Goal: Task Accomplishment & Management: Complete application form

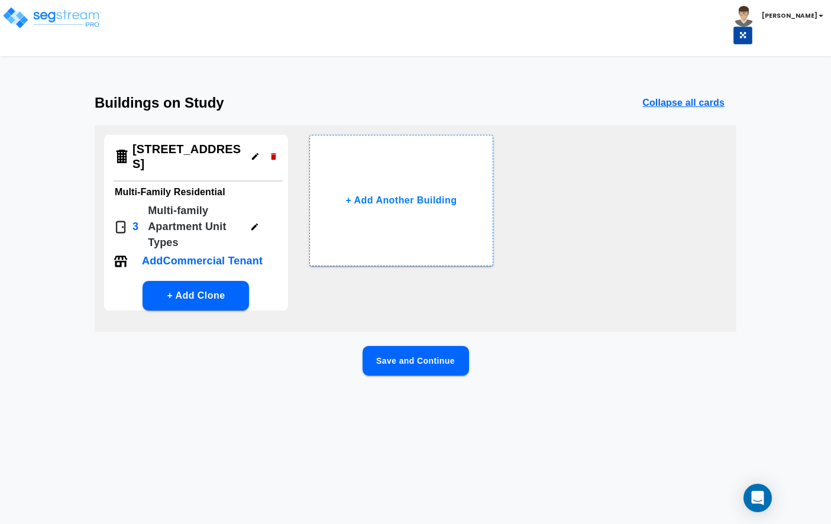
click at [415, 352] on button "Save and Continue" at bounding box center [415, 361] width 106 height 30
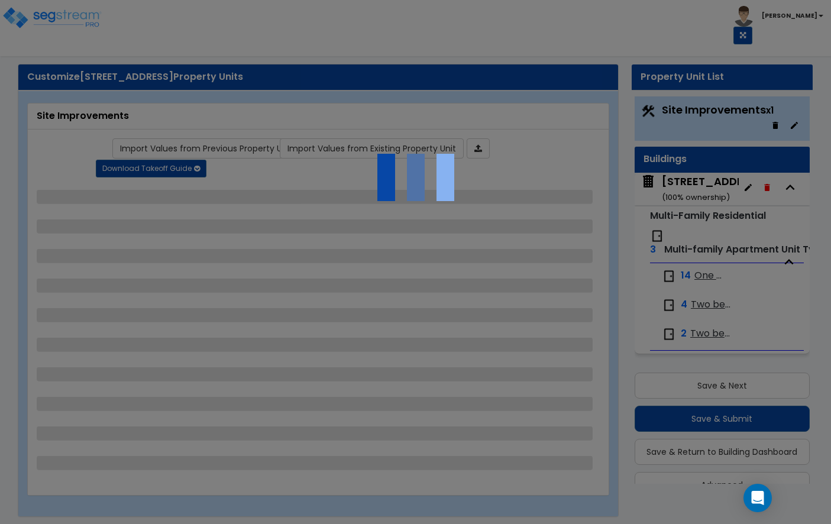
scroll to position [25, 0]
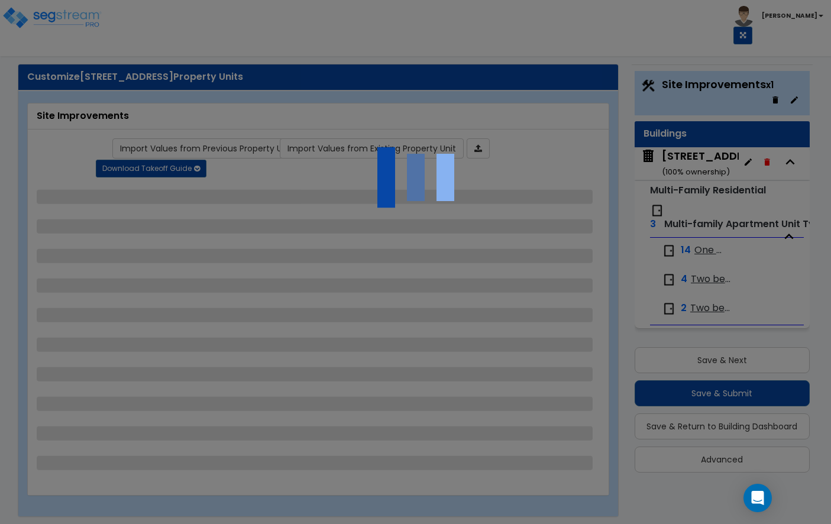
select select "2"
select select "1"
select select "2"
select select "3"
select select "2"
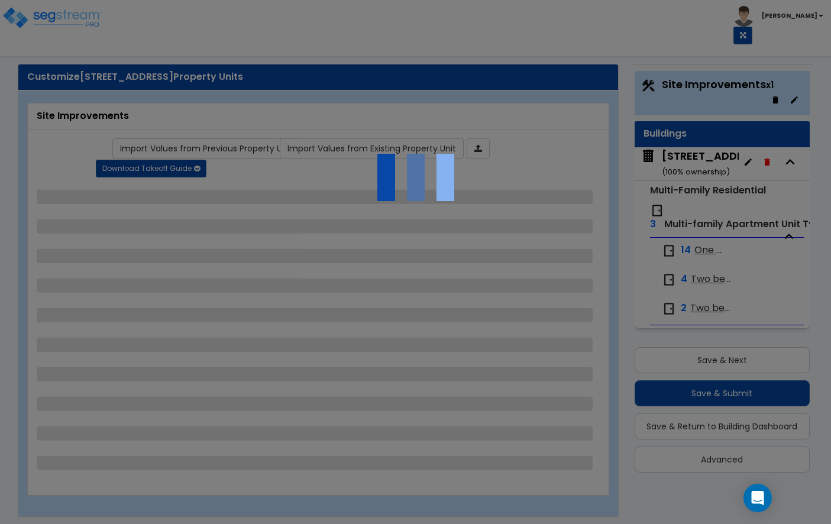
select select "1"
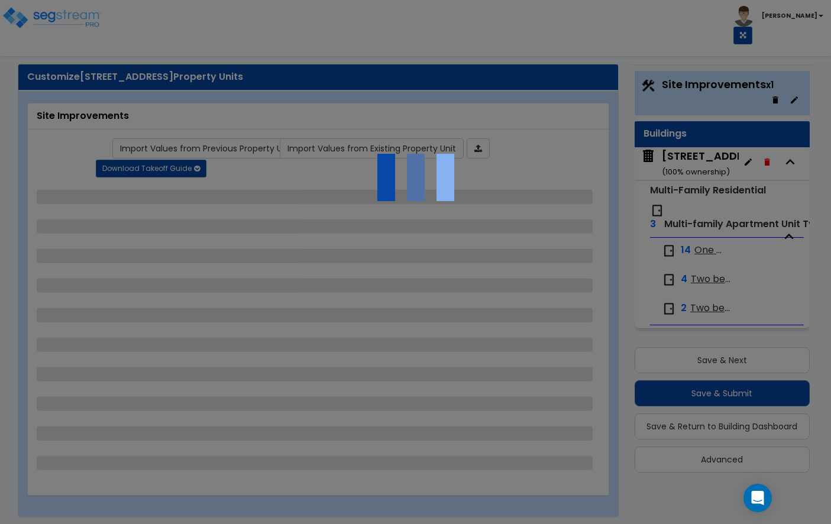
select select "1"
select select "2"
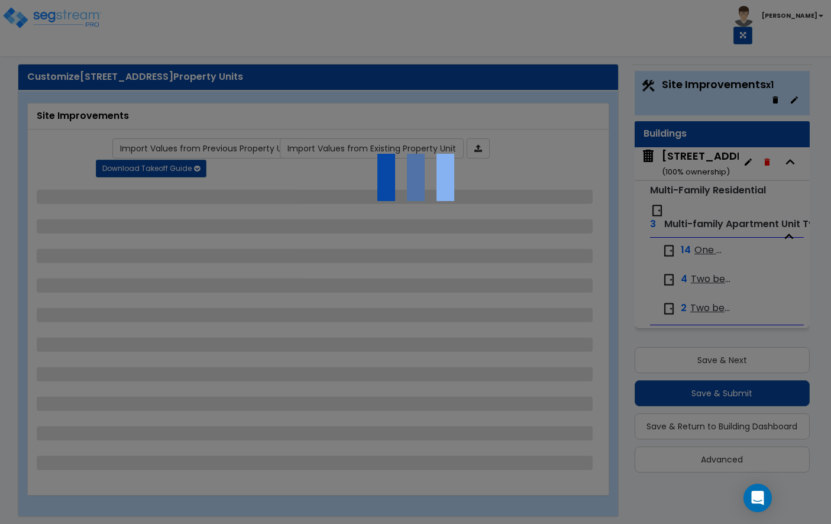
select select "2"
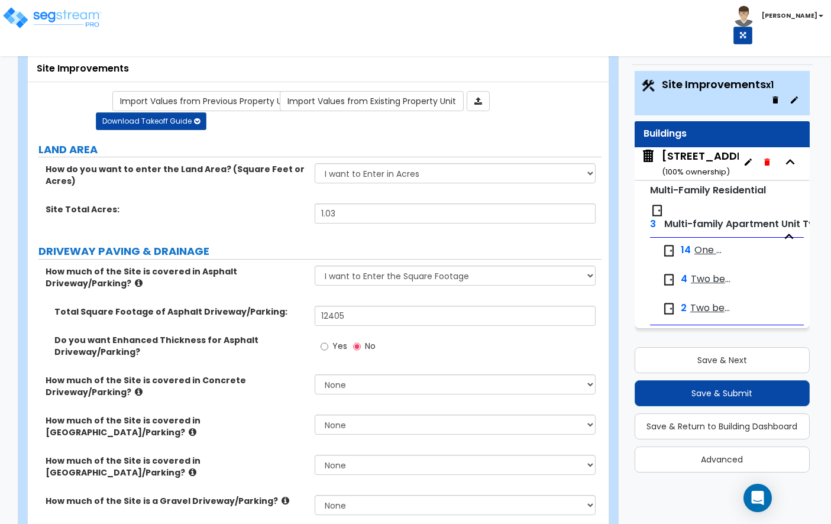
scroll to position [0, 0]
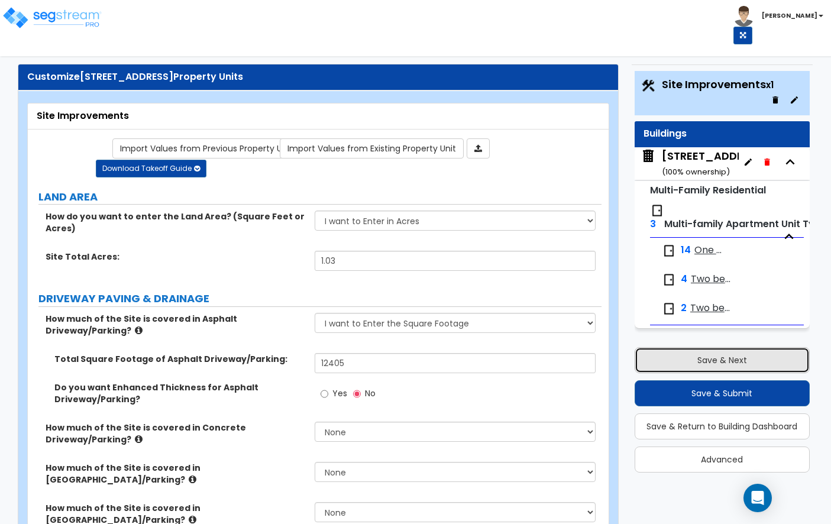
click at [699, 362] on button "Save & Next" at bounding box center [722, 360] width 175 height 26
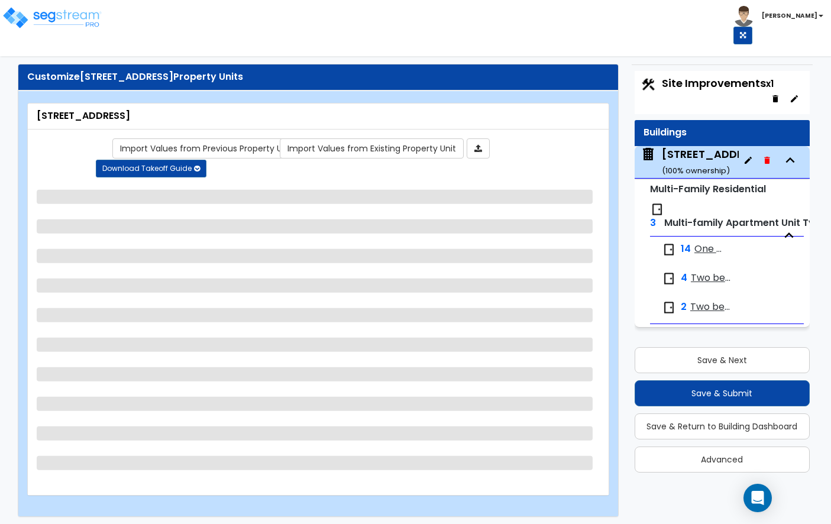
scroll to position [16, 0]
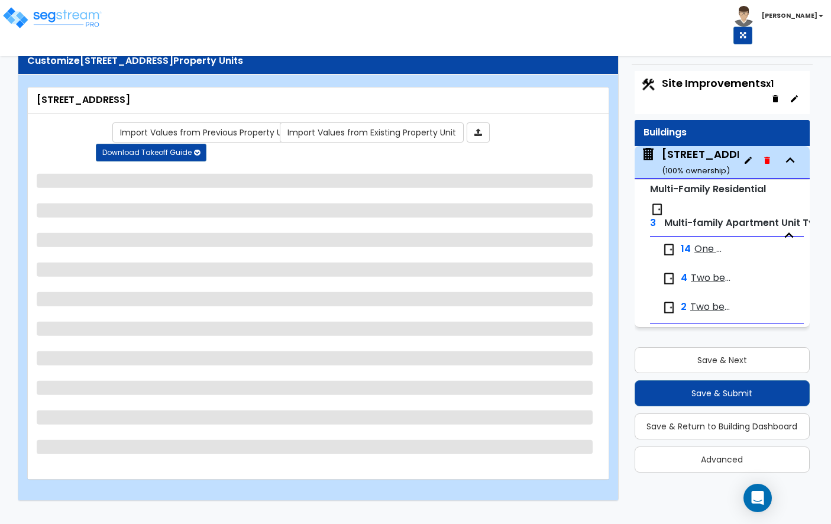
select select "2"
select select "7"
select select "1"
select select "4"
select select "1"
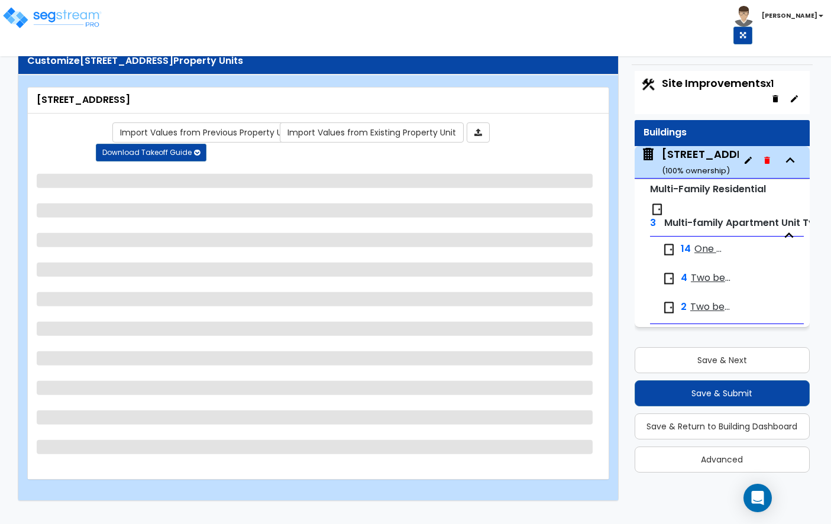
select select "2"
select select "1"
select select "3"
select select "1"
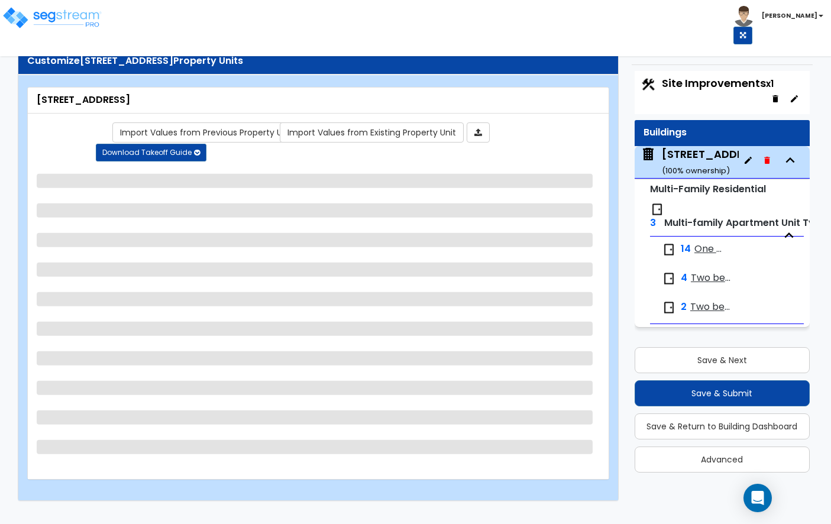
select select "2"
select select "1"
select select "2"
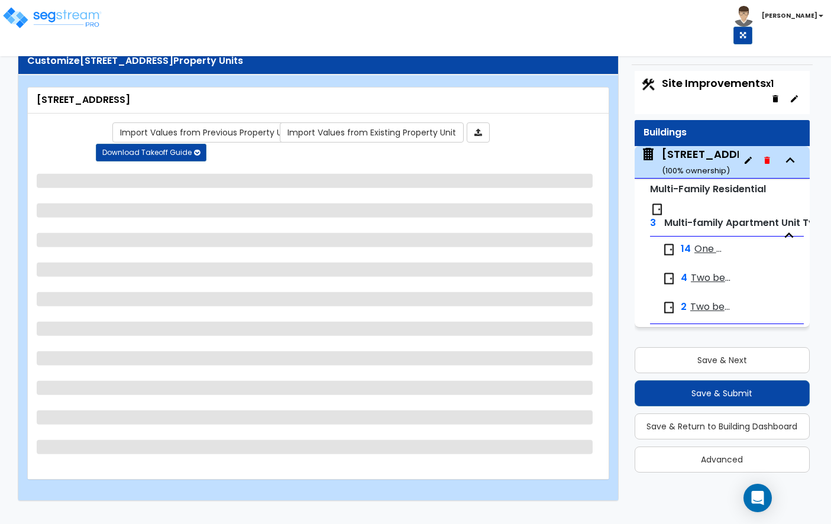
select select "1"
select select "7"
select select "1"
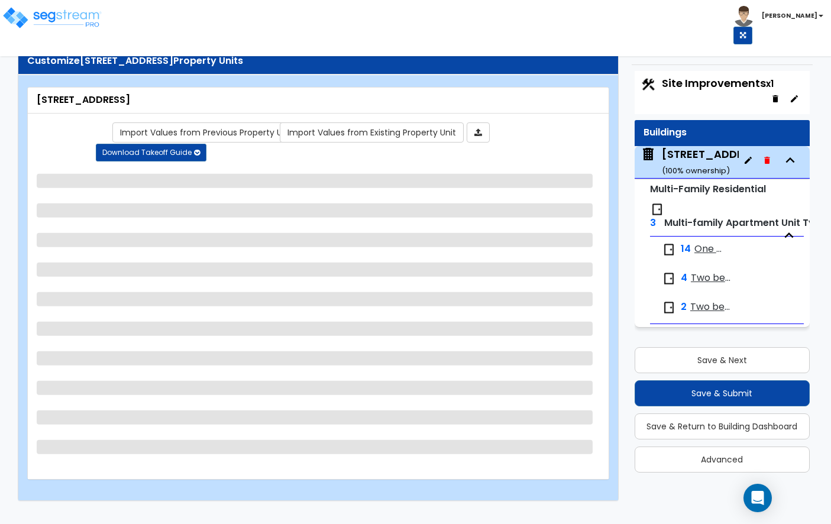
select select "4"
select select "2"
select select "4"
select select "2"
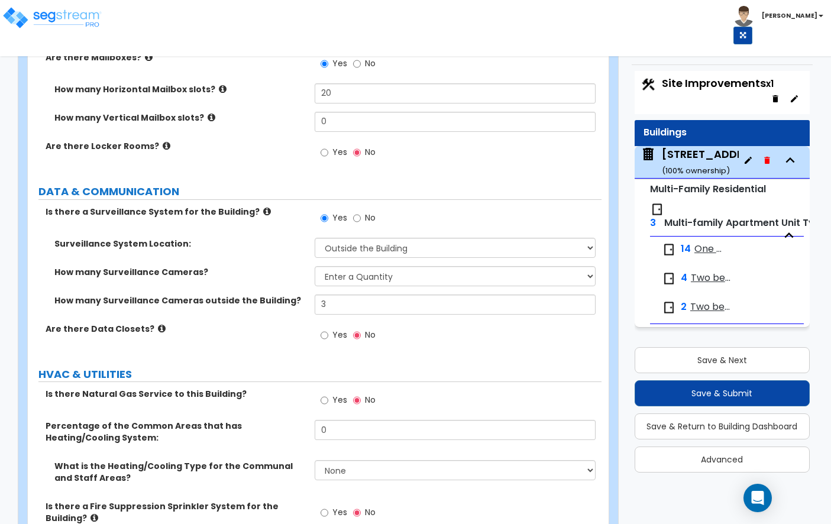
scroll to position [3850, 0]
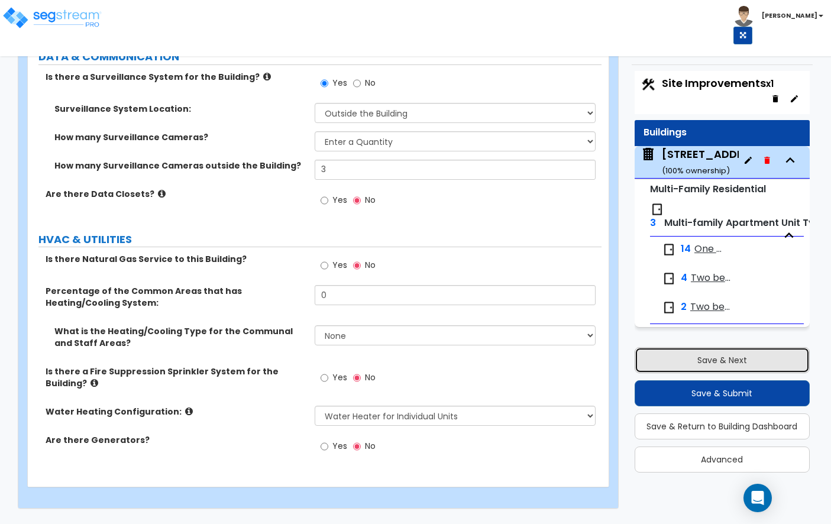
click at [730, 358] on button "Save & Next" at bounding box center [722, 360] width 175 height 26
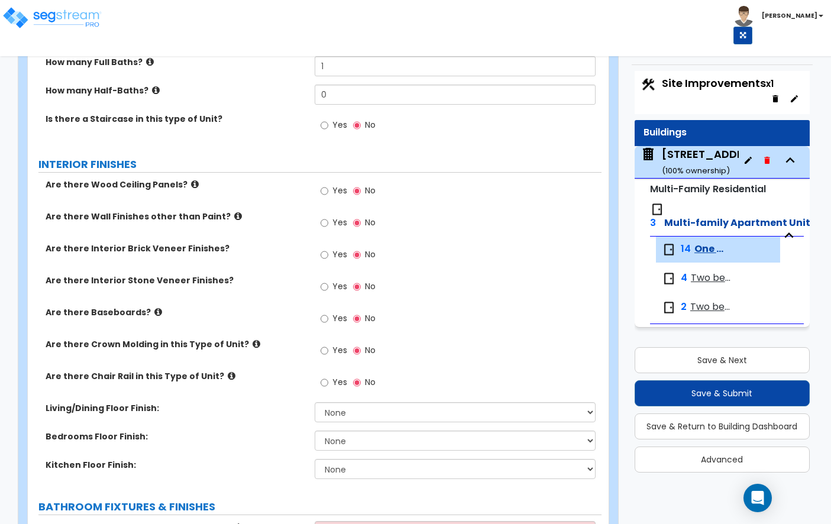
scroll to position [218, 0]
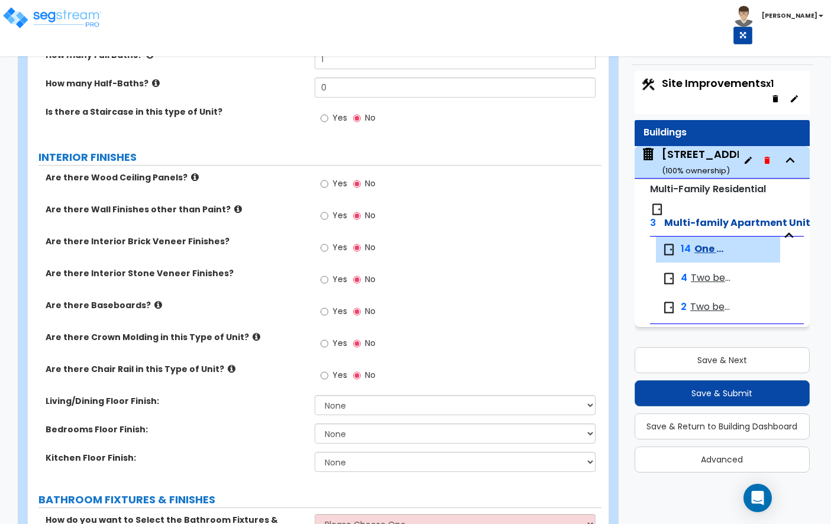
click at [234, 208] on icon at bounding box center [238, 209] width 8 height 9
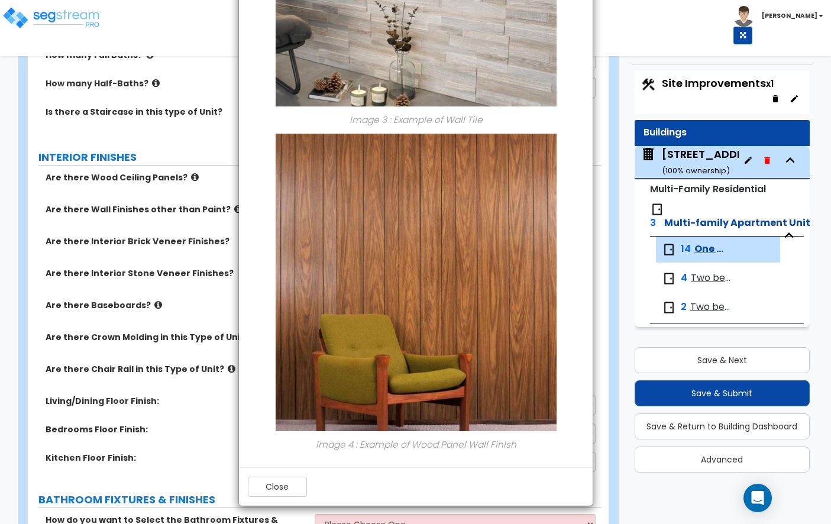
scroll to position [0, 0]
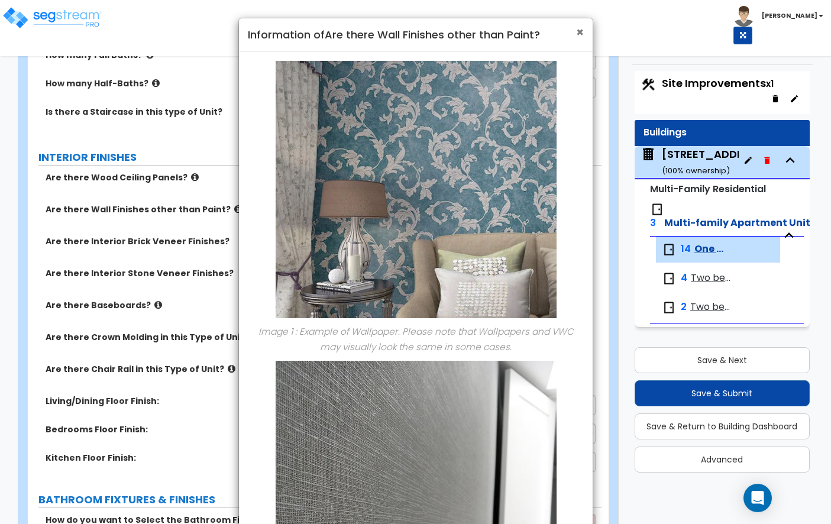
click at [581, 29] on span "×" at bounding box center [580, 32] width 8 height 17
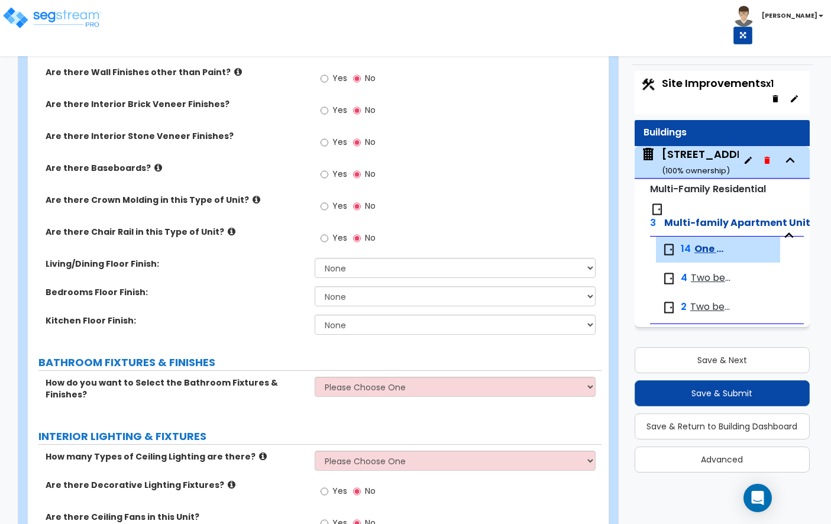
scroll to position [355, 0]
click at [334, 172] on span "Yes" at bounding box center [339, 175] width 15 height 12
click at [328, 172] on input "Yes" at bounding box center [325, 175] width 8 height 13
radio input "true"
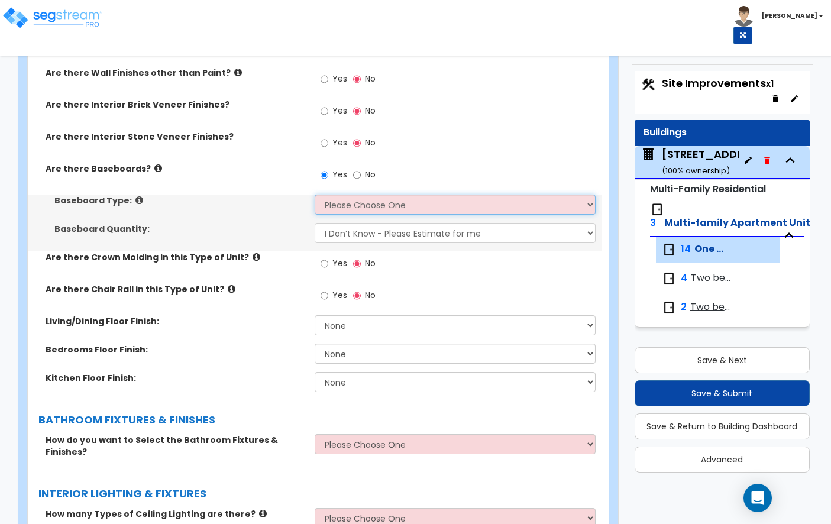
click at [331, 209] on select "Please Choose One Wood Vinyl Carpet Tile" at bounding box center [455, 205] width 281 height 20
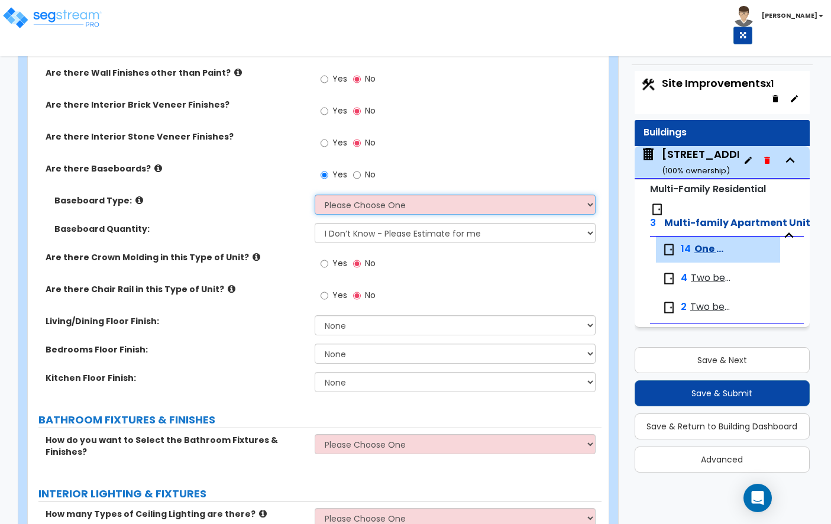
select select "1"
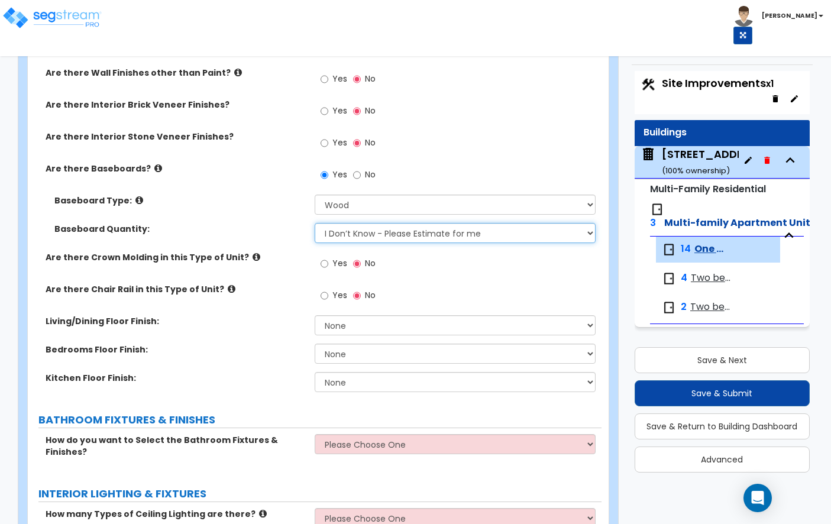
click at [349, 231] on select "I Don’t Know - Please Estimate for me I want to Enter the Linear Footage" at bounding box center [455, 233] width 281 height 20
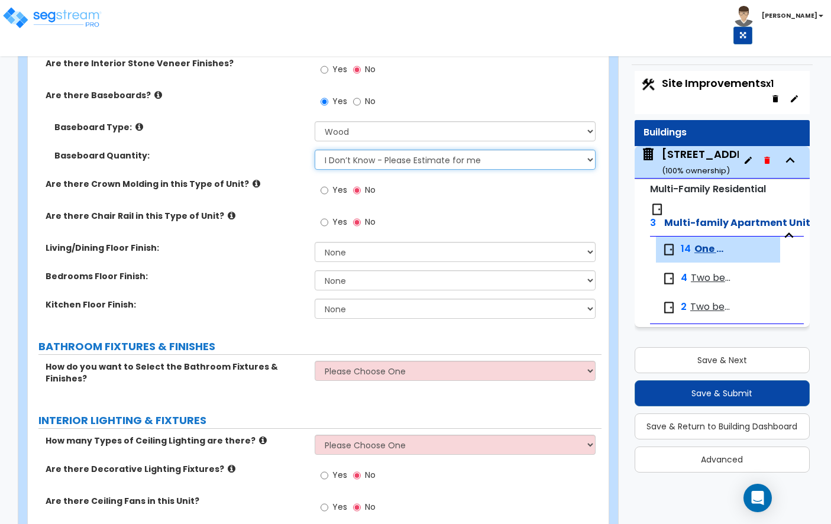
scroll to position [433, 0]
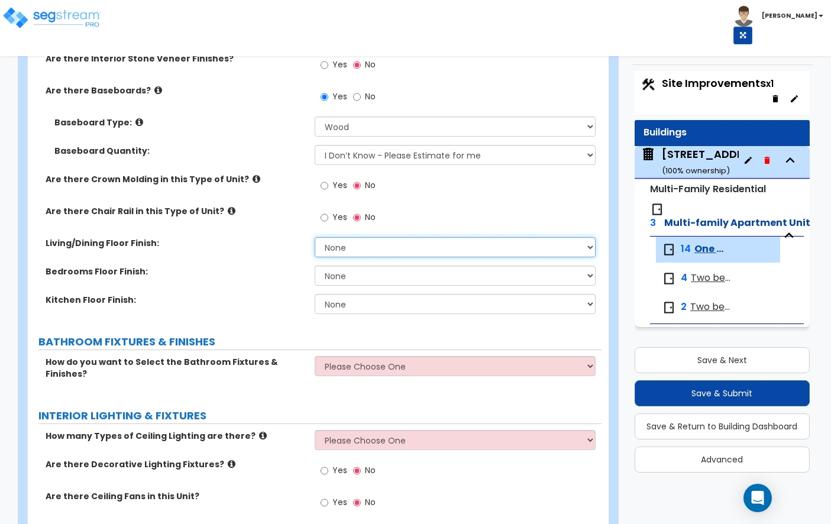
click at [361, 245] on select "None Tile Flooring Hardwood Flooring Resilient Laminate Flooring VCT Flooring S…" at bounding box center [455, 247] width 281 height 20
click at [353, 280] on select "None Tile Flooring Hardwood Flooring Resilient Laminate Flooring VCT Flooring S…" at bounding box center [455, 276] width 281 height 20
select select "5"
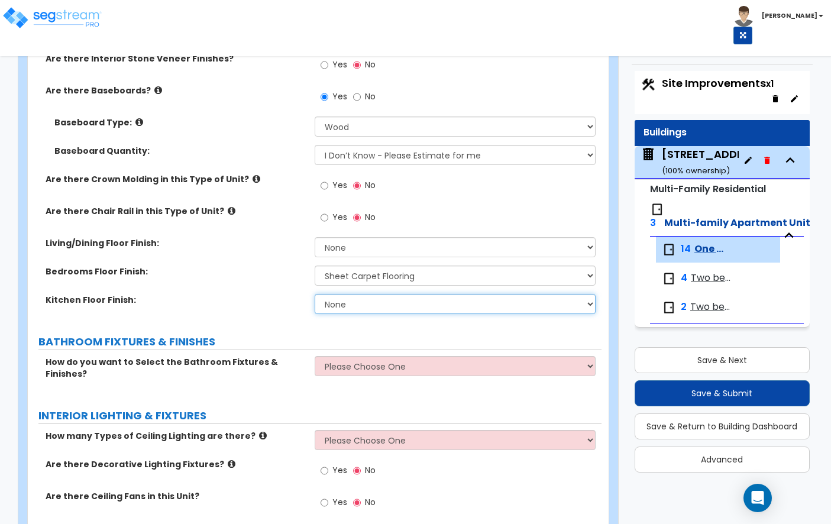
click at [356, 307] on select "None Tile Flooring Hardwood Flooring Resilient Laminate Flooring VCT Flooring S…" at bounding box center [455, 304] width 281 height 20
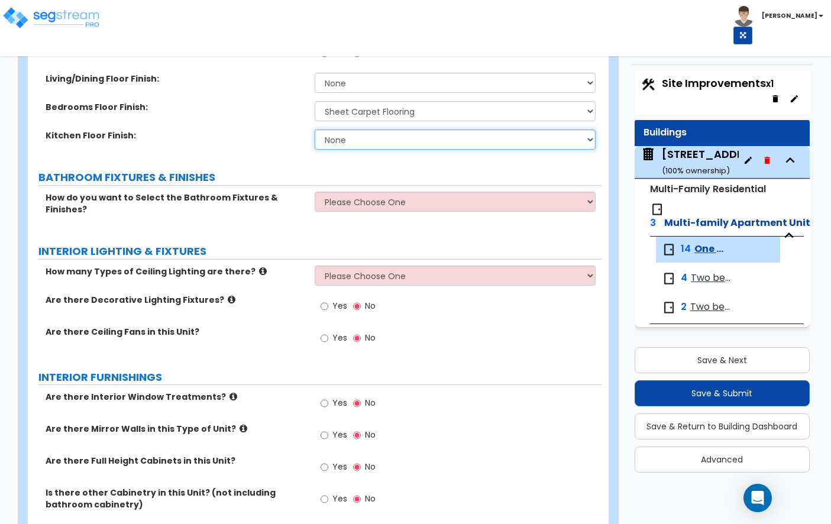
scroll to position [598, 0]
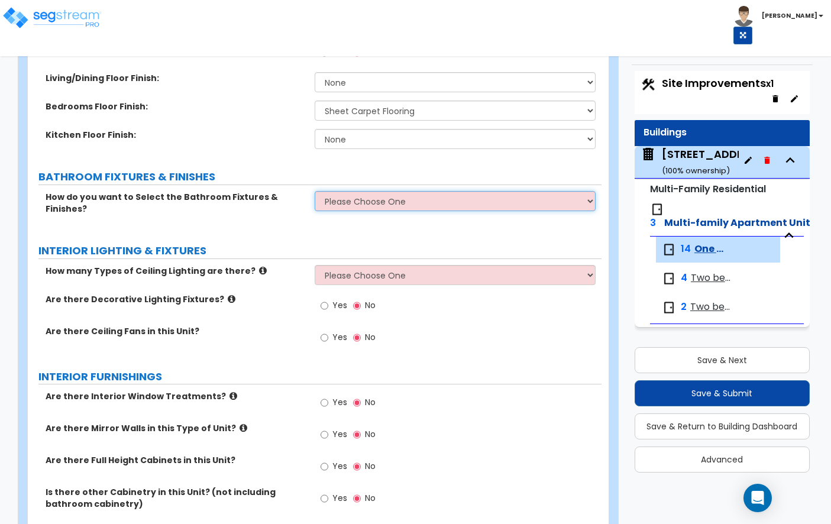
click at [350, 204] on select "Please Choose One Select the type of Fixtures and Finishes only for one Bath an…" at bounding box center [455, 201] width 281 height 20
select select "1"
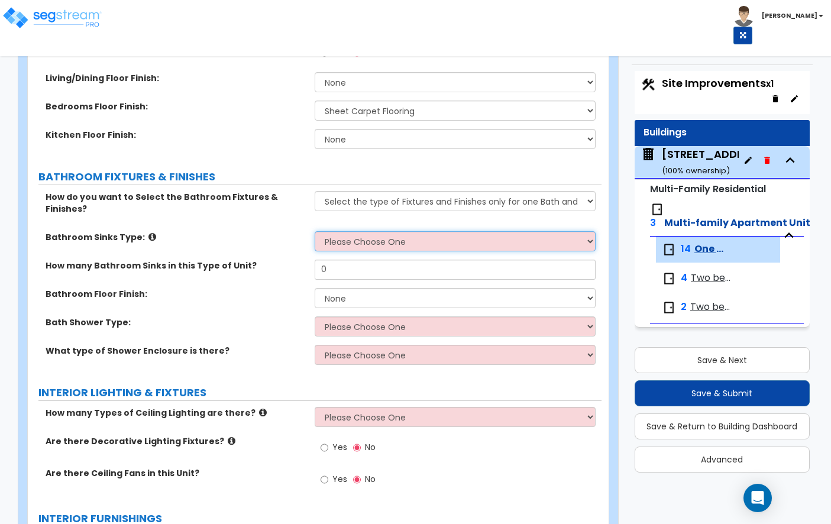
click at [381, 231] on select "Please Choose One Wall-mounted Pedestal-mounted Vanity-mounted" at bounding box center [455, 241] width 281 height 20
select select "3"
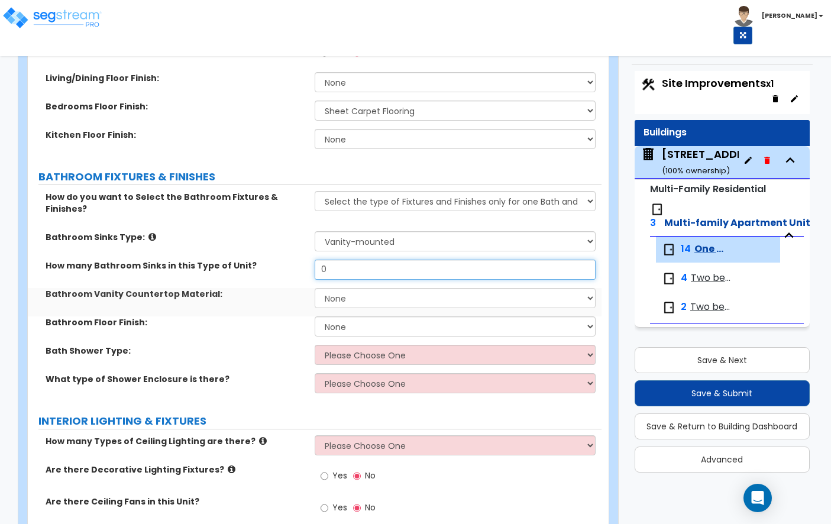
click at [351, 260] on input "0" at bounding box center [455, 270] width 281 height 20
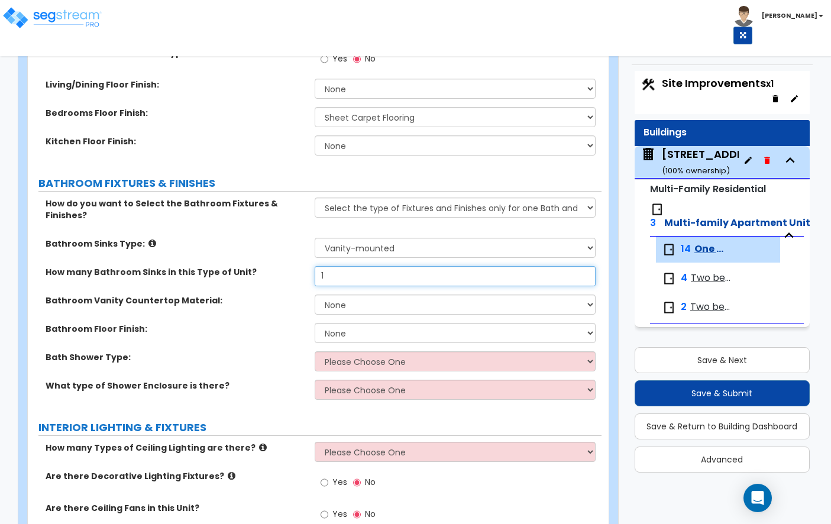
scroll to position [585, 0]
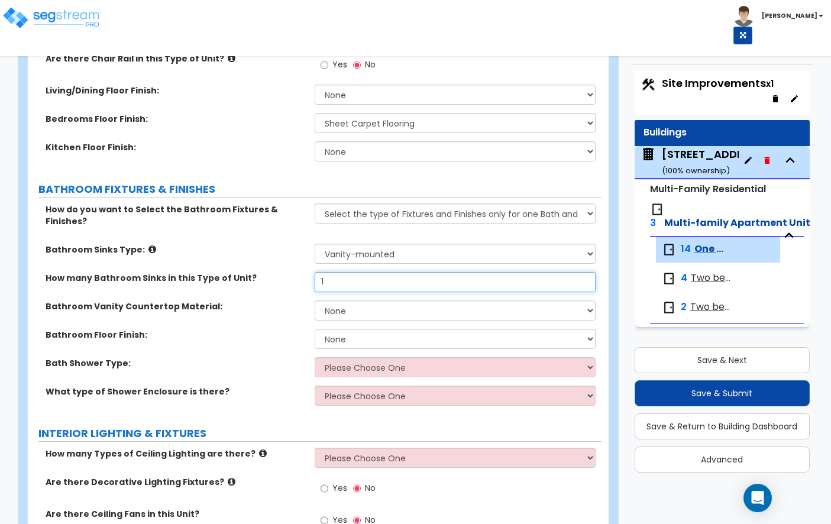
type input "1"
click at [353, 300] on select "None Plastic Laminate Solid Surface Stone Quartz Marble Tile Wood" at bounding box center [455, 310] width 281 height 20
select select "2"
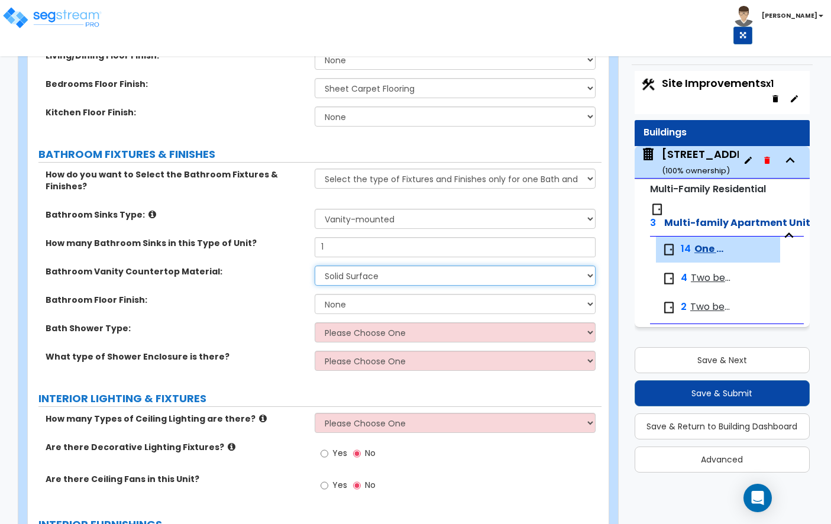
scroll to position [627, 0]
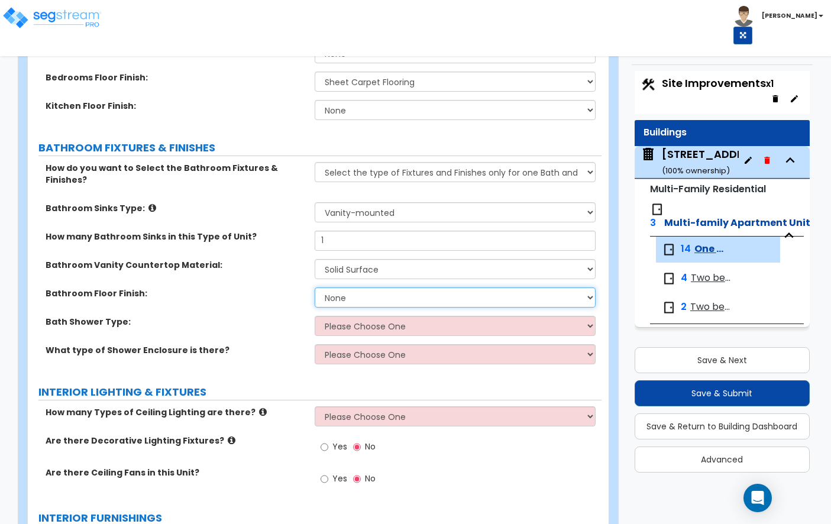
click at [354, 287] on select "None Tile Flooring Hardwood Flooring Resilient Laminate Flooring VCT Flooring S…" at bounding box center [455, 297] width 281 height 20
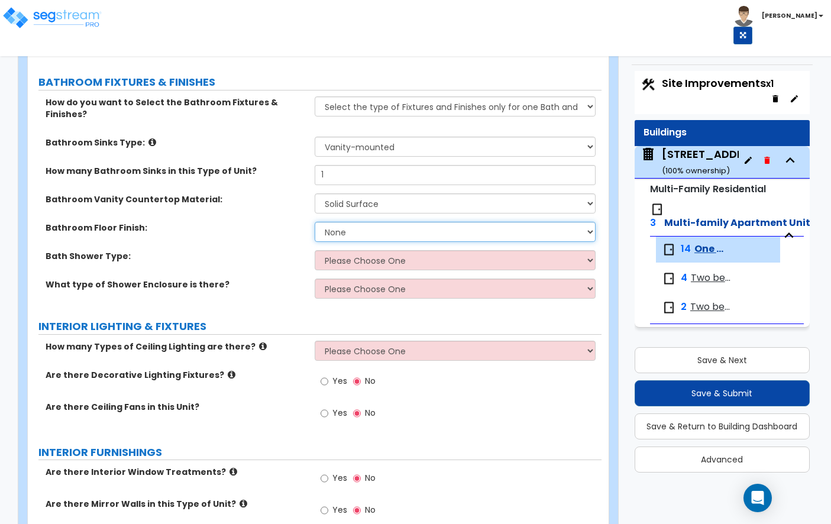
scroll to position [699, 0]
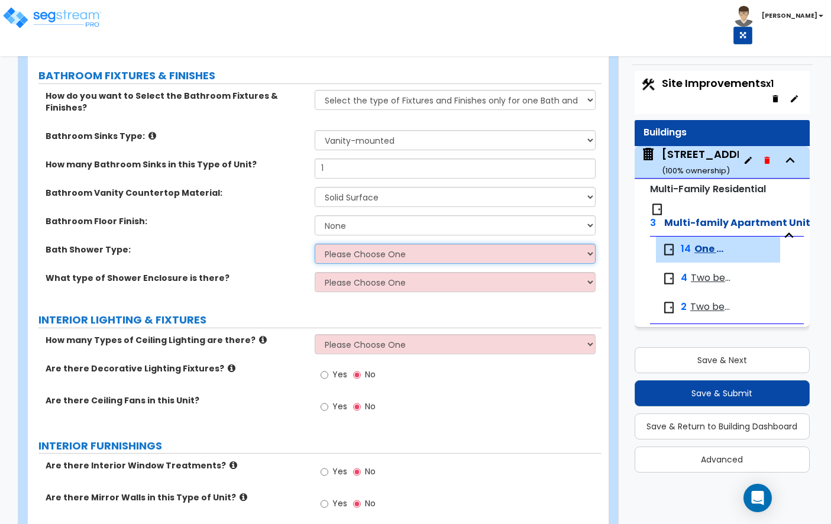
click at [357, 244] on select "Please Choose One Standalone Shower Bathtub - Shower Combination" at bounding box center [455, 254] width 281 height 20
select select "2"
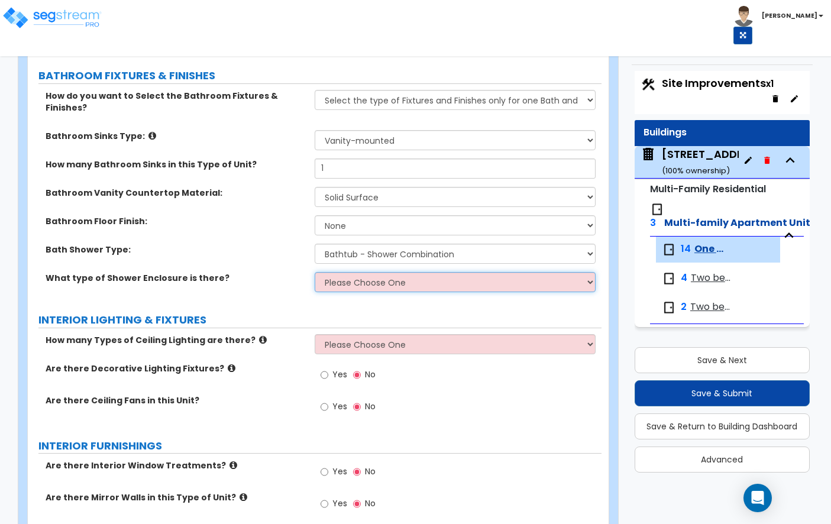
click at [380, 272] on select "Please Choose One Curtain & Rod Glass Sliding Doors Glass Hinged Doors" at bounding box center [455, 282] width 281 height 20
select select "2"
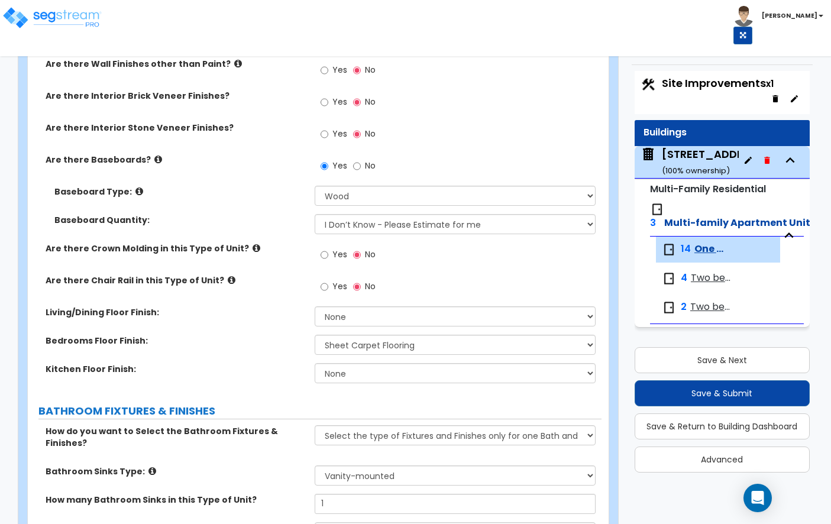
scroll to position [365, 0]
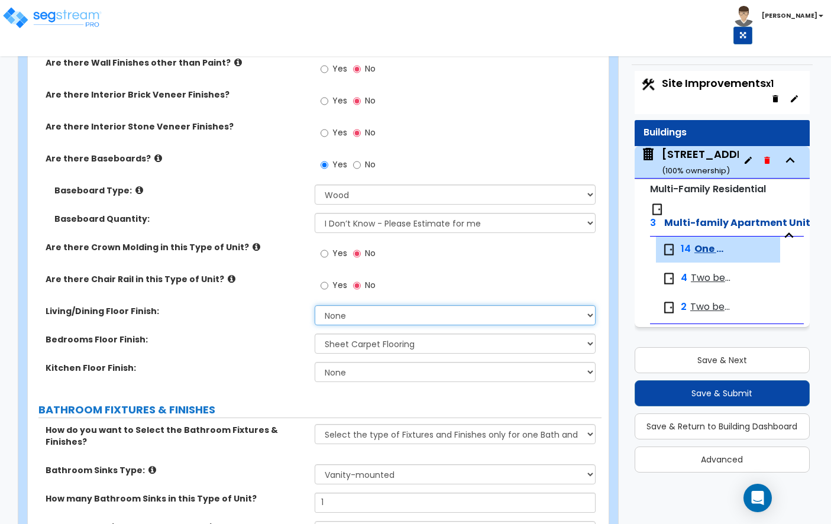
click at [365, 305] on select "None Tile Flooring Hardwood Flooring Resilient Laminate Flooring VCT Flooring S…" at bounding box center [455, 315] width 281 height 20
select select "7"
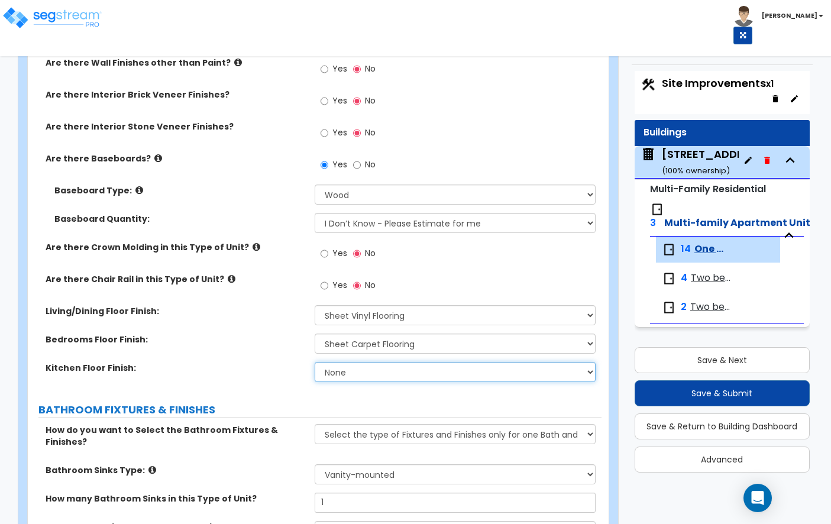
click at [394, 371] on select "None Tile Flooring Hardwood Flooring Resilient Laminate Flooring VCT Flooring S…" at bounding box center [455, 372] width 281 height 20
select select "7"
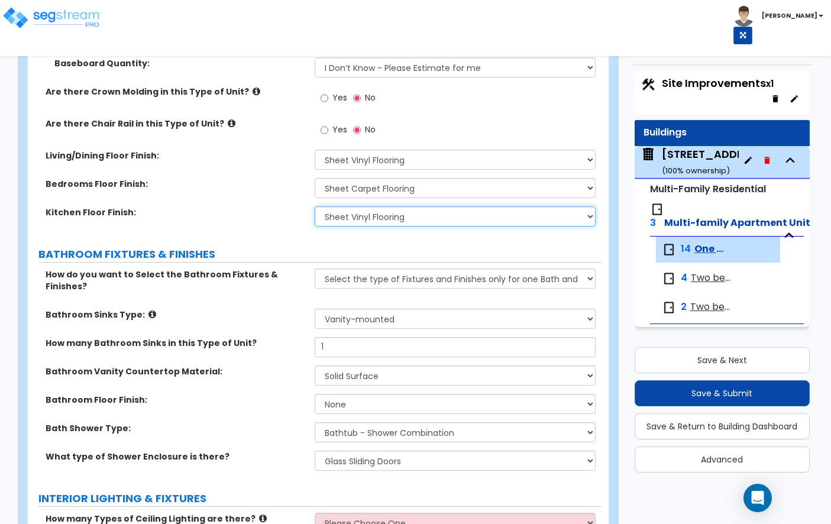
scroll to position [557, 0]
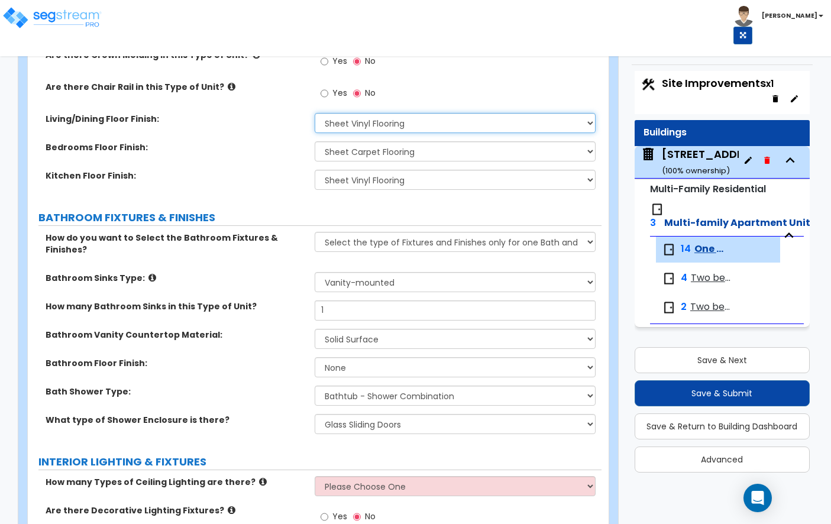
click at [384, 121] on select "None Tile Flooring Hardwood Flooring Resilient Laminate Flooring VCT Flooring S…" at bounding box center [455, 123] width 281 height 20
click at [362, 131] on select "None Tile Flooring Hardwood Flooring Resilient Laminate Flooring VCT Flooring S…" at bounding box center [455, 123] width 281 height 20
click at [348, 129] on select "None Tile Flooring Hardwood Flooring Resilient Laminate Flooring VCT Flooring S…" at bounding box center [455, 123] width 281 height 20
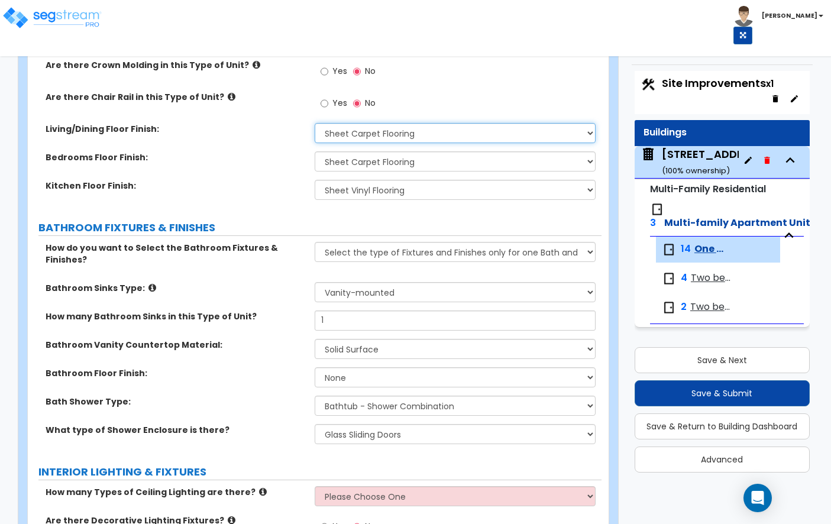
scroll to position [545, 0]
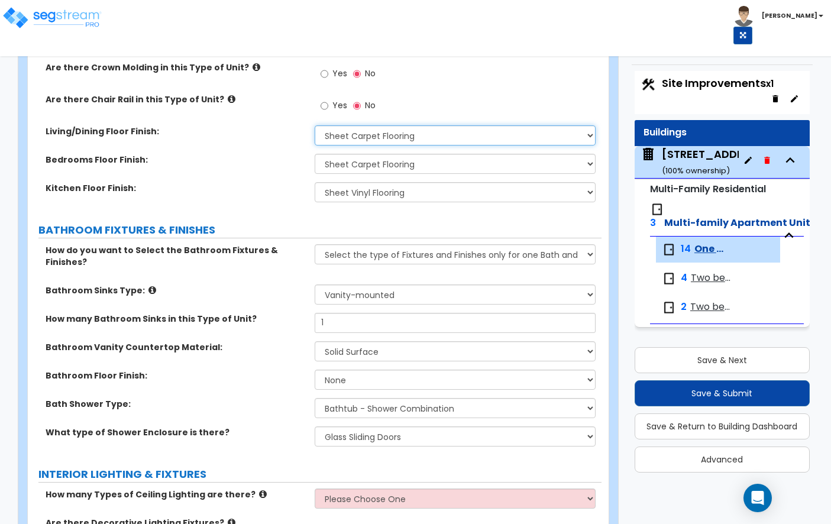
click at [394, 138] on select "None Tile Flooring Hardwood Flooring Resilient Laminate Flooring VCT Flooring S…" at bounding box center [455, 135] width 281 height 20
select select "7"
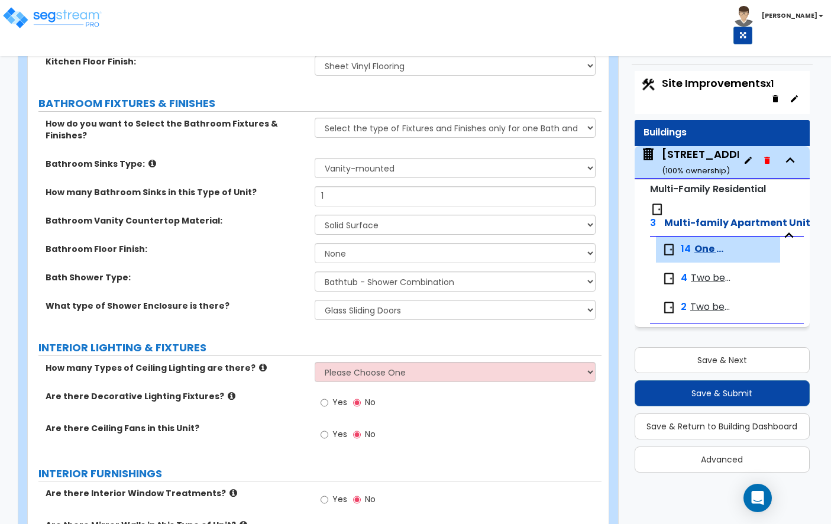
scroll to position [663, 0]
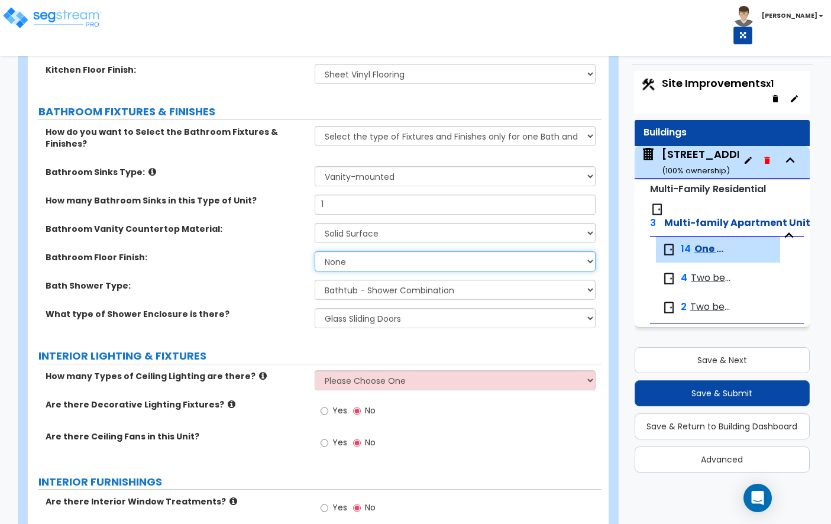
click at [369, 251] on select "None Tile Flooring Hardwood Flooring Resilient Laminate Flooring VCT Flooring S…" at bounding box center [455, 261] width 281 height 20
select select "5"
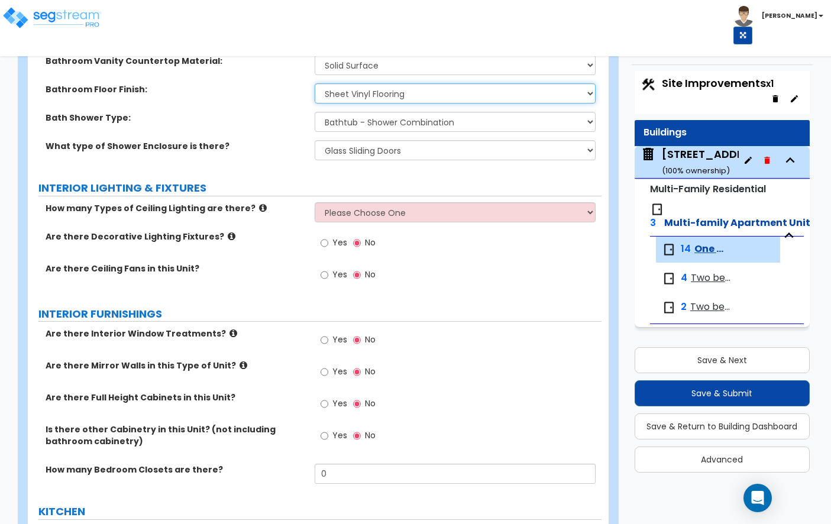
scroll to position [831, 0]
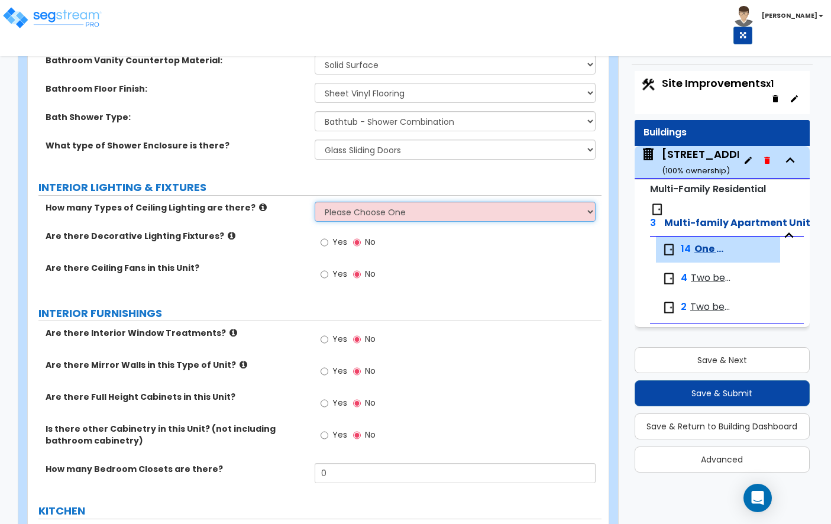
click at [417, 202] on select "Please Choose One 1 2 3" at bounding box center [455, 212] width 281 height 20
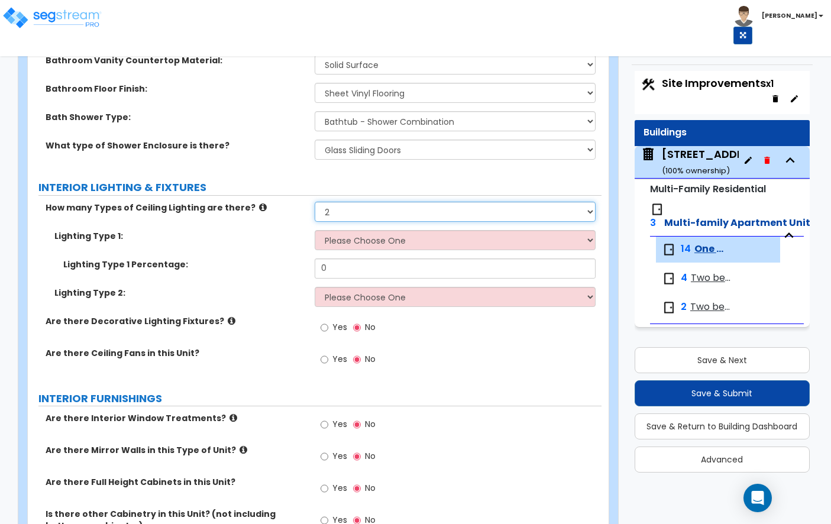
click at [364, 202] on select "Please Choose One 1 2 3" at bounding box center [455, 212] width 281 height 20
select select "1"
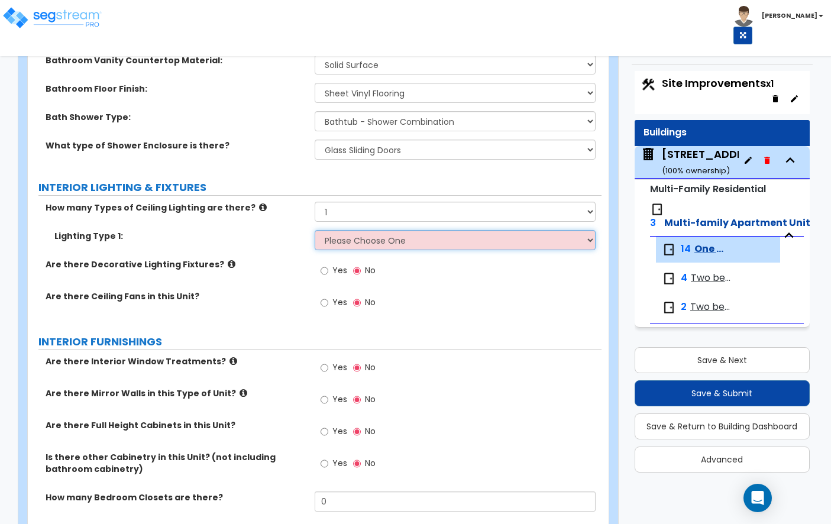
click at [372, 230] on select "Please Choose One LED Surface-Mounted LED Recessed Fluorescent Surface-Mounted …" at bounding box center [455, 240] width 281 height 20
select select "1"
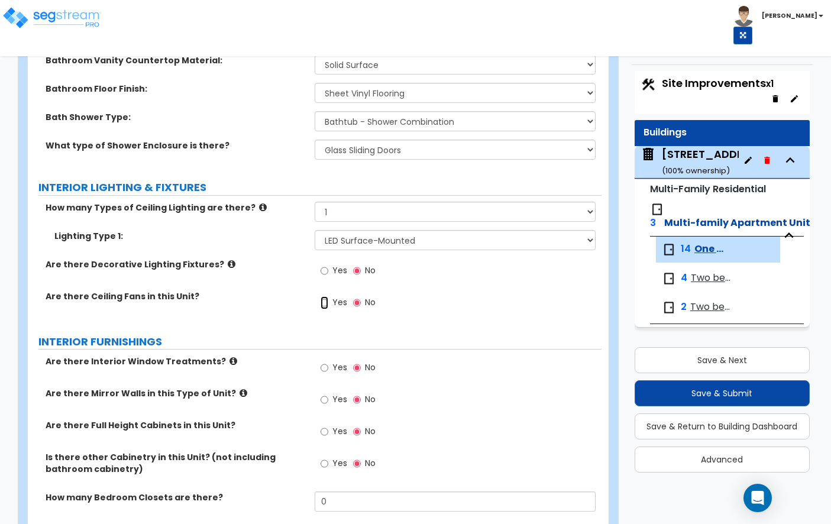
click at [327, 296] on input "Yes" at bounding box center [325, 302] width 8 height 13
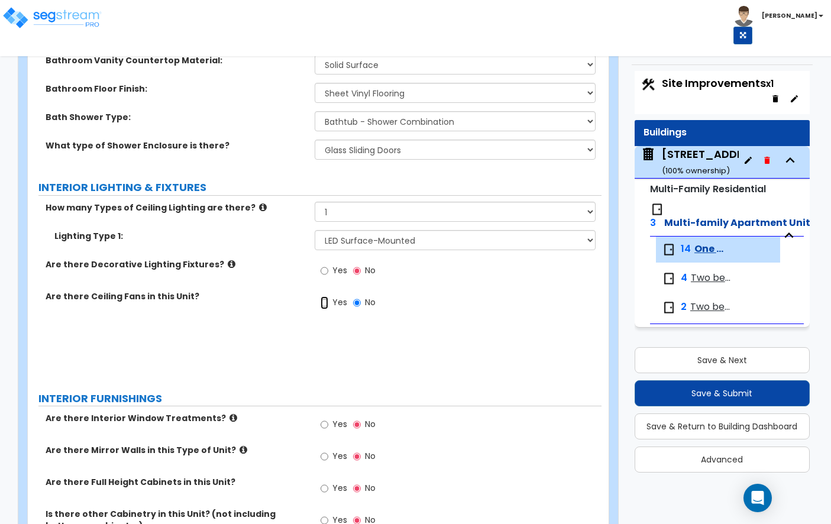
radio input "true"
click at [326, 296] on input "Yes" at bounding box center [325, 302] width 8 height 13
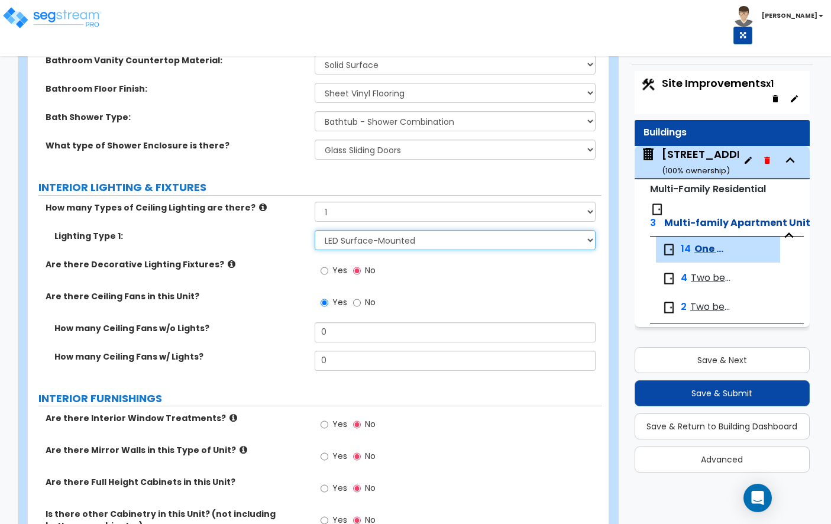
click at [368, 234] on select "Please Choose One LED Surface-Mounted LED Recessed Fluorescent Surface-Mounted …" at bounding box center [455, 240] width 281 height 20
click at [374, 230] on select "Please Choose One LED Surface-Mounted LED Recessed Fluorescent Surface-Mounted …" at bounding box center [455, 240] width 281 height 20
click at [329, 262] on label "Yes" at bounding box center [334, 272] width 27 height 20
click at [328, 264] on input "Yes" at bounding box center [325, 270] width 8 height 13
radio input "true"
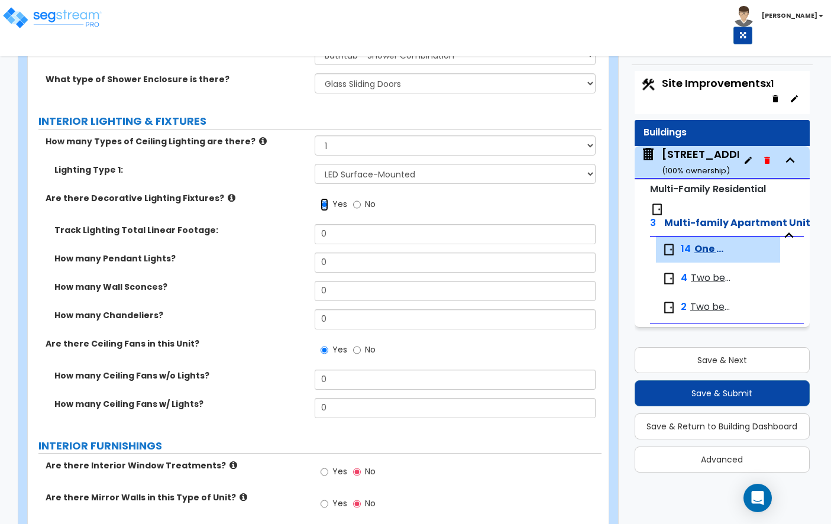
scroll to position [901, 0]
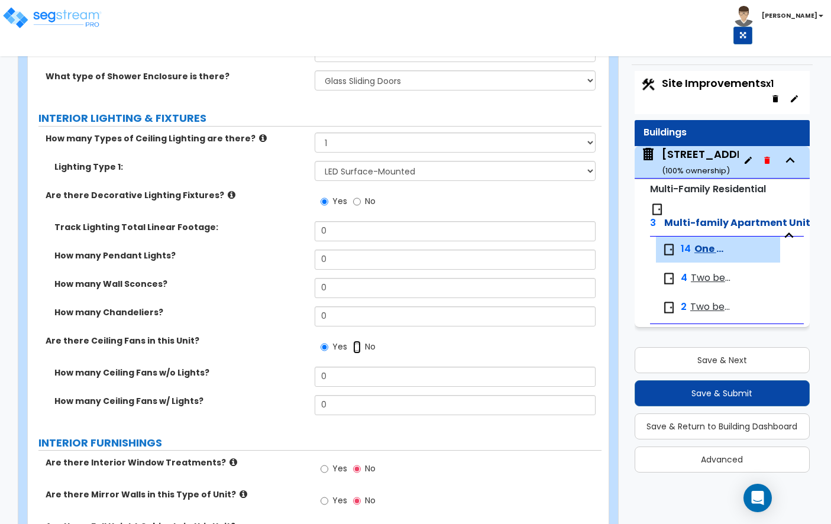
click at [358, 341] on input "No" at bounding box center [357, 347] width 8 height 13
radio input "false"
radio input "true"
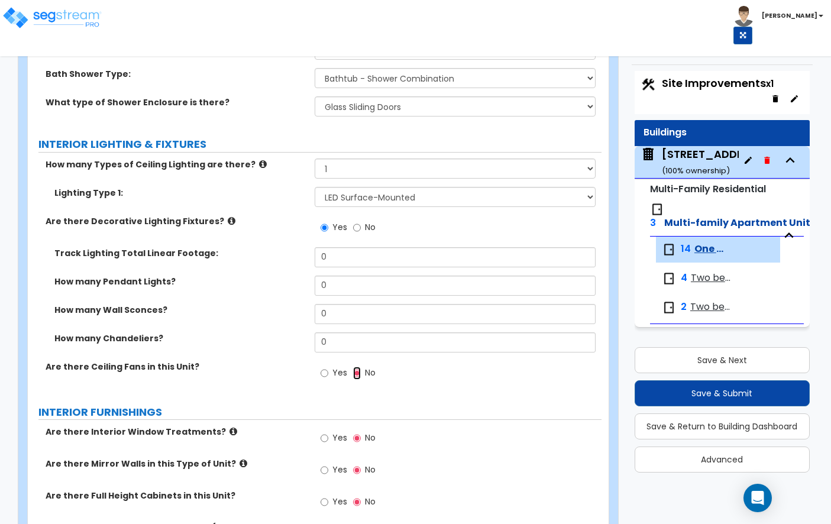
scroll to position [874, 0]
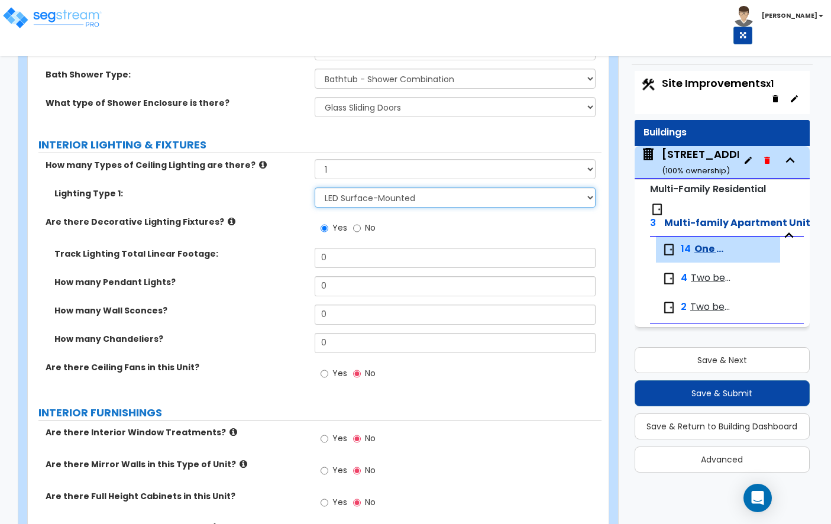
click at [395, 187] on select "Please Choose One LED Surface-Mounted LED Recessed Fluorescent Surface-Mounted …" at bounding box center [455, 197] width 281 height 20
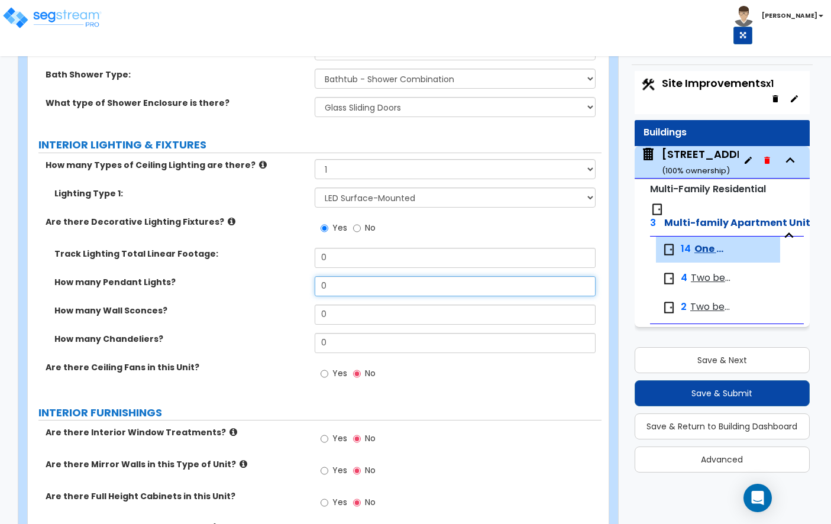
click at [352, 276] on input "0" at bounding box center [455, 286] width 281 height 20
type input "1"
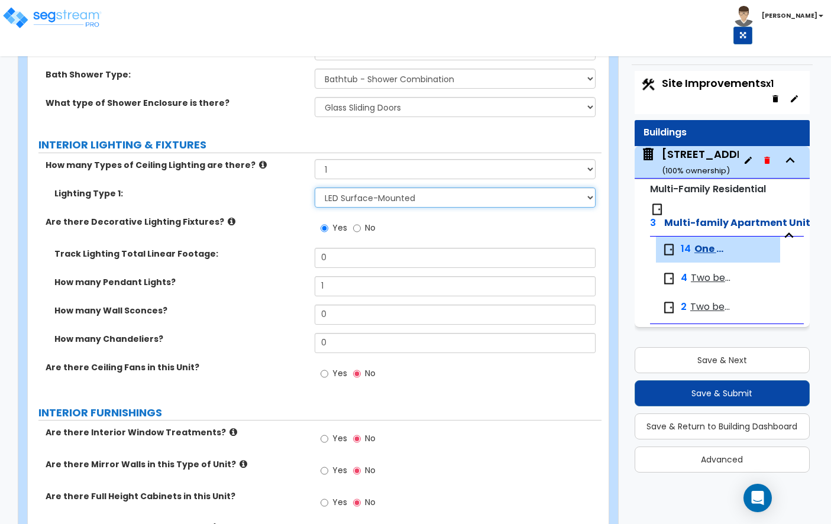
click at [358, 187] on select "Please Choose One LED Surface-Mounted LED Recessed Fluorescent Surface-Mounted …" at bounding box center [455, 197] width 281 height 20
select select "3"
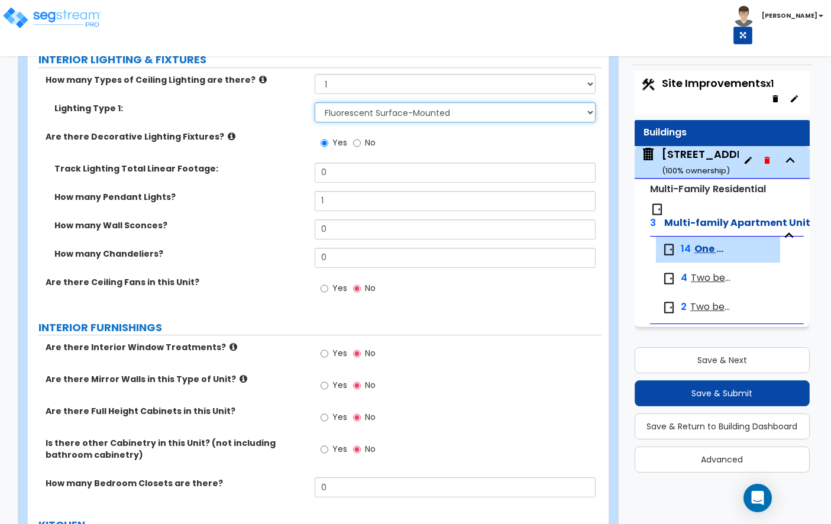
scroll to position [933, 0]
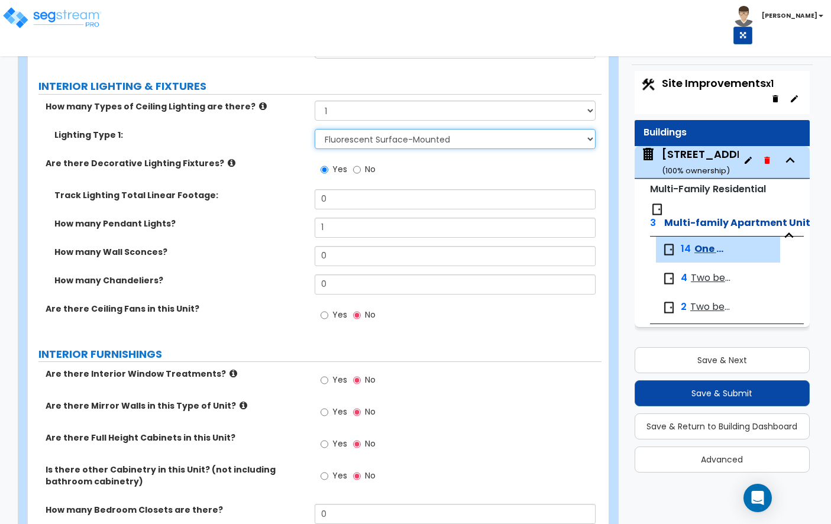
click at [403, 129] on select "Please Choose One LED Surface-Mounted LED Recessed Fluorescent Surface-Mounted …" at bounding box center [455, 139] width 281 height 20
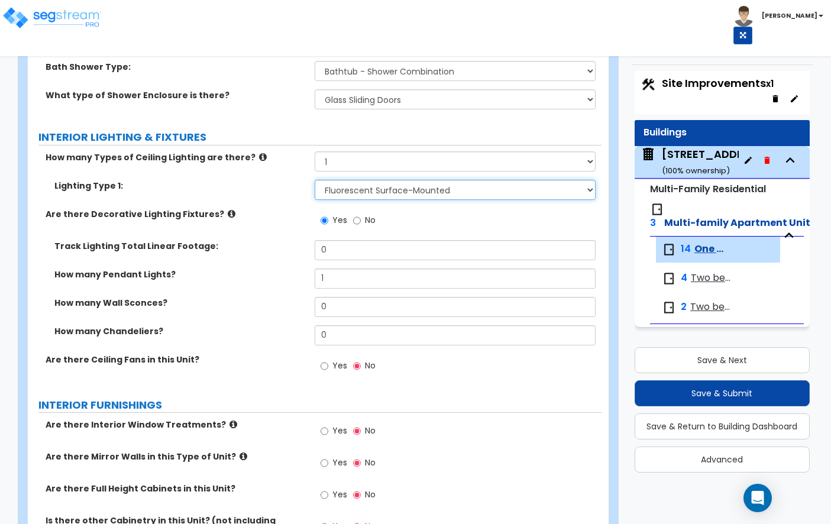
scroll to position [912, 0]
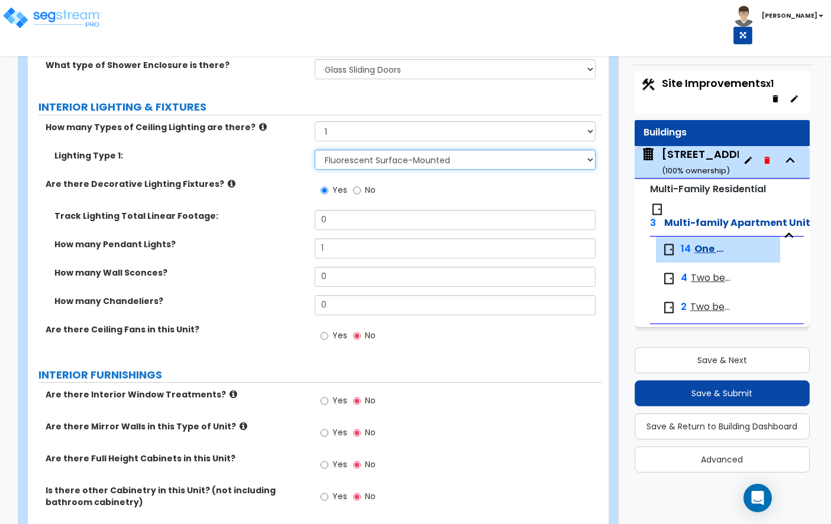
click at [397, 150] on select "Please Choose One LED Surface-Mounted LED Recessed Fluorescent Surface-Mounted …" at bounding box center [455, 160] width 281 height 20
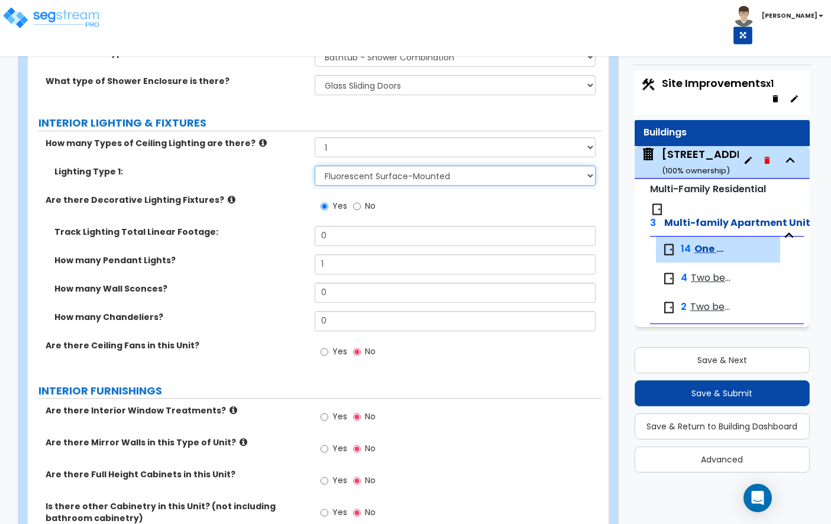
scroll to position [895, 0]
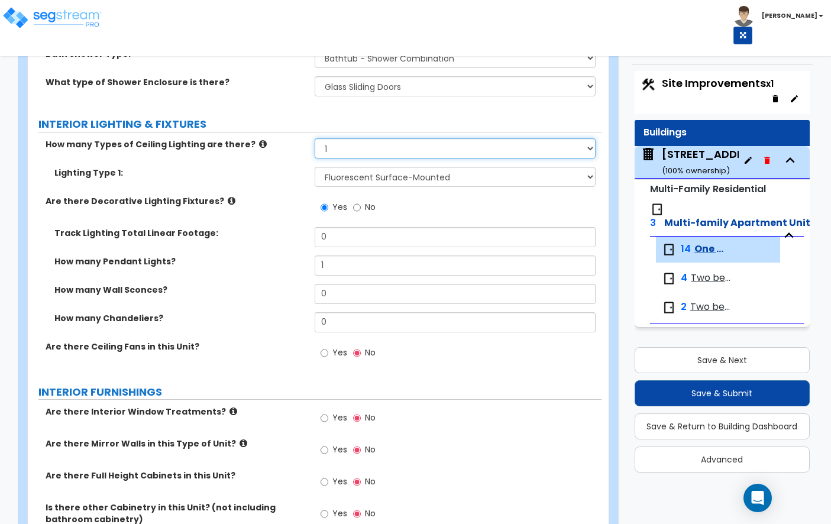
click at [373, 138] on select "Please Choose One 1 2 3" at bounding box center [455, 148] width 281 height 20
select select "2"
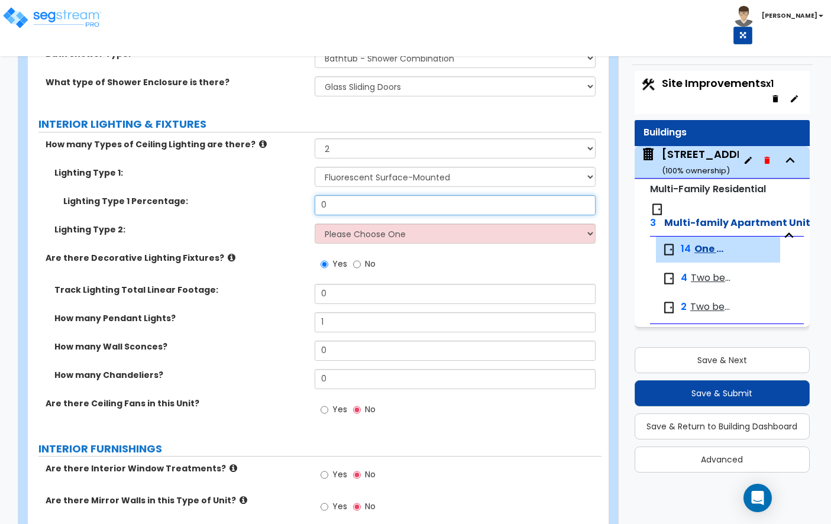
click at [386, 196] on input "0" at bounding box center [455, 205] width 281 height 20
click at [397, 224] on select "Please Choose One LED Surface-Mounted LED Recessed Fluorescent Surface-Mounted …" at bounding box center [455, 234] width 281 height 20
select select "1"
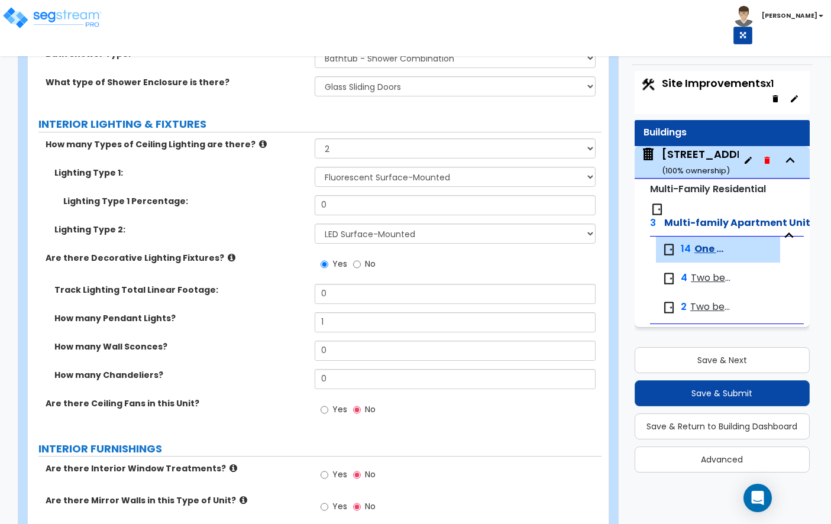
click at [428, 203] on div "Lighting Type 1 Percentage: 0" at bounding box center [315, 209] width 574 height 28
click at [428, 195] on input "0" at bounding box center [455, 205] width 281 height 20
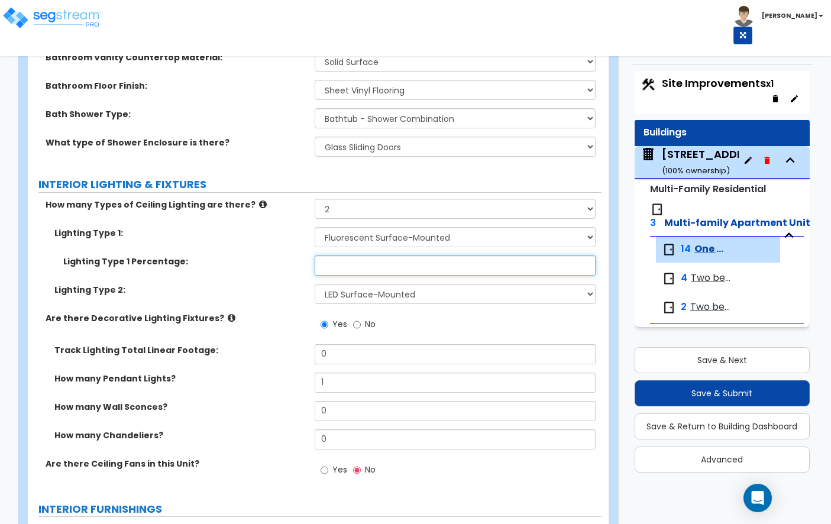
scroll to position [834, 0]
type input "33"
click at [273, 292] on div "Lighting Type 2: Please Choose One LED Surface-Mounted LED Recessed Fluorescent…" at bounding box center [315, 298] width 574 height 28
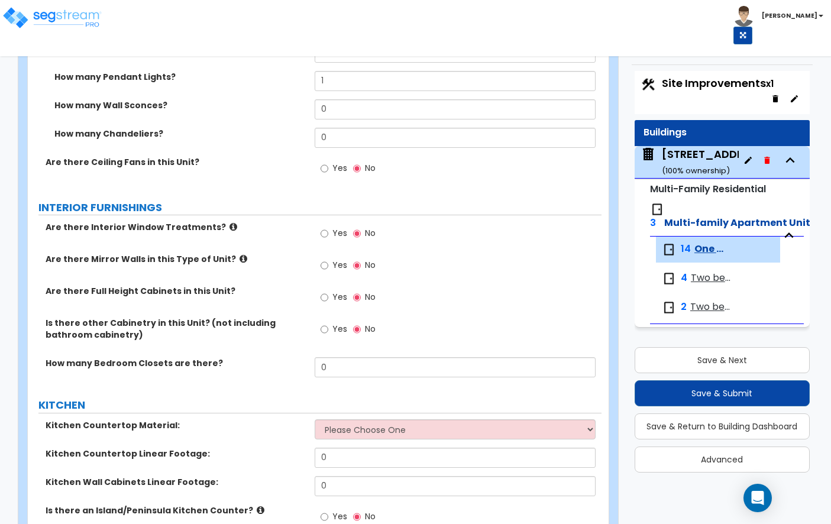
scroll to position [1138, 0]
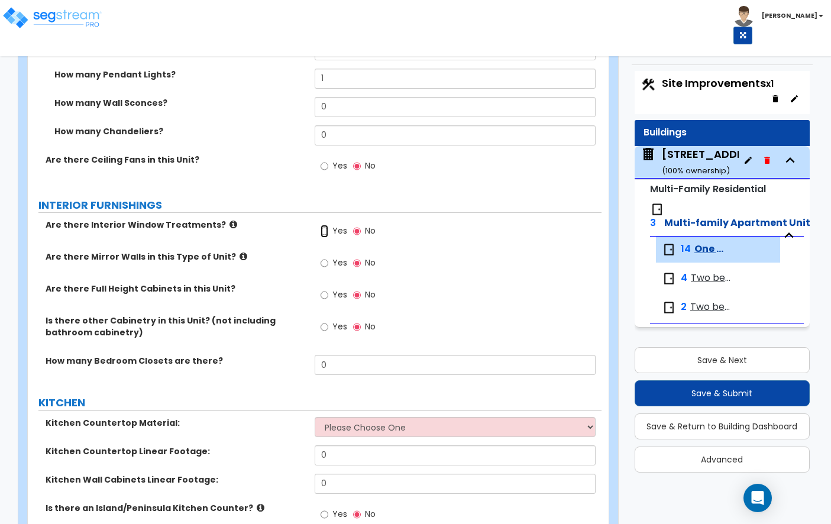
click at [323, 225] on input "Yes" at bounding box center [325, 231] width 8 height 13
radio input "true"
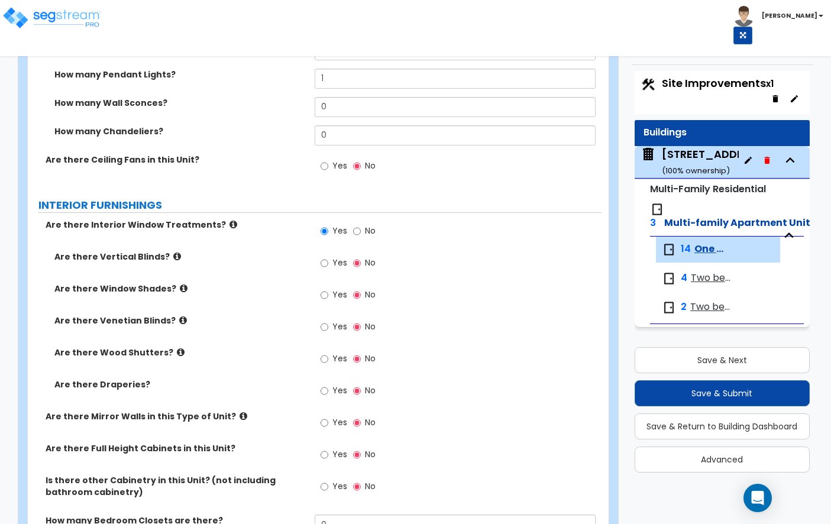
click at [328, 254] on label "Yes" at bounding box center [334, 264] width 27 height 20
click at [328, 257] on input "Yes" at bounding box center [325, 263] width 8 height 13
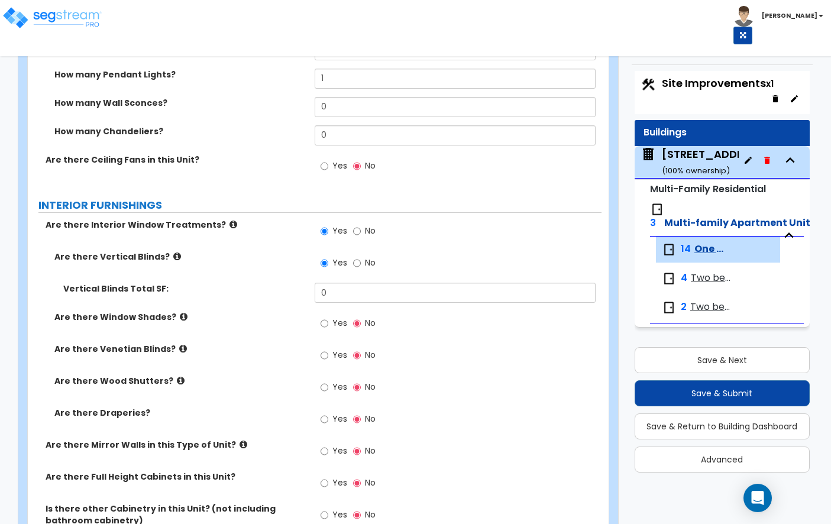
click at [361, 256] on label "No" at bounding box center [364, 264] width 22 height 20
click at [361, 257] on input "No" at bounding box center [357, 263] width 8 height 13
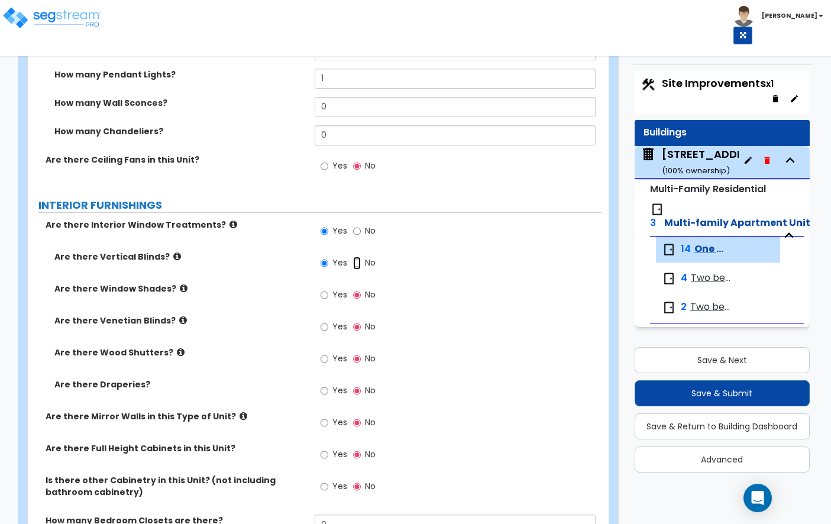
radio input "false"
radio input "true"
click at [329, 318] on label "Yes" at bounding box center [334, 328] width 27 height 20
click at [328, 321] on input "Yes" at bounding box center [325, 327] width 8 height 13
radio input "true"
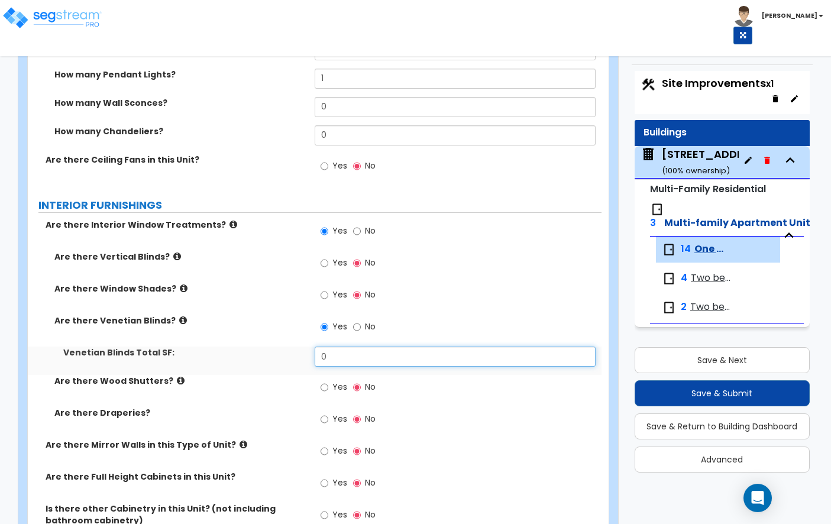
click at [340, 347] on input "0" at bounding box center [455, 357] width 281 height 20
click at [340, 351] on input "0" at bounding box center [455, 357] width 281 height 20
type input "1"
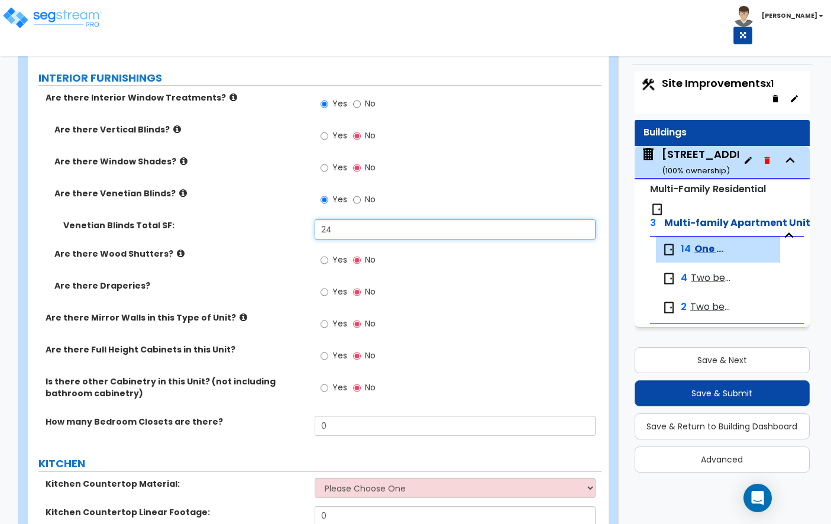
scroll to position [1251, 0]
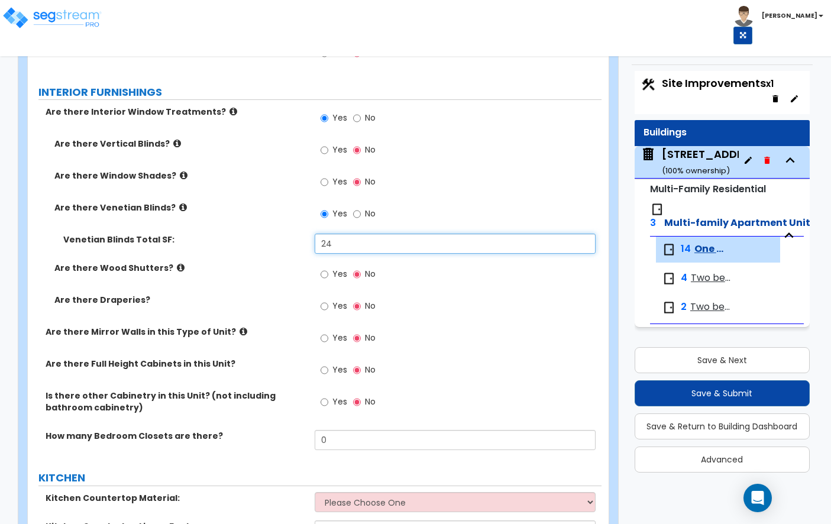
type input "24"
click at [331, 144] on label "Yes" at bounding box center [334, 151] width 27 height 20
click at [328, 144] on input "Yes" at bounding box center [325, 150] width 8 height 13
radio input "true"
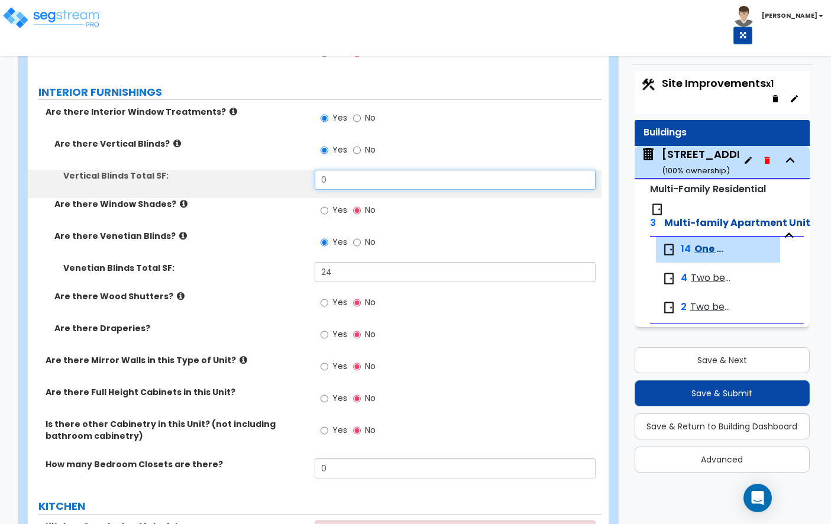
click at [336, 176] on input "0" at bounding box center [455, 180] width 281 height 20
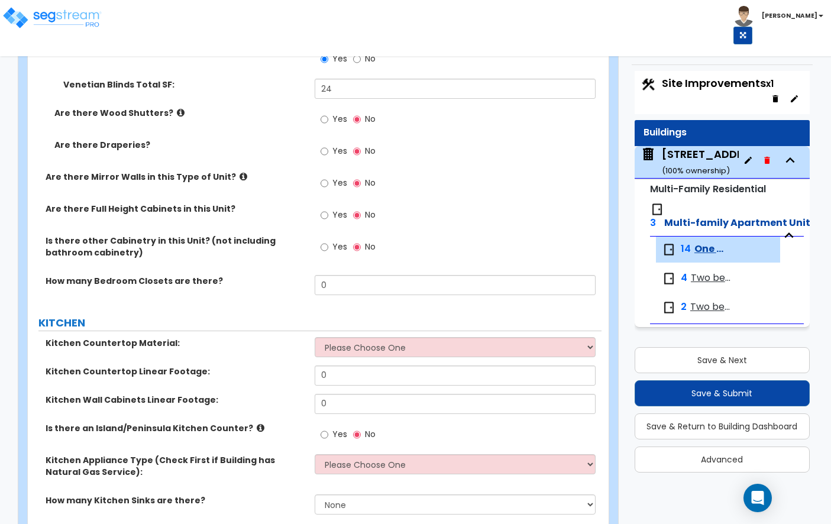
scroll to position [1446, 0]
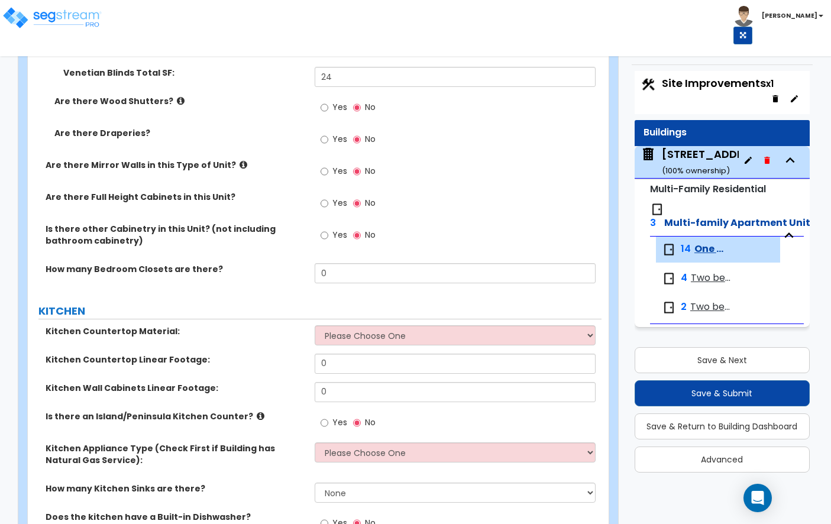
type input "42"
click at [325, 197] on input "Yes" at bounding box center [325, 203] width 8 height 13
radio input "true"
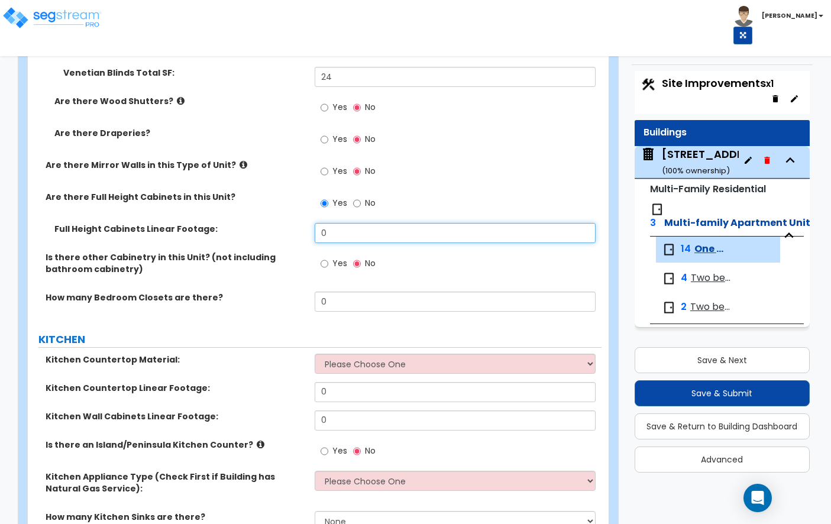
click at [345, 224] on input "0" at bounding box center [455, 233] width 281 height 20
type input "2"
click at [330, 255] on label "Yes" at bounding box center [334, 265] width 27 height 20
click at [328, 257] on input "Yes" at bounding box center [325, 263] width 8 height 13
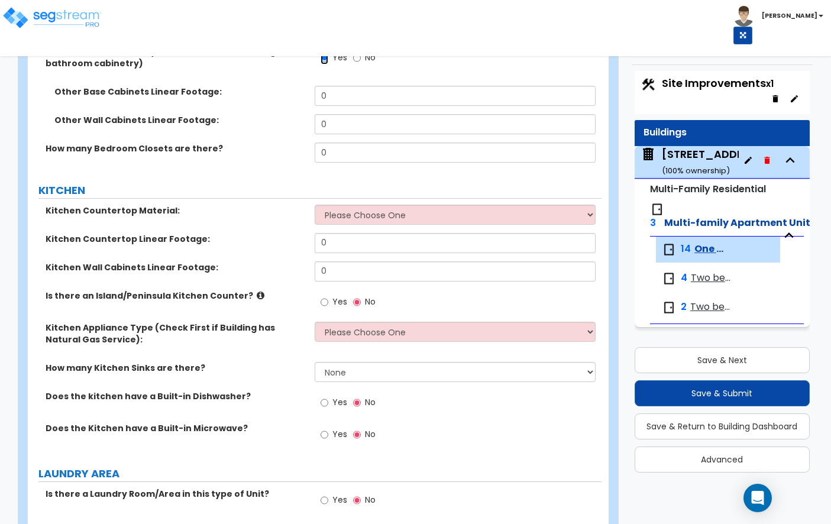
scroll to position [1608, 0]
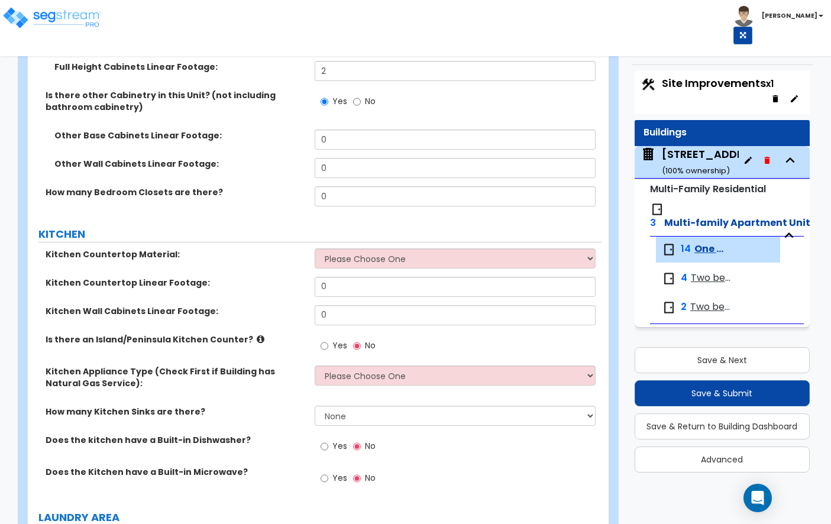
click at [362, 93] on label "No" at bounding box center [364, 103] width 22 height 20
click at [361, 95] on input "No" at bounding box center [357, 101] width 8 height 13
radio input "false"
radio input "true"
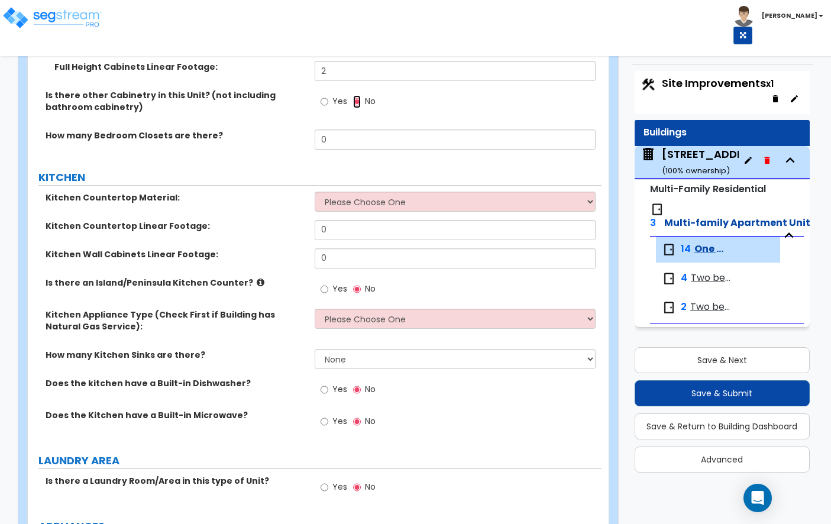
scroll to position [1610, 0]
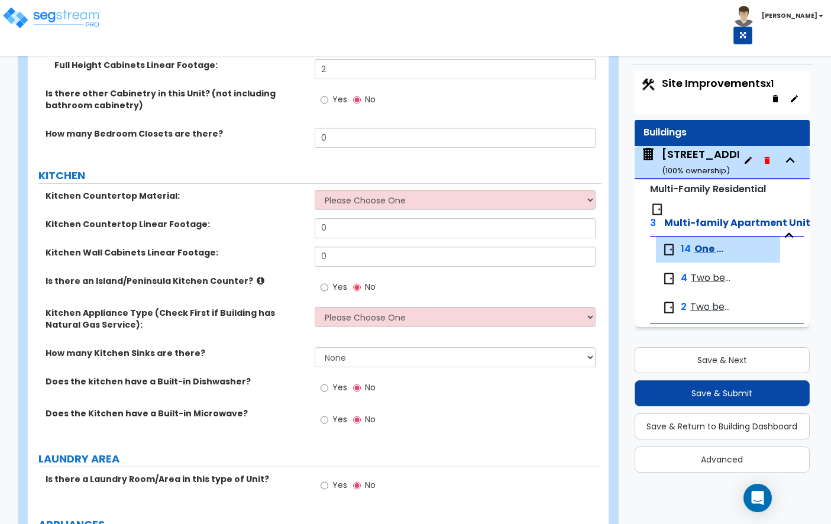
click at [359, 108] on div "Is there other Cabinetry in this Unit? (not including bathroom cabinetry) Yes No" at bounding box center [315, 108] width 574 height 40
click at [339, 128] on input "0" at bounding box center [455, 138] width 281 height 20
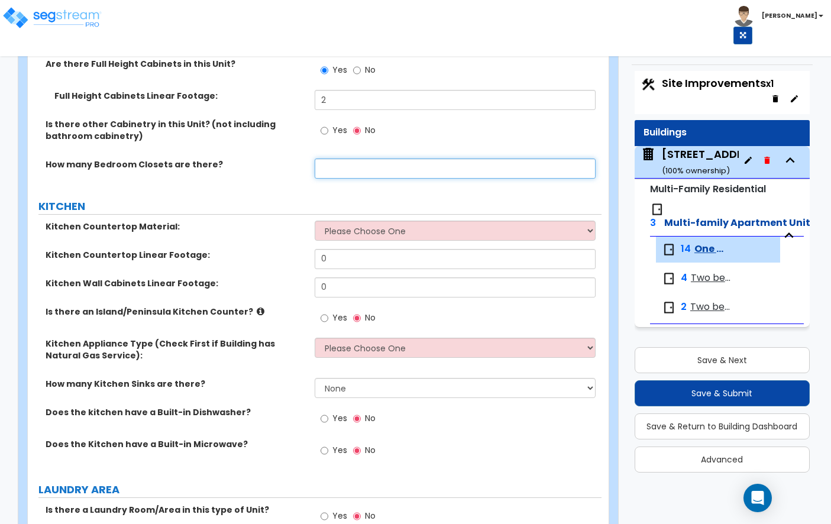
scroll to position [1579, 0]
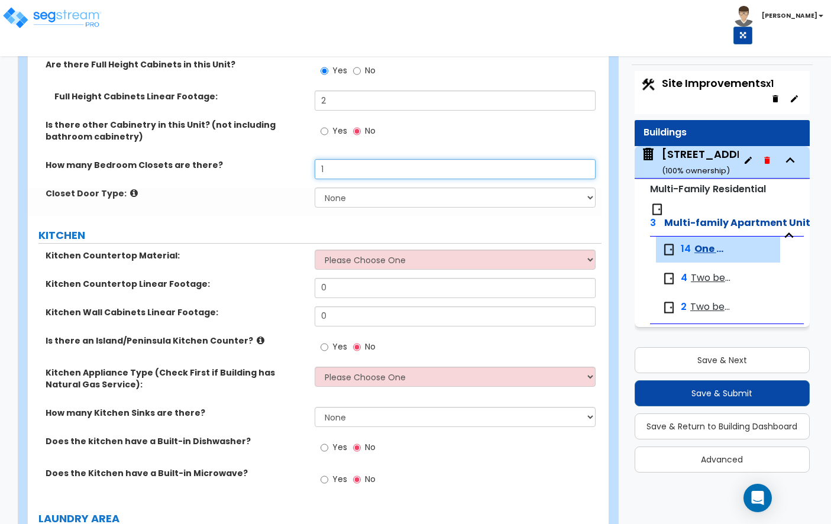
type input "1"
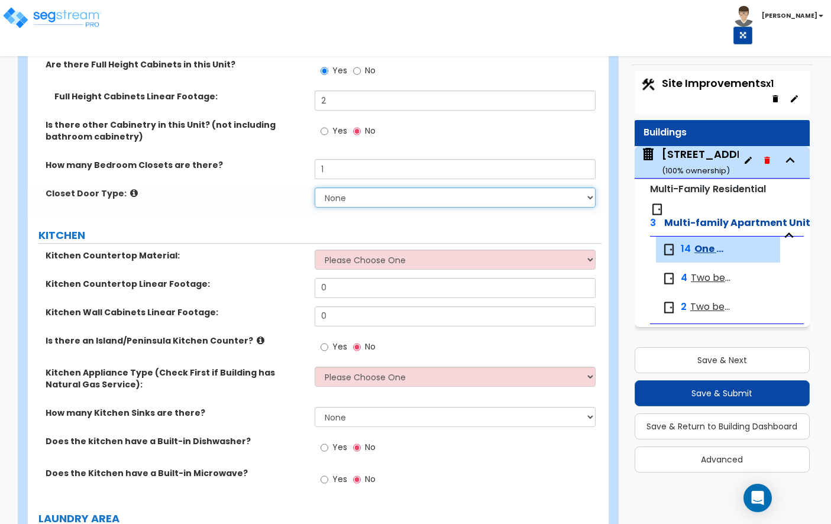
click at [341, 187] on select "None Bi-fold Louvered Doors Bi-fold Panel Doors Sliding Doors Hinged Wood Door" at bounding box center [455, 197] width 281 height 20
select select "2"
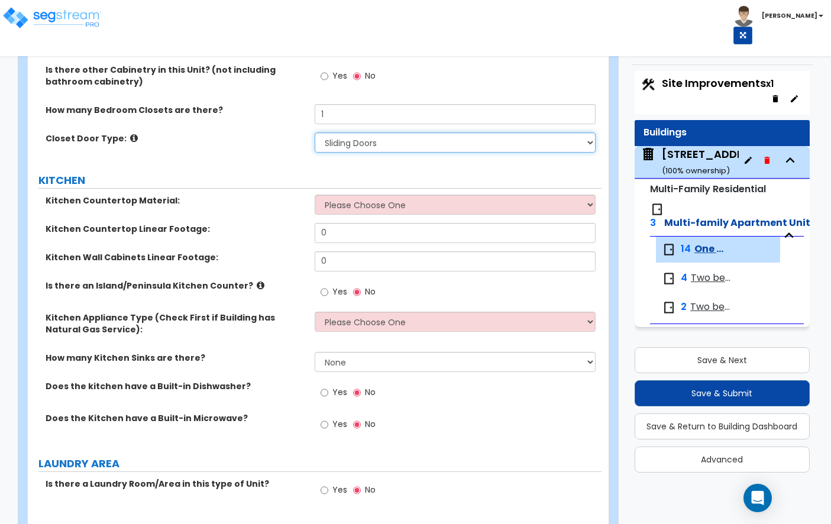
scroll to position [1648, 0]
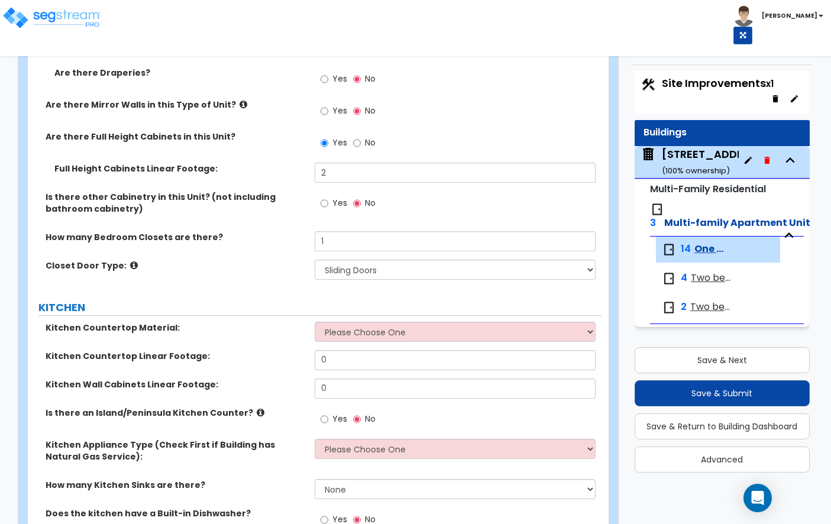
scroll to position [1507, 0]
click at [353, 322] on select "Please Choose One Plastic Laminate Solid Surface Stone Quartz Marble Tile Wood …" at bounding box center [455, 332] width 281 height 20
select select "2"
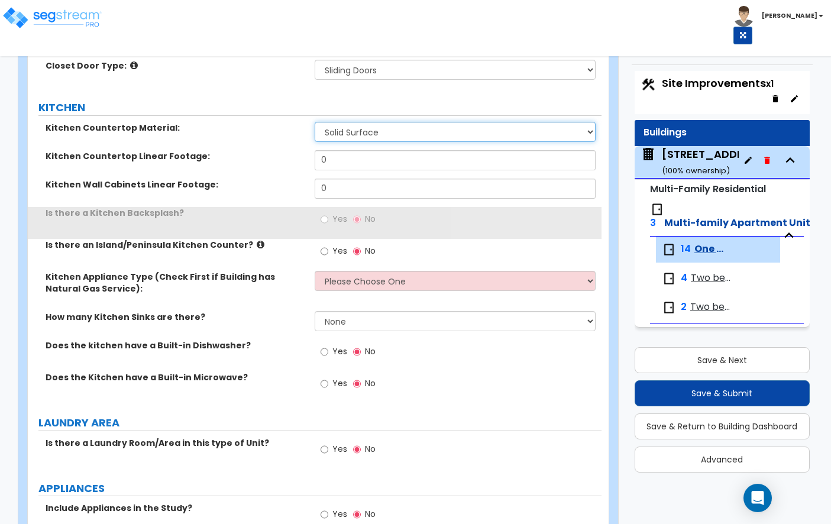
scroll to position [1715, 0]
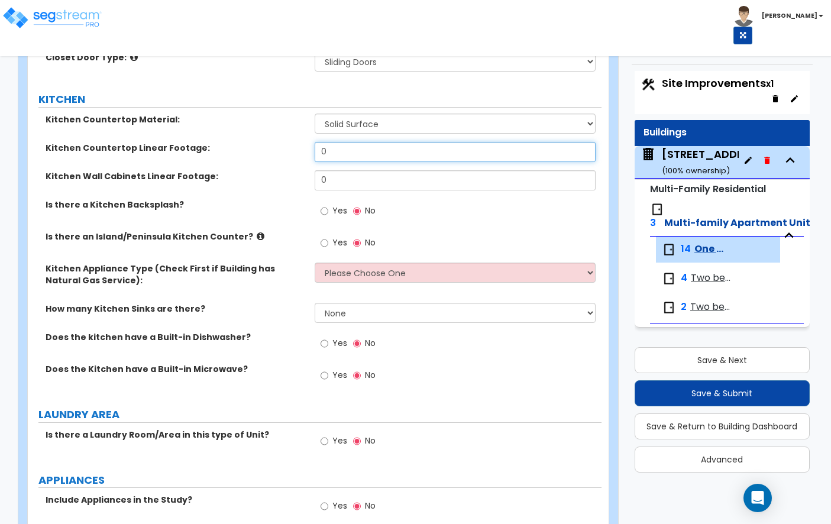
click at [350, 142] on input "0" at bounding box center [455, 152] width 281 height 20
type input "16"
click at [343, 172] on input "0" at bounding box center [455, 180] width 281 height 20
type input "12"
click at [345, 142] on input "16" at bounding box center [455, 152] width 281 height 20
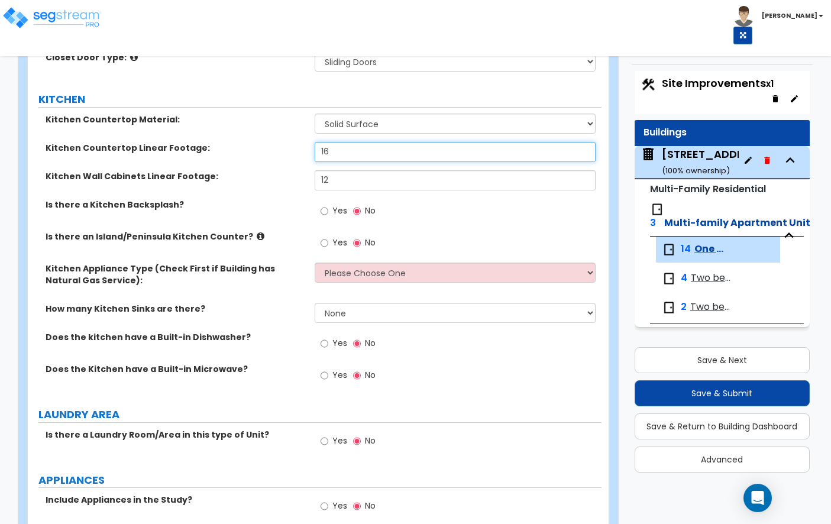
click at [345, 142] on input "16" at bounding box center [455, 152] width 281 height 20
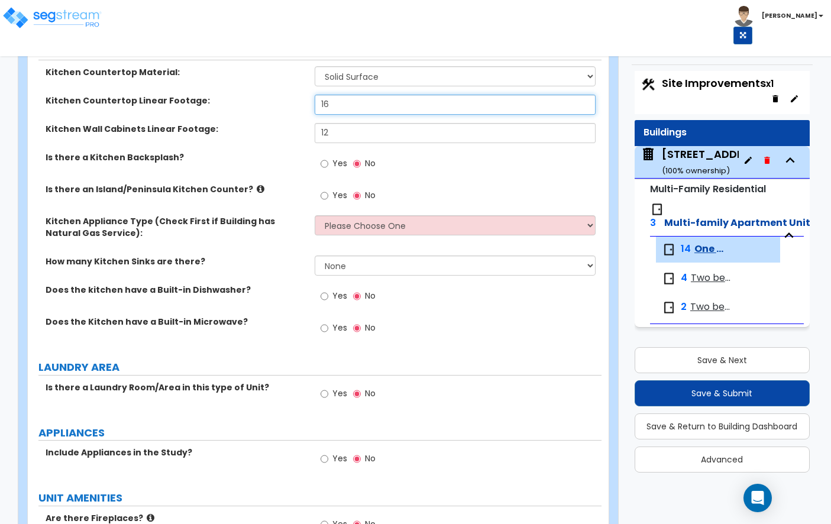
scroll to position [1762, 0]
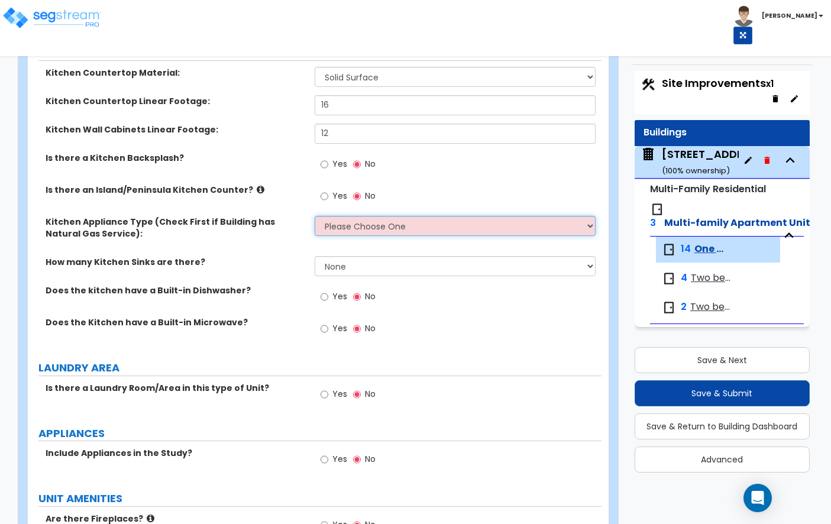
click at [362, 216] on select "Please Choose One Gas Electric" at bounding box center [455, 226] width 281 height 20
click at [323, 158] on input "Yes" at bounding box center [325, 164] width 8 height 13
radio input "true"
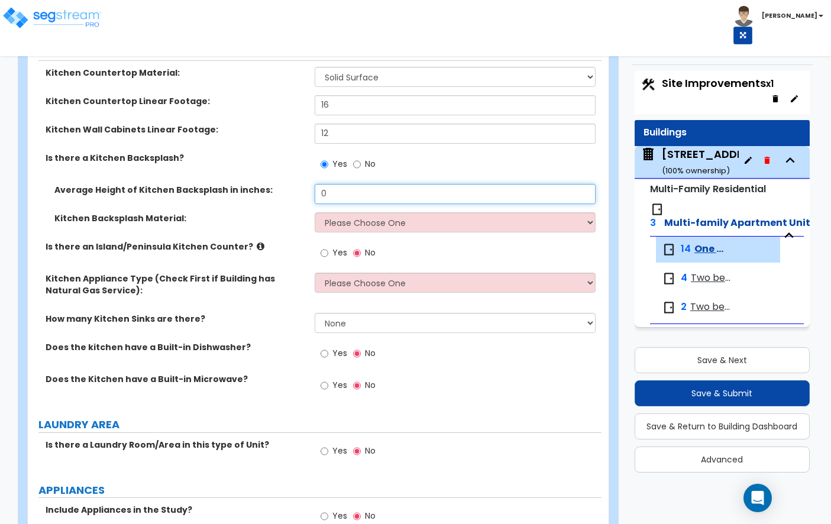
click at [349, 184] on input "0" at bounding box center [455, 194] width 281 height 20
type input "4"
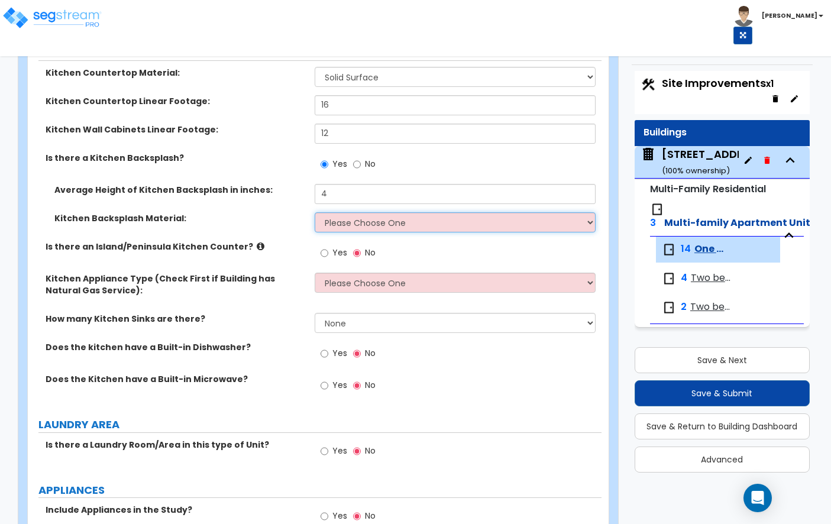
click at [325, 212] on select "Please Choose One Plastic Laminate Solid Surface Stone Quartz Tile Stainless St…" at bounding box center [455, 222] width 281 height 20
select select "2"
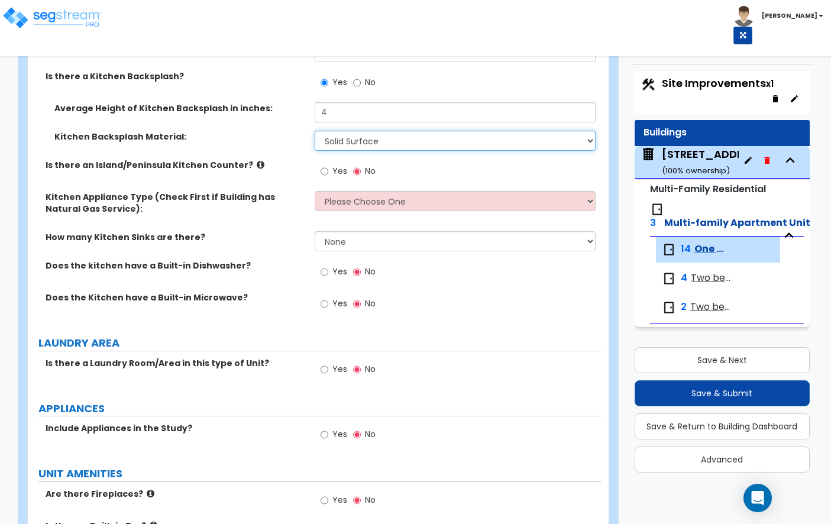
scroll to position [1860, 0]
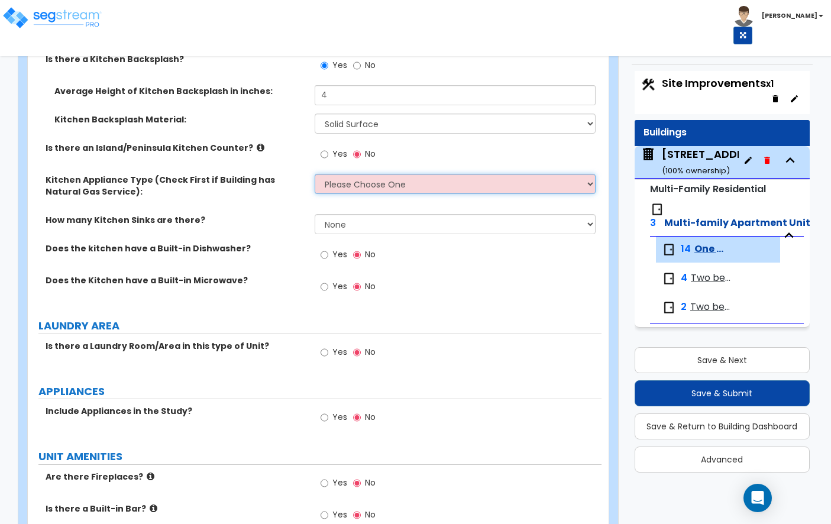
click at [360, 174] on select "Please Choose One Gas Electric" at bounding box center [455, 184] width 281 height 20
select select "2"
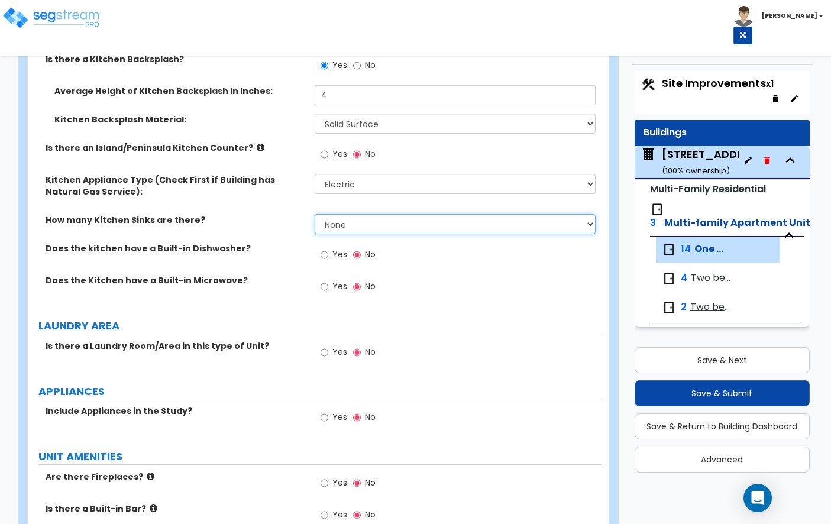
click at [354, 214] on select "None 1 2 3" at bounding box center [455, 224] width 281 height 20
select select "1"
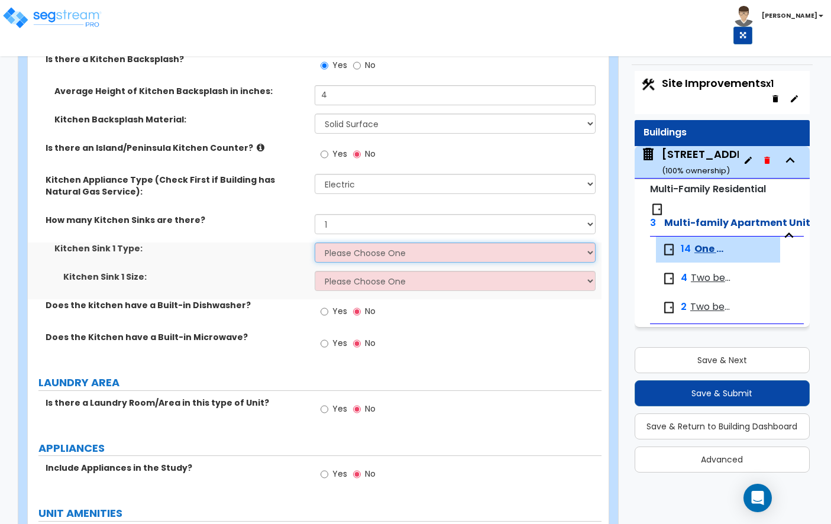
click at [360, 242] on select "Please Choose One Stainless Steel Porcelain Enamel Cast Iron Granite Composite" at bounding box center [455, 252] width 281 height 20
select select "1"
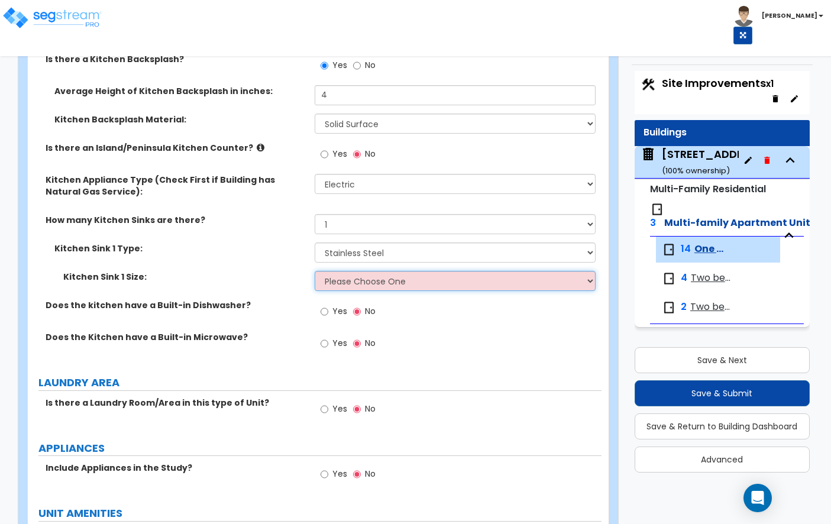
click at [368, 279] on select "Please Choose One Single Sink Double Sink" at bounding box center [455, 281] width 281 height 20
select select "2"
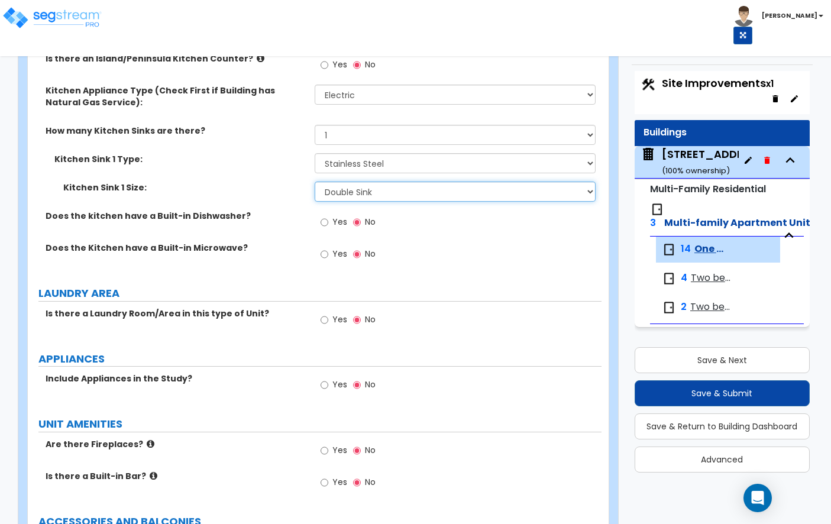
scroll to position [1970, 0]
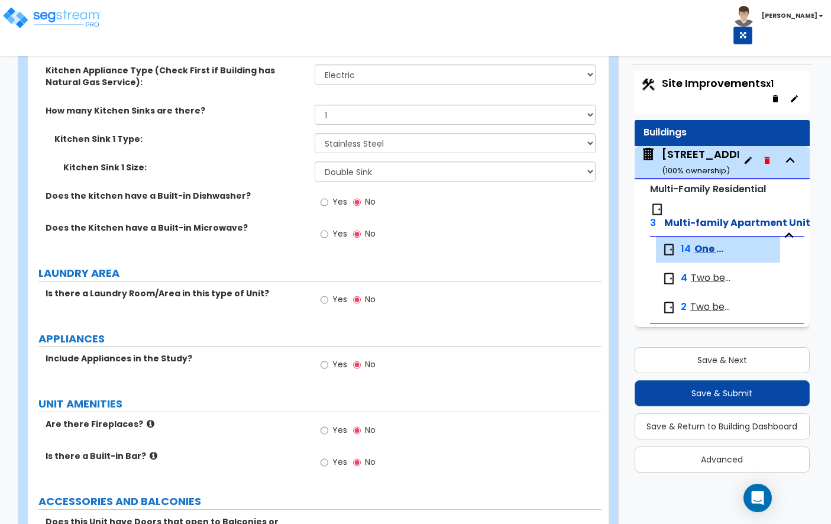
click at [334, 196] on span "Yes" at bounding box center [339, 202] width 15 height 12
click at [328, 196] on input "Yes" at bounding box center [325, 202] width 8 height 13
radio input "true"
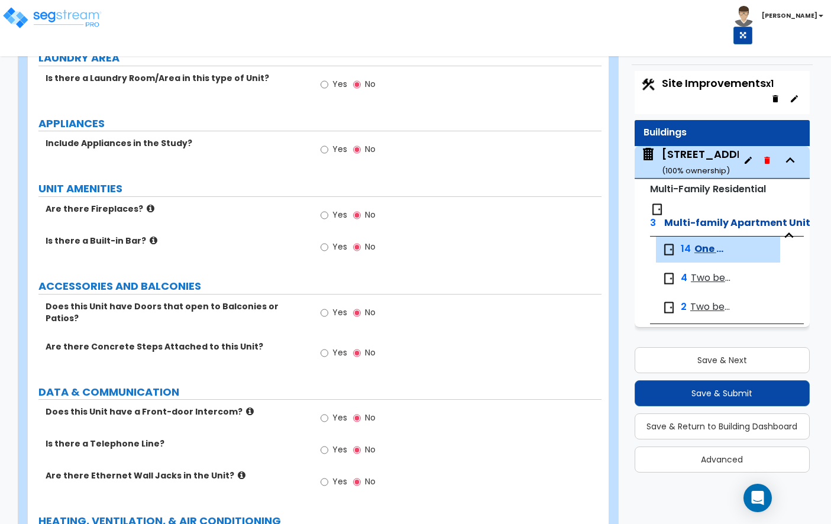
scroll to position [2187, 0]
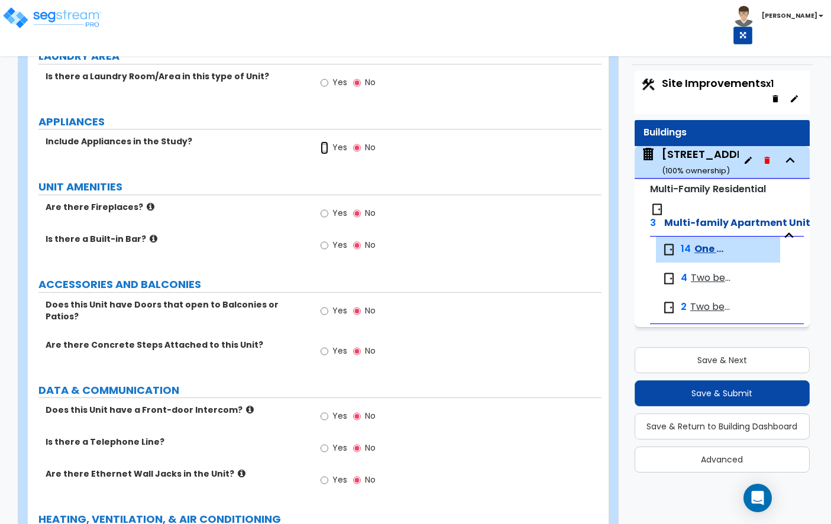
click at [322, 141] on input "Yes" at bounding box center [325, 147] width 8 height 13
radio input "true"
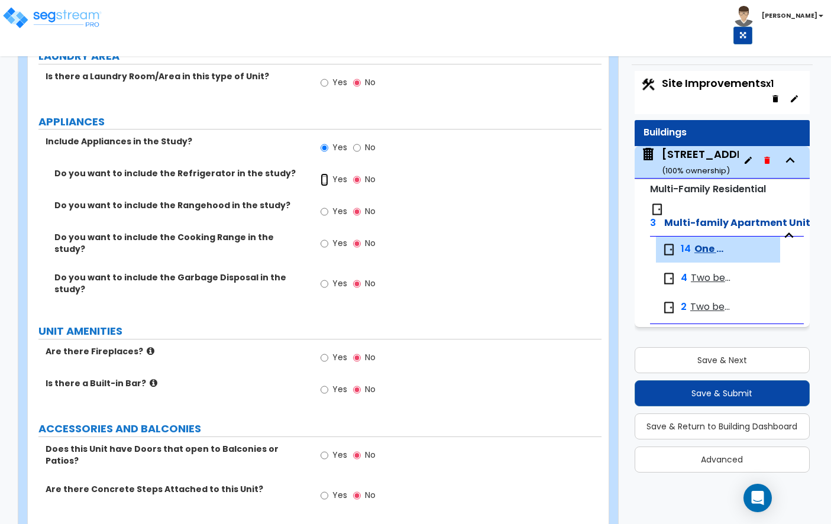
click at [328, 173] on input "Yes" at bounding box center [325, 179] width 8 height 13
radio input "true"
click at [326, 205] on input "Yes" at bounding box center [325, 211] width 8 height 13
radio input "true"
click at [327, 237] on input "Yes" at bounding box center [325, 243] width 8 height 13
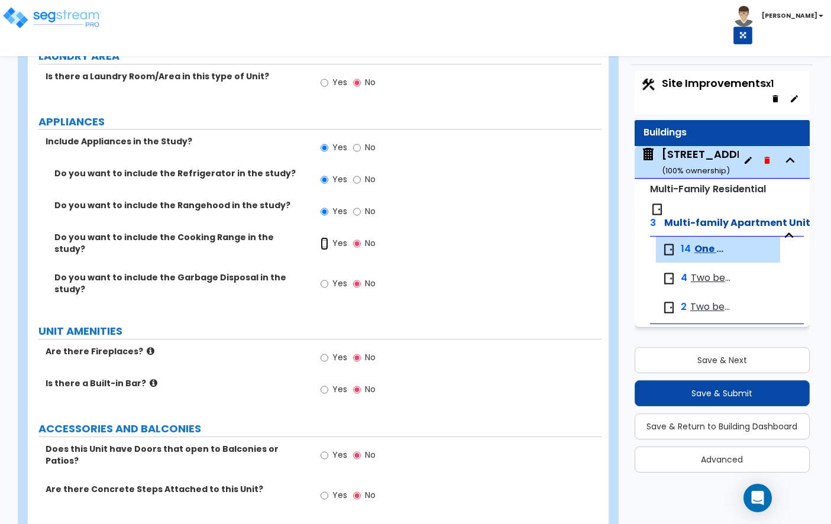
radio input "true"
click at [326, 277] on input "Yes" at bounding box center [325, 283] width 8 height 13
radio input "true"
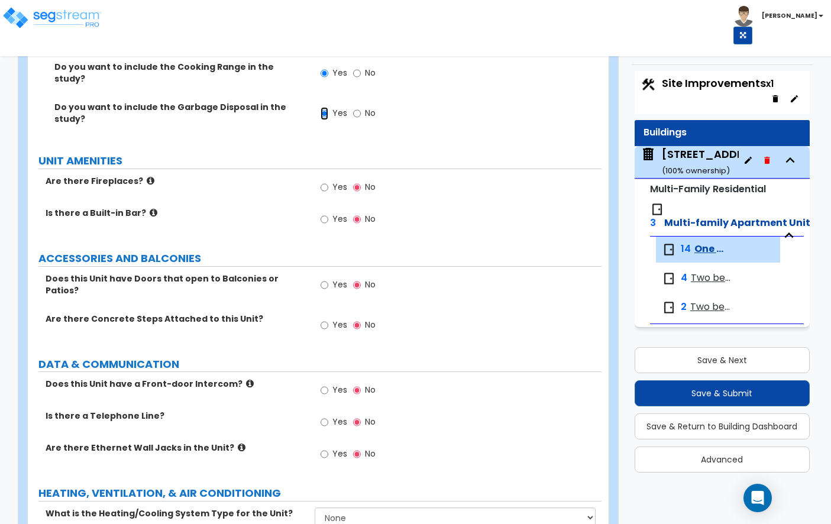
scroll to position [2388, 0]
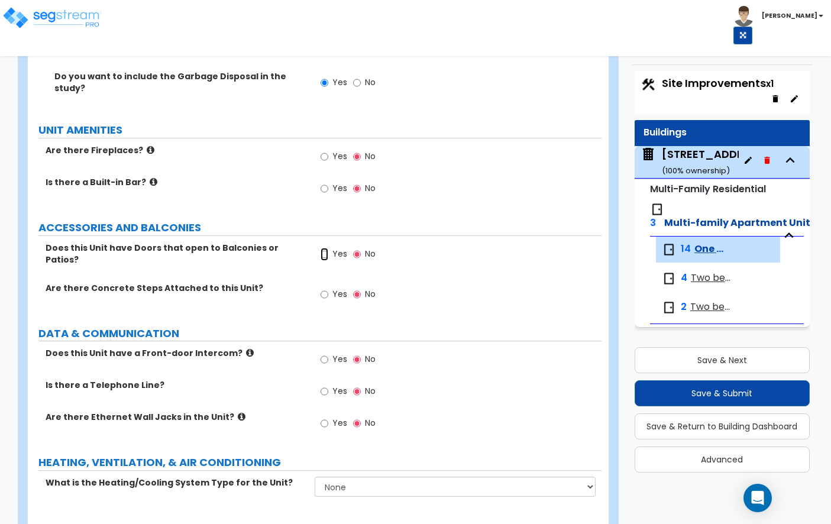
click at [325, 248] on input "Yes" at bounding box center [325, 254] width 8 height 13
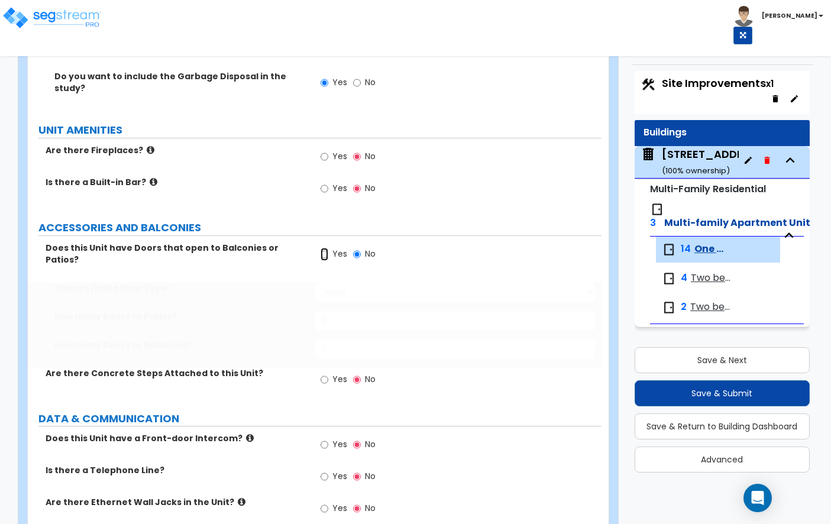
radio input "true"
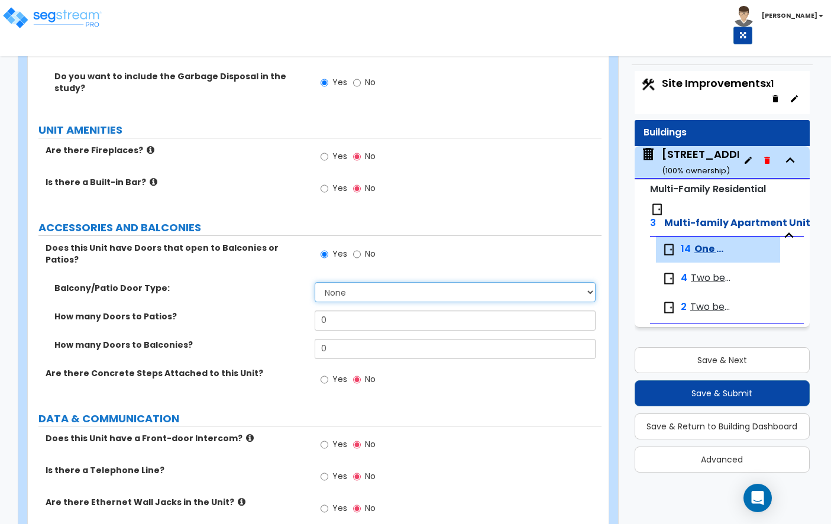
click at [380, 282] on select "None Single Hinged Doors Double Hinged Doors Single French Doors Double French …" at bounding box center [455, 292] width 281 height 20
select select "5"
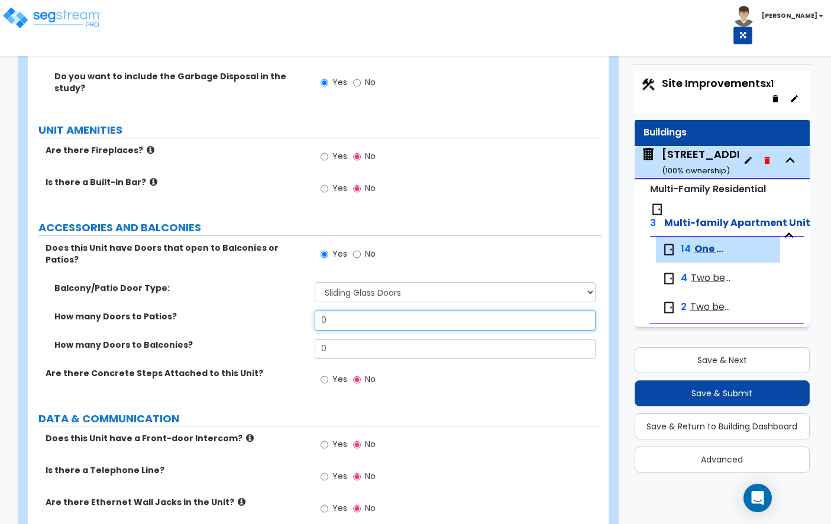
click at [365, 310] on input "0" at bounding box center [455, 320] width 281 height 20
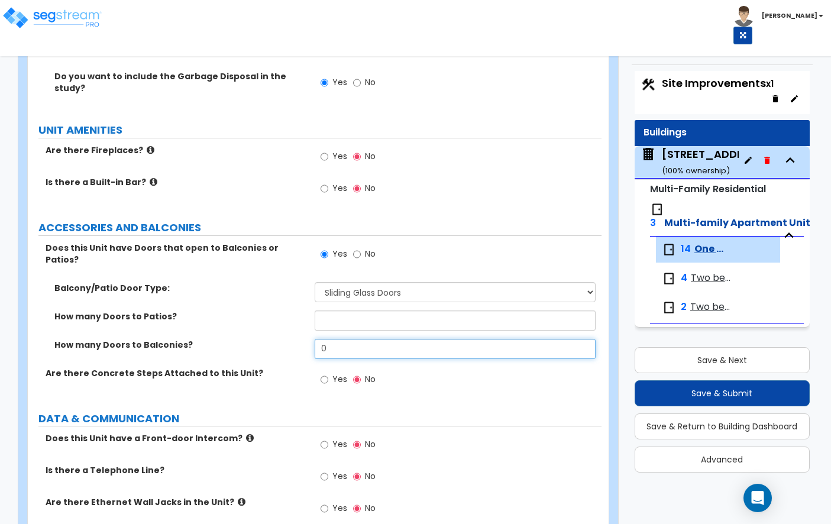
click at [336, 339] on input "0" at bounding box center [455, 349] width 281 height 20
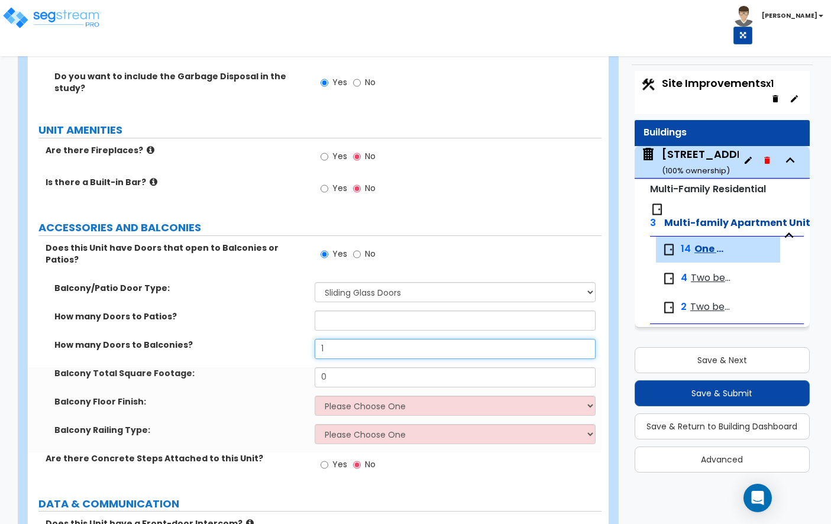
type input "1"
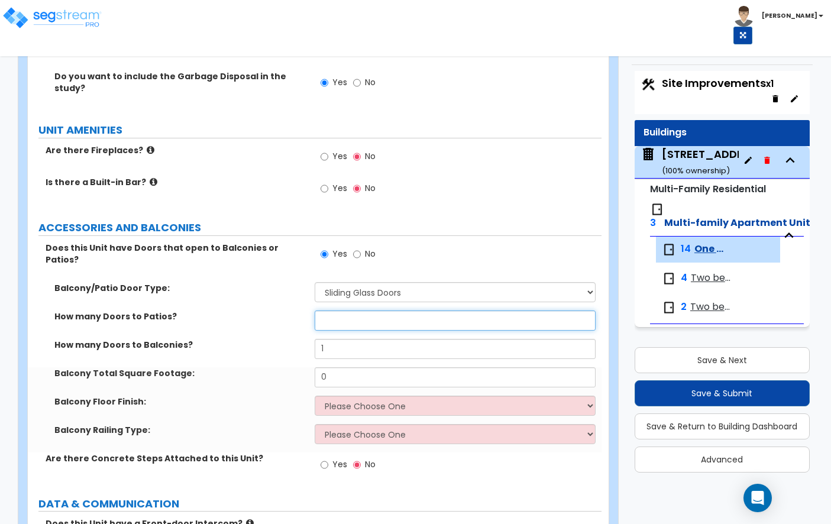
click at [343, 310] on input "text" at bounding box center [455, 320] width 281 height 20
type input "0"
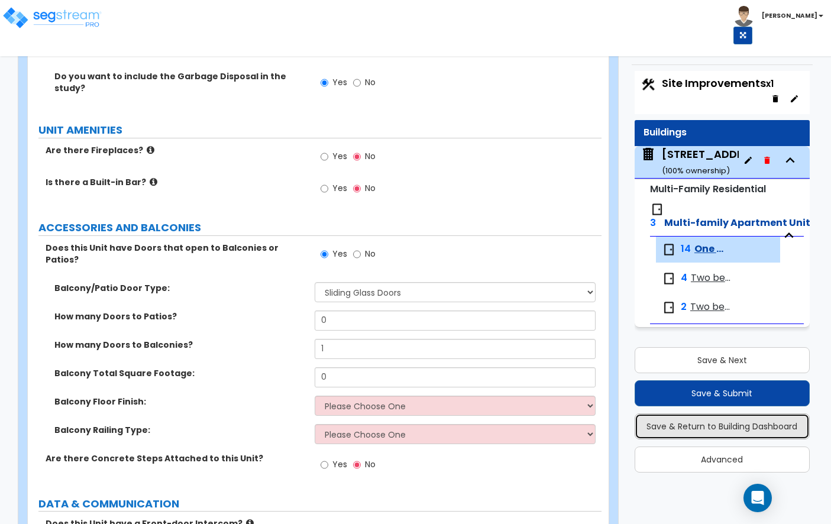
click at [717, 422] on button "Save & Return to Building Dashboard" at bounding box center [722, 426] width 175 height 26
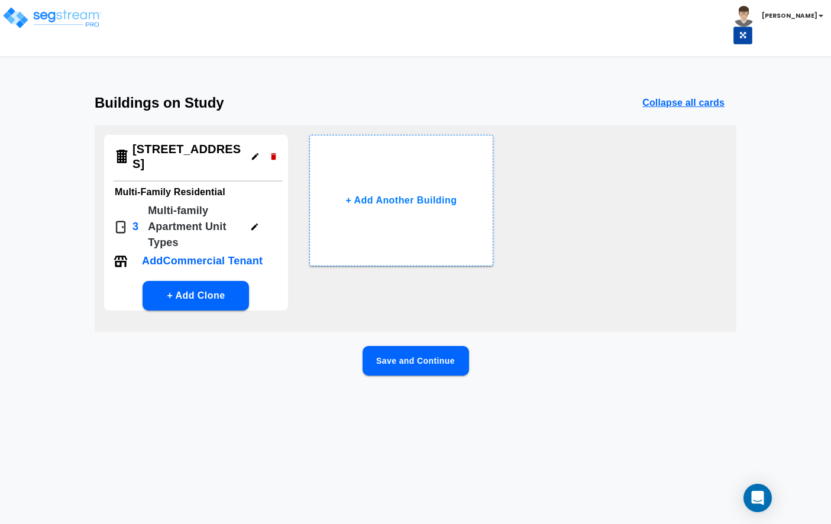
scroll to position [0, 0]
click at [409, 358] on button "Save and Continue" at bounding box center [415, 361] width 106 height 30
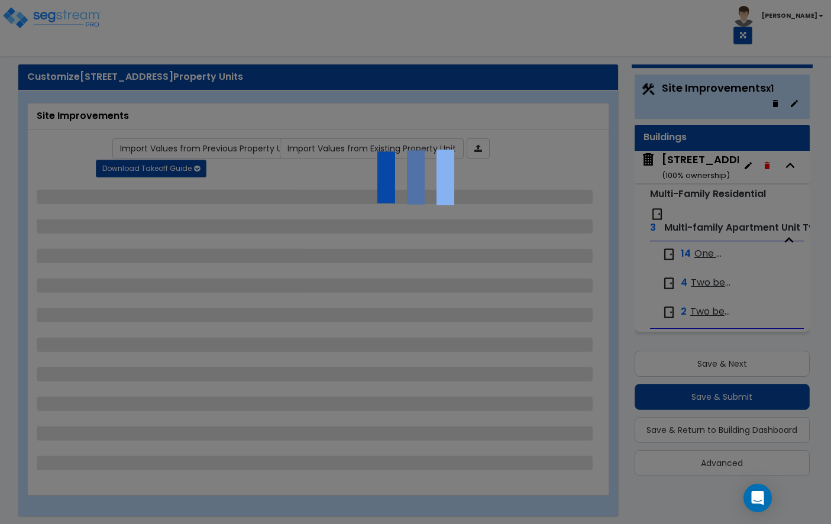
scroll to position [25, 0]
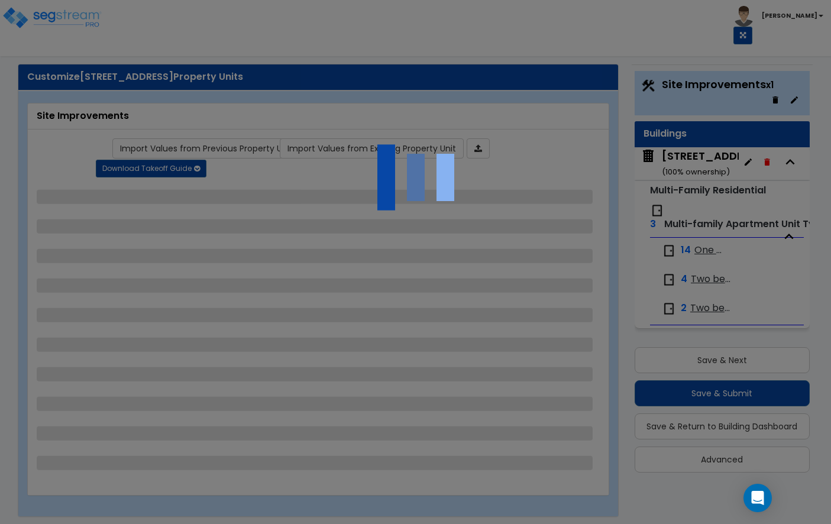
select select "2"
select select "1"
select select "2"
select select "3"
select select "2"
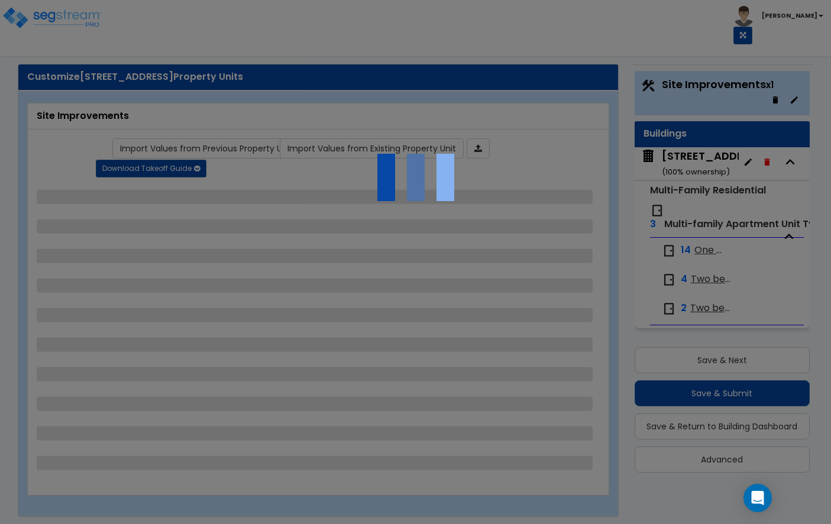
select select "1"
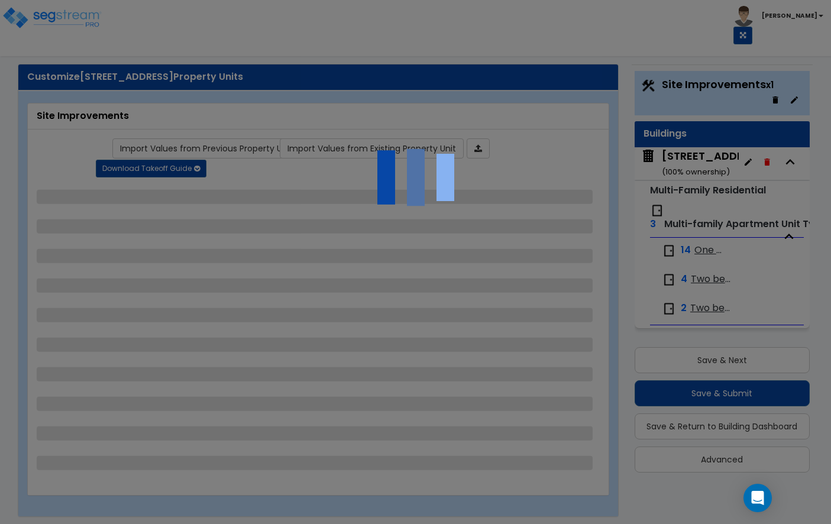
select select "1"
select select "2"
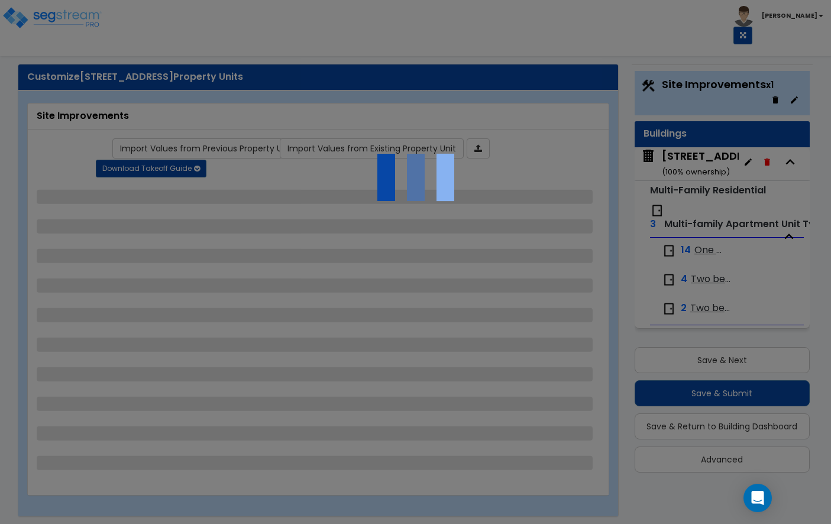
select select "2"
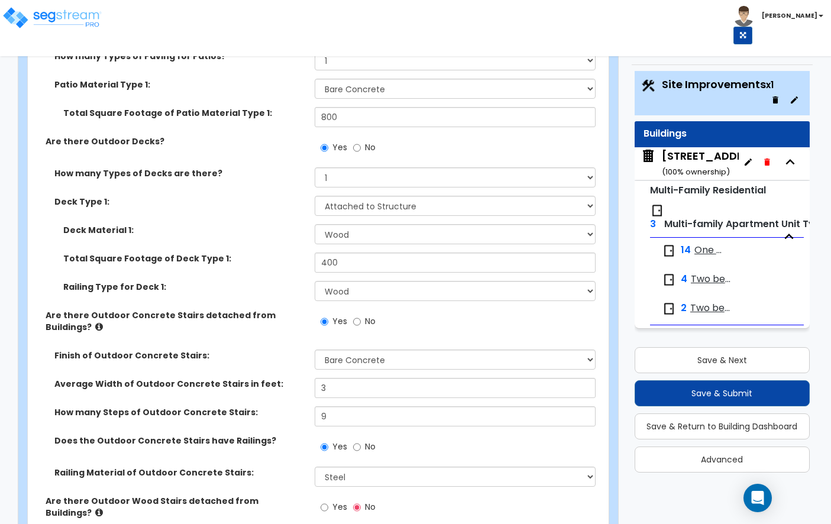
scroll to position [1550, 0]
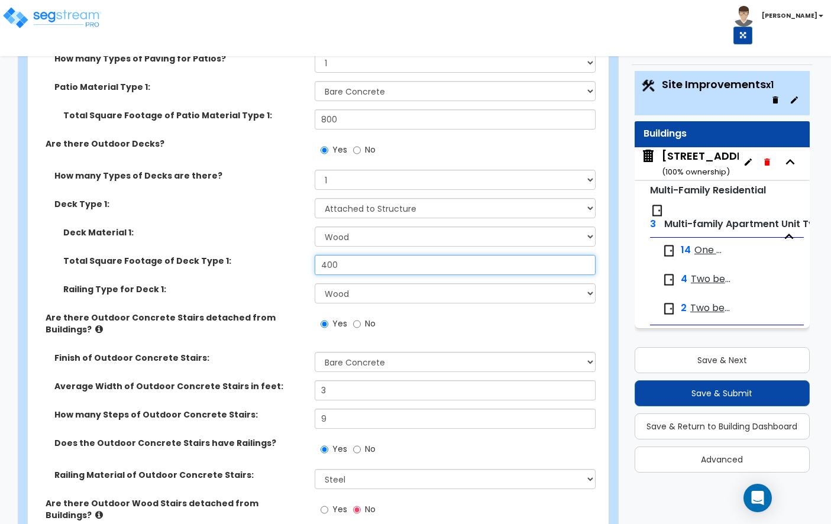
click at [355, 255] on input "400" at bounding box center [455, 265] width 281 height 20
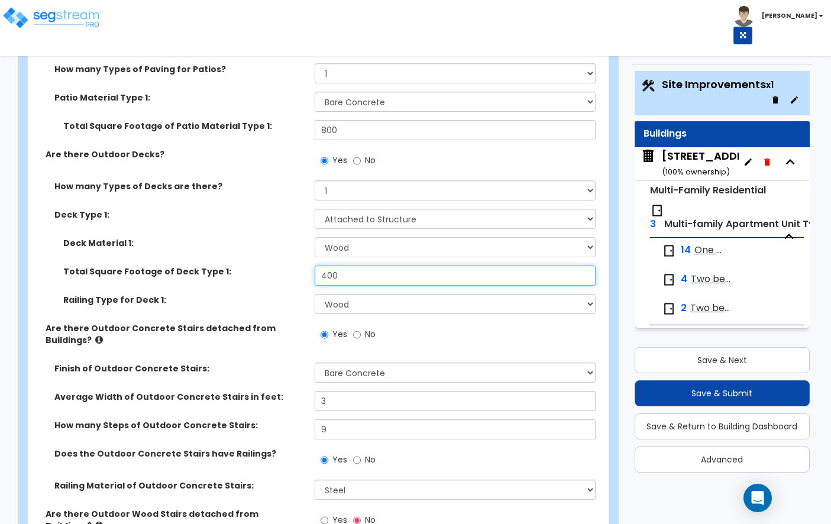
scroll to position [1540, 0]
type input "4"
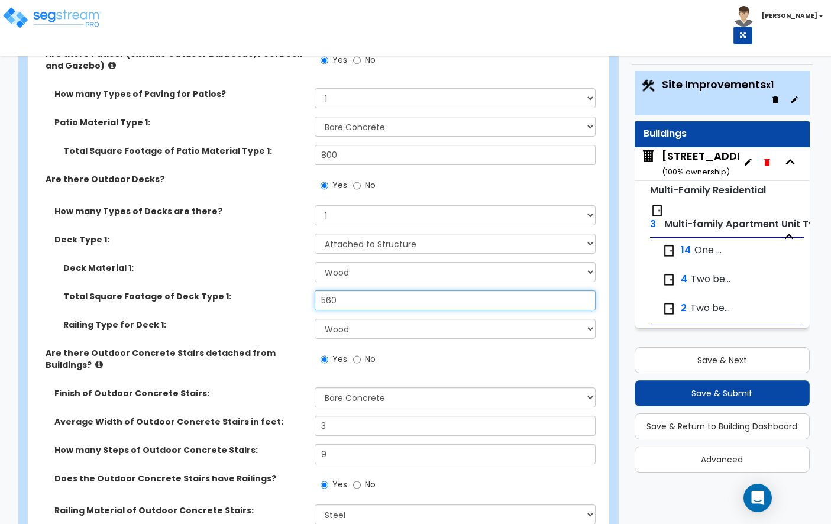
scroll to position [1510, 0]
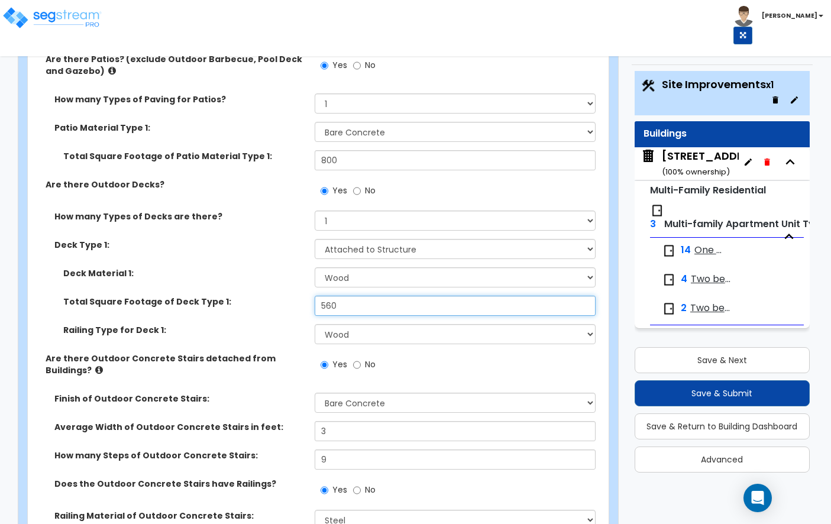
type input "560"
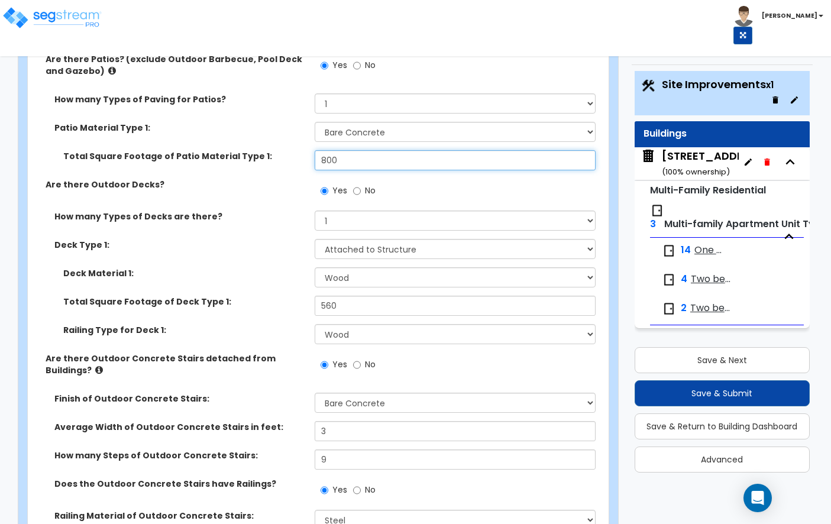
click at [353, 150] on input "800" at bounding box center [455, 160] width 281 height 20
type input "8"
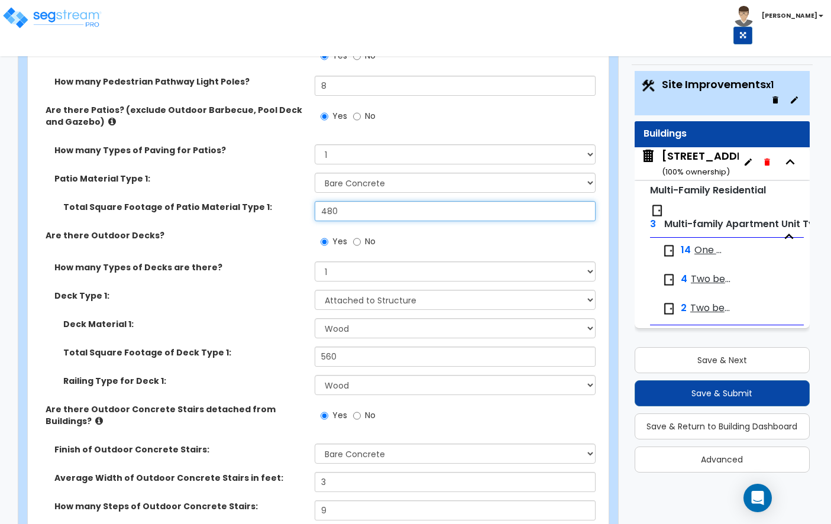
scroll to position [1649, 0]
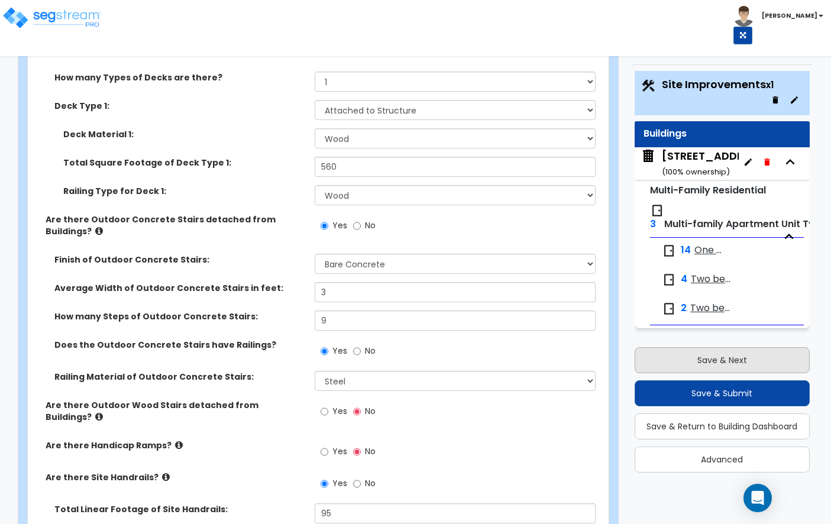
type input "480"
click at [727, 367] on button "Save & Next" at bounding box center [722, 360] width 175 height 26
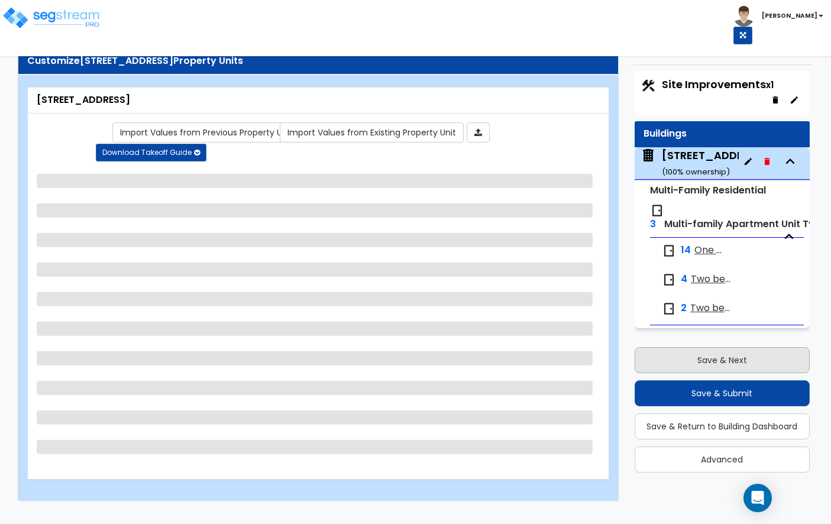
scroll to position [1, 0]
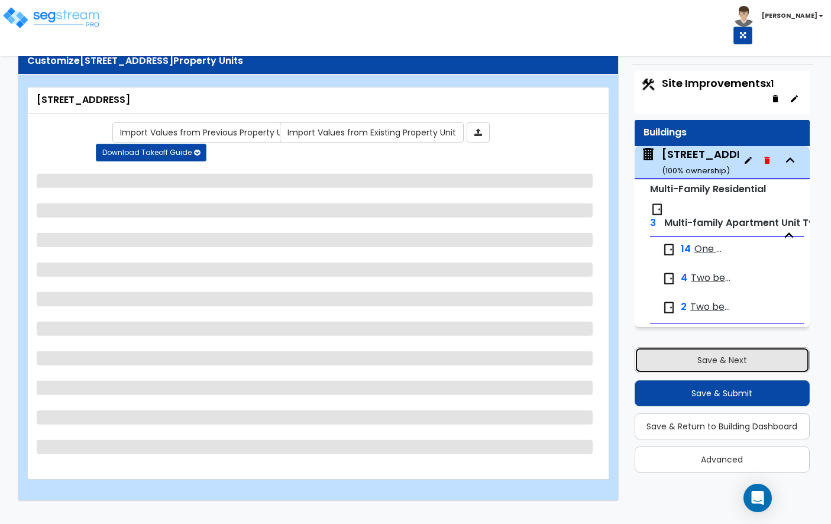
click at [727, 367] on button "Save & Next" at bounding box center [722, 360] width 175 height 26
select select "2"
select select "7"
select select "1"
select select "4"
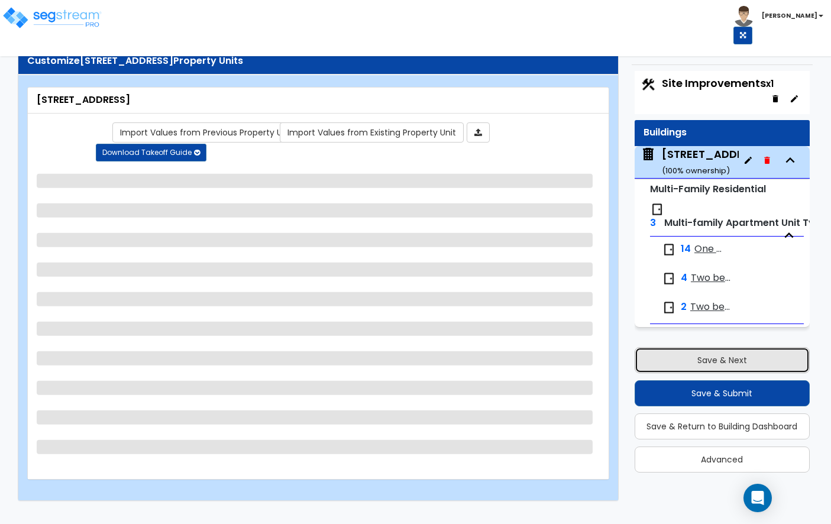
select select "1"
select select "2"
select select "1"
select select "3"
select select "1"
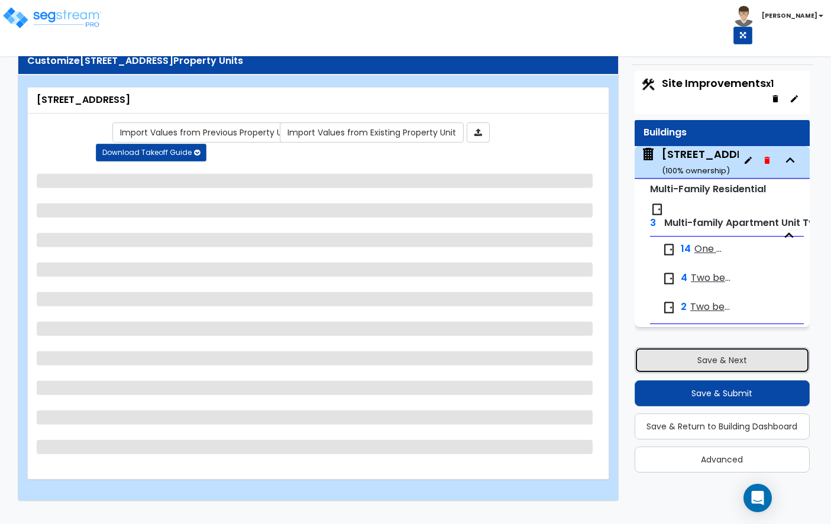
select select "1"
select select "2"
select select "1"
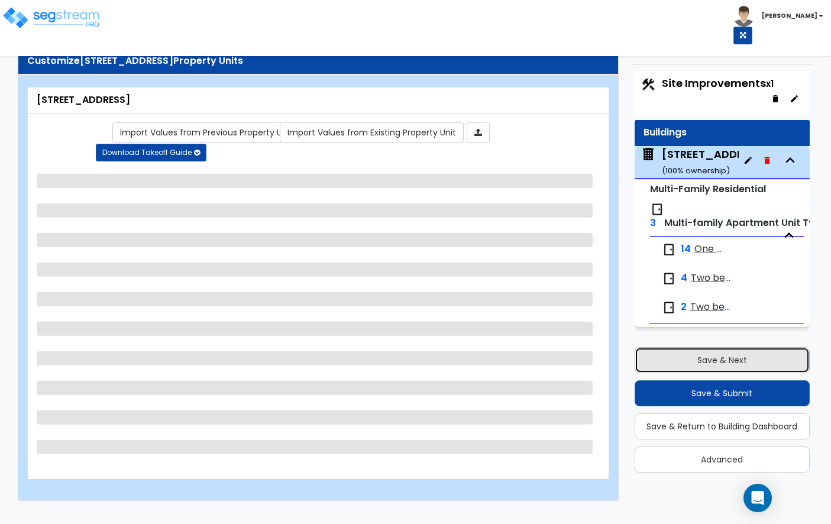
select select "2"
select select "1"
select select "7"
select select "1"
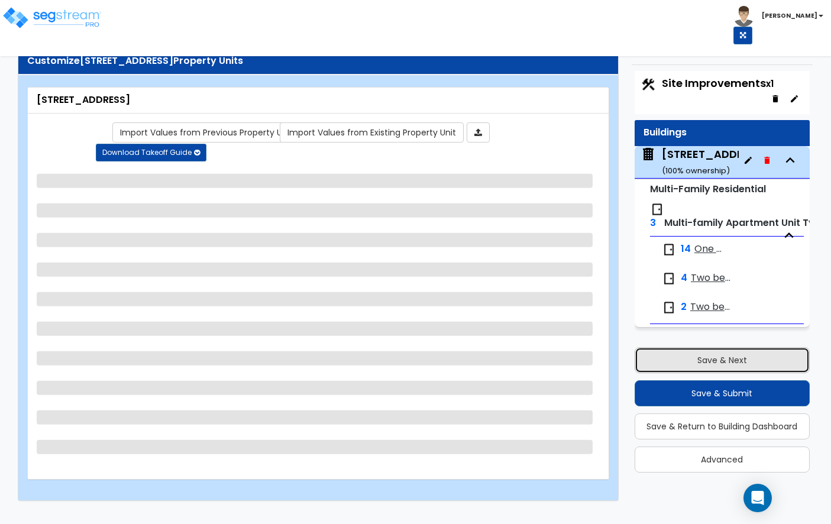
select select "1"
select select "4"
select select "2"
select select "4"
select select "2"
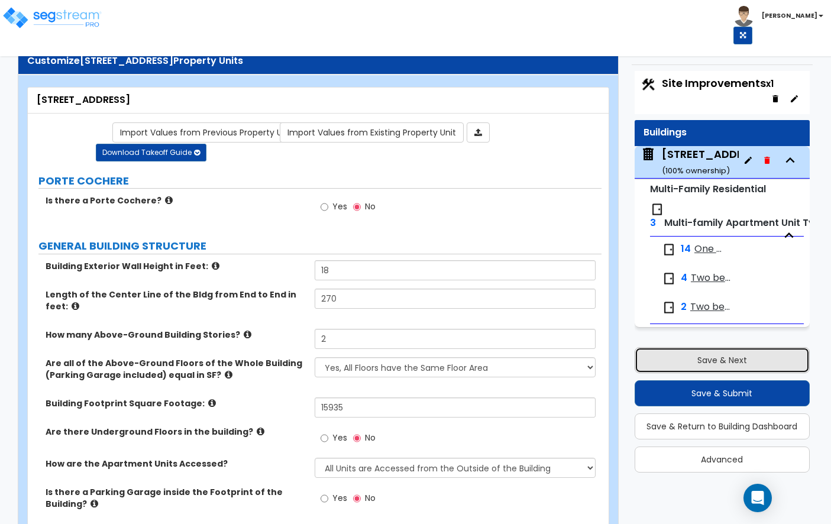
click at [686, 365] on button "Save & Next" at bounding box center [722, 360] width 175 height 26
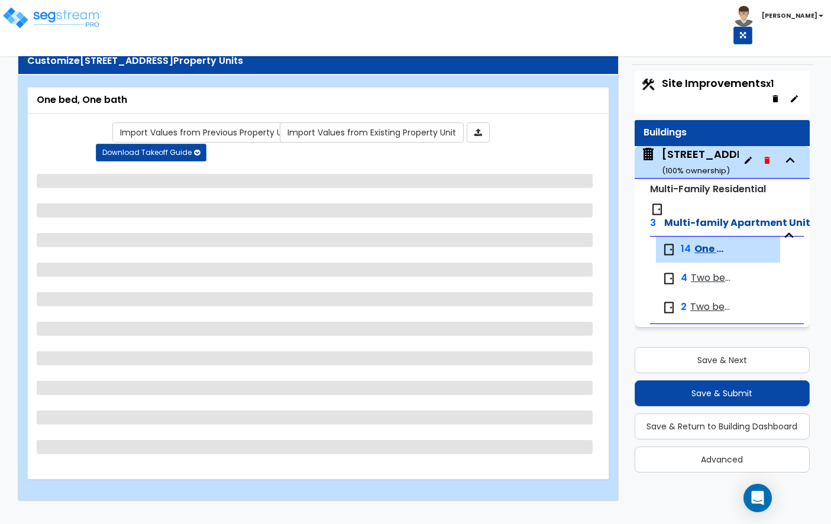
select select "1"
select select "7"
select select "5"
select select "7"
select select "1"
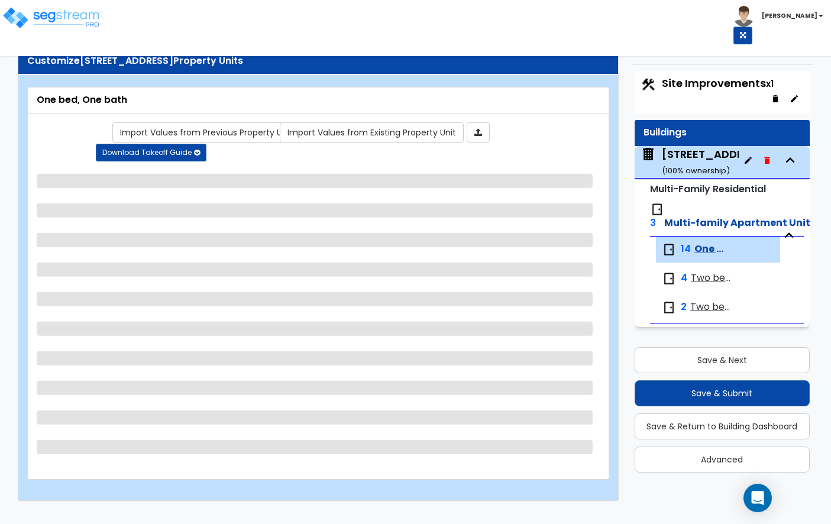
select select "3"
select select "5"
select select "2"
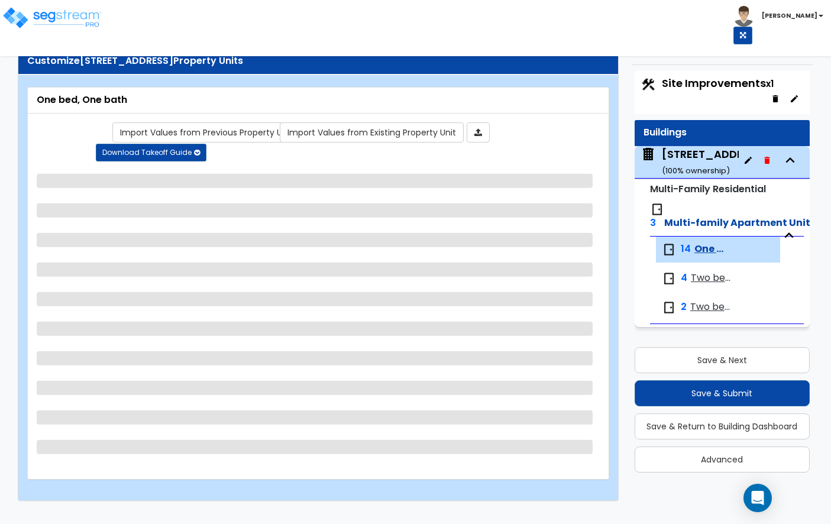
select select "3"
select select "2"
select select "1"
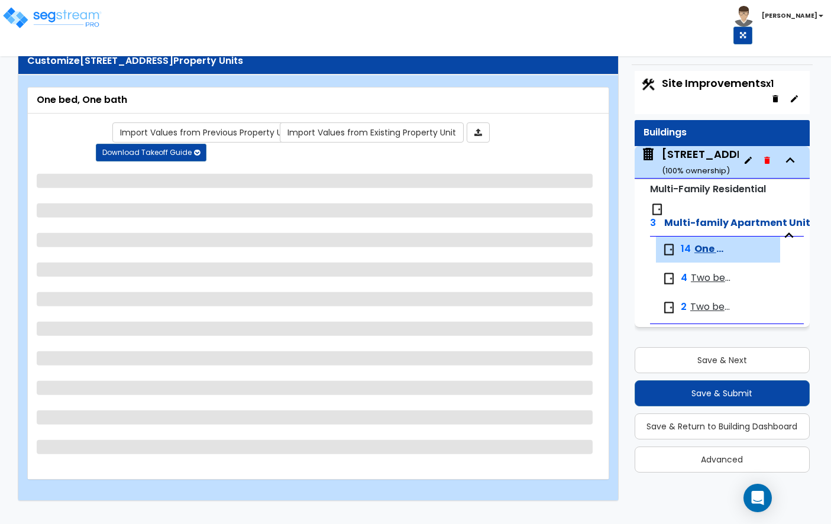
select select "5"
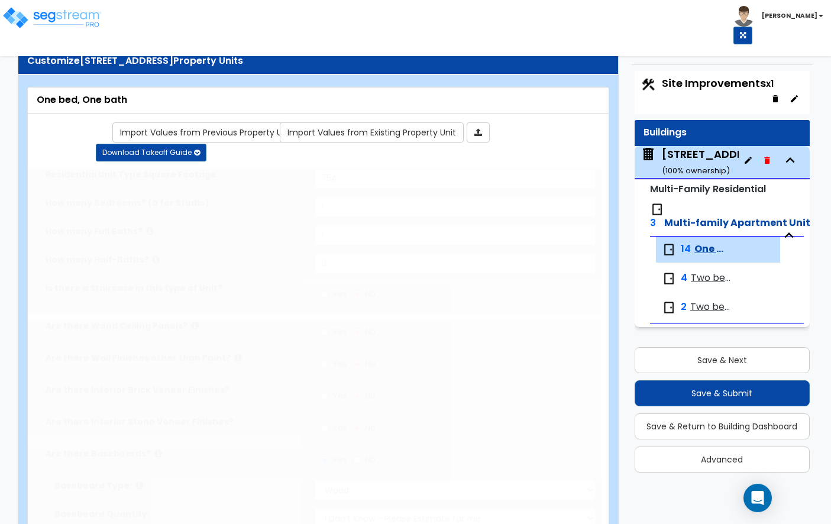
select select "2"
type input "33"
select select "1"
radio input "true"
type input "4"
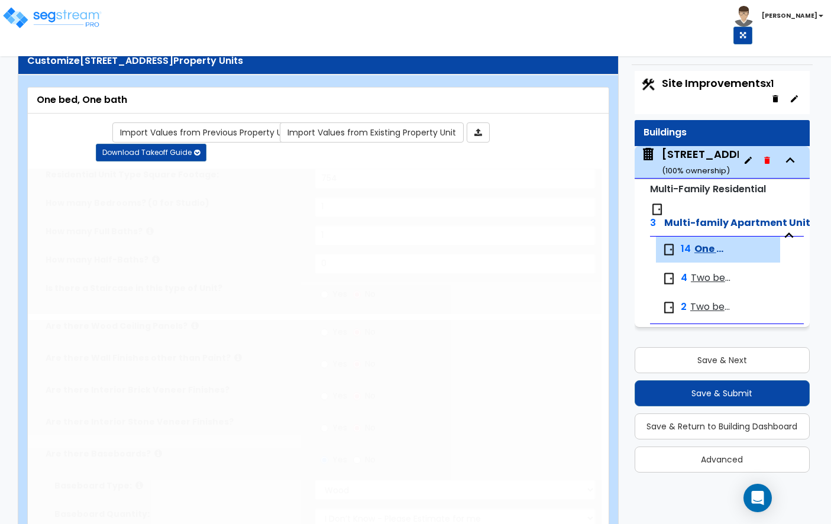
select select "2"
select select "1"
select select "2"
radio input "true"
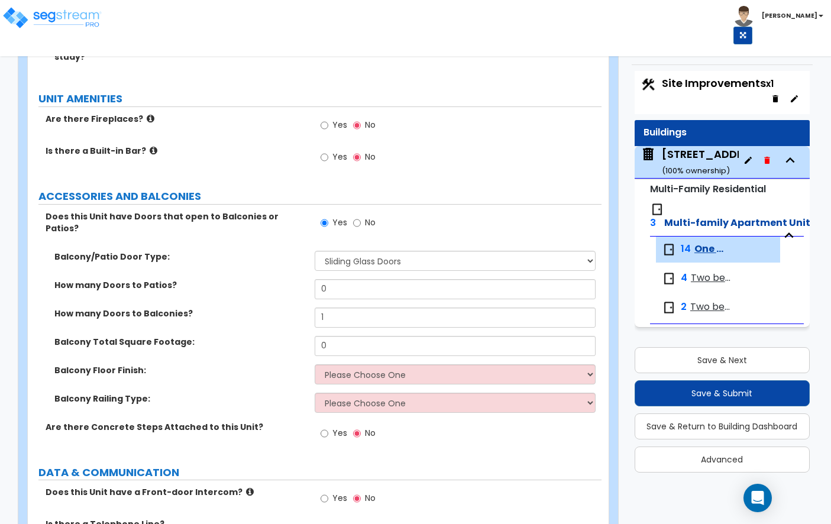
scroll to position [2419, 0]
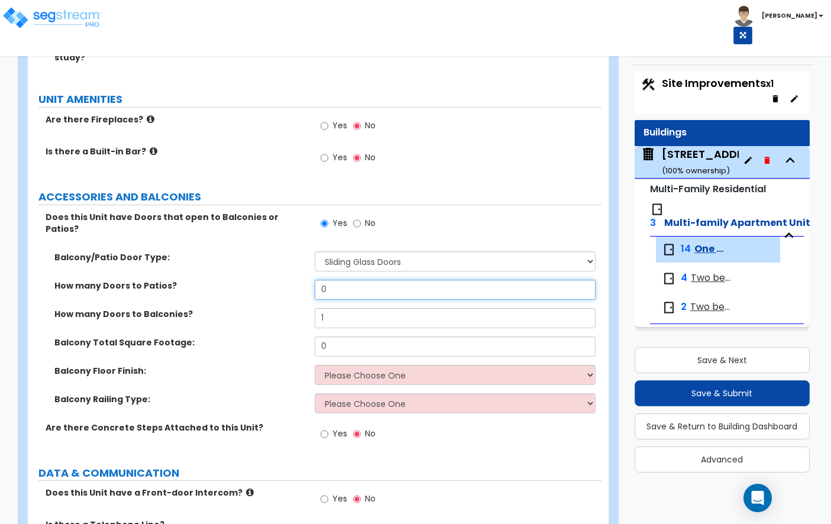
click at [373, 280] on input "0" at bounding box center [455, 290] width 281 height 20
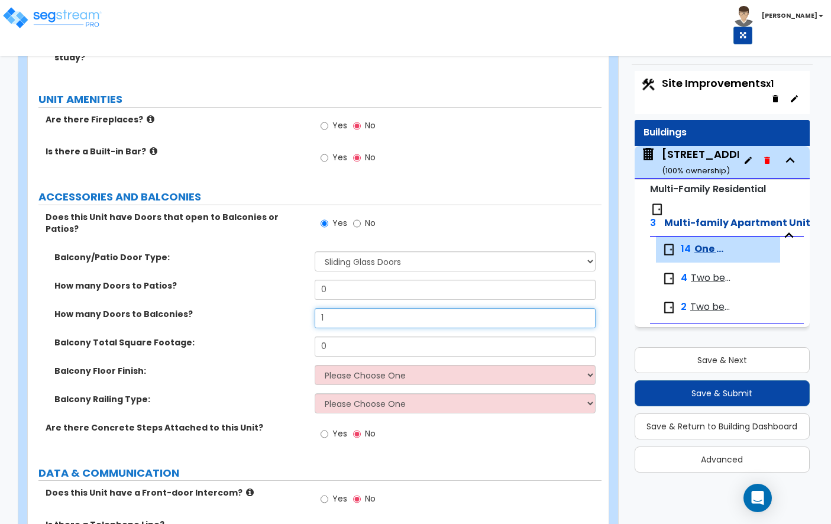
click at [372, 308] on input "1" at bounding box center [455, 318] width 281 height 20
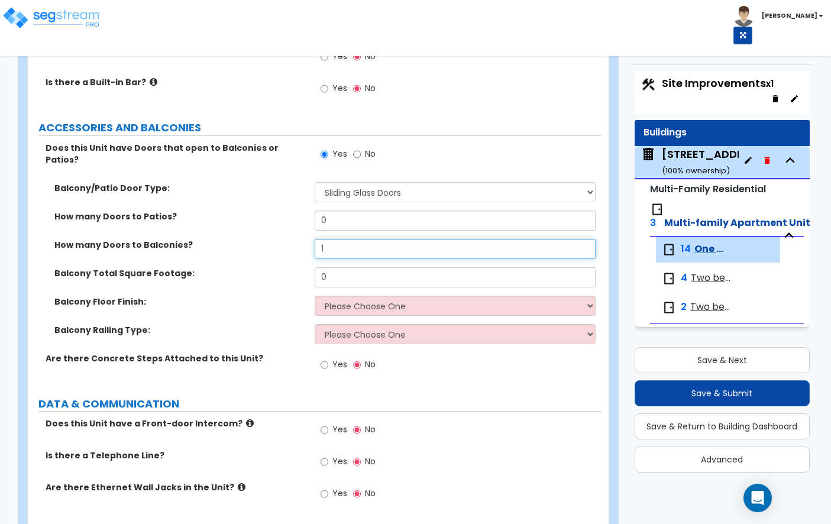
scroll to position [2487, 0]
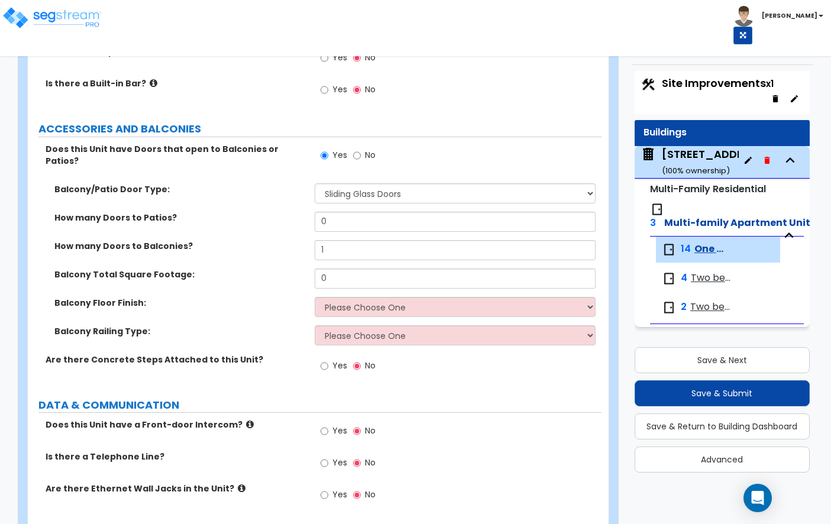
click at [389, 268] on div "Balcony Total Square Footage: 0" at bounding box center [315, 282] width 574 height 28
click at [391, 268] on input "0" at bounding box center [455, 278] width 281 height 20
click at [394, 268] on input "0" at bounding box center [455, 278] width 281 height 20
type input "40"
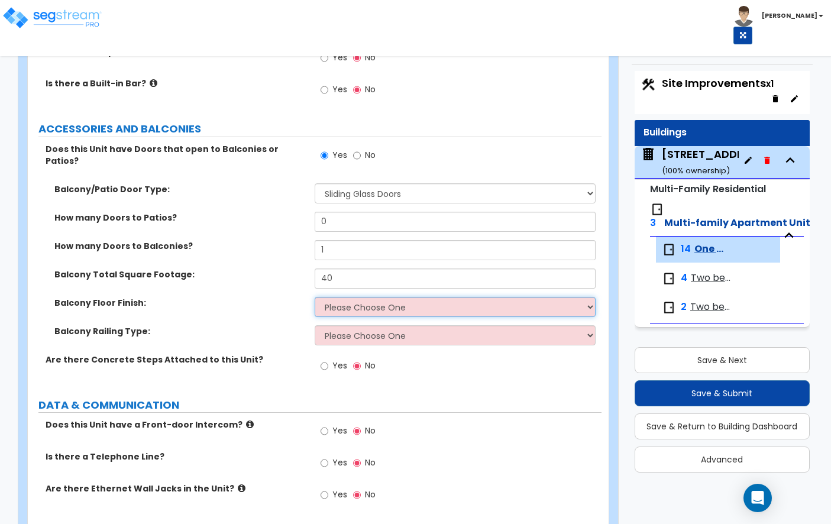
click at [414, 297] on select "Please Choose One Concrete Tile Wood PVC" at bounding box center [455, 307] width 281 height 20
select select "3"
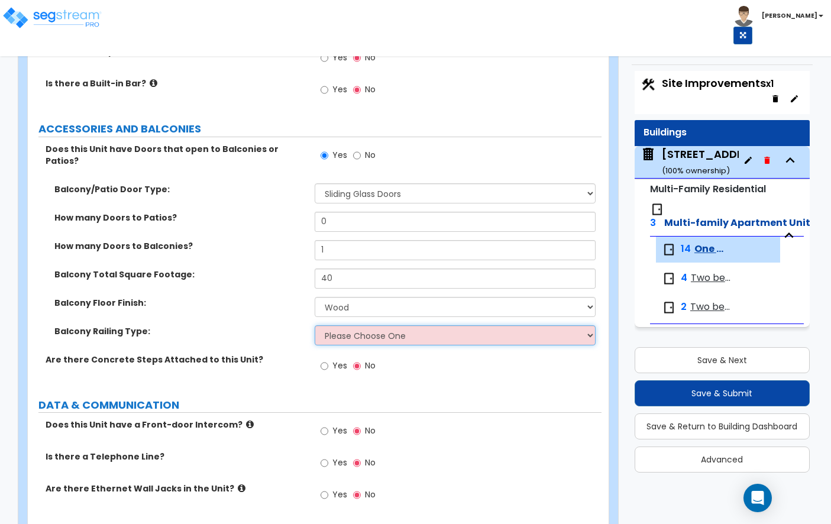
click at [358, 325] on select "Please Choose One Steel Aluminum Wood Glass and Metal Wrought Iron" at bounding box center [455, 335] width 281 height 20
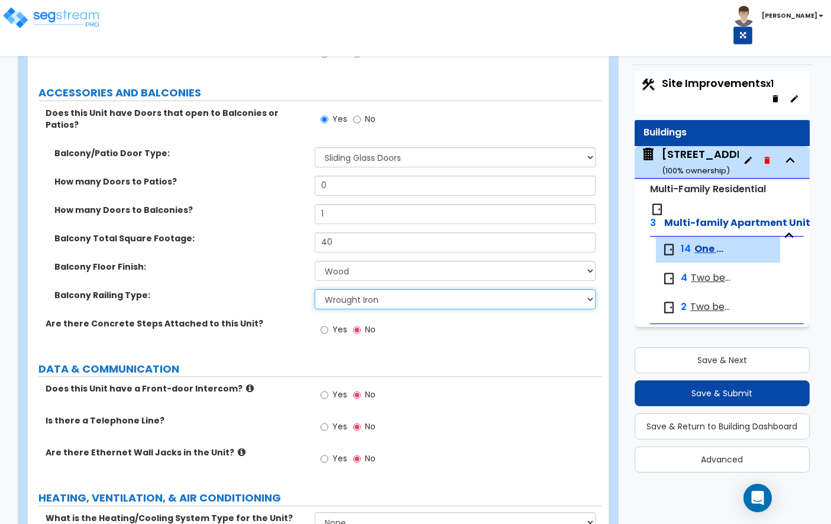
scroll to position [2524, 0]
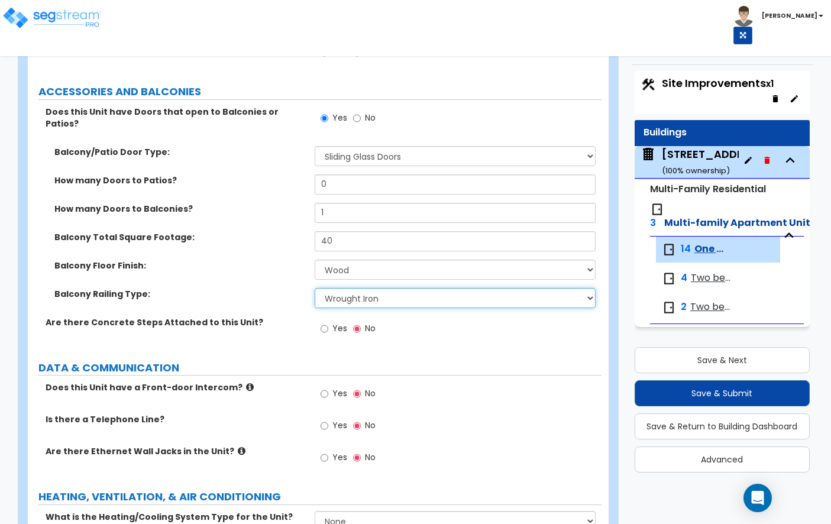
click at [366, 288] on select "Please Choose One Steel Aluminum Wood Glass and Metal Wrought Iron" at bounding box center [455, 298] width 281 height 20
select select "1"
click at [358, 288] on select "Please Choose One Steel Aluminum Wood Glass and Metal Wrought Iron" at bounding box center [455, 298] width 281 height 20
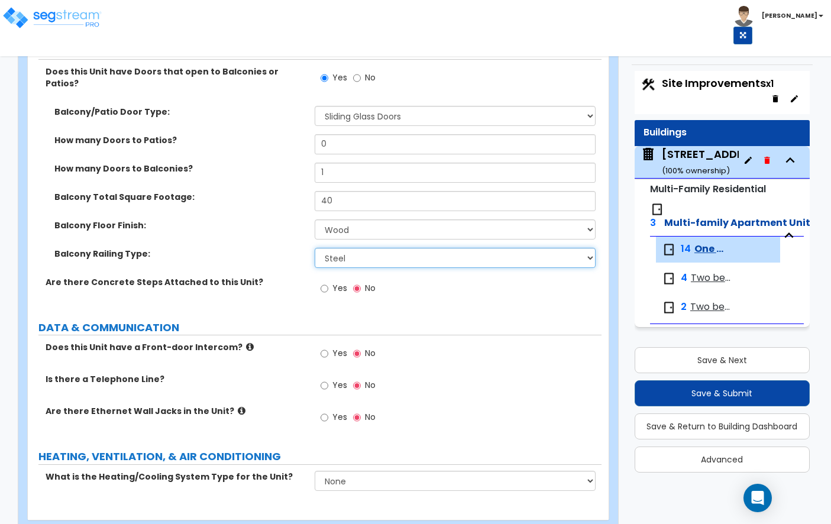
scroll to position [2569, 0]
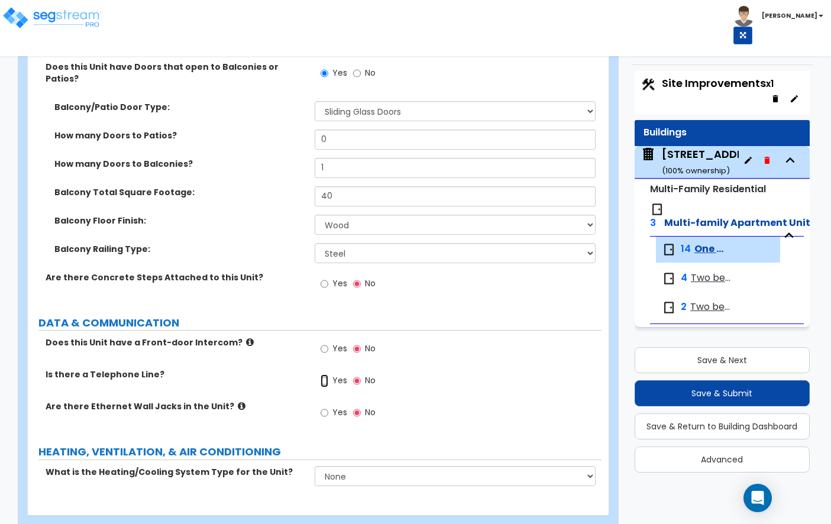
click at [325, 374] on input "Yes" at bounding box center [325, 380] width 8 height 13
radio input "true"
click at [348, 466] on select "None Heat Only Centralized Heating & Cooling Thru Wall Air Conditioners Mini Sp…" at bounding box center [455, 476] width 281 height 20
select select "2"
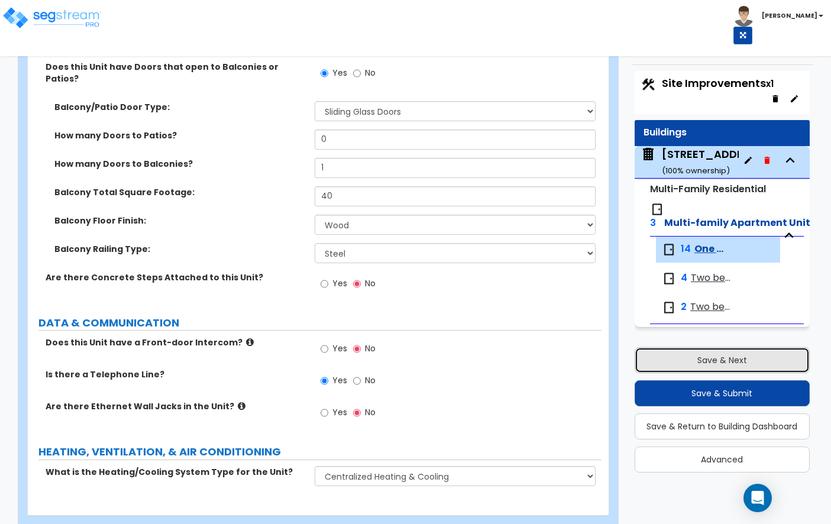
click at [684, 355] on button "Save & Next" at bounding box center [722, 360] width 175 height 26
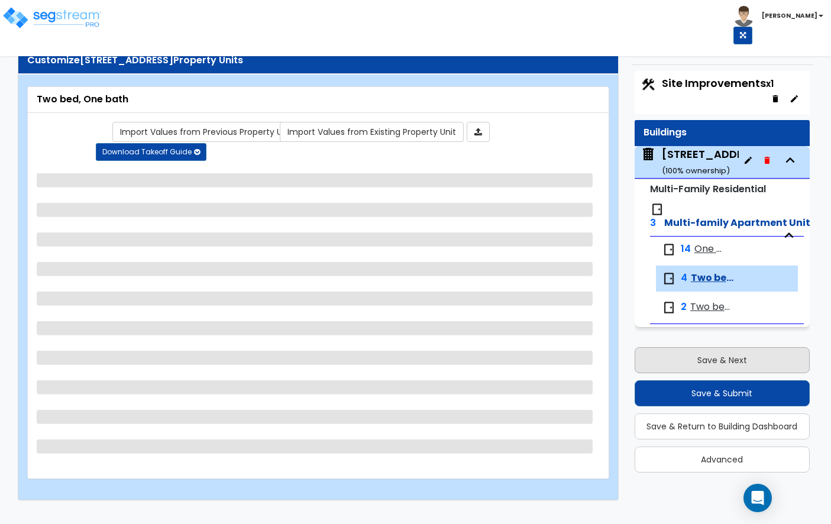
scroll to position [16, 0]
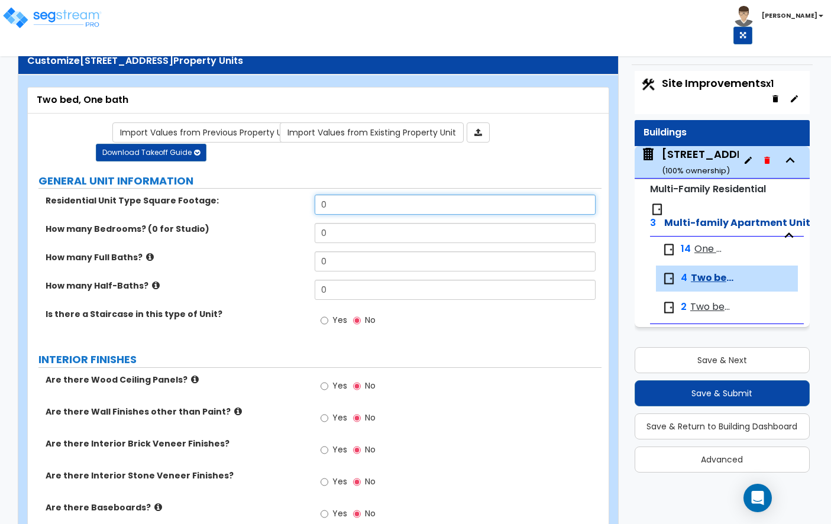
click at [350, 202] on input "0" at bounding box center [455, 205] width 281 height 20
type input "821"
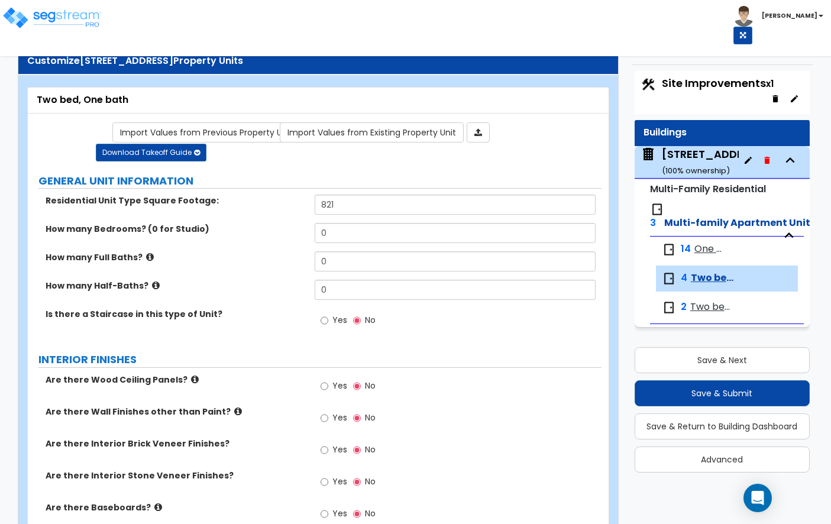
click at [346, 245] on div "How many Bedrooms? (0 for Studio) 0" at bounding box center [315, 237] width 574 height 28
click at [351, 229] on input "0" at bounding box center [455, 233] width 281 height 20
type input "2"
click at [347, 263] on input "0" at bounding box center [455, 261] width 281 height 20
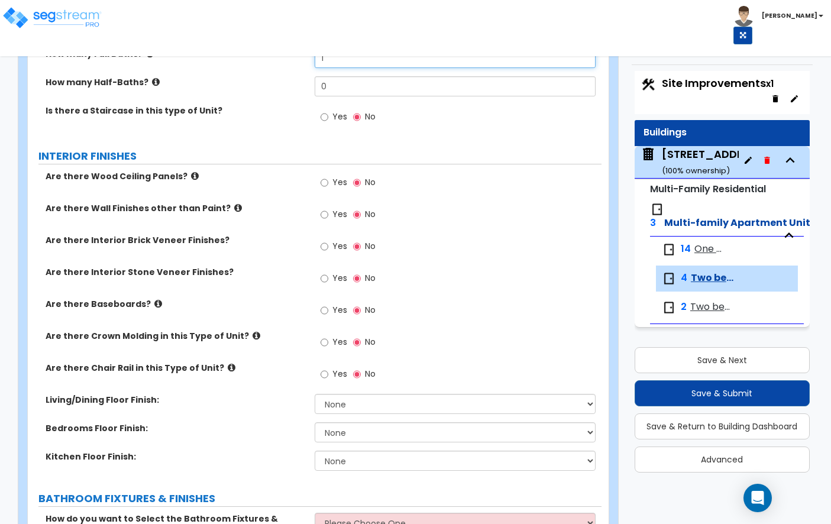
scroll to position [251, 0]
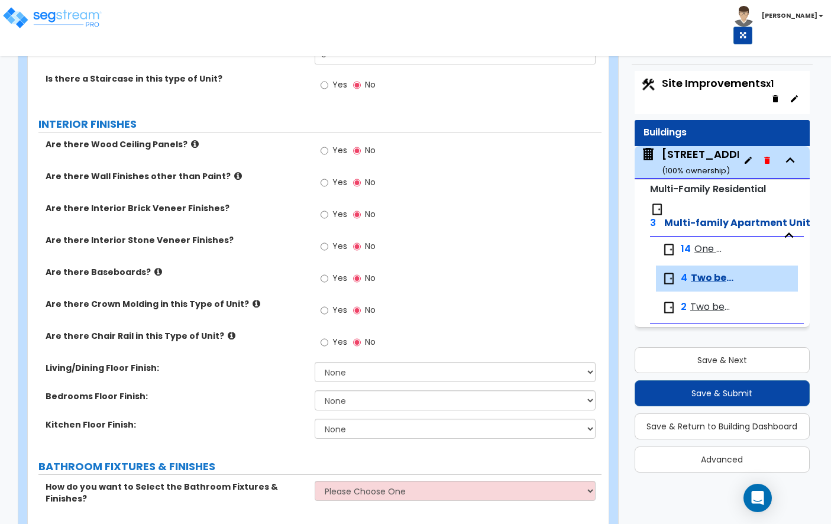
type input "1"
click at [328, 274] on label "Yes" at bounding box center [334, 280] width 27 height 20
click at [328, 274] on input "Yes" at bounding box center [325, 278] width 8 height 13
radio input "true"
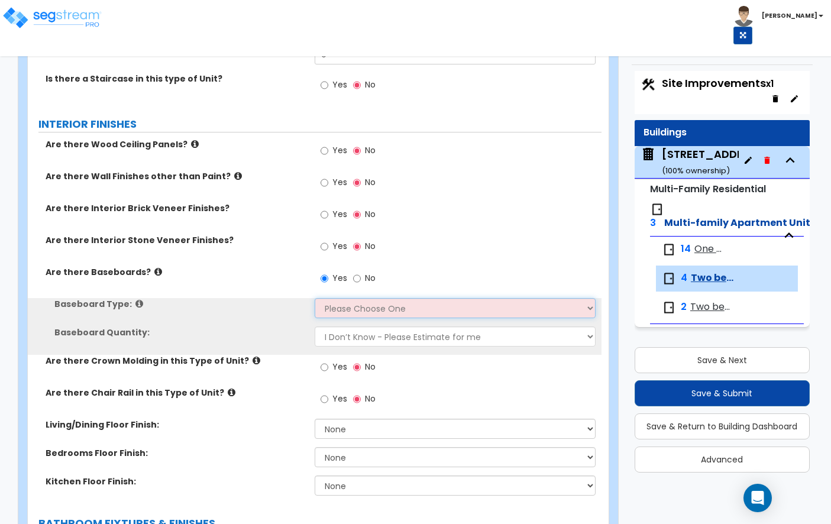
click at [367, 310] on select "Please Choose One Wood Vinyl Carpet Tile" at bounding box center [455, 308] width 281 height 20
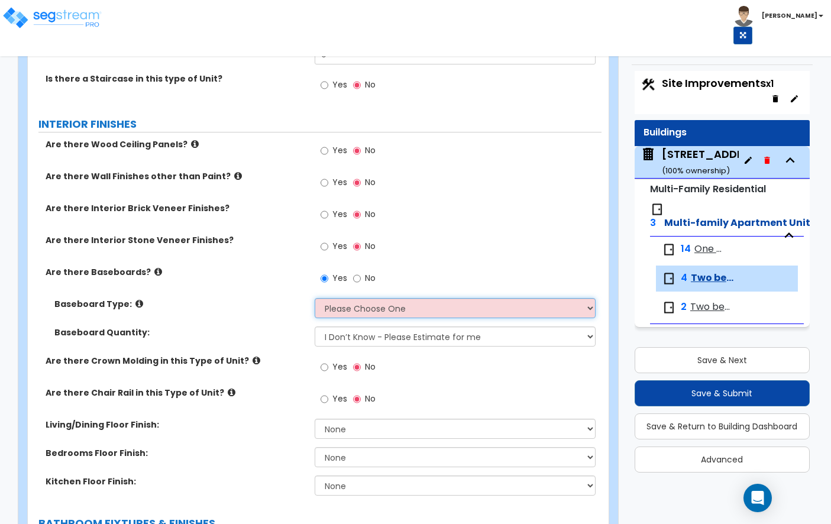
select select "1"
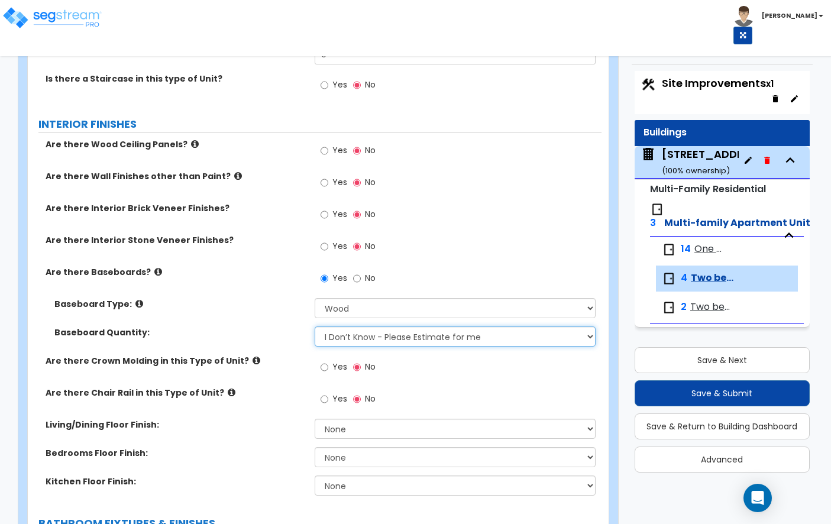
click at [371, 337] on select "I Don’t Know - Please Estimate for me I want to Enter the Linear Footage" at bounding box center [455, 336] width 281 height 20
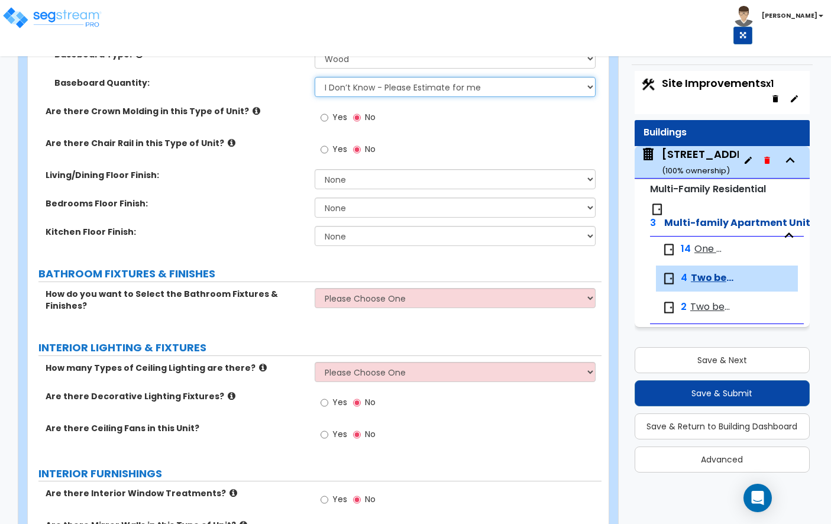
scroll to position [506, 0]
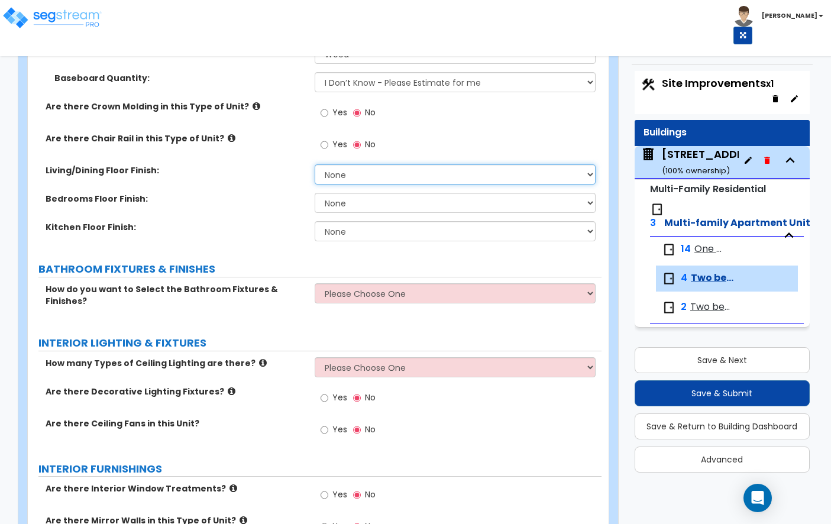
click at [377, 170] on select "None Tile Flooring Hardwood Flooring Resilient Laminate Flooring VCT Flooring S…" at bounding box center [455, 174] width 281 height 20
select select "7"
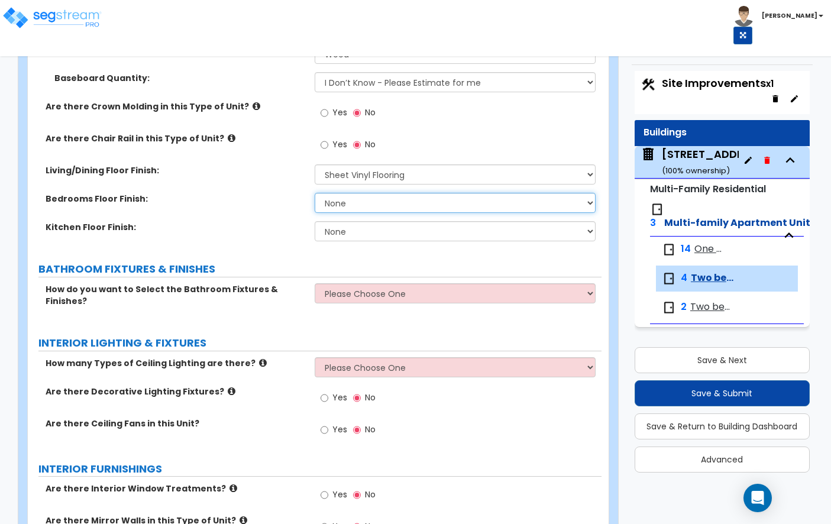
click at [396, 211] on select "None Tile Flooring Hardwood Flooring Resilient Laminate Flooring VCT Flooring S…" at bounding box center [455, 203] width 281 height 20
select select "5"
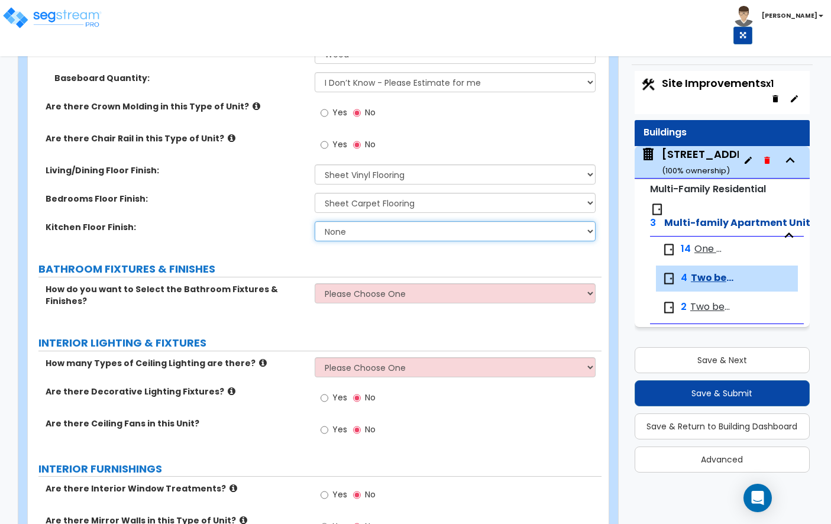
click at [397, 236] on select "None Tile Flooring Hardwood Flooring Resilient Laminate Flooring VCT Flooring S…" at bounding box center [455, 231] width 281 height 20
select select "7"
click at [703, 249] on span "One bed, One bath" at bounding box center [709, 249] width 30 height 14
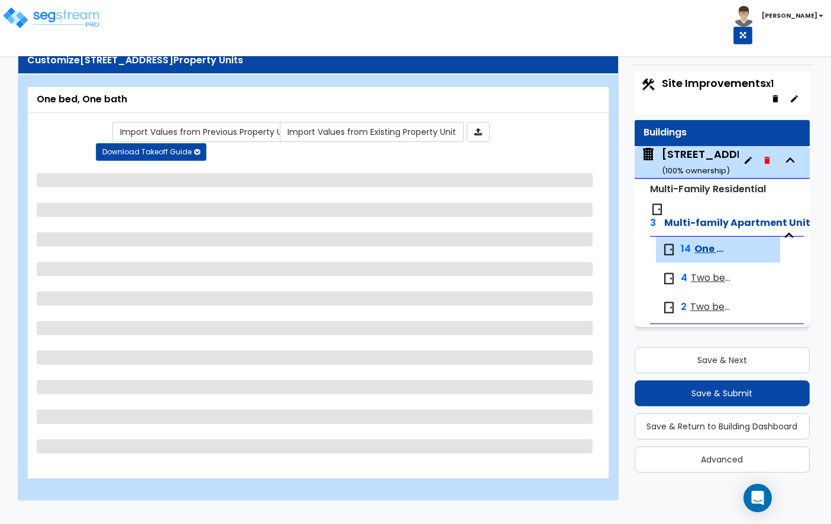
scroll to position [16, 0]
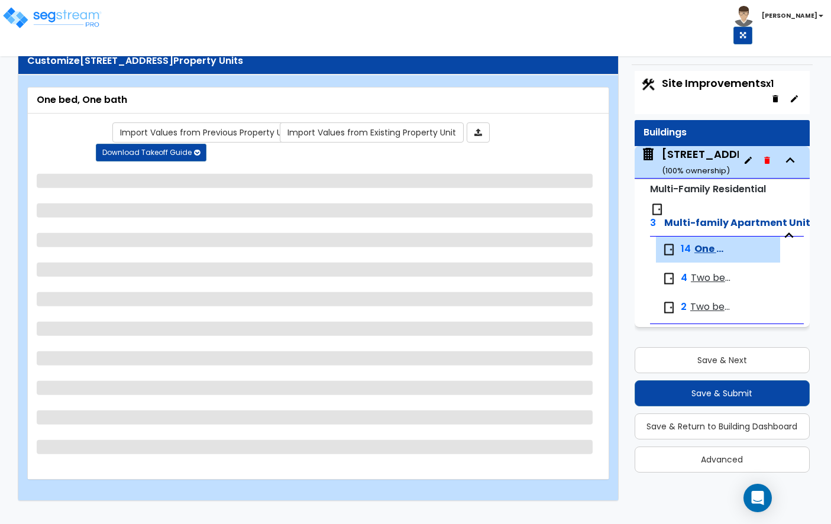
select select "1"
select select "7"
select select "5"
select select "7"
select select "1"
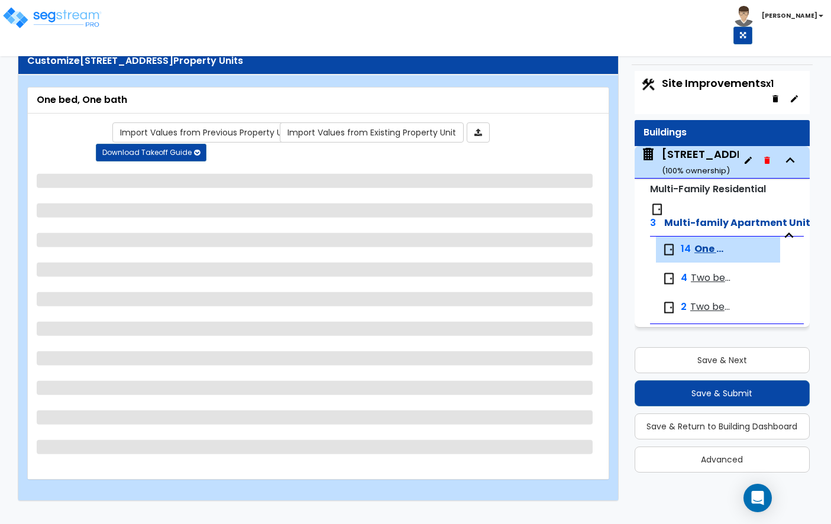
select select "3"
select select "2"
select select "5"
select select "2"
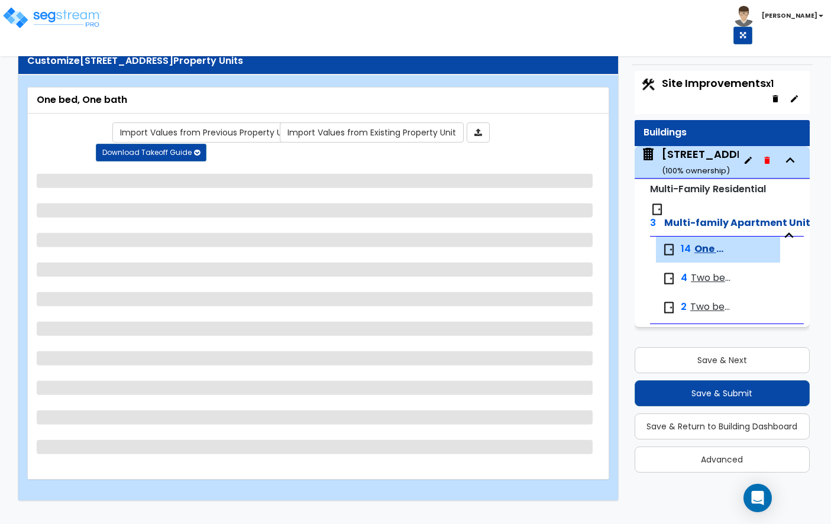
select select "2"
select select "3"
select select "1"
select select "2"
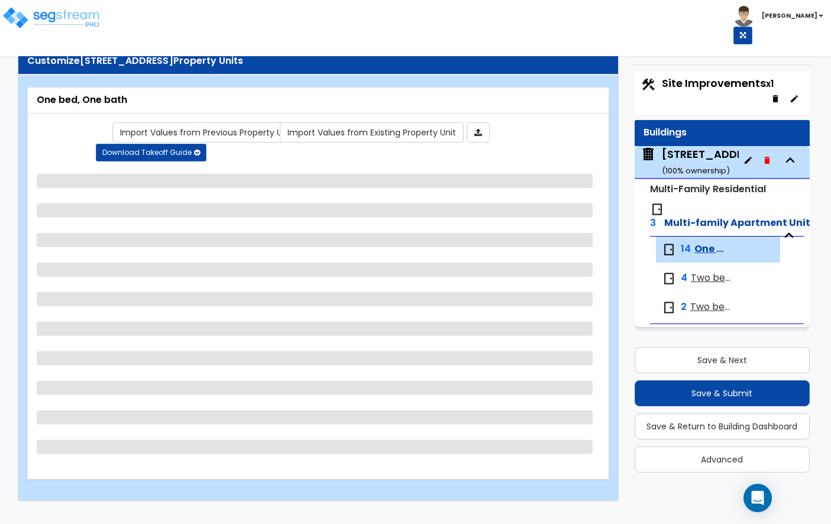
select select "2"
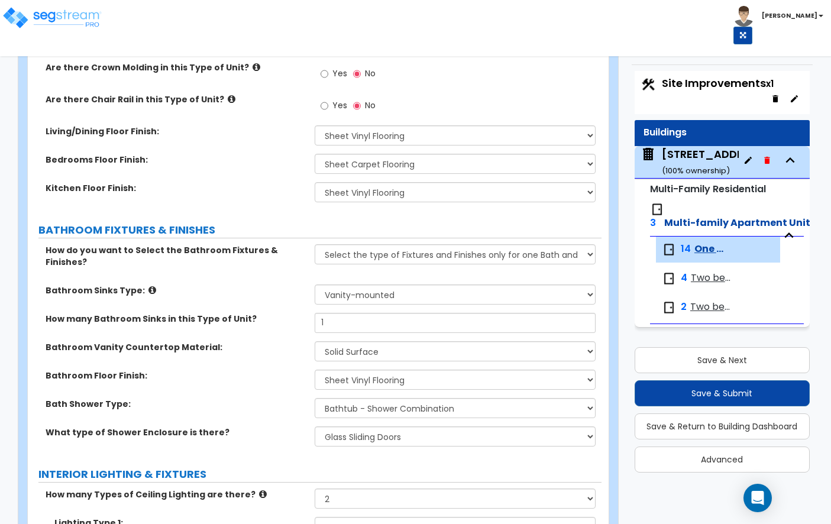
scroll to position [542, 0]
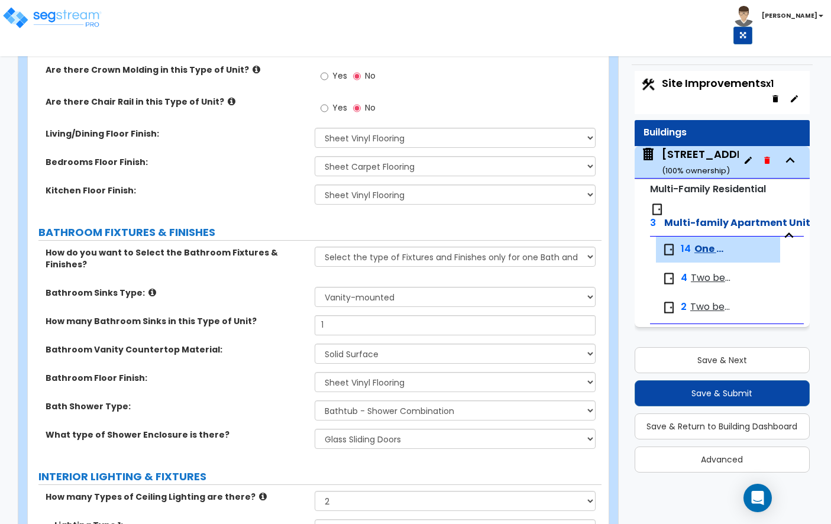
click at [711, 282] on span "Two bed, One bath" at bounding box center [712, 278] width 43 height 14
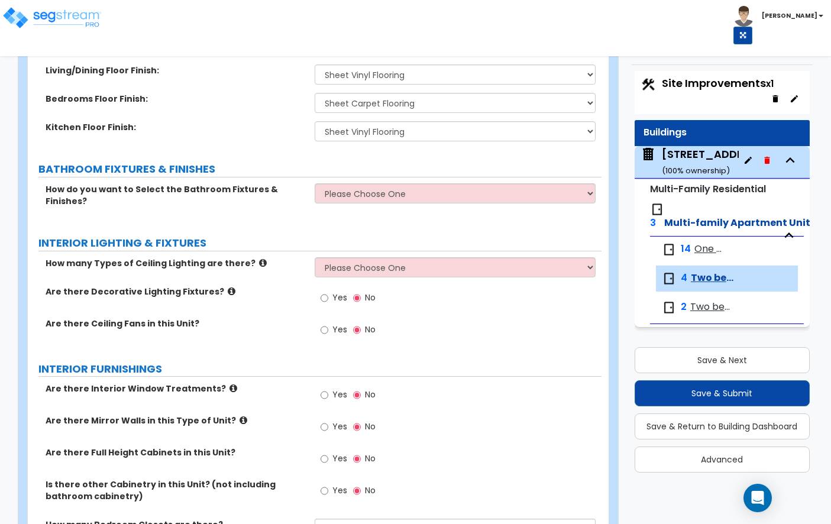
scroll to position [607, 0]
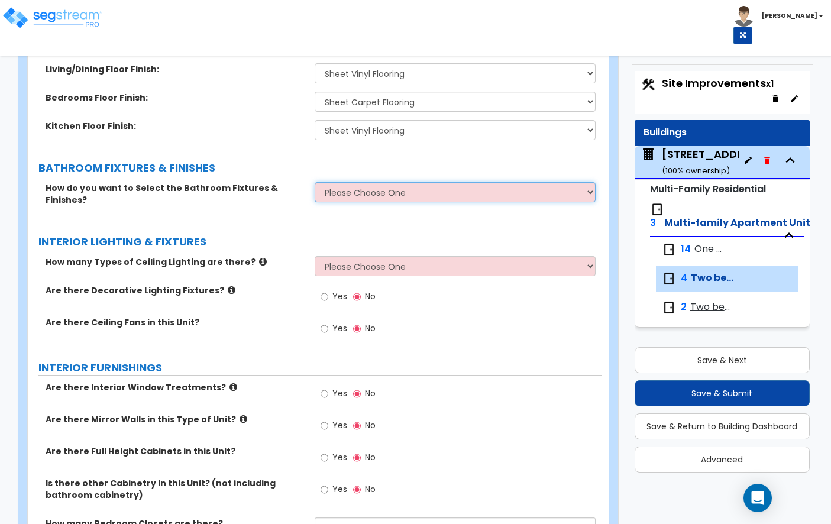
click at [396, 198] on select "Please Choose One Select the type of Fixtures and Finishes only for one Bath an…" at bounding box center [455, 192] width 281 height 20
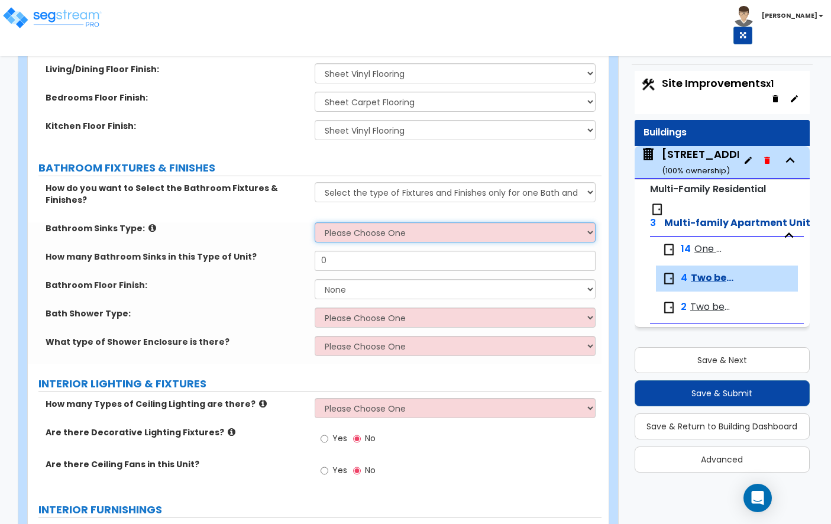
click at [389, 225] on select "Please Choose One Wall-mounted Pedestal-mounted Vanity-mounted" at bounding box center [455, 232] width 281 height 20
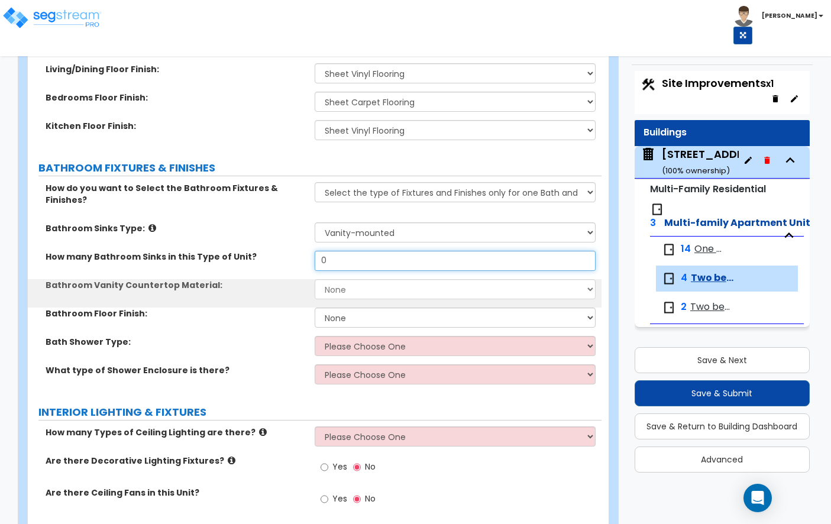
click at [368, 251] on input "0" at bounding box center [455, 261] width 281 height 20
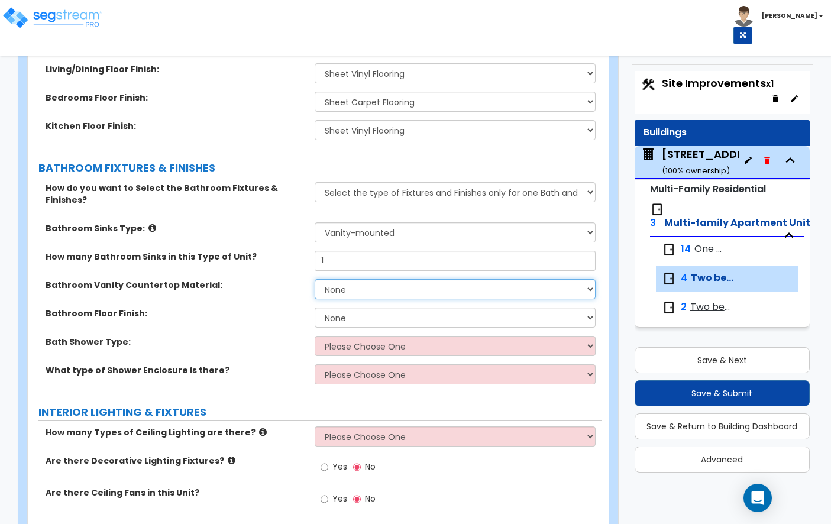
click at [358, 280] on select "None Plastic Laminate Solid Surface Stone Quartz Marble Tile Wood" at bounding box center [455, 289] width 281 height 20
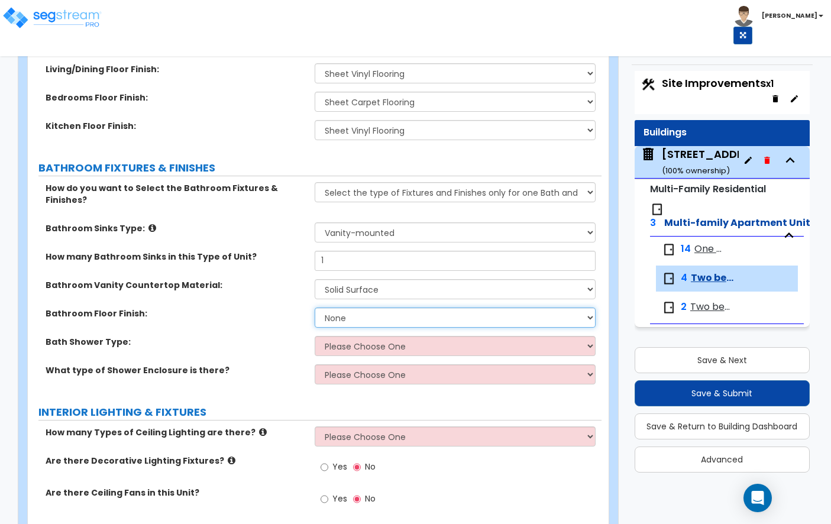
click at [353, 307] on select "None Tile Flooring Hardwood Flooring Resilient Laminate Flooring VCT Flooring S…" at bounding box center [455, 317] width 281 height 20
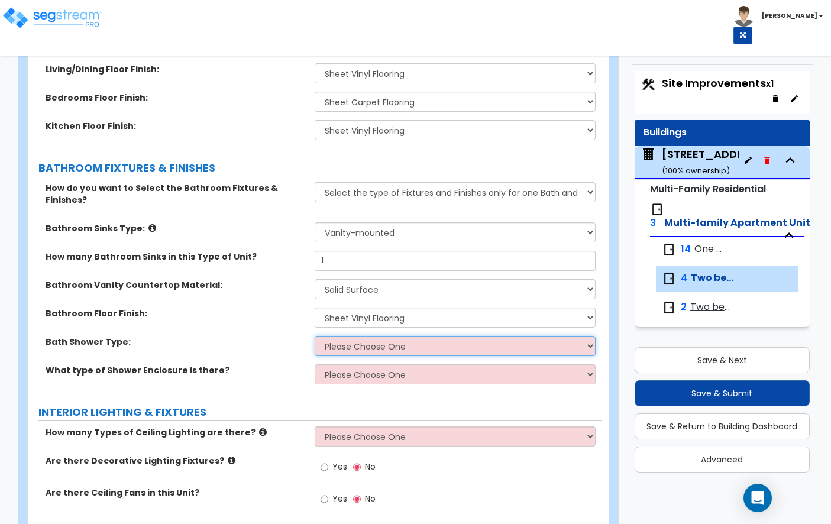
click at [354, 336] on select "Please Choose One Standalone Shower Bathtub - Shower Combination" at bounding box center [455, 346] width 281 height 20
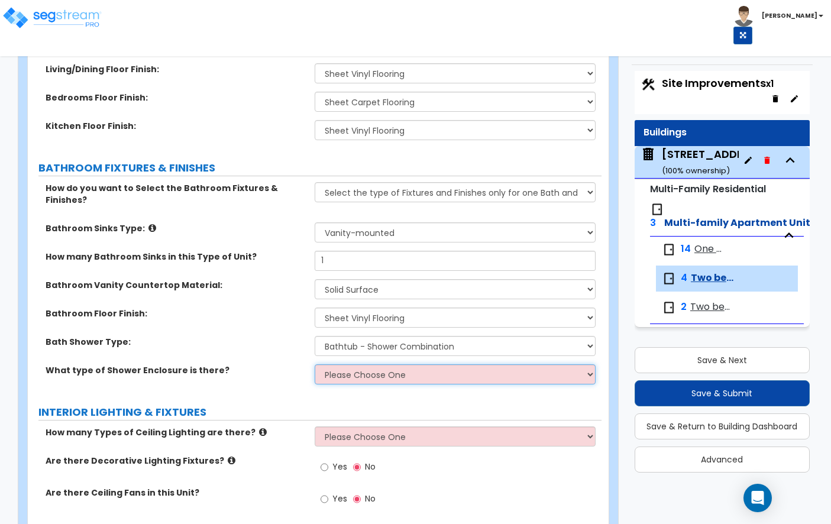
click at [394, 364] on select "Please Choose One Curtain & Rod Glass Sliding Doors Glass Hinged Doors" at bounding box center [455, 374] width 281 height 20
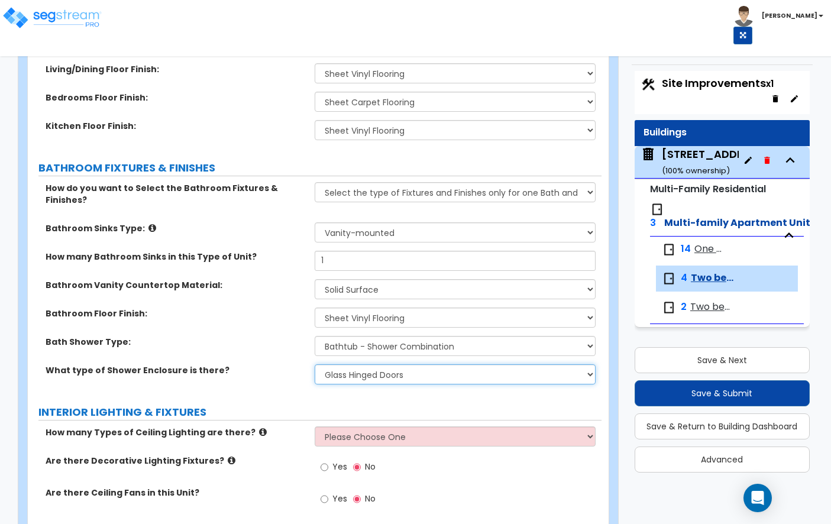
click at [381, 365] on select "Please Choose One Curtain & Rod Glass Sliding Doors Glass Hinged Doors" at bounding box center [455, 374] width 281 height 20
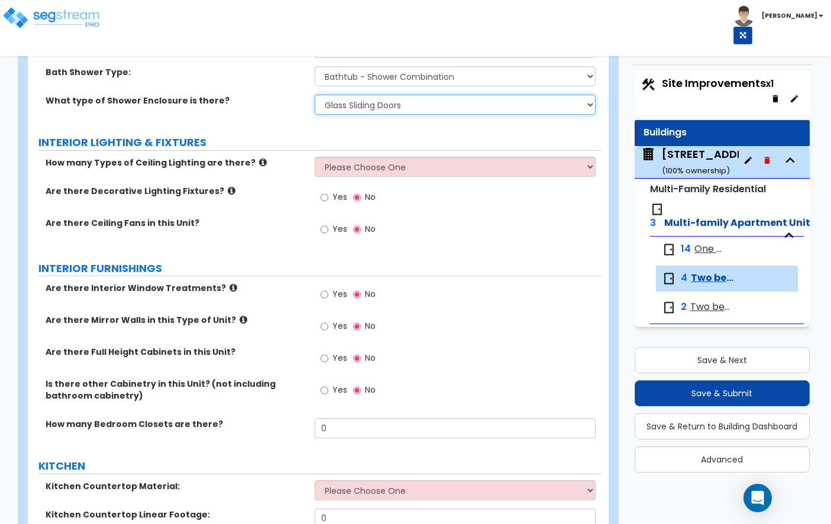
scroll to position [951, 0]
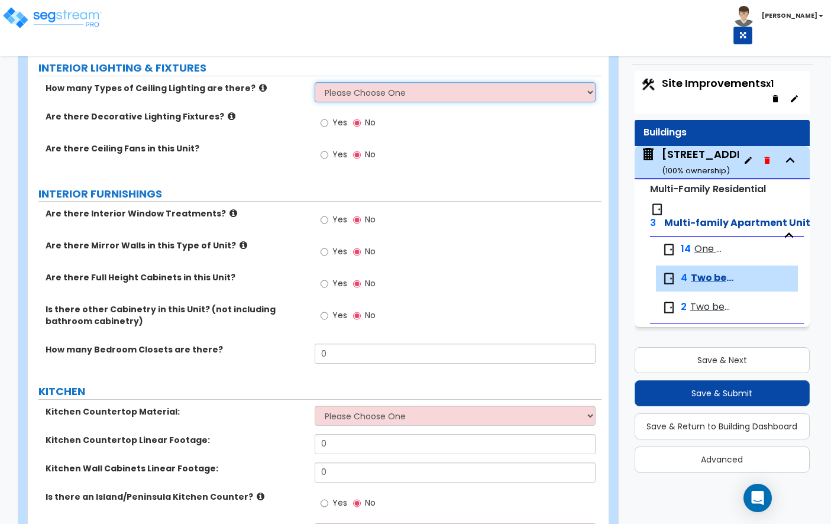
click at [373, 82] on select "Please Choose One 1 2 3" at bounding box center [455, 92] width 281 height 20
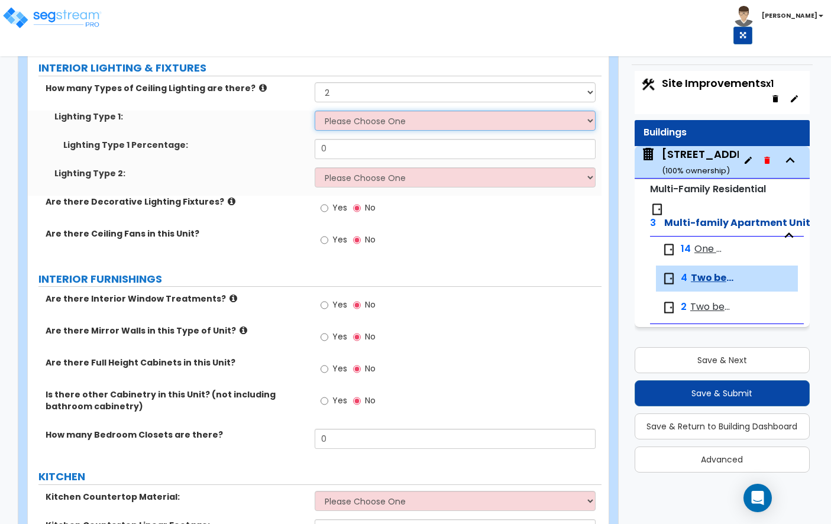
click at [367, 115] on select "Please Choose One LED Surface-Mounted LED Recessed Fluorescent Surface-Mounted …" at bounding box center [455, 121] width 281 height 20
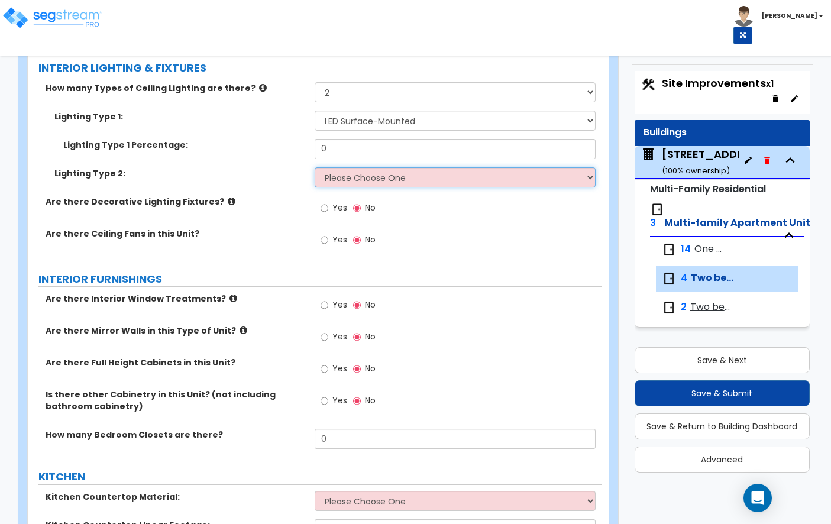
click at [386, 167] on select "Please Choose One LED Surface-Mounted LED Recessed Fluorescent Surface-Mounted …" at bounding box center [455, 177] width 281 height 20
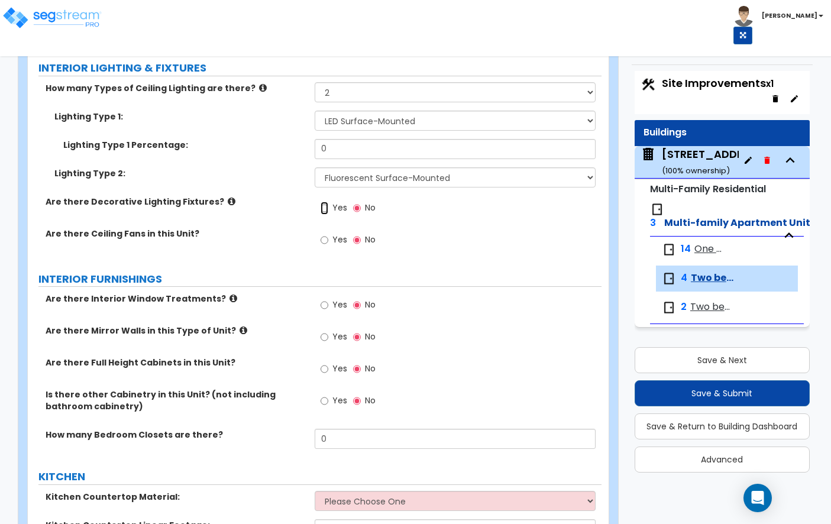
click at [325, 202] on input "Yes" at bounding box center [325, 208] width 8 height 13
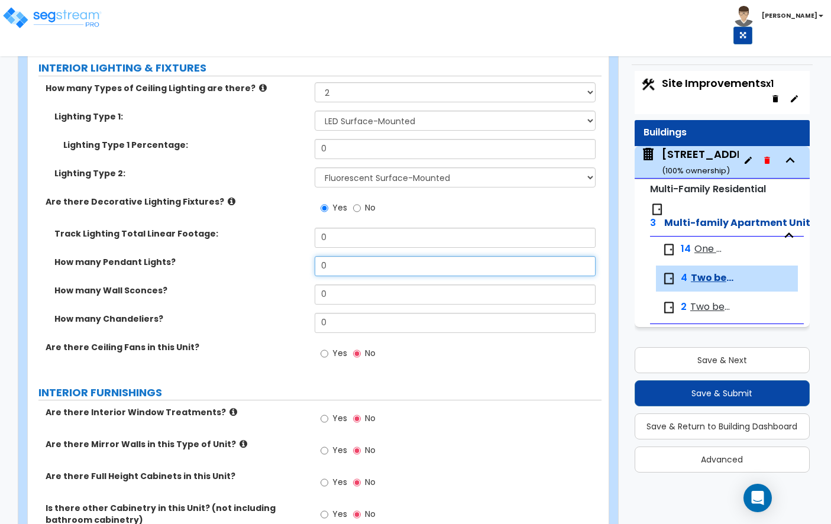
click at [361, 256] on input "0" at bounding box center [455, 266] width 281 height 20
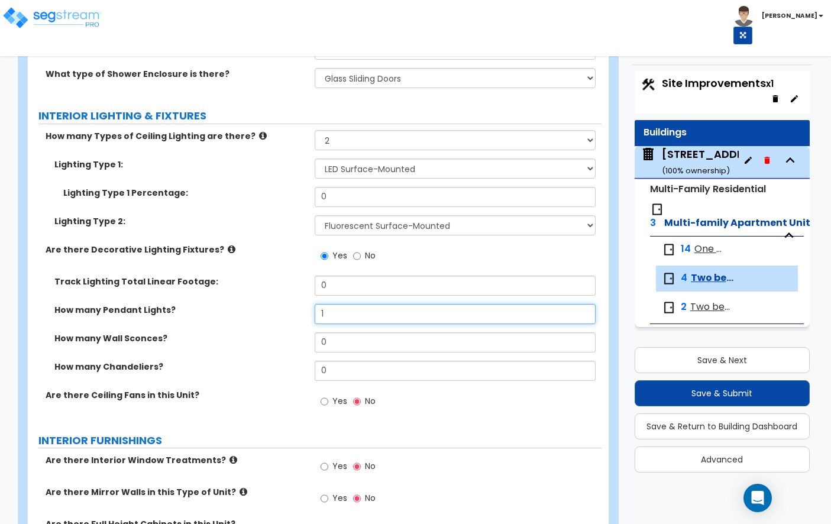
scroll to position [902, 0]
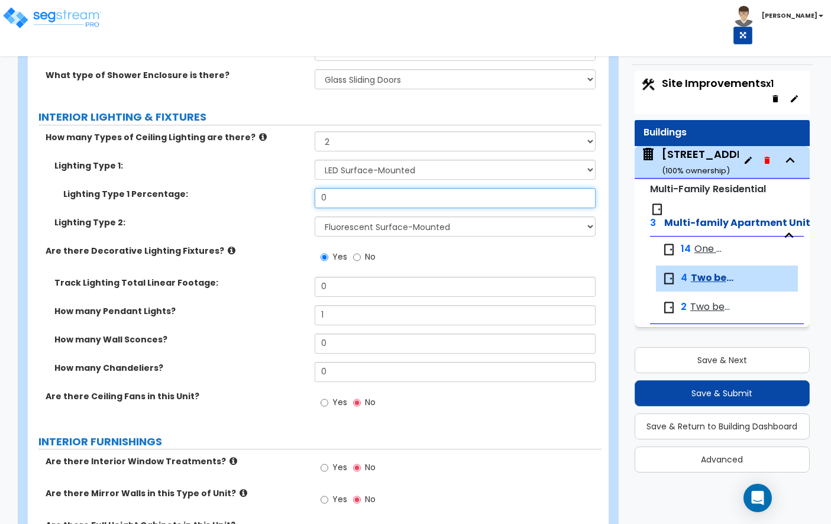
click at [379, 188] on input "0" at bounding box center [455, 198] width 281 height 20
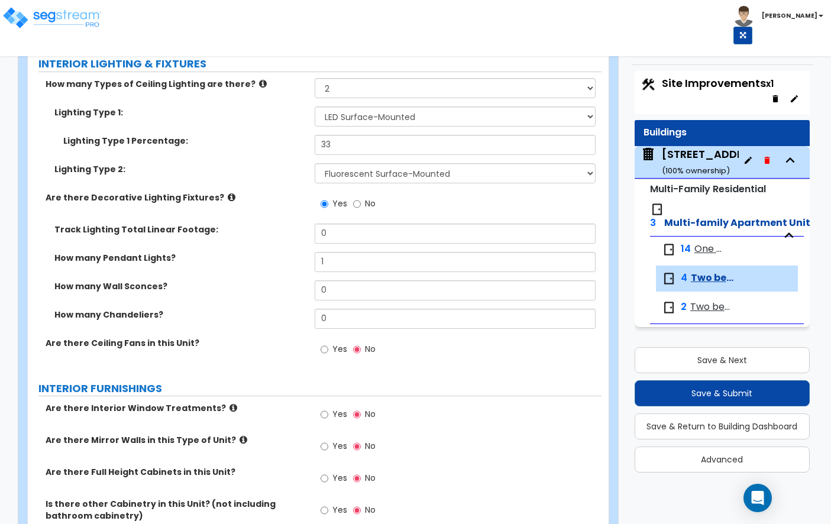
click at [296, 252] on label "How many Pendant Lights?" at bounding box center [179, 258] width 251 height 12
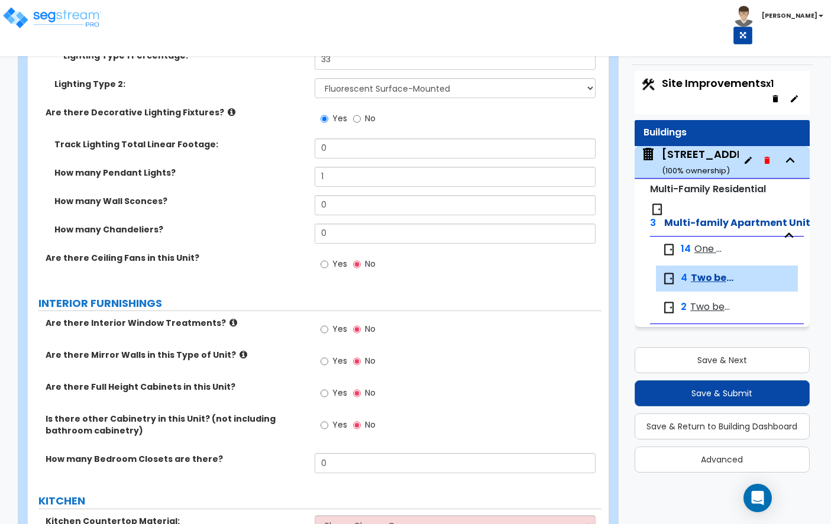
scroll to position [1042, 0]
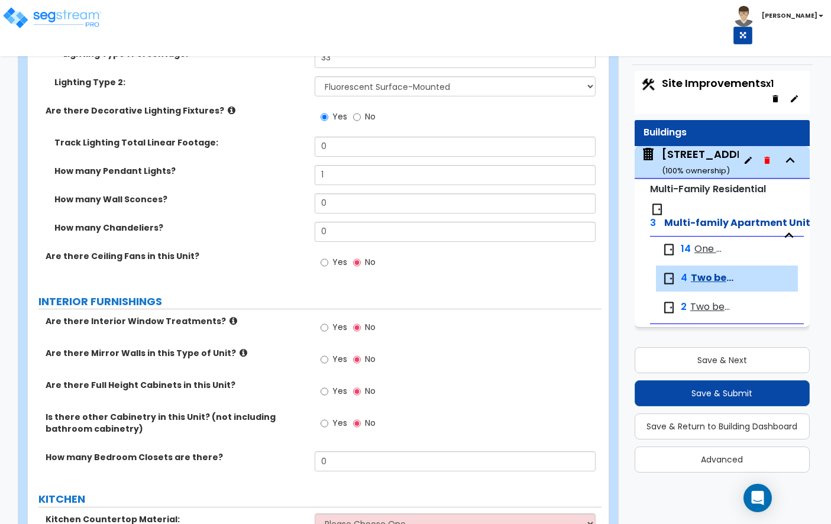
click at [696, 250] on span "One bed, One bath" at bounding box center [709, 249] width 30 height 14
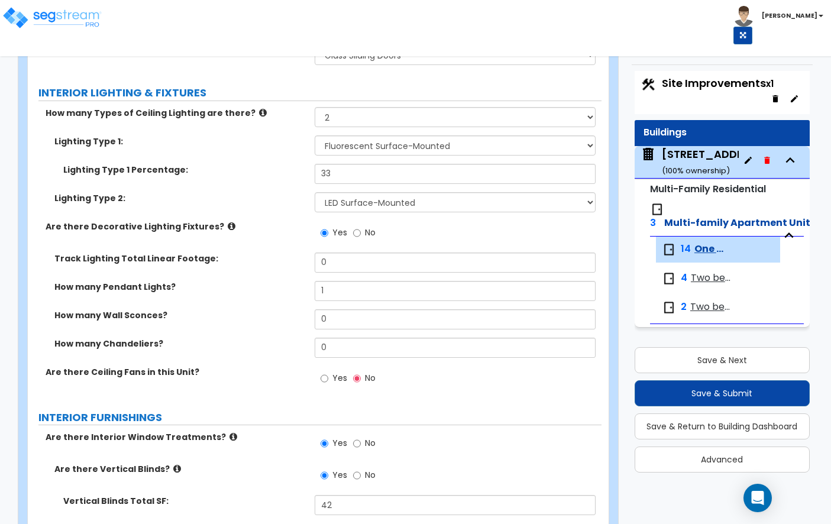
scroll to position [921, 0]
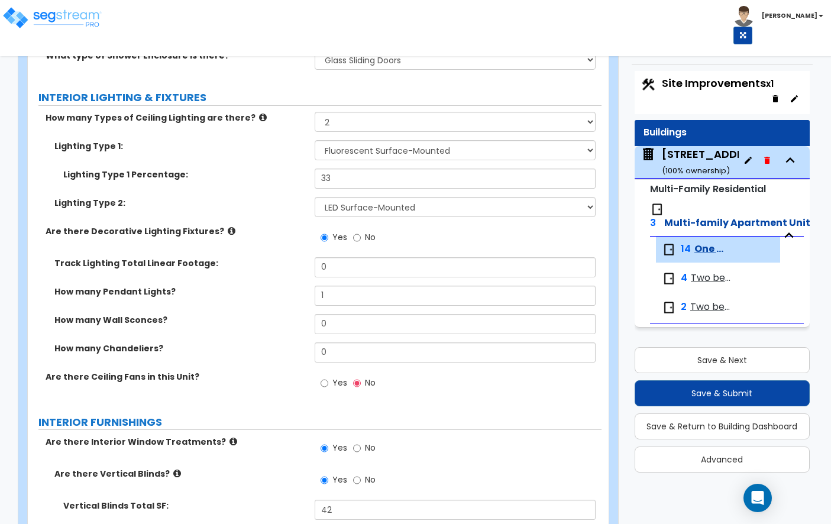
click at [716, 274] on span "Two bed, One bath" at bounding box center [712, 278] width 43 height 14
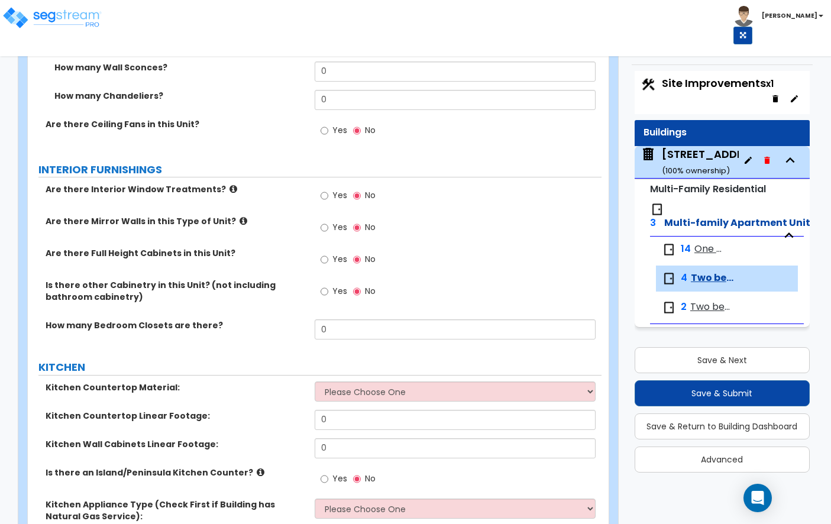
scroll to position [1174, 0]
click at [324, 189] on input "Yes" at bounding box center [325, 195] width 8 height 13
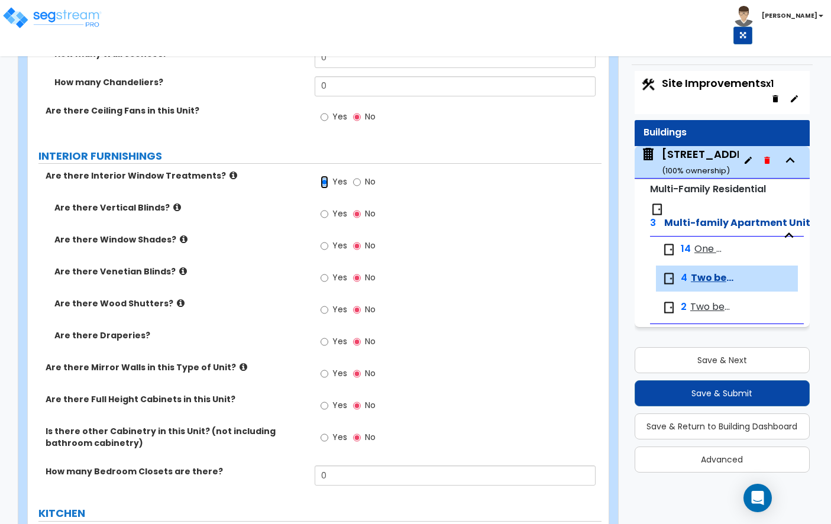
scroll to position [1187, 0]
click at [325, 208] on input "Yes" at bounding box center [325, 214] width 8 height 13
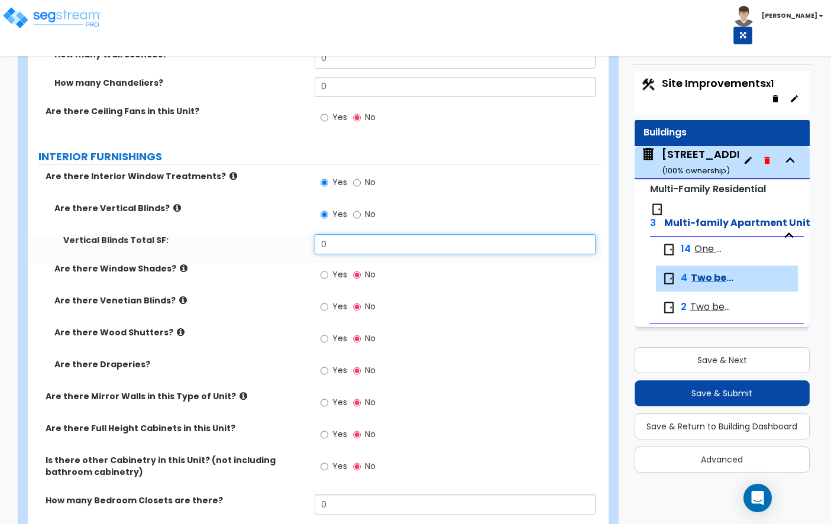
click at [338, 234] on input "0" at bounding box center [455, 244] width 281 height 20
click at [708, 250] on span "One bed, One bath" at bounding box center [709, 249] width 30 height 14
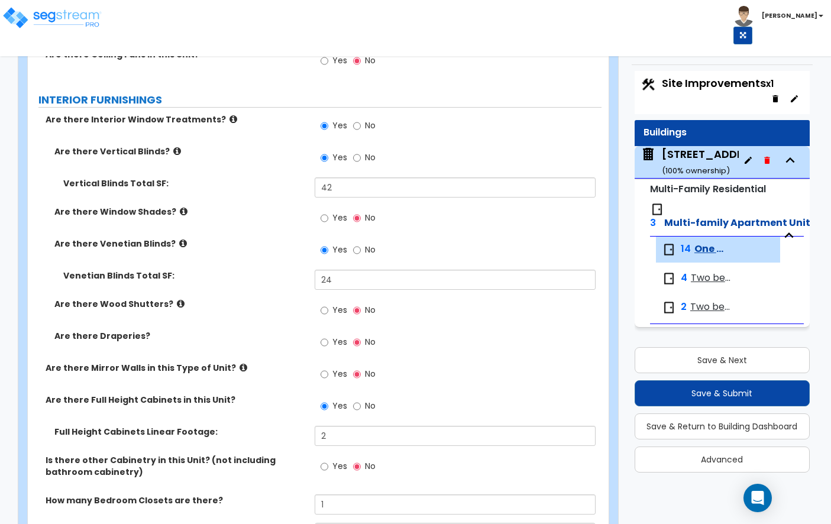
scroll to position [1245, 0]
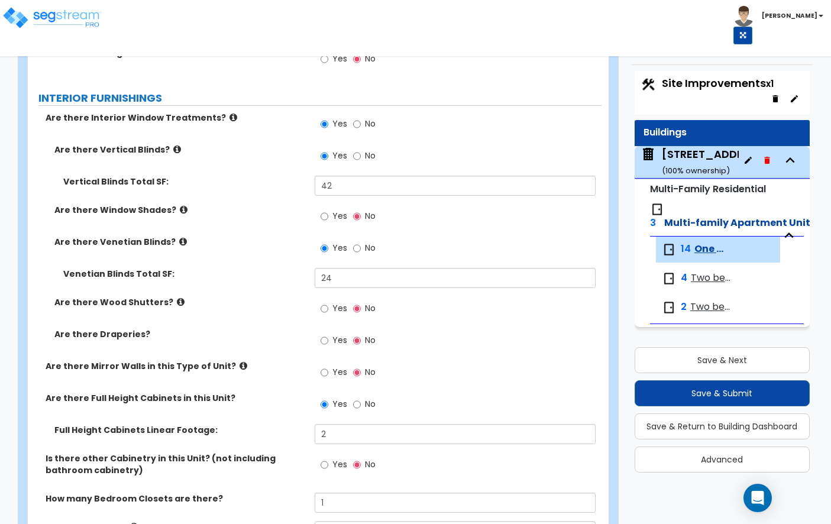
click at [714, 277] on span "Two bed, One bath" at bounding box center [712, 278] width 43 height 14
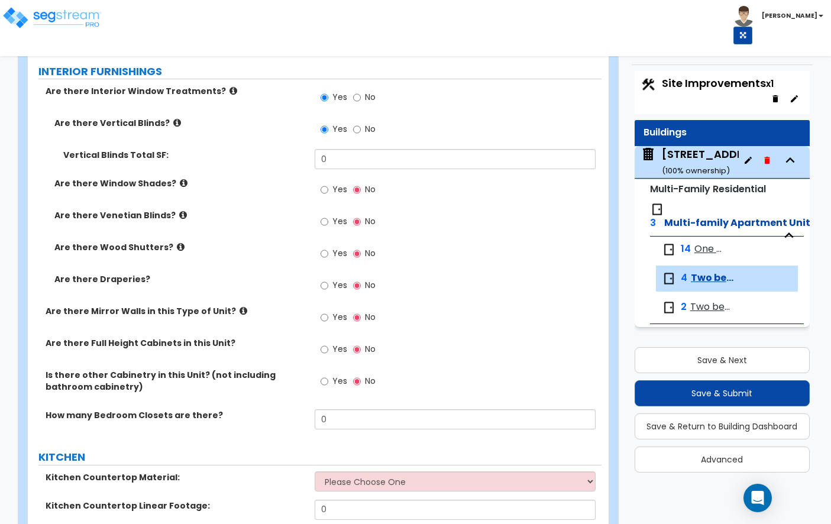
scroll to position [1280, 0]
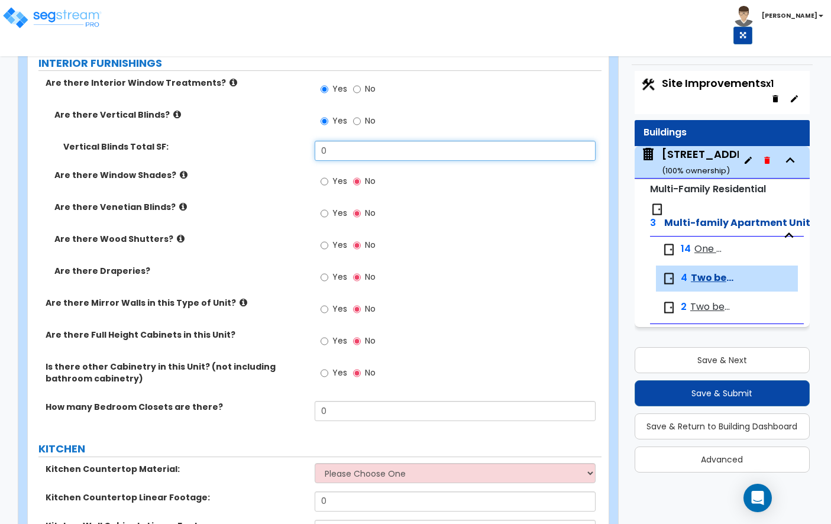
click at [351, 141] on input "0" at bounding box center [455, 151] width 281 height 20
click at [322, 207] on input "Yes" at bounding box center [325, 213] width 8 height 13
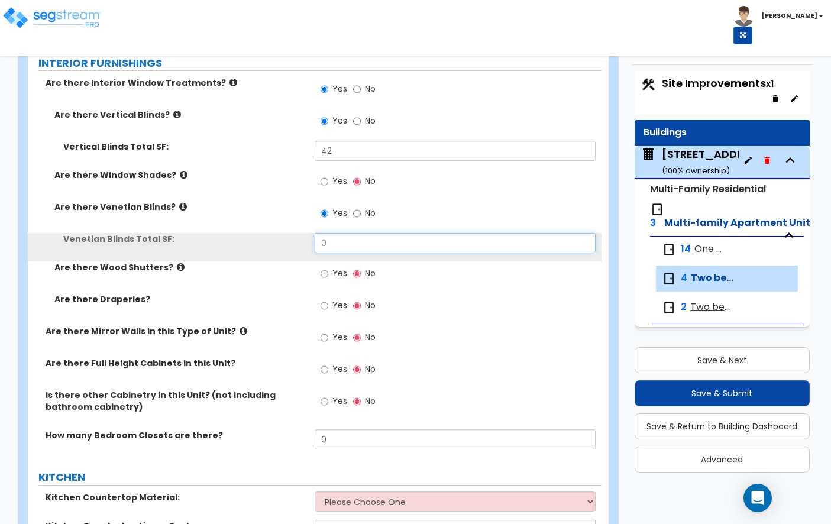
click at [341, 234] on input "0" at bounding box center [455, 243] width 281 height 20
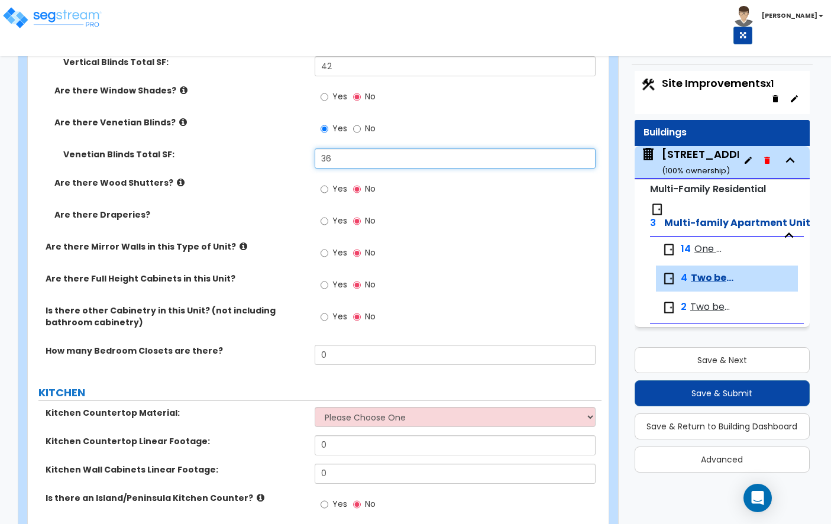
scroll to position [1368, 0]
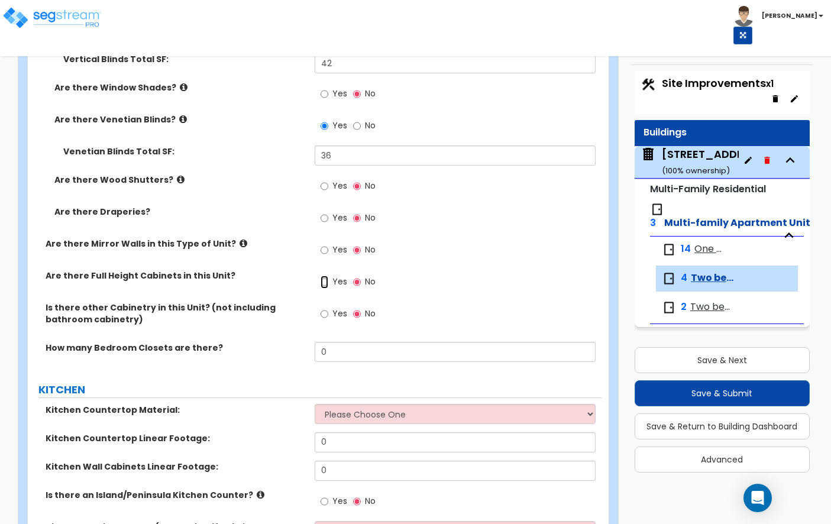
click at [328, 276] on input "Yes" at bounding box center [325, 282] width 8 height 13
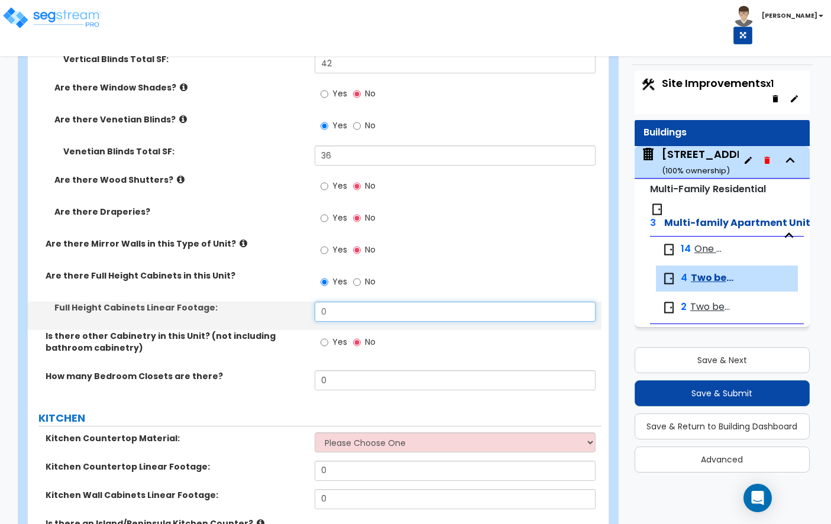
click at [329, 303] on input "0" at bounding box center [455, 312] width 281 height 20
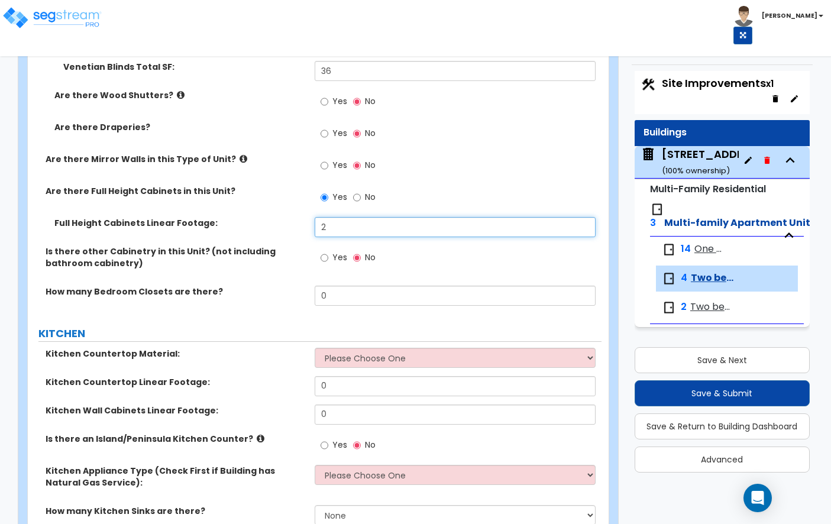
scroll to position [1453, 0]
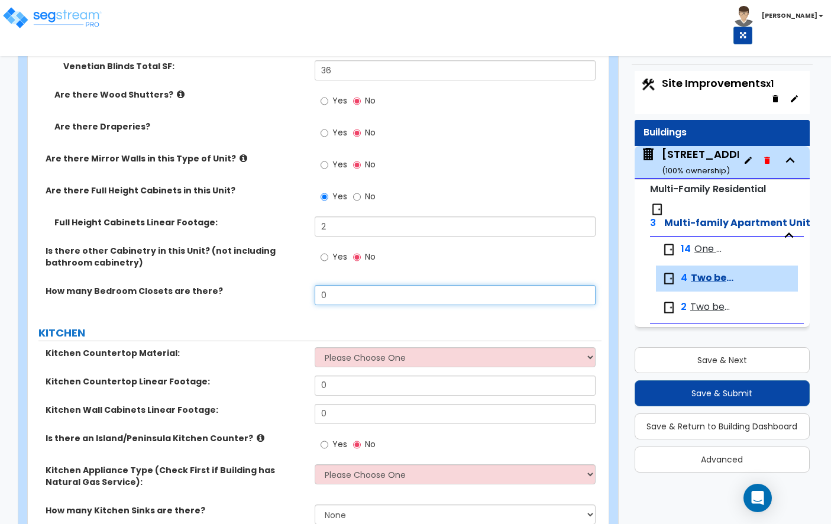
click at [345, 286] on input "0" at bounding box center [455, 295] width 281 height 20
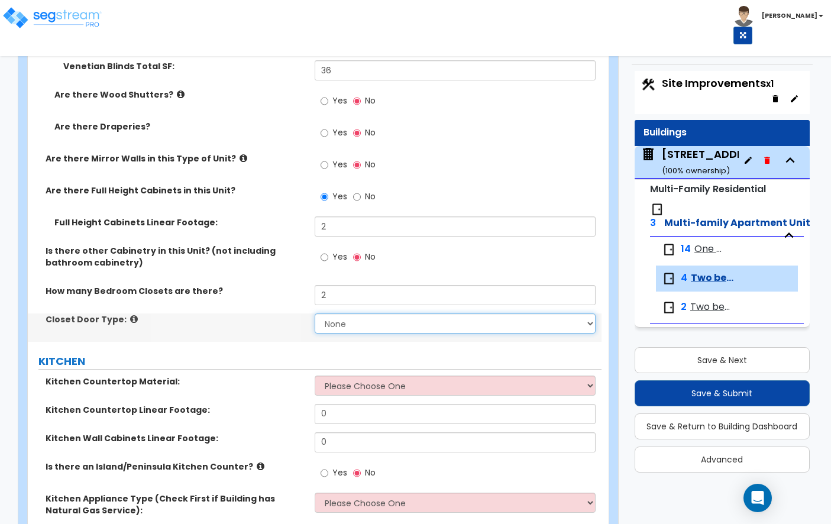
click at [354, 319] on select "None Bi-fold Louvered Doors Bi-fold Panel Doors Sliding Doors Hinged Wood Door" at bounding box center [455, 323] width 281 height 20
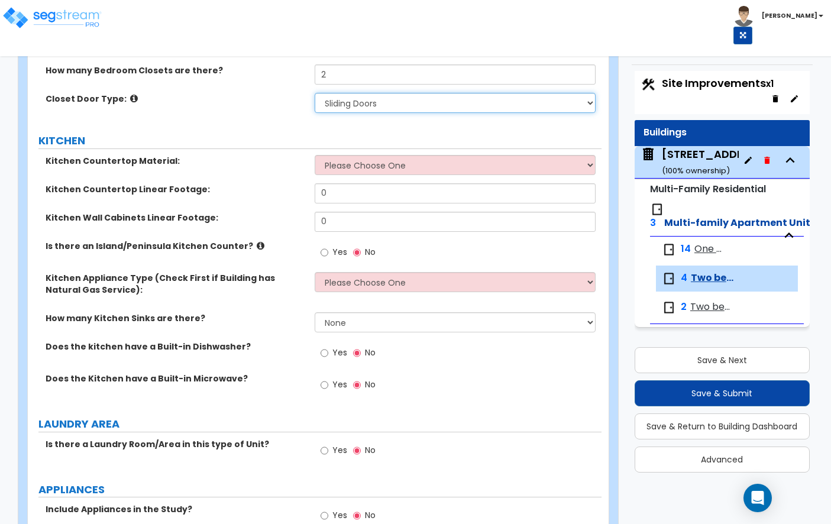
scroll to position [1713, 0]
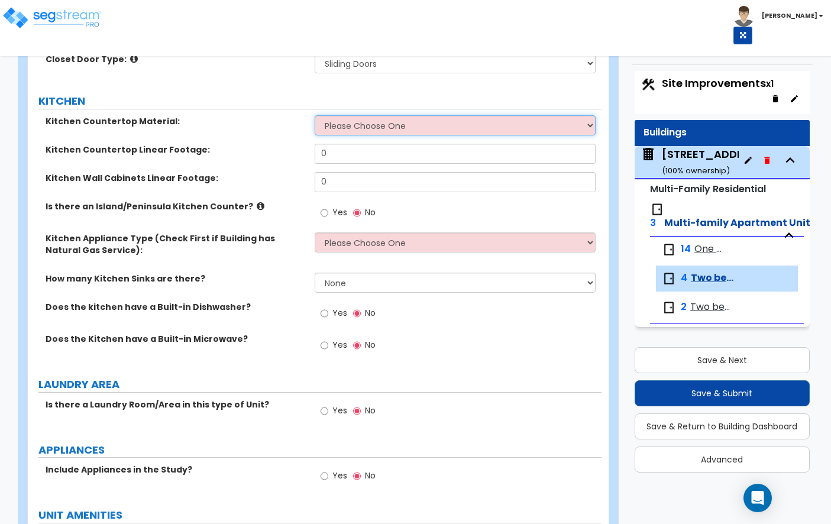
click at [348, 118] on select "Please Choose One Plastic Laminate Solid Surface Stone Quartz Marble Tile Wood …" at bounding box center [455, 125] width 281 height 20
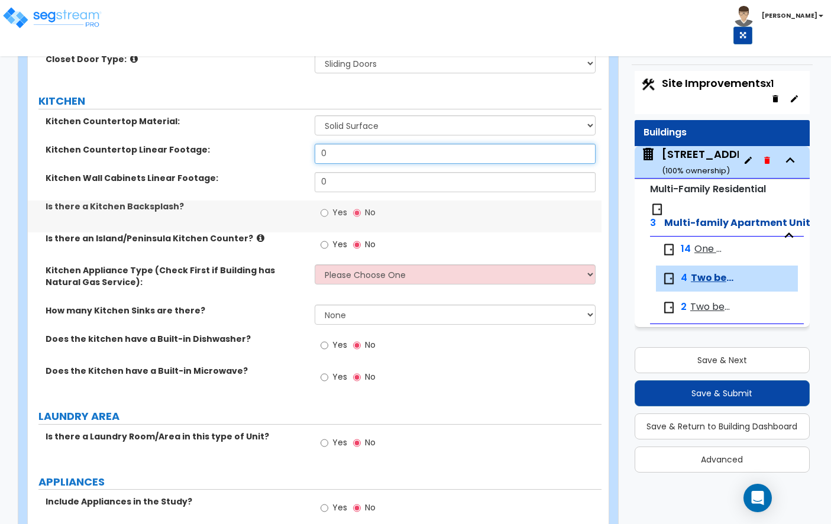
click at [346, 144] on input "0" at bounding box center [455, 154] width 281 height 20
click at [714, 248] on span "One bed, One bath" at bounding box center [709, 249] width 30 height 14
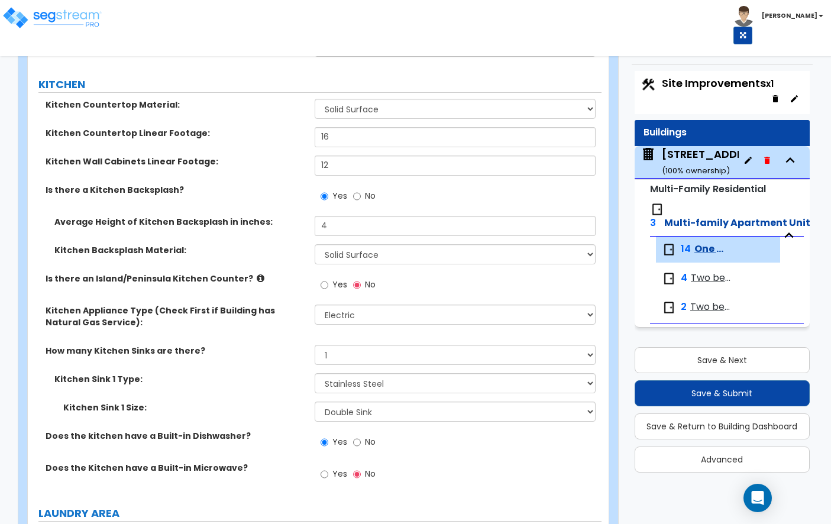
scroll to position [1750, 0]
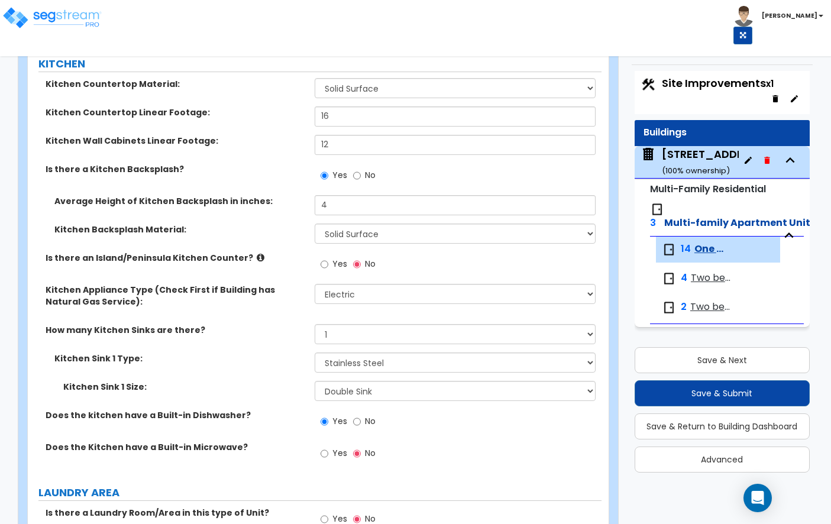
click at [717, 273] on span "Two bed, One bath" at bounding box center [712, 278] width 43 height 14
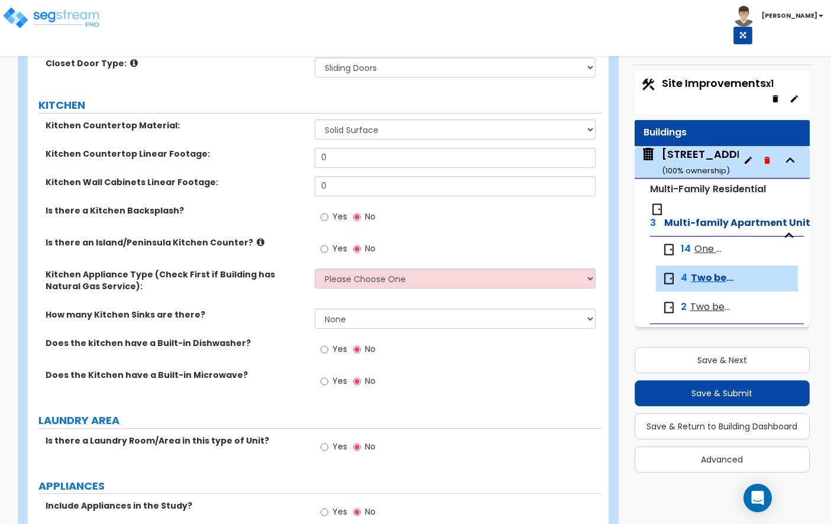
scroll to position [1678, 0]
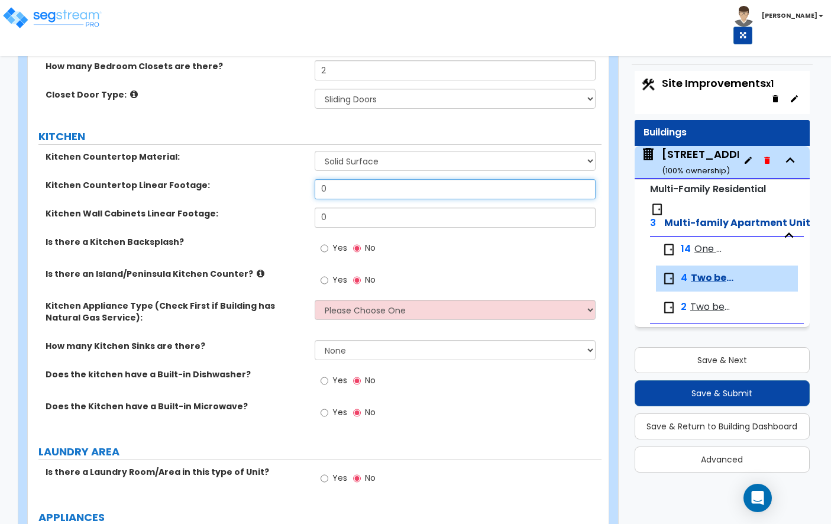
click at [371, 182] on input "0" at bounding box center [455, 189] width 281 height 20
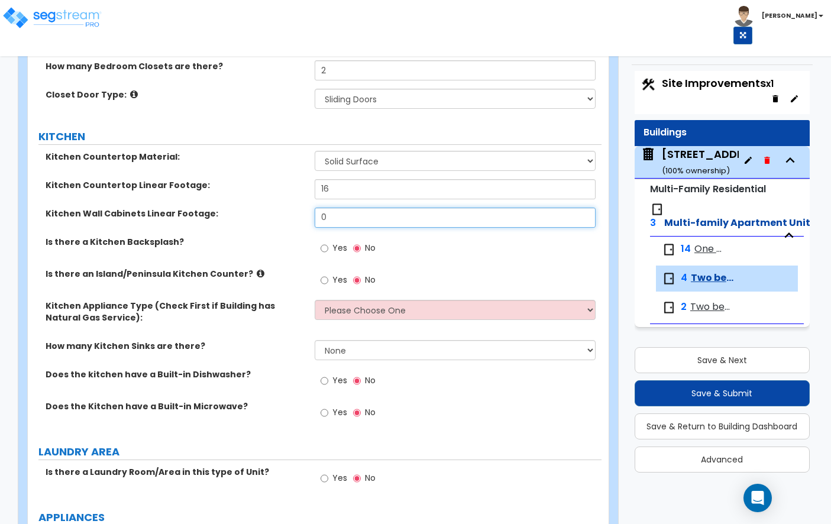
click at [370, 208] on input "0" at bounding box center [455, 218] width 281 height 20
click at [331, 239] on label "Yes" at bounding box center [334, 249] width 27 height 20
click at [328, 242] on input "Yes" at bounding box center [325, 248] width 8 height 13
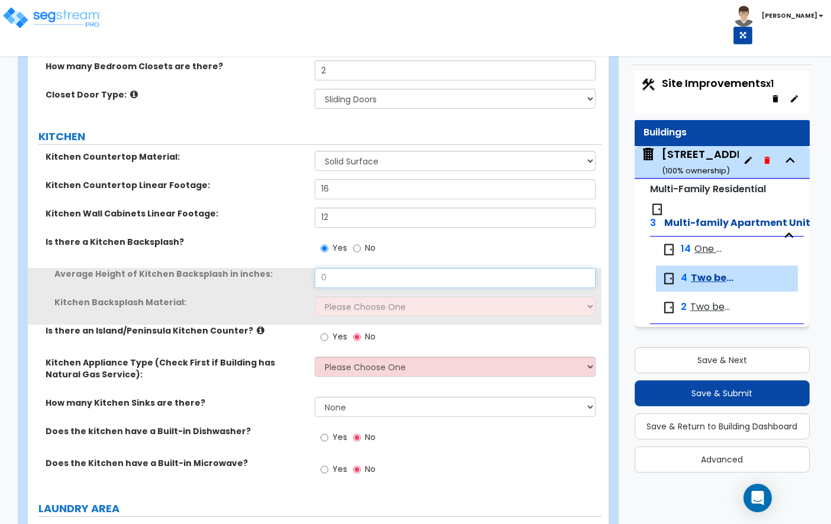
click at [332, 268] on input "0" at bounding box center [455, 278] width 281 height 20
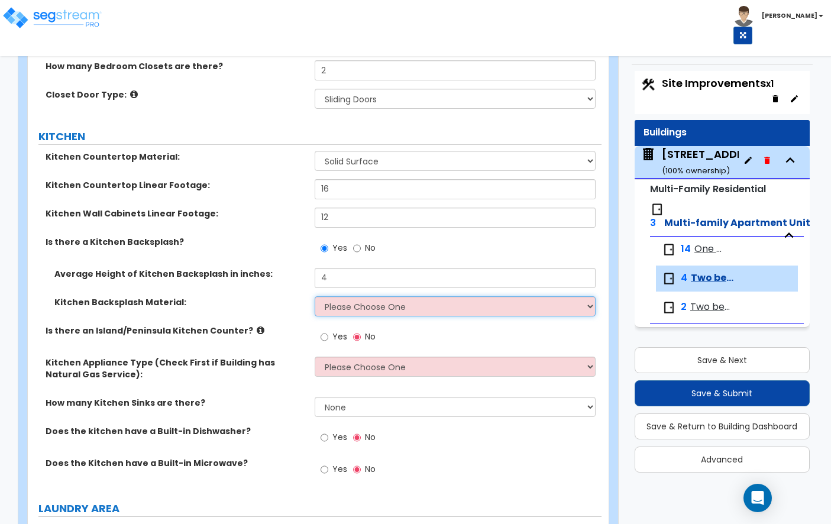
click at [341, 300] on select "Please Choose One Plastic Laminate Solid Surface Stone Quartz Tile Stainless St…" at bounding box center [455, 306] width 281 height 20
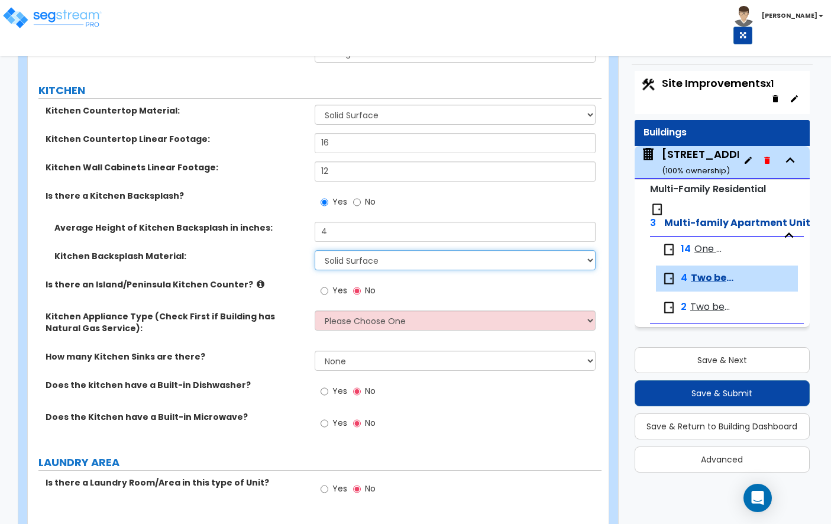
scroll to position [1759, 0]
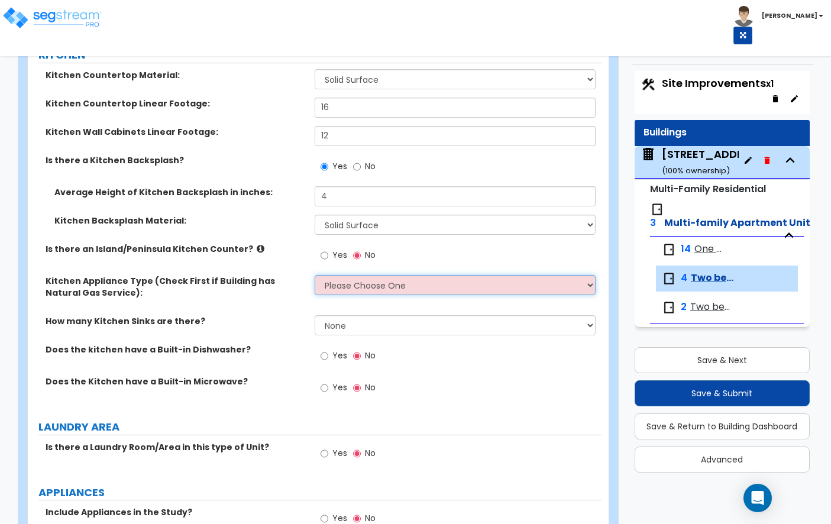
click at [365, 275] on select "Please Choose One Gas Electric" at bounding box center [455, 285] width 281 height 20
click at [704, 251] on span "One bed, One bath" at bounding box center [709, 249] width 30 height 14
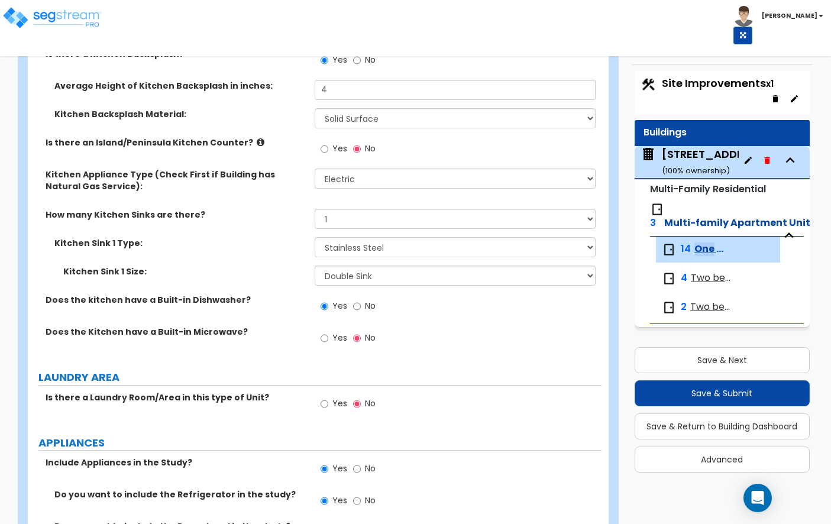
scroll to position [1865, 0]
click at [703, 281] on span "Two bed, One bath" at bounding box center [712, 278] width 43 height 14
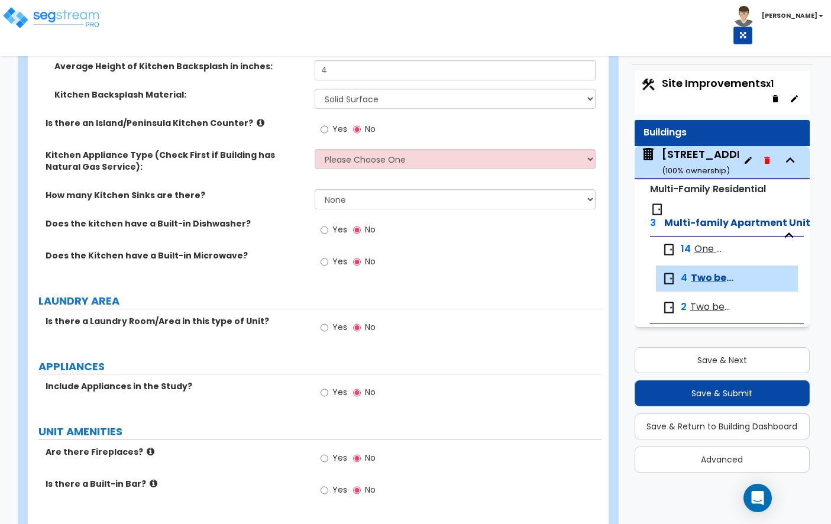
scroll to position [1886, 0]
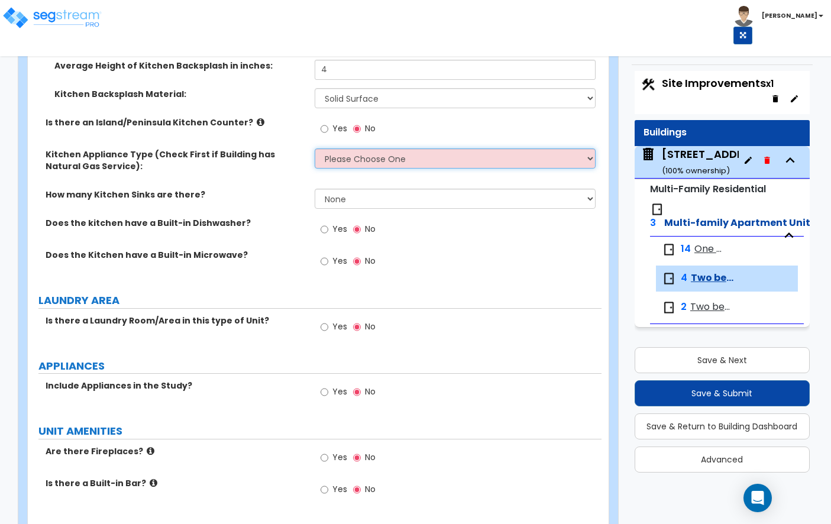
click at [367, 148] on select "Please Choose One Gas Electric" at bounding box center [455, 158] width 281 height 20
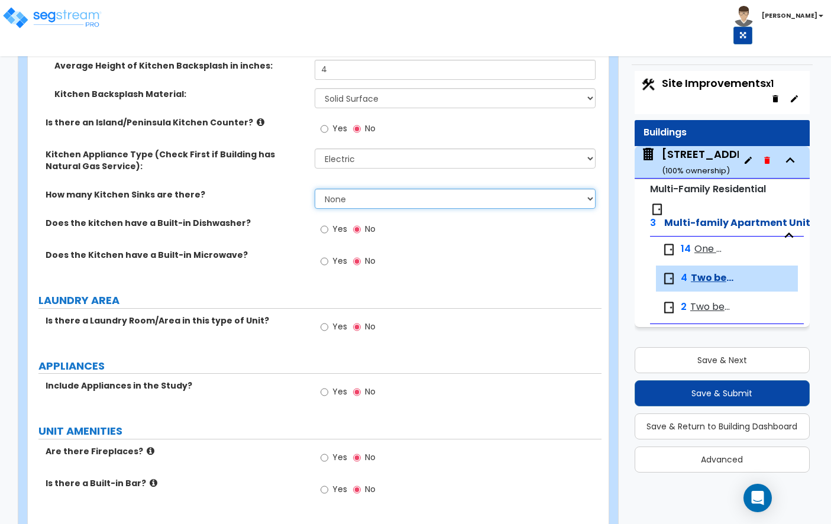
click at [352, 189] on select "None 1 2 3" at bounding box center [455, 199] width 281 height 20
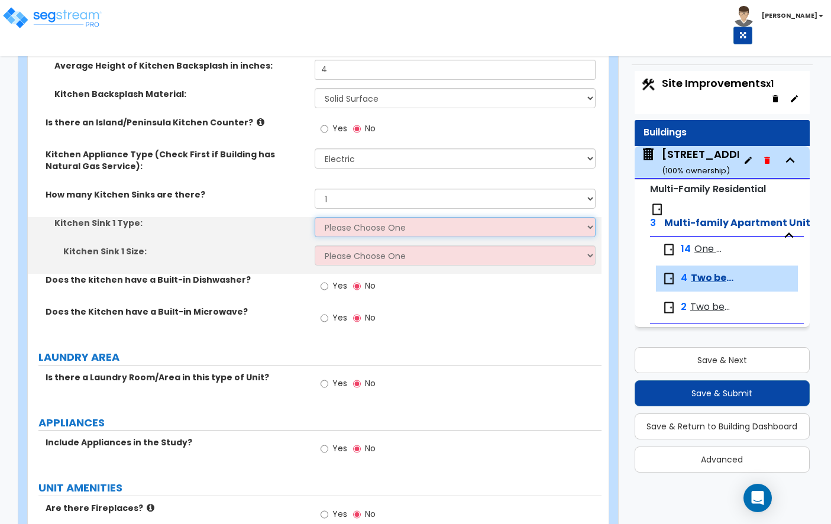
click at [356, 217] on select "Please Choose One Stainless Steel Porcelain Enamel Cast Iron Granite Composite" at bounding box center [455, 227] width 281 height 20
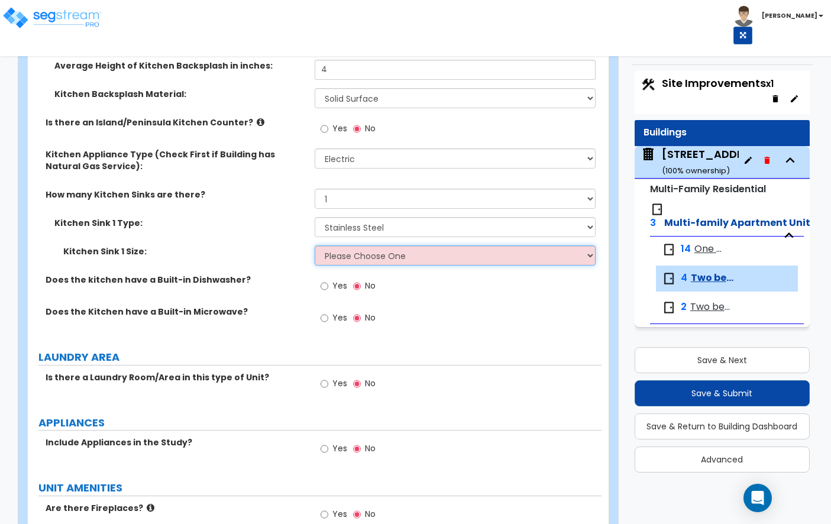
click at [336, 245] on select "Please Choose One Single Sink Double Sink" at bounding box center [455, 255] width 281 height 20
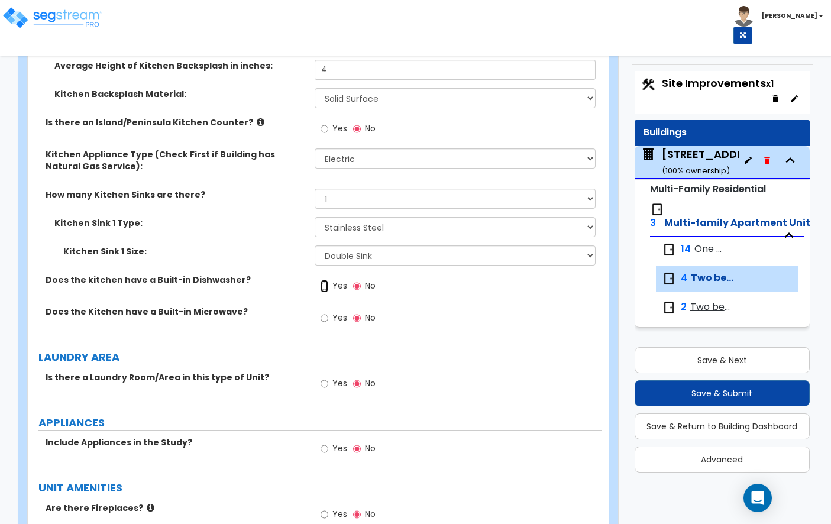
click at [326, 280] on input "Yes" at bounding box center [325, 286] width 8 height 13
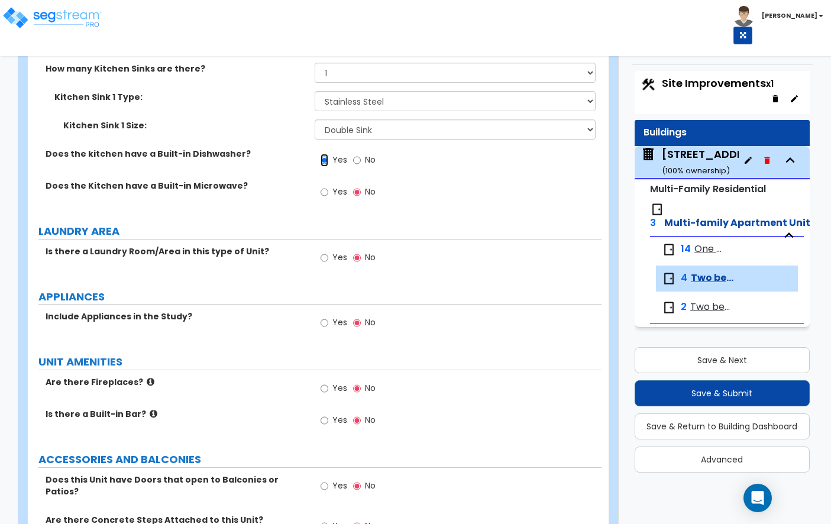
scroll to position [2058, 0]
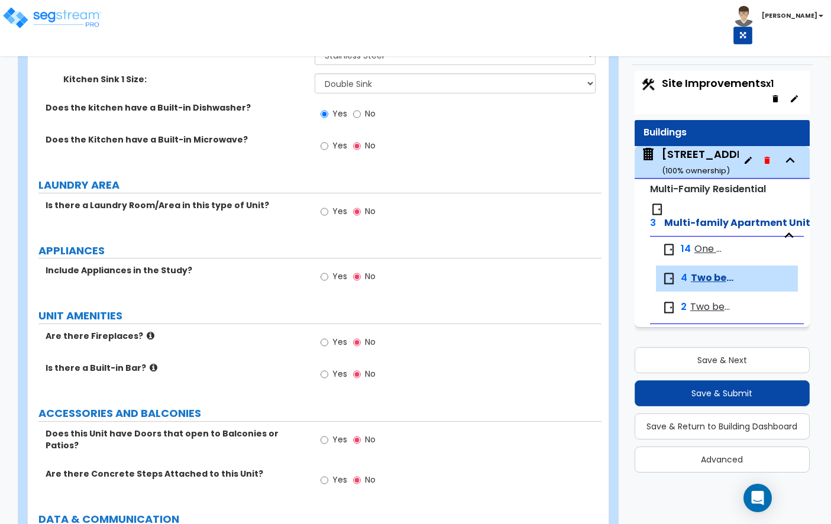
click at [336, 270] on span "Yes" at bounding box center [339, 276] width 15 height 12
click at [328, 270] on input "Yes" at bounding box center [325, 276] width 8 height 13
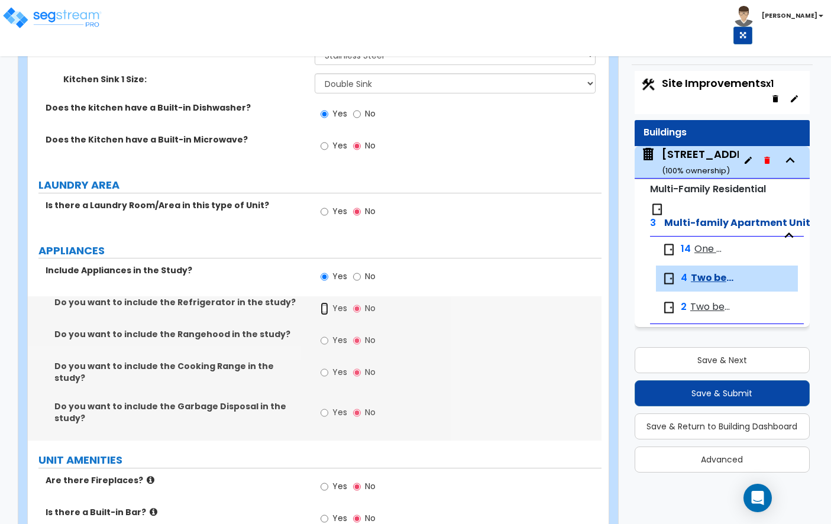
click at [322, 302] on input "Yes" at bounding box center [325, 308] width 8 height 13
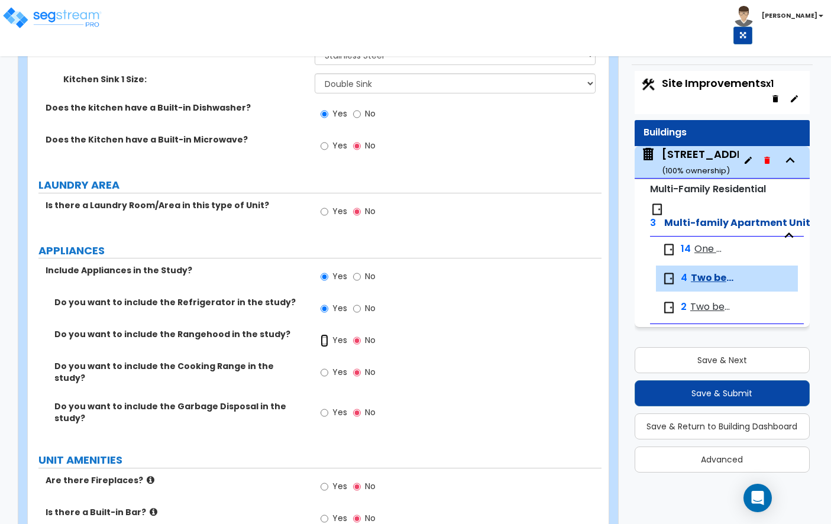
click at [325, 334] on input "Yes" at bounding box center [325, 340] width 8 height 13
click at [325, 366] on input "Yes" at bounding box center [325, 372] width 8 height 13
click at [323, 406] on input "Yes" at bounding box center [325, 412] width 8 height 13
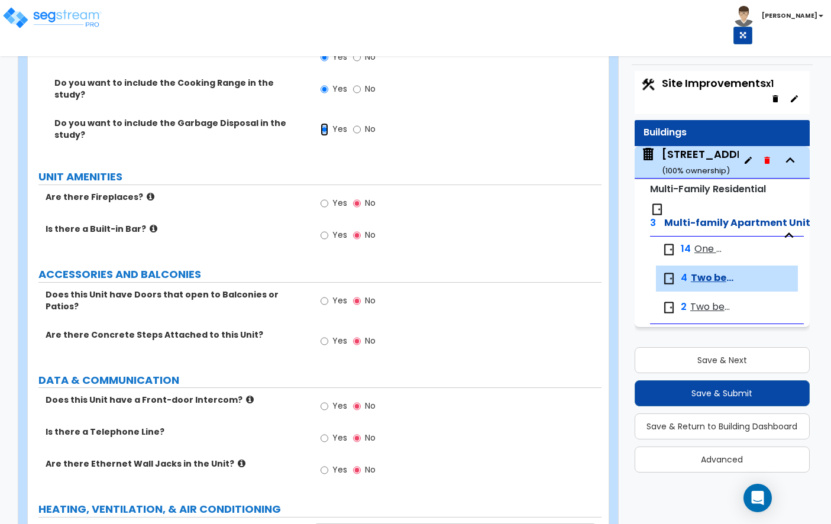
scroll to position [2398, 0]
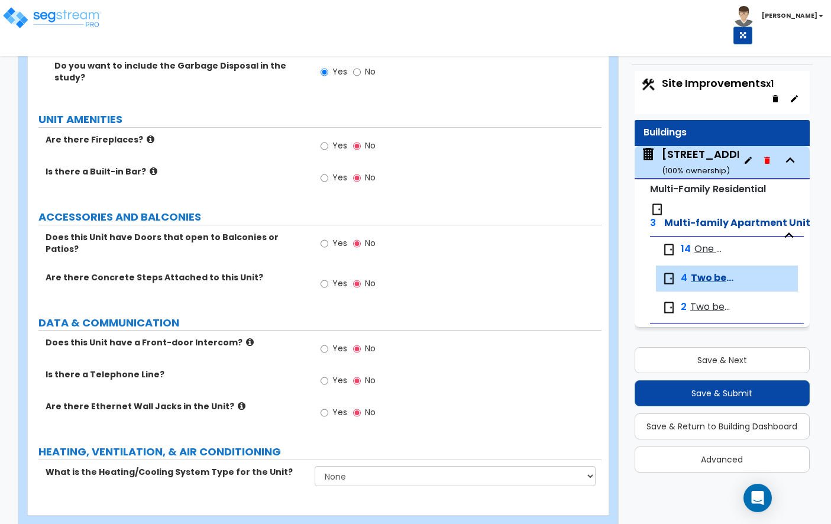
click at [331, 235] on label "Yes" at bounding box center [334, 245] width 27 height 20
click at [328, 237] on input "Yes" at bounding box center [325, 243] width 8 height 13
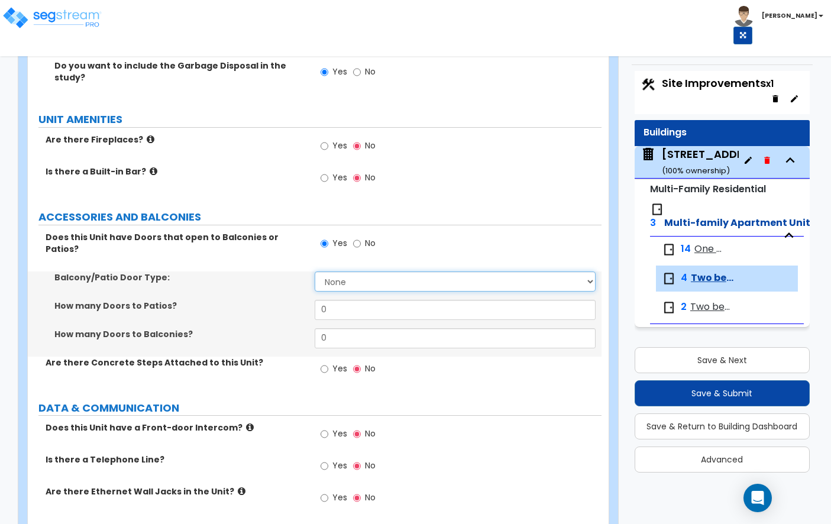
click at [364, 271] on select "None Single Hinged Doors Double Hinged Doors Single French Doors Double French …" at bounding box center [455, 281] width 281 height 20
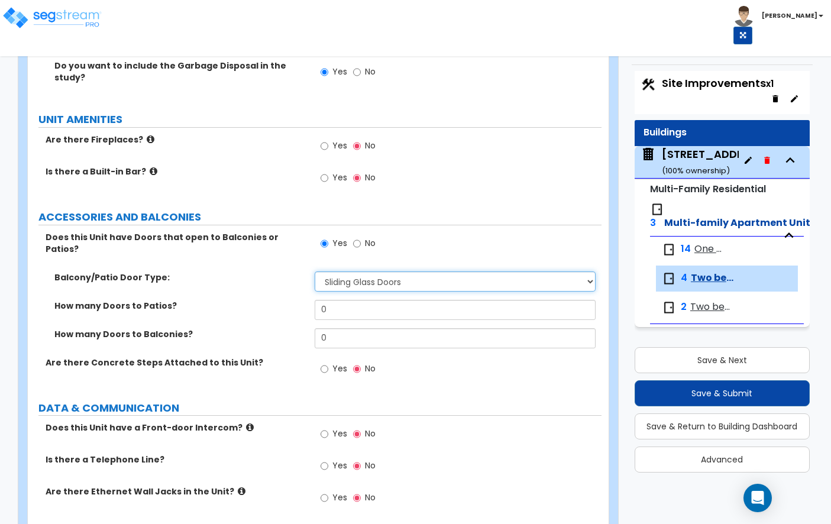
click at [389, 271] on select "None Single Hinged Doors Double Hinged Doors Single French Doors Double French …" at bounding box center [455, 281] width 281 height 20
click at [373, 300] on input "0" at bounding box center [455, 310] width 281 height 20
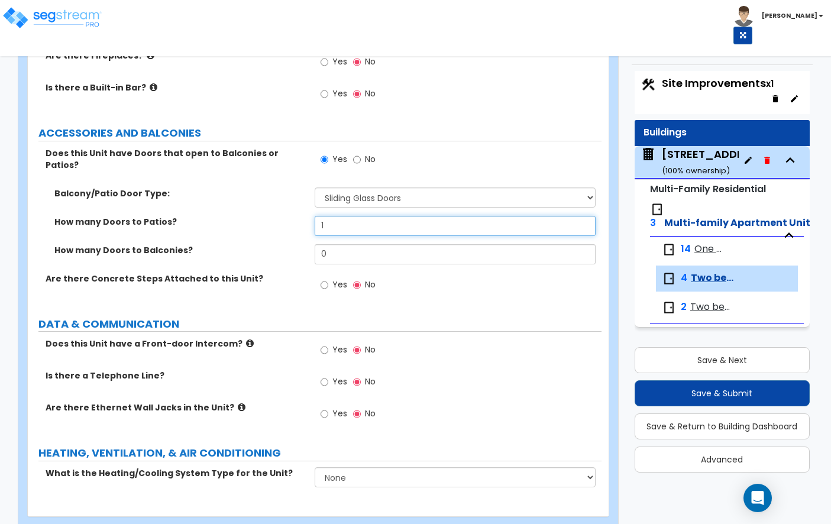
scroll to position [2484, 0]
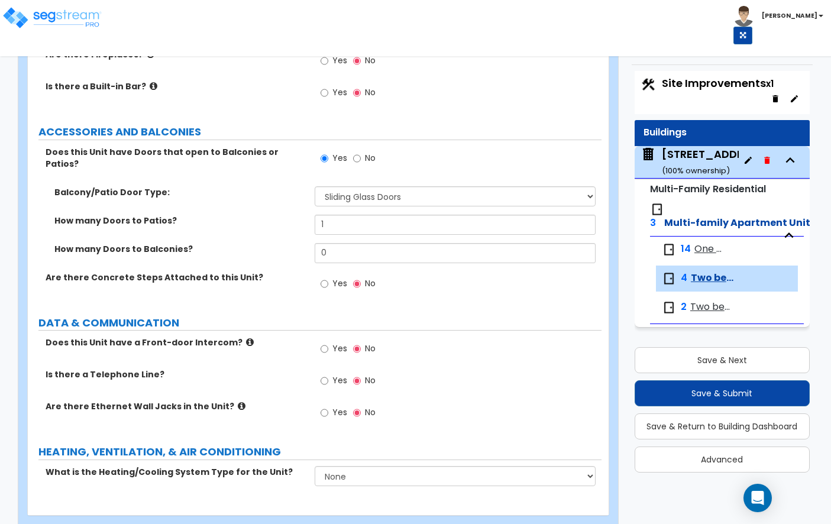
click at [323, 374] on input "Yes" at bounding box center [325, 380] width 8 height 13
click at [373, 466] on select "None Heat Only Centralized Heating & Cooling Thru Wall Air Conditioners Mini Sp…" at bounding box center [455, 476] width 281 height 20
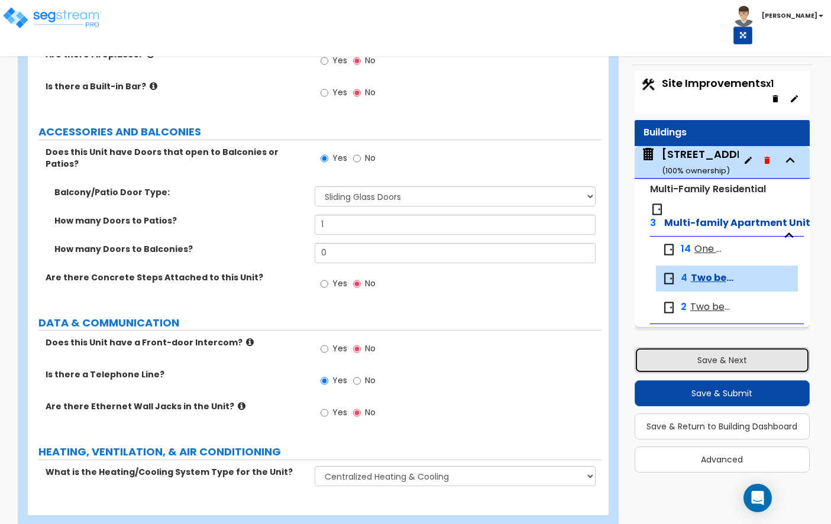
click at [713, 359] on button "Save & Next" at bounding box center [722, 360] width 175 height 26
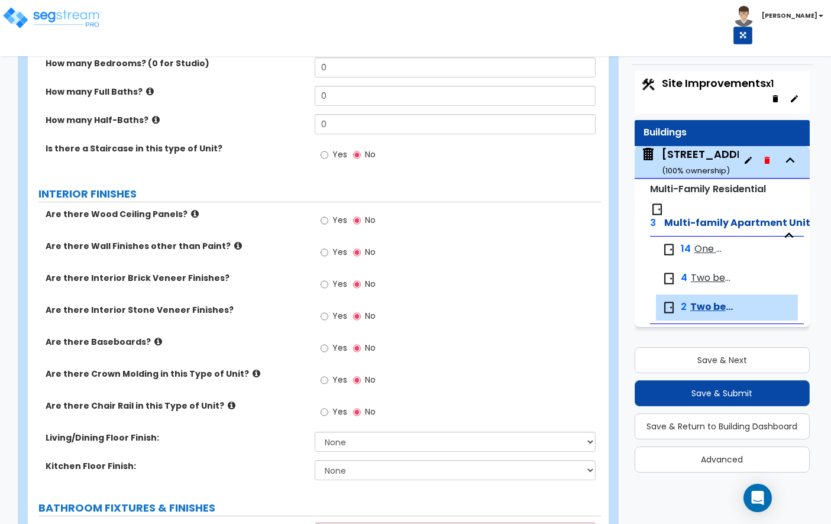
scroll to position [0, 0]
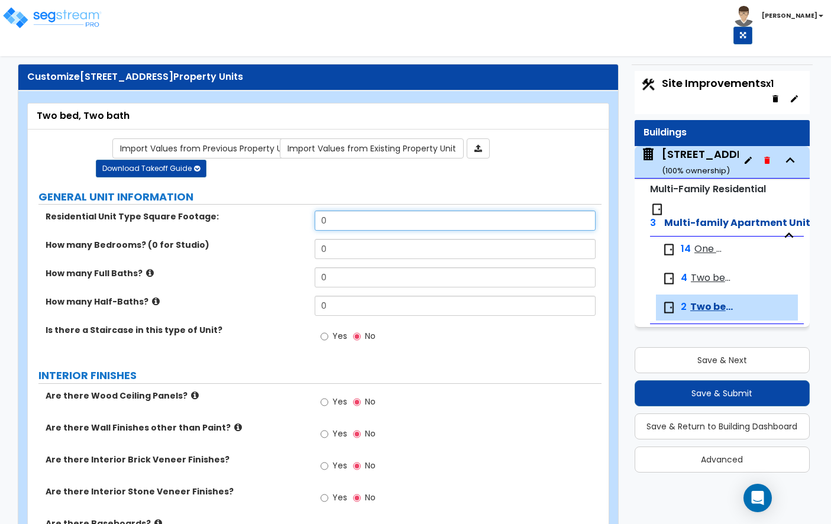
click at [336, 218] on input "0" at bounding box center [455, 221] width 281 height 20
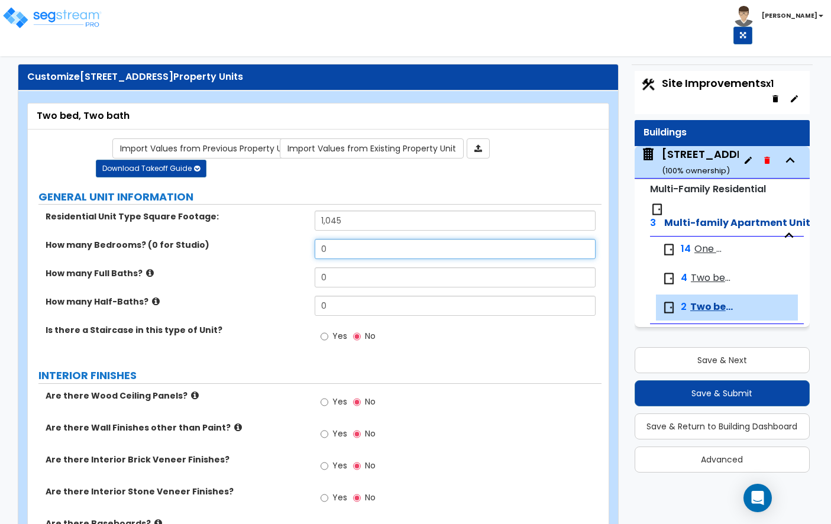
click at [356, 258] on input "0" at bounding box center [455, 249] width 281 height 20
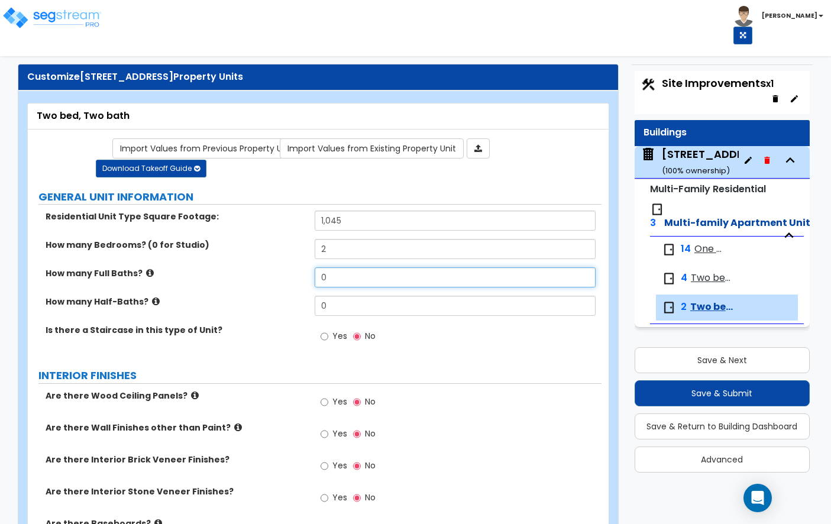
click at [355, 277] on input "0" at bounding box center [455, 277] width 281 height 20
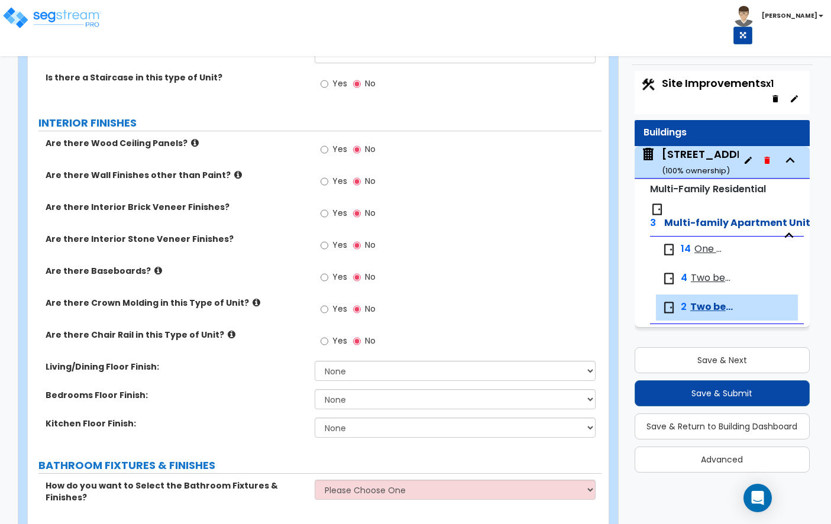
scroll to position [258, 0]
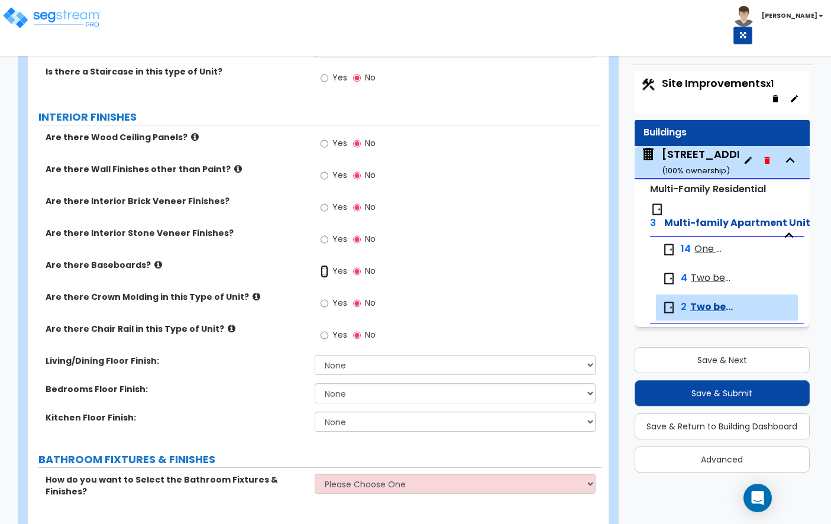
click at [325, 271] on input "Yes" at bounding box center [325, 271] width 8 height 13
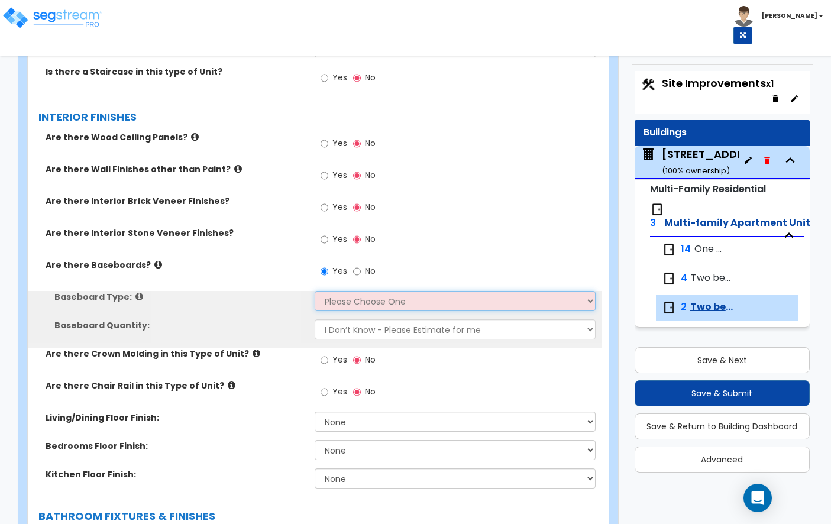
click at [332, 303] on select "Please Choose One Wood Vinyl Carpet Tile" at bounding box center [455, 301] width 281 height 20
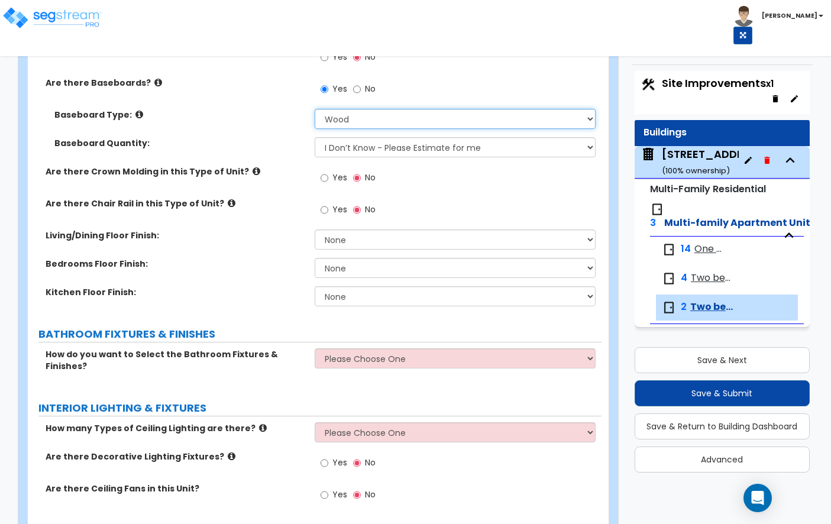
scroll to position [441, 0]
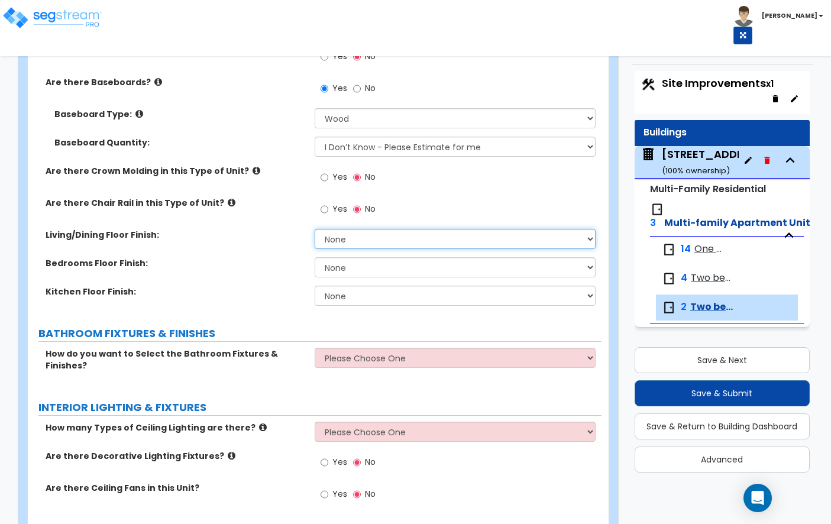
click at [341, 242] on select "None Tile Flooring Hardwood Flooring Resilient Laminate Flooring VCT Flooring S…" at bounding box center [455, 239] width 281 height 20
click at [360, 271] on select "None Tile Flooring Hardwood Flooring Resilient Laminate Flooring VCT Flooring S…" at bounding box center [455, 267] width 281 height 20
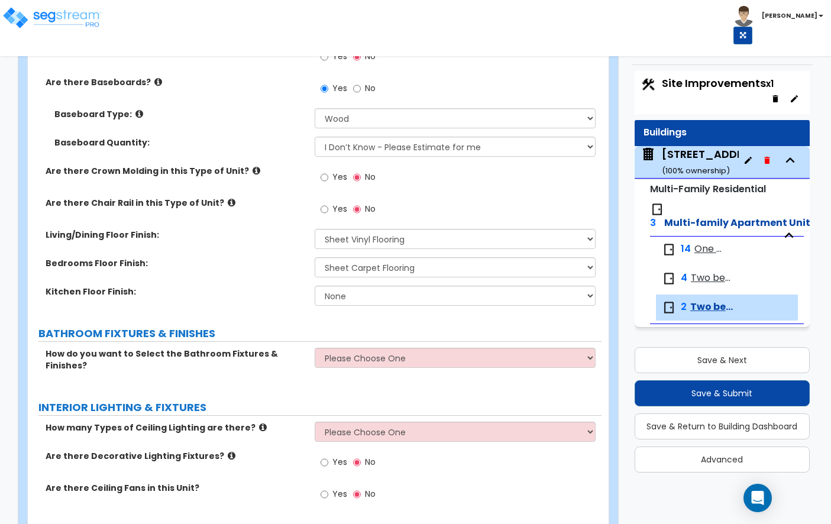
click at [362, 307] on div "Kitchen Floor Finish: None Tile Flooring Hardwood Flooring Resilient Laminate F…" at bounding box center [315, 300] width 574 height 28
click at [368, 300] on select "None Tile Flooring Hardwood Flooring Resilient Laminate Flooring VCT Flooring S…" at bounding box center [455, 296] width 281 height 20
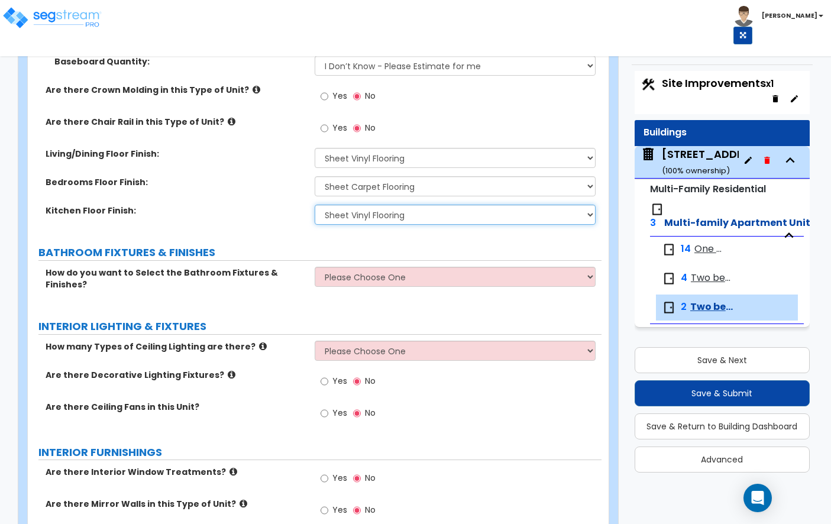
scroll to position [597, 0]
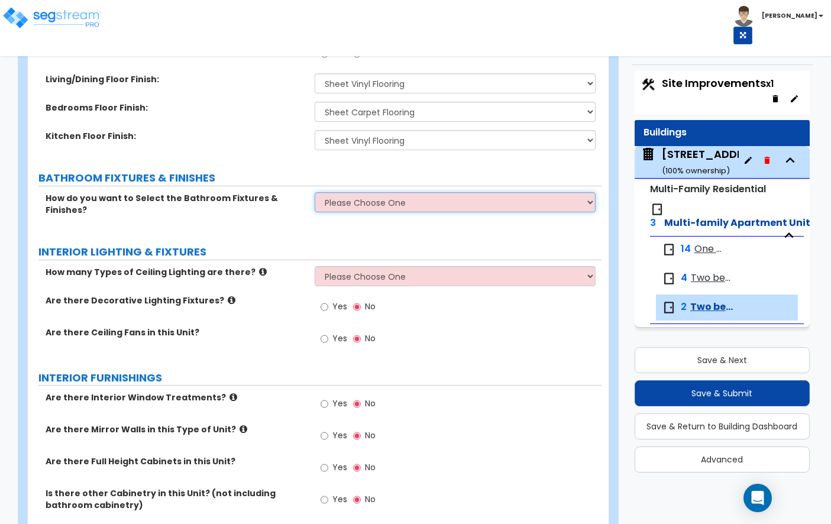
click at [381, 200] on select "Please Choose One Select the type of Fixtures and Finishes only for one Bath an…" at bounding box center [455, 202] width 281 height 20
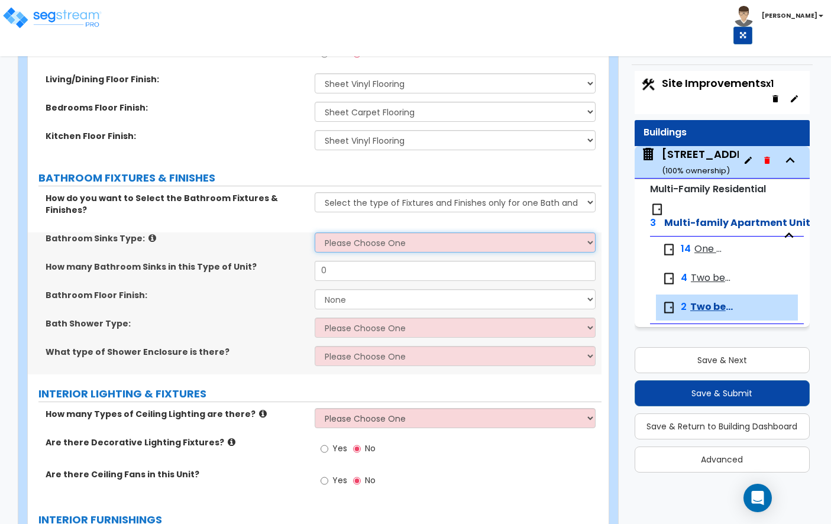
click at [350, 232] on select "Please Choose One Wall-mounted Pedestal-mounted Vanity-mounted" at bounding box center [455, 242] width 281 height 20
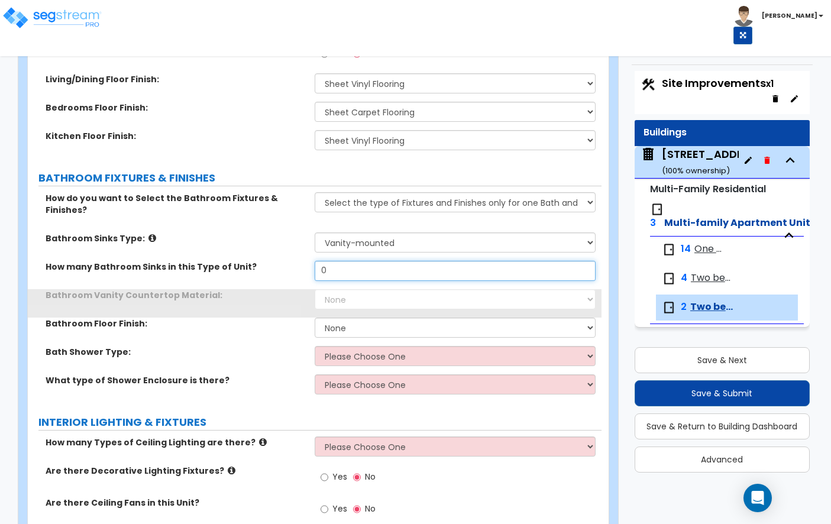
click at [360, 261] on input "0" at bounding box center [455, 271] width 281 height 20
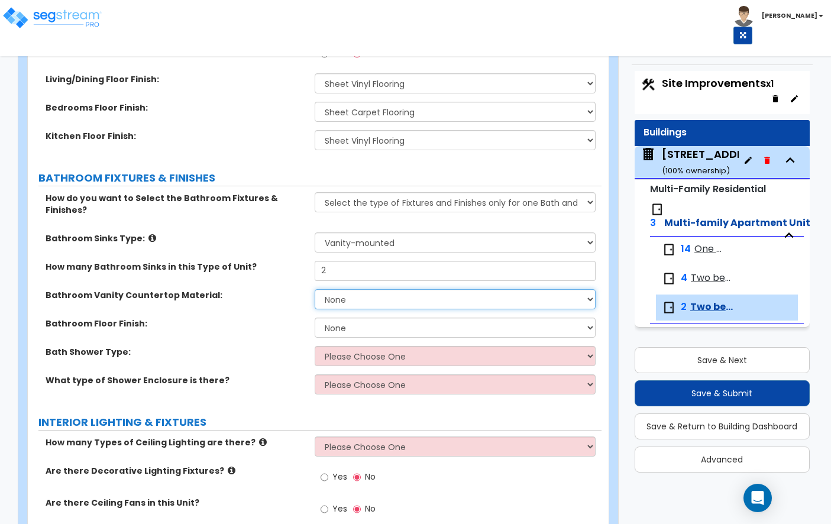
click at [366, 289] on select "None Plastic Laminate Solid Surface Stone Quartz Marble Tile Wood" at bounding box center [455, 299] width 281 height 20
click at [349, 320] on select "None Tile Flooring Hardwood Flooring Resilient Laminate Flooring VCT Flooring S…" at bounding box center [455, 328] width 281 height 20
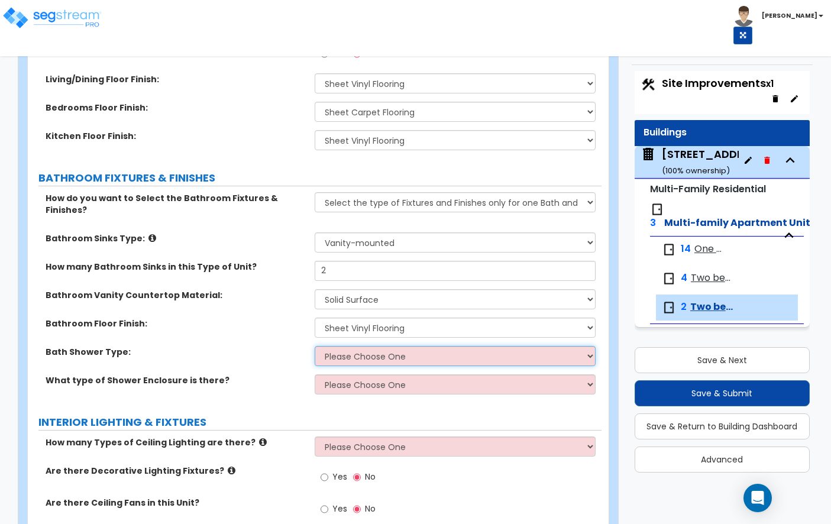
click at [341, 346] on select "Please Choose One Standalone Shower Bathtub - Shower Combination" at bounding box center [455, 356] width 281 height 20
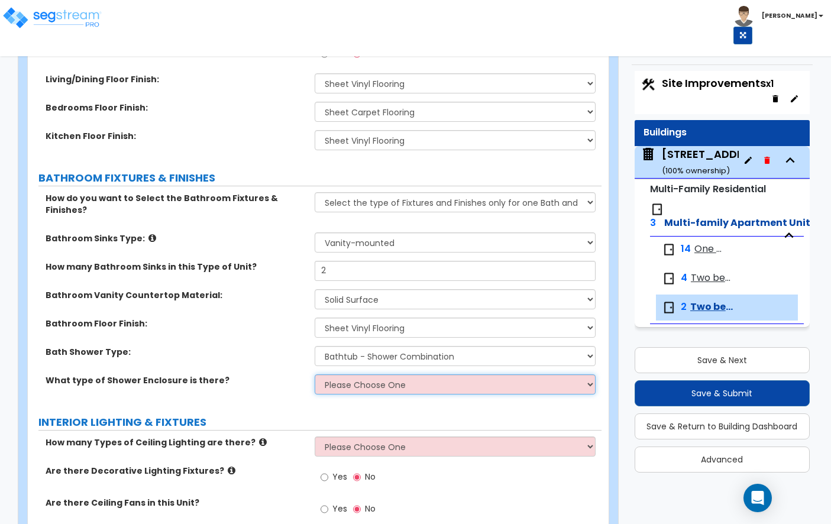
click at [366, 376] on select "Please Choose One Curtain & Rod Glass Sliding Doors Glass Hinged Doors" at bounding box center [455, 384] width 281 height 20
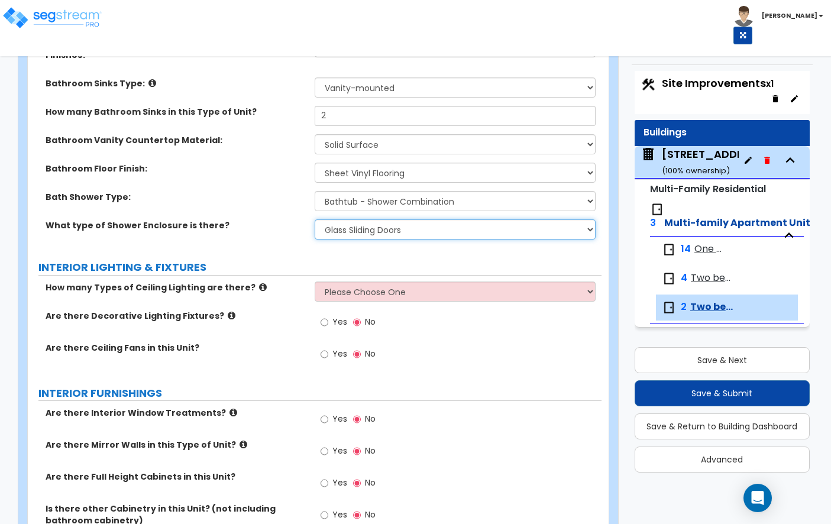
scroll to position [820, 0]
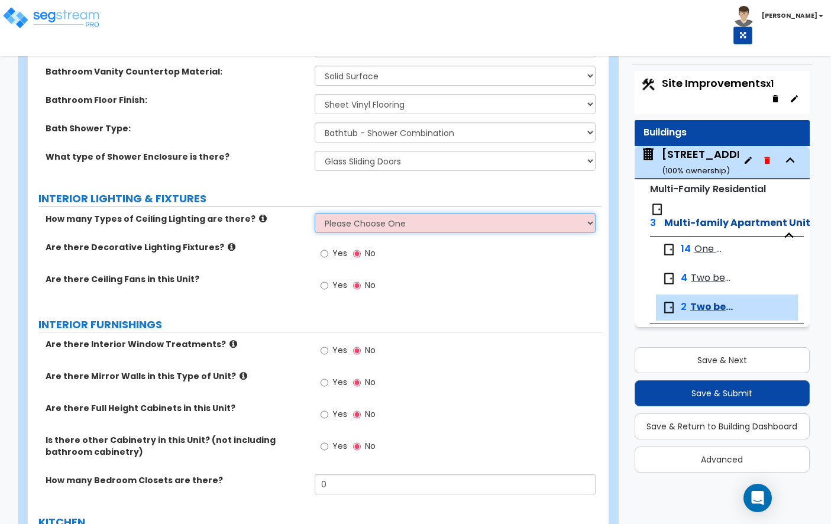
click at [334, 214] on select "Please Choose One 1 2 3" at bounding box center [455, 223] width 281 height 20
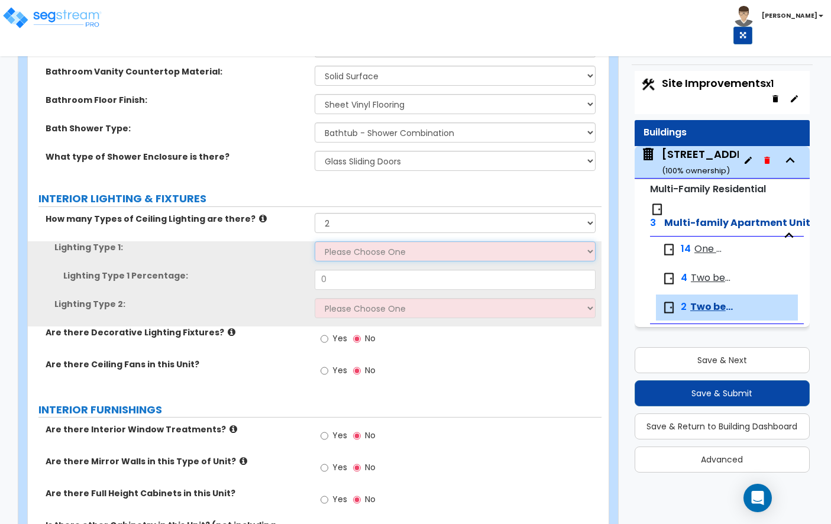
click at [370, 242] on select "Please Choose One LED Surface-Mounted LED Recessed Fluorescent Surface-Mounted …" at bounding box center [455, 251] width 281 height 20
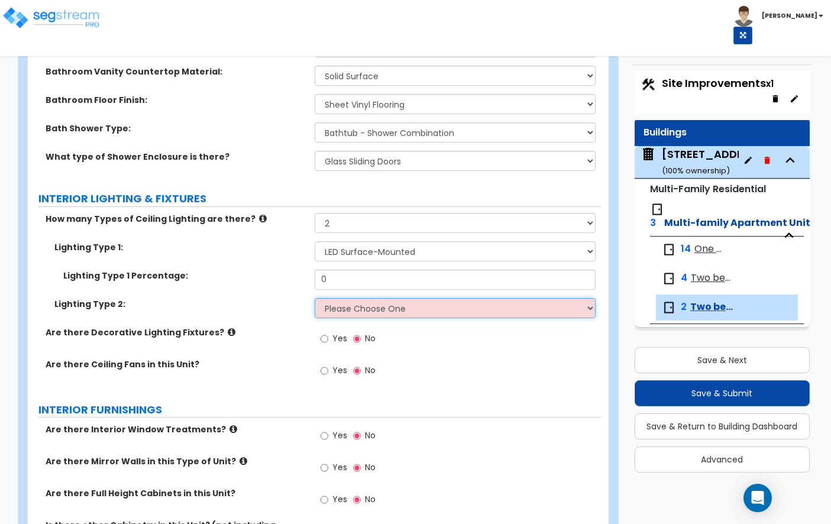
click at [384, 298] on select "Please Choose One LED Surface-Mounted LED Recessed Fluorescent Surface-Mounted …" at bounding box center [455, 308] width 281 height 20
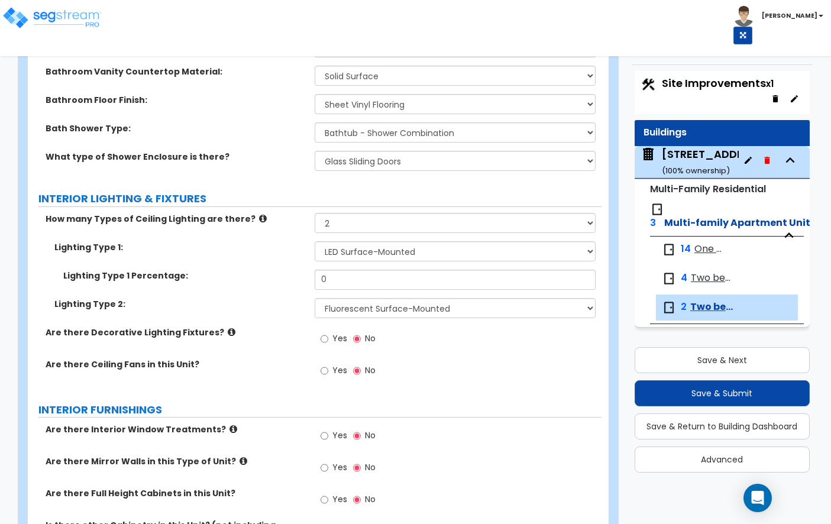
click at [318, 327] on div "Yes No" at bounding box center [348, 339] width 67 height 27
click at [330, 330] on label "Yes" at bounding box center [334, 340] width 27 height 20
click at [328, 332] on input "Yes" at bounding box center [325, 338] width 8 height 13
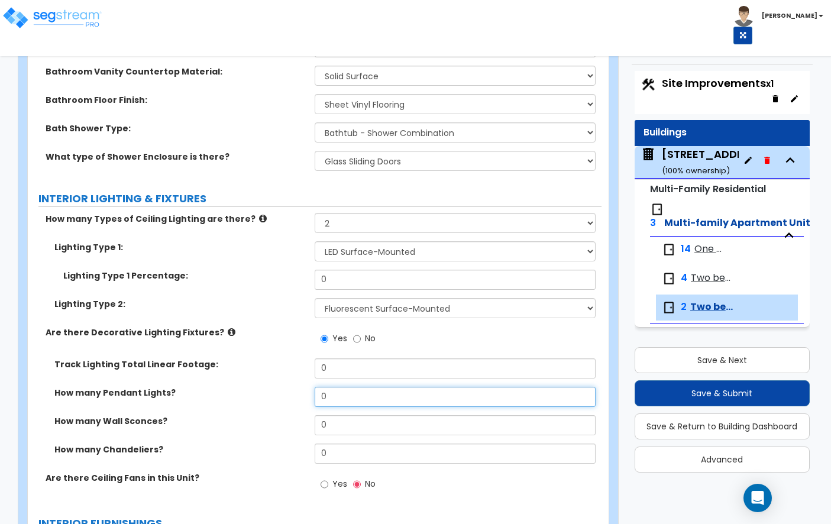
click at [357, 390] on input "0" at bounding box center [455, 397] width 281 height 20
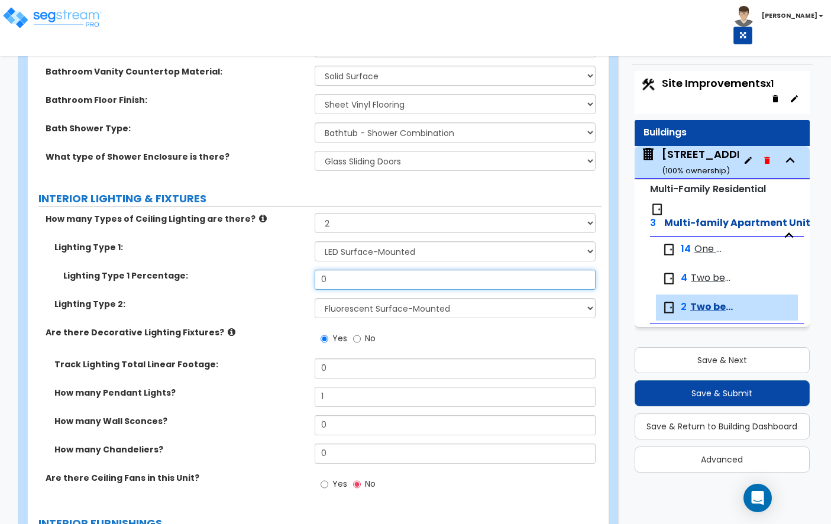
click at [365, 270] on input "0" at bounding box center [455, 280] width 281 height 20
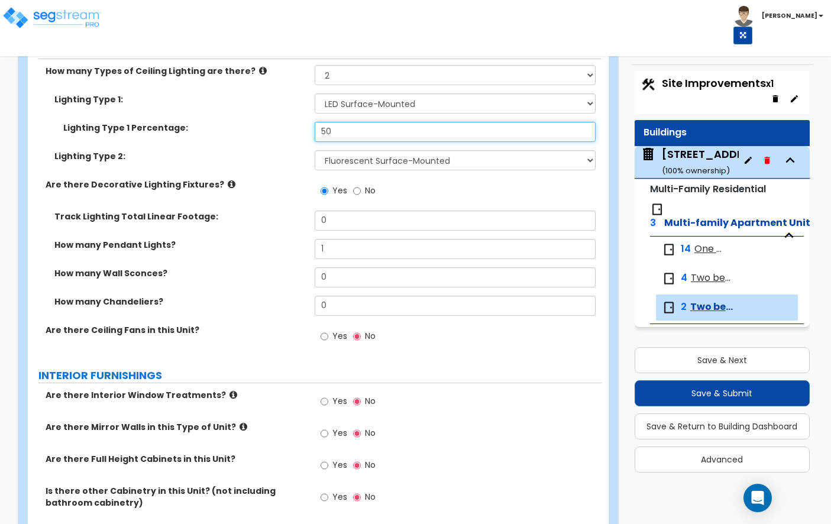
scroll to position [972, 0]
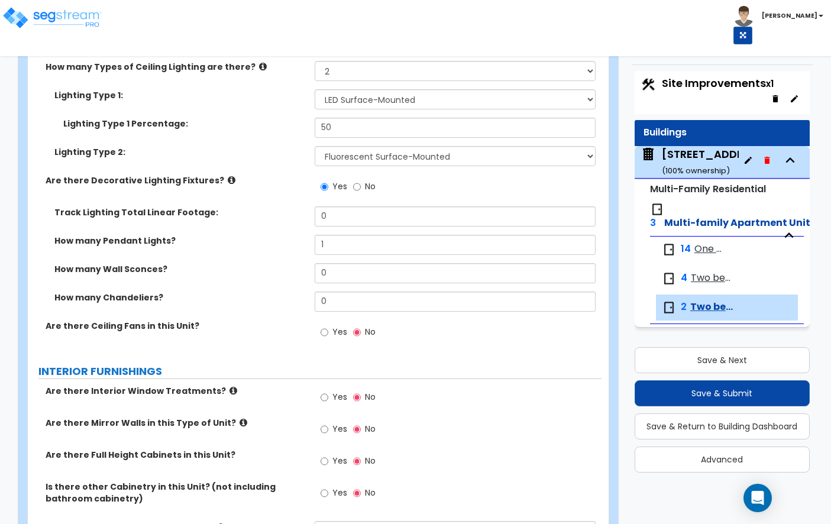
click at [266, 299] on div "How many Chandeliers? 0" at bounding box center [315, 306] width 574 height 28
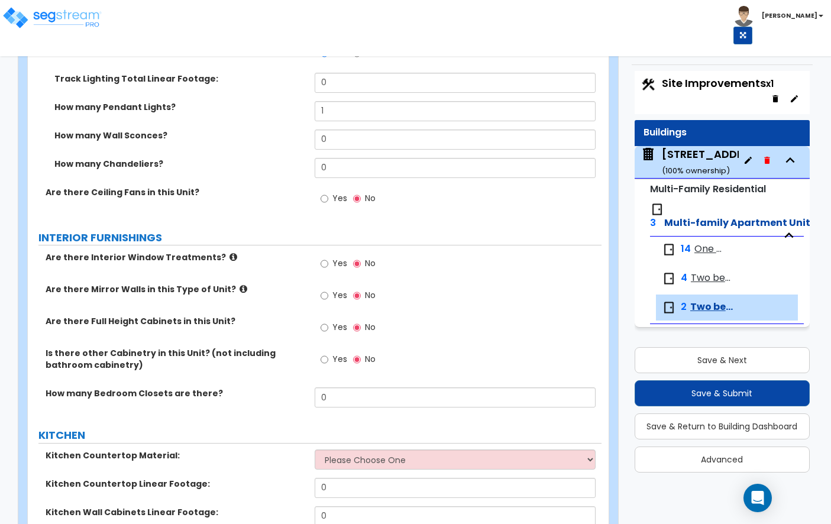
scroll to position [1122, 0]
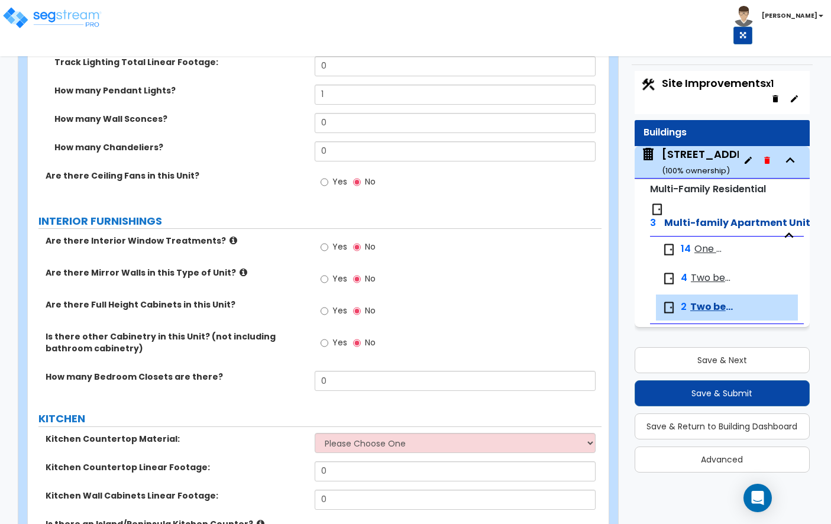
click at [329, 238] on label "Yes" at bounding box center [334, 248] width 27 height 20
click at [328, 241] on input "Yes" at bounding box center [325, 247] width 8 height 13
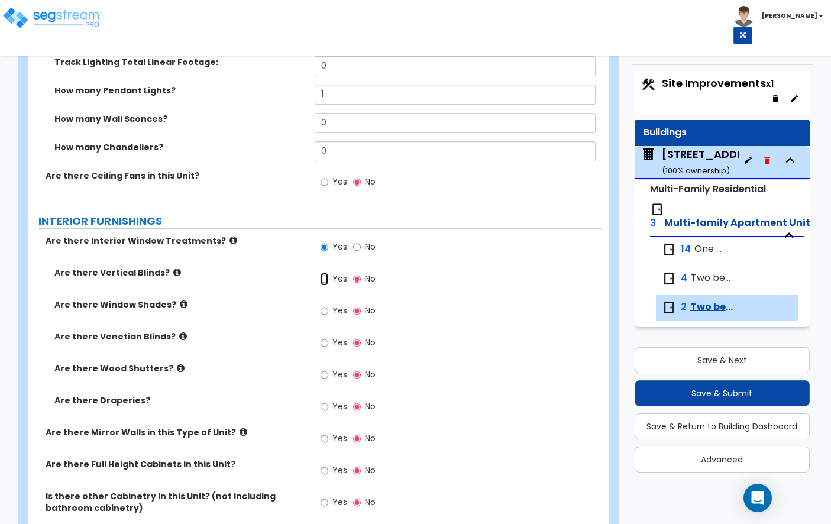
click at [325, 273] on input "Yes" at bounding box center [325, 279] width 8 height 13
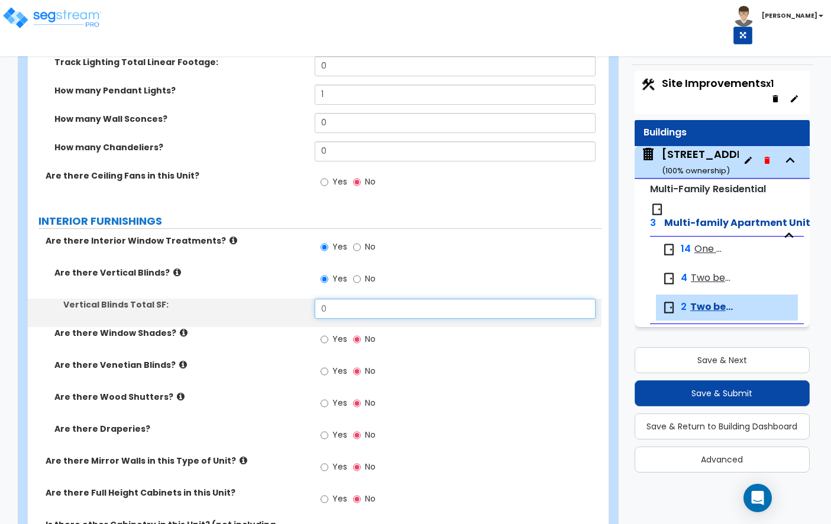
click at [335, 305] on input "0" at bounding box center [455, 309] width 281 height 20
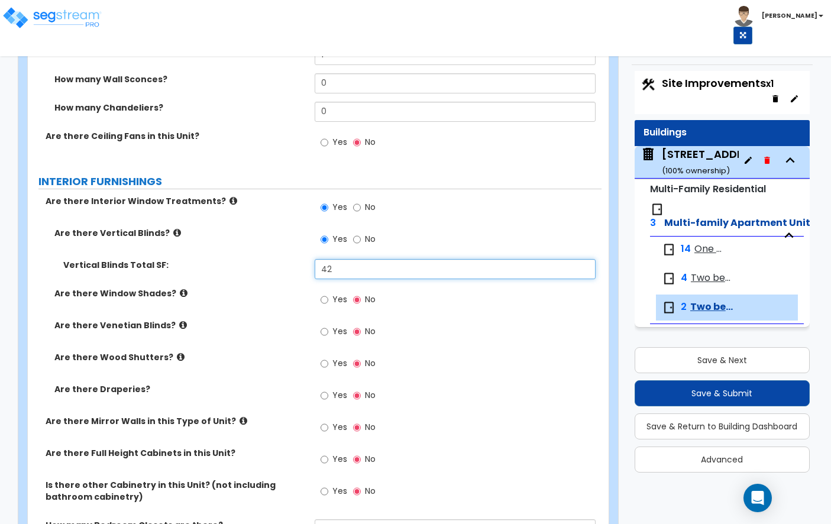
scroll to position [1171, 0]
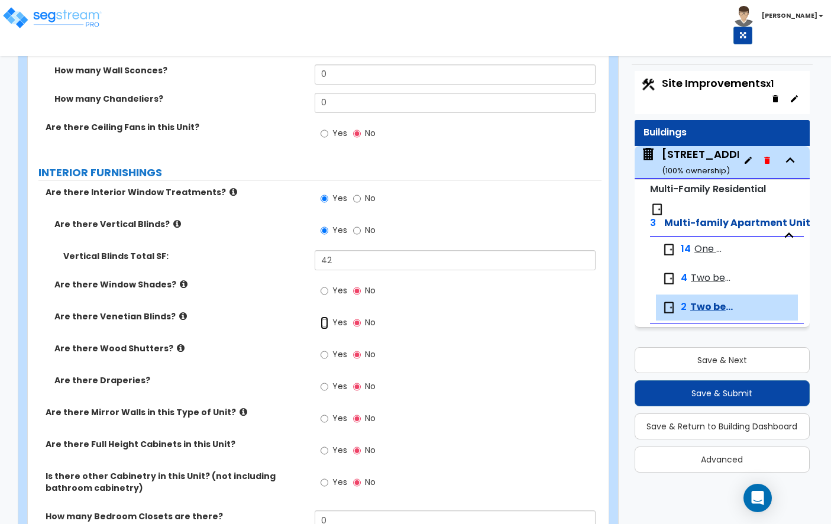
click at [324, 316] on input "Yes" at bounding box center [325, 322] width 8 height 13
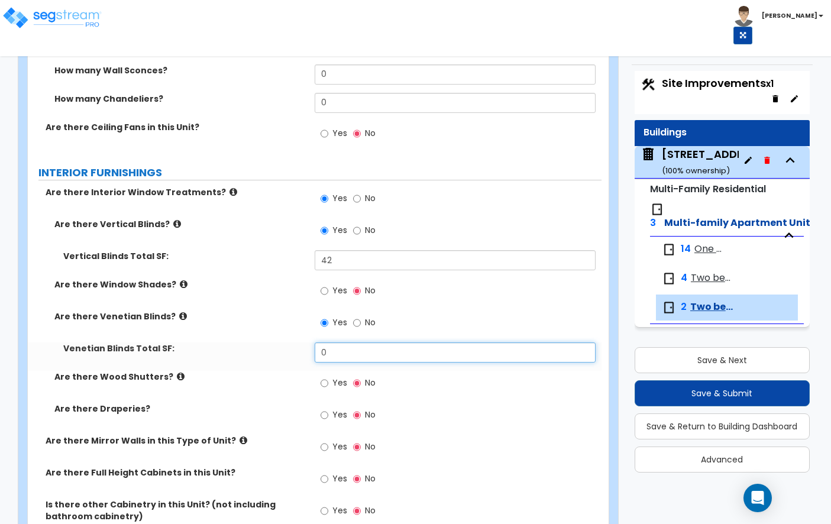
click at [364, 347] on input "0" at bounding box center [455, 352] width 281 height 20
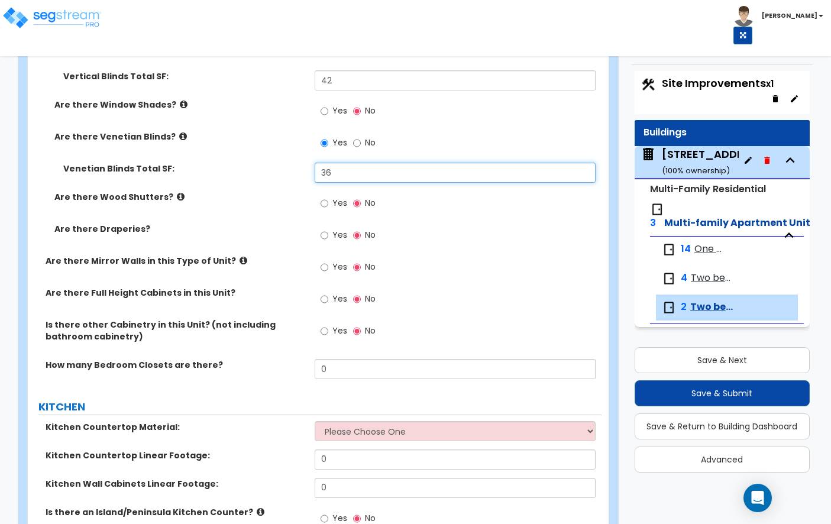
scroll to position [1362, 0]
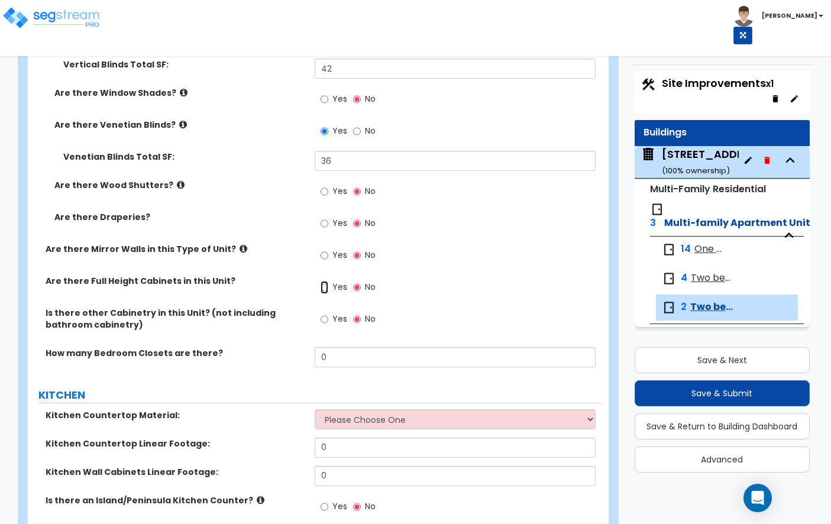
click at [323, 281] on input "Yes" at bounding box center [325, 287] width 8 height 13
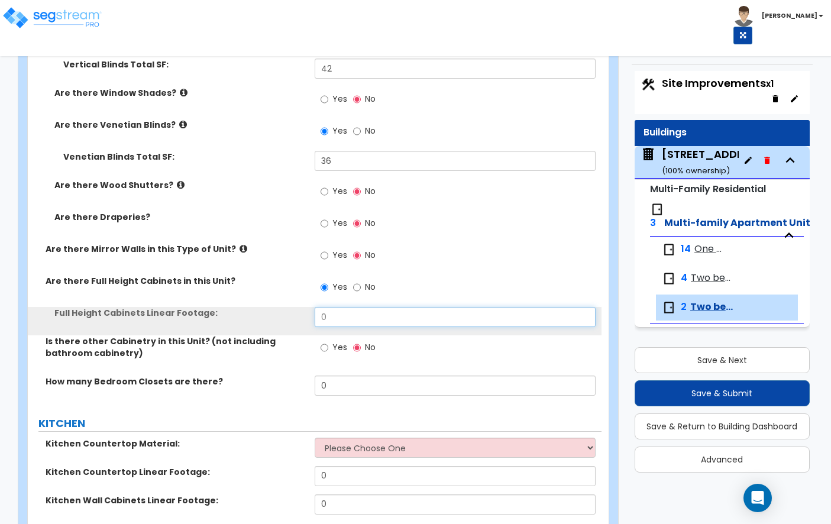
click at [342, 309] on input "0" at bounding box center [455, 317] width 281 height 20
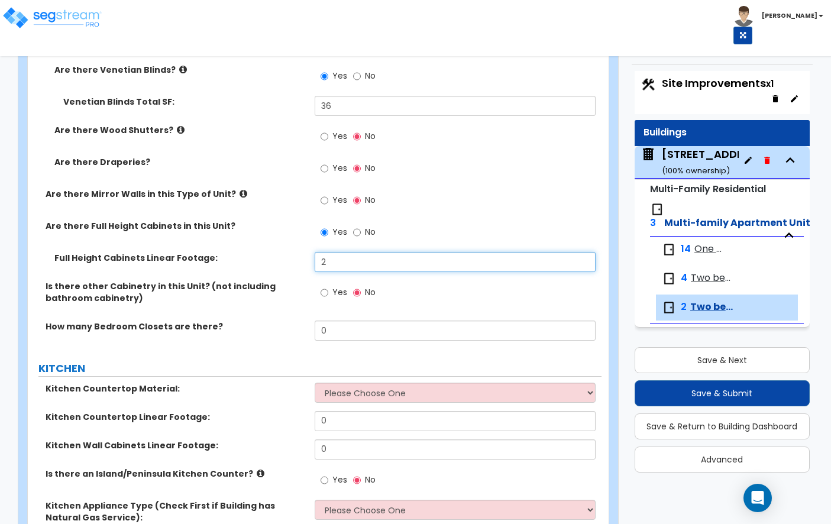
scroll to position [1421, 0]
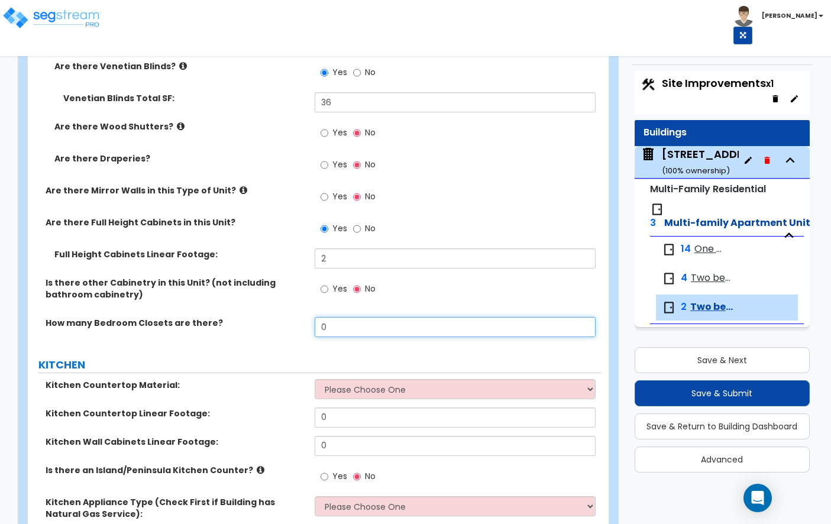
click at [348, 317] on input "0" at bounding box center [455, 327] width 281 height 20
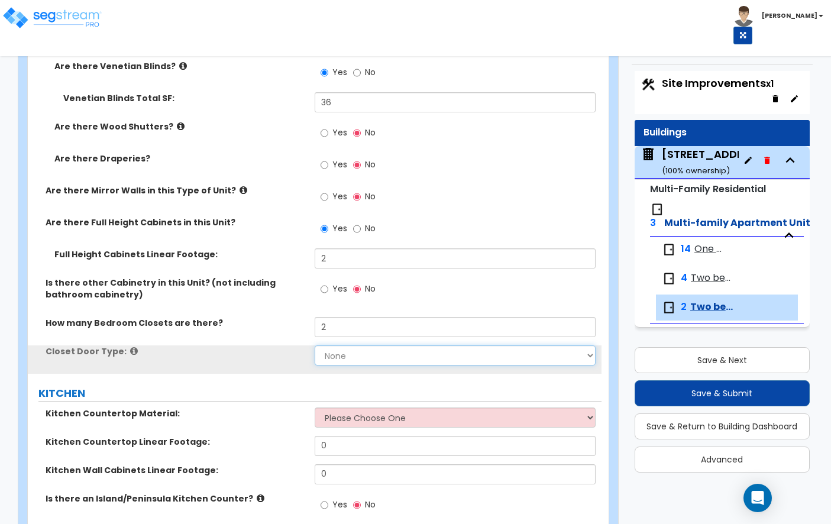
click at [342, 347] on select "None Bi-fold Louvered Doors Bi-fold Panel Doors Sliding Doors Hinged Wood Door" at bounding box center [455, 355] width 281 height 20
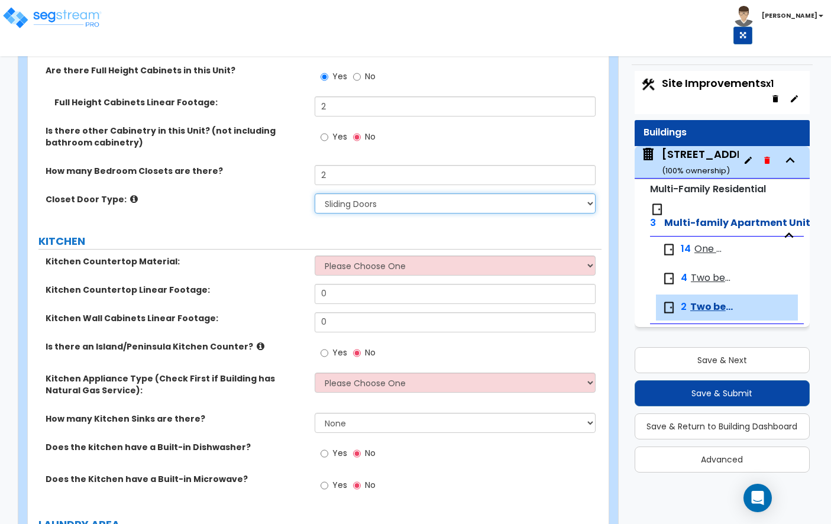
scroll to position [1705, 0]
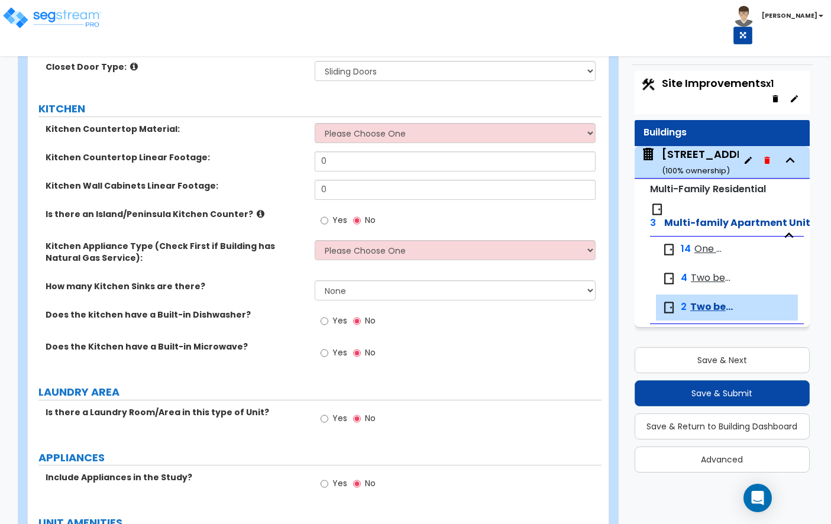
click at [376, 123] on select "Please Choose One Plastic Laminate Solid Surface Stone Quartz Marble Tile Wood …" at bounding box center [455, 133] width 281 height 20
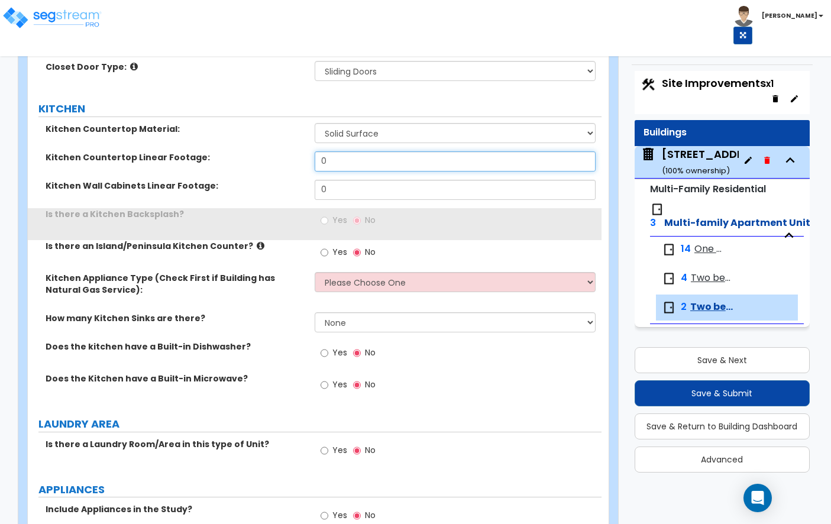
click at [371, 151] on input "0" at bounding box center [455, 161] width 281 height 20
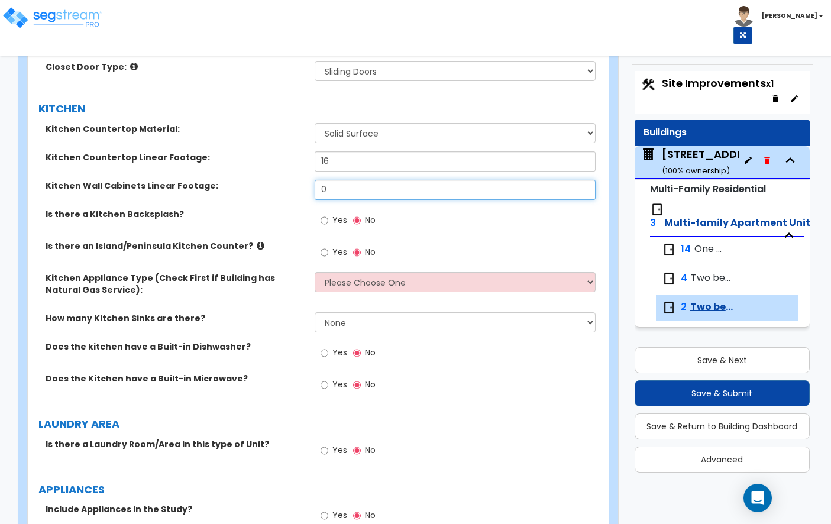
click at [363, 180] on input "0" at bounding box center [455, 190] width 281 height 20
click at [323, 214] on input "Yes" at bounding box center [325, 220] width 8 height 13
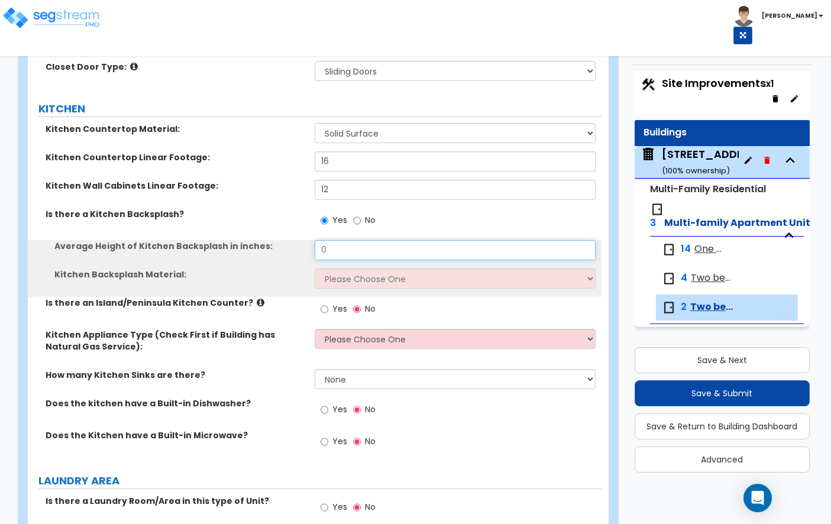
click at [333, 240] on input "0" at bounding box center [455, 250] width 281 height 20
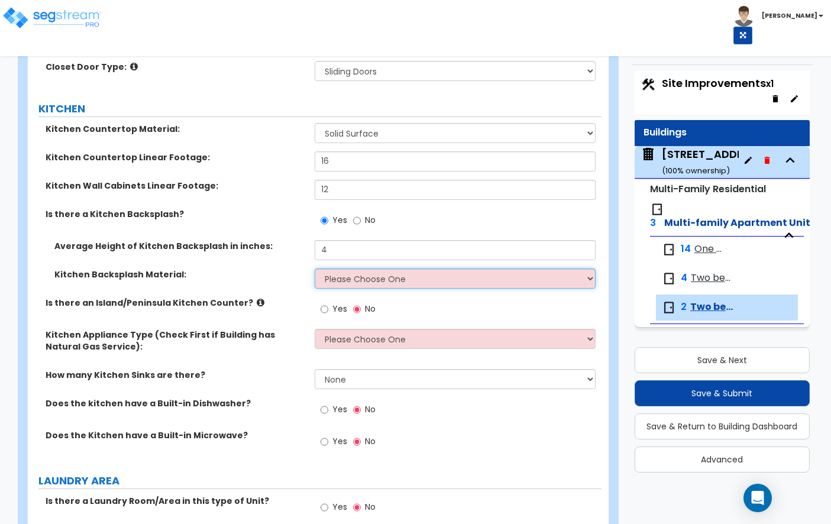
click at [330, 270] on select "Please Choose One Plastic Laminate Solid Surface Stone Quartz Tile Stainless St…" at bounding box center [455, 278] width 281 height 20
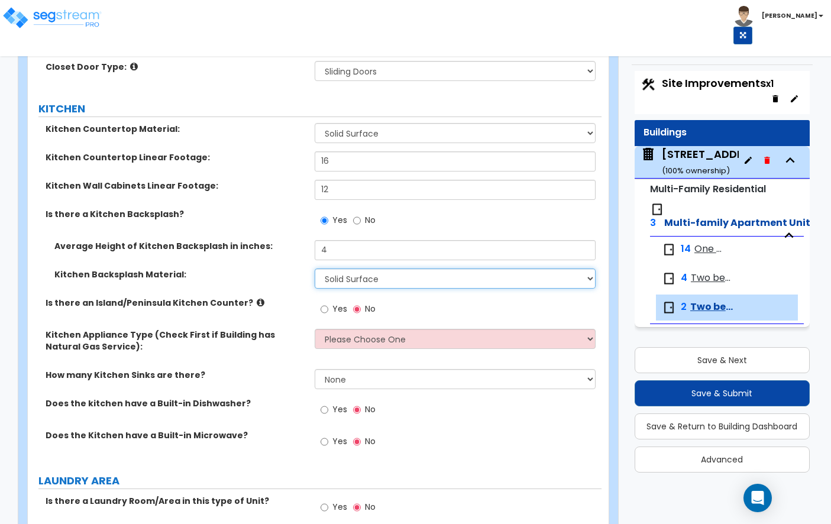
scroll to position [1713, 0]
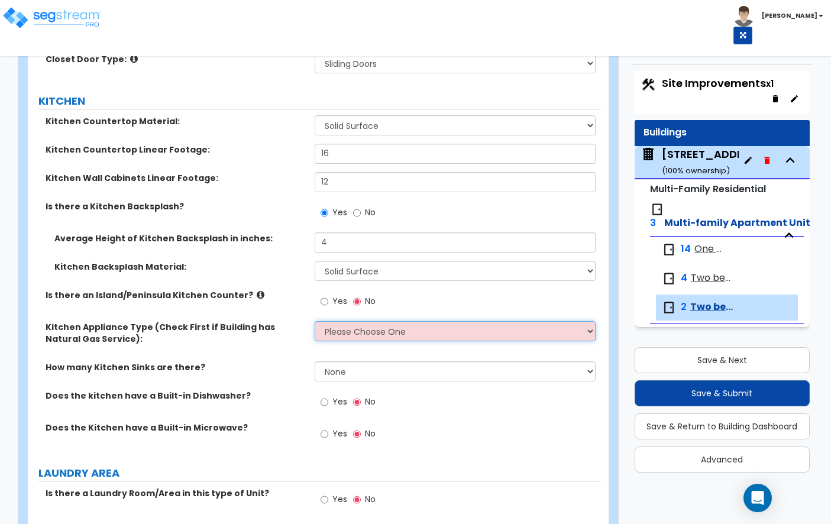
click at [365, 321] on select "Please Choose One Gas Electric" at bounding box center [455, 331] width 281 height 20
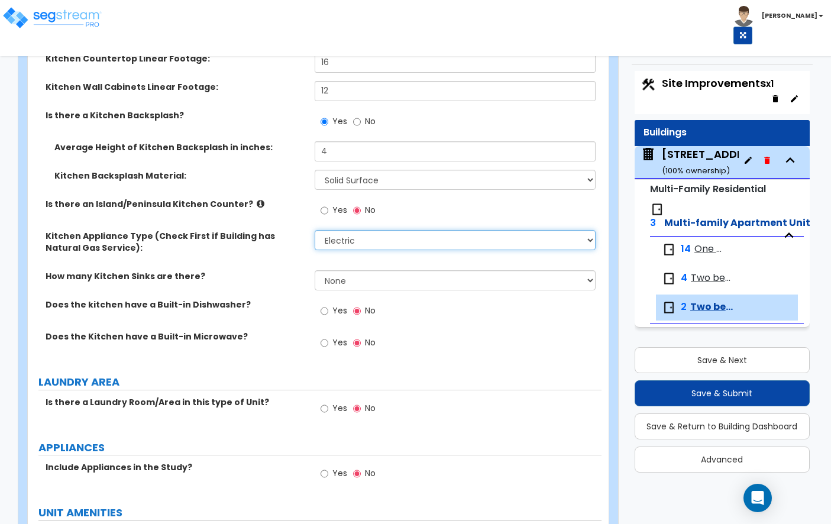
scroll to position [1811, 0]
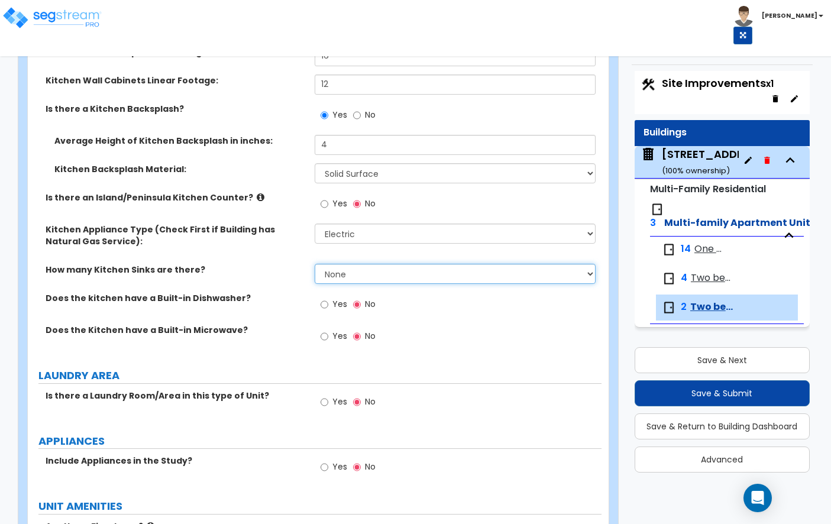
click at [373, 269] on select "None 1 2 3" at bounding box center [455, 274] width 281 height 20
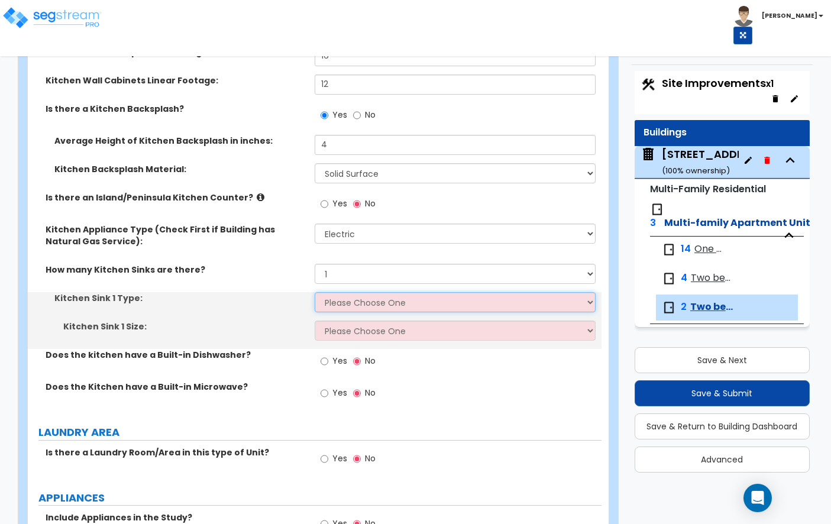
click at [362, 292] on select "Please Choose One Stainless Steel Porcelain Enamel Cast Iron Granite Composite" at bounding box center [455, 302] width 281 height 20
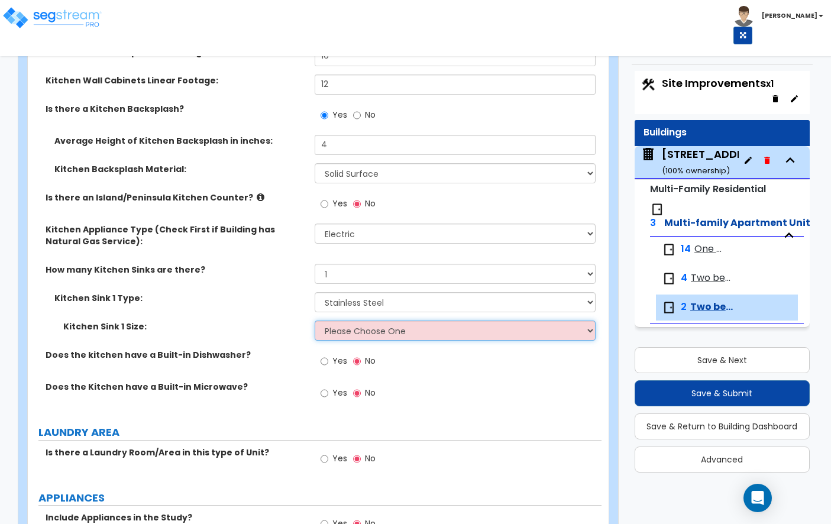
click at [378, 323] on select "Please Choose One Single Sink Double Sink" at bounding box center [455, 331] width 281 height 20
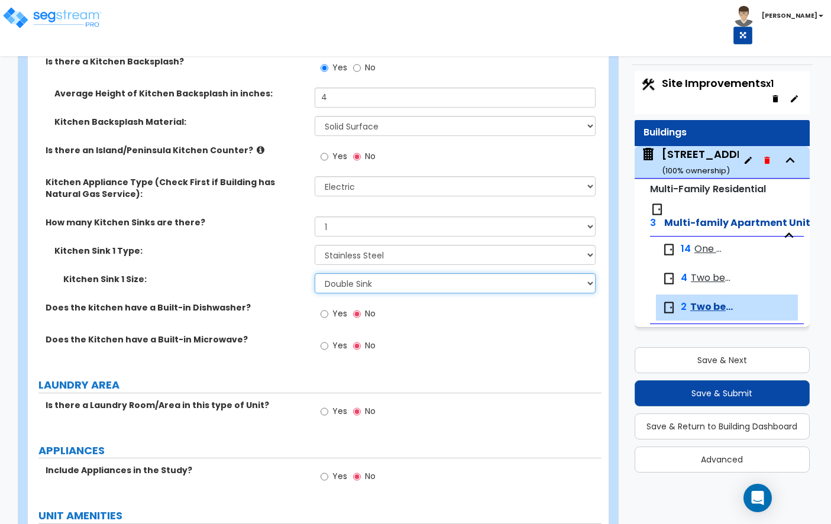
scroll to position [1888, 0]
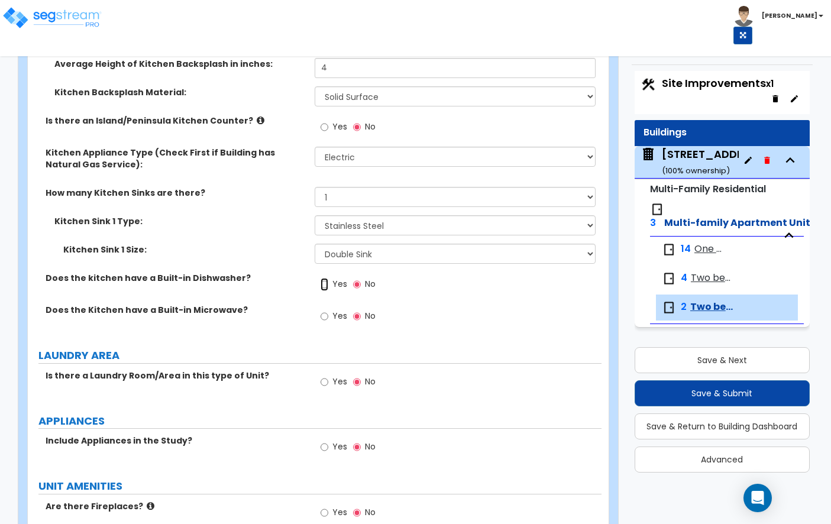
click at [325, 278] on input "Yes" at bounding box center [325, 284] width 8 height 13
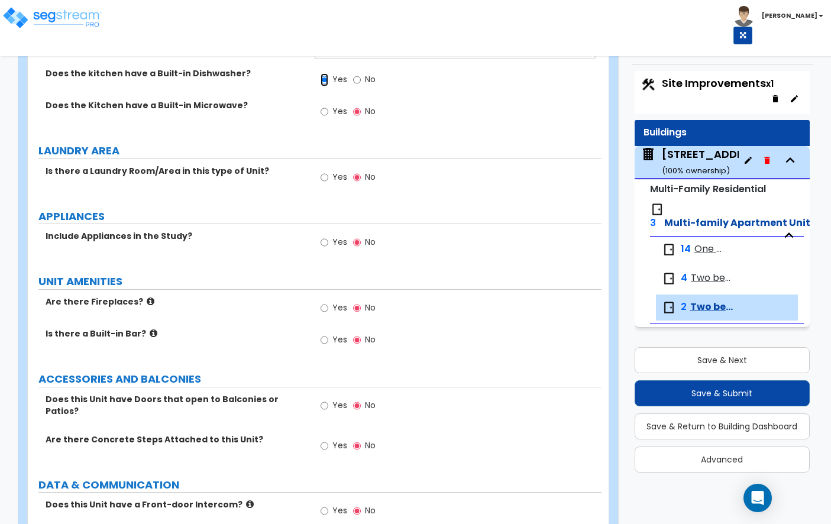
scroll to position [2095, 0]
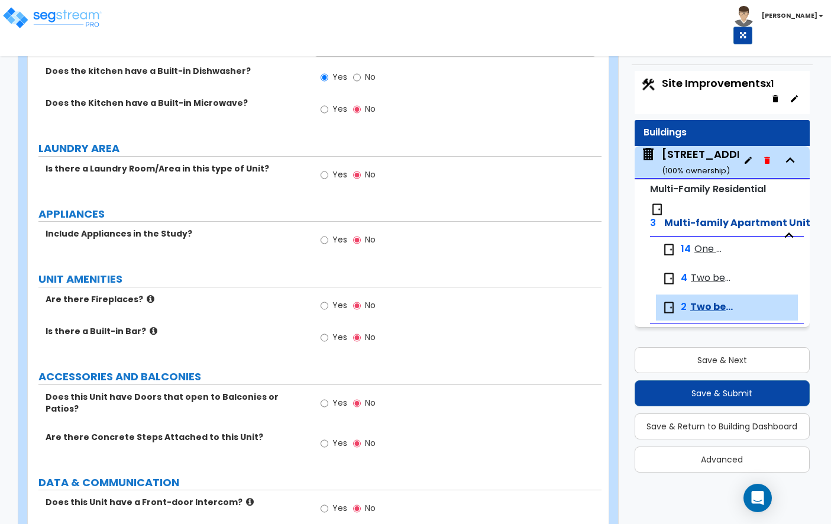
click at [332, 231] on label "Yes" at bounding box center [334, 241] width 27 height 20
click at [328, 234] on input "Yes" at bounding box center [325, 240] width 8 height 13
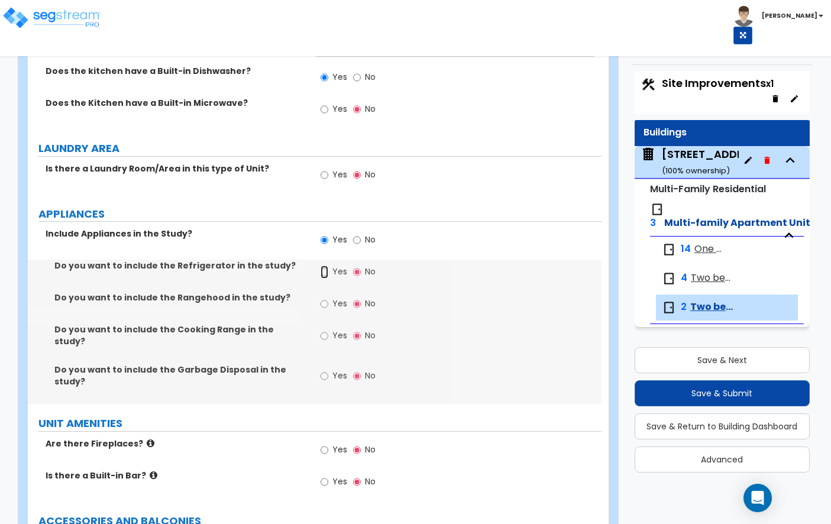
click at [325, 266] on input "Yes" at bounding box center [325, 272] width 8 height 13
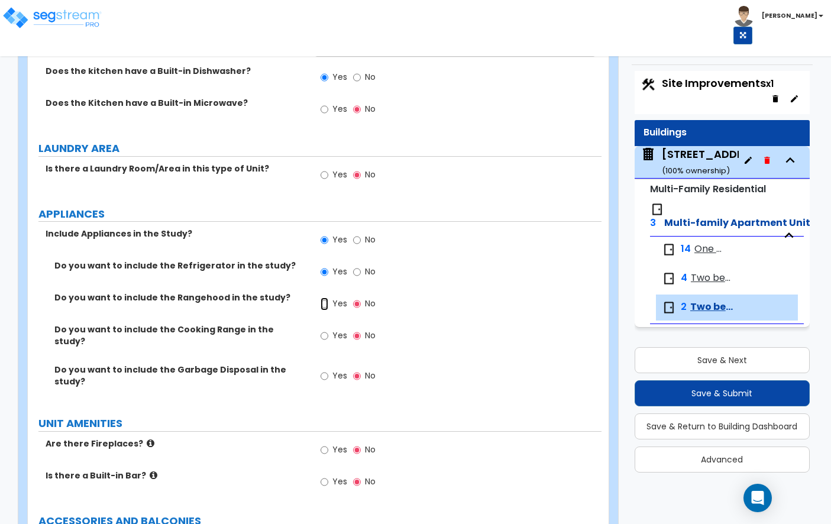
click at [325, 297] on input "Yes" at bounding box center [325, 303] width 8 height 13
click at [325, 329] on input "Yes" at bounding box center [325, 335] width 8 height 13
click at [326, 370] on input "Yes" at bounding box center [325, 376] width 8 height 13
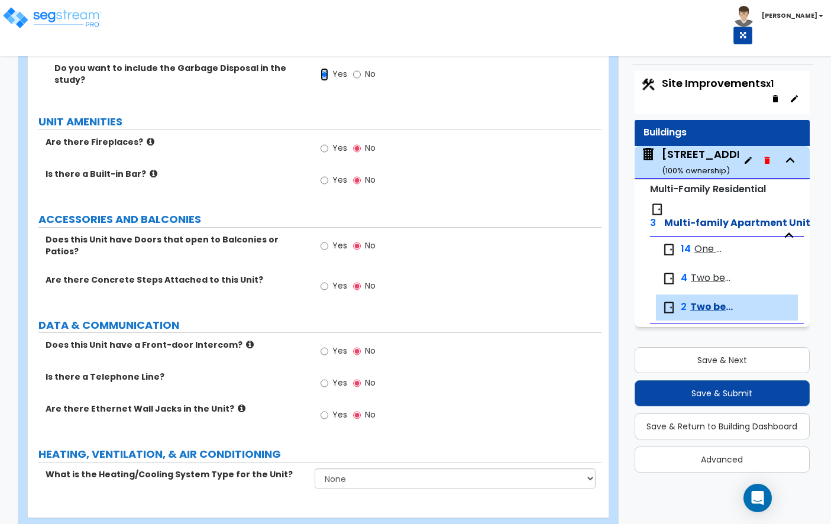
scroll to position [2398, 0]
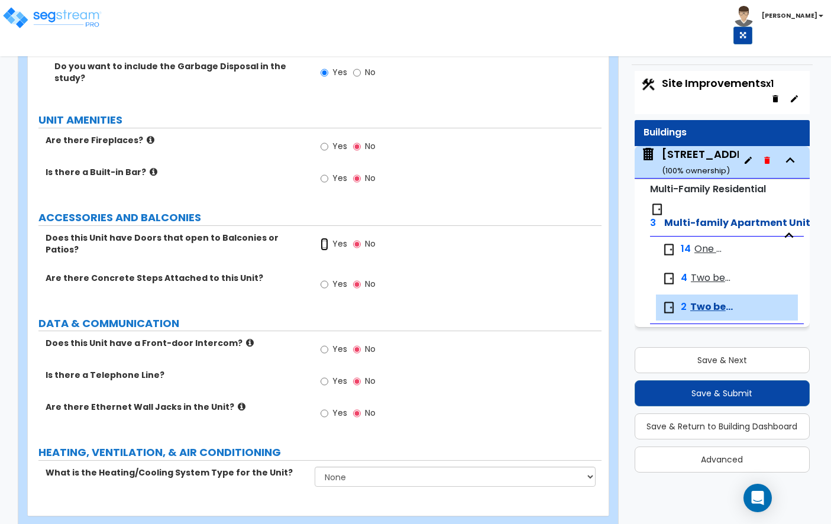
click at [325, 238] on input "Yes" at bounding box center [325, 244] width 8 height 13
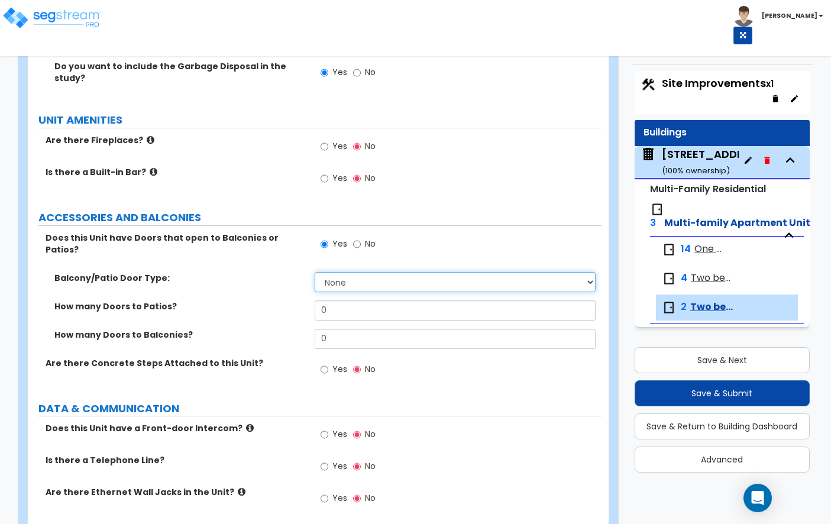
click at [348, 272] on select "None Single Hinged Doors Double Hinged Doors Single French Doors Double French …" at bounding box center [455, 282] width 281 height 20
click at [355, 300] on input "0" at bounding box center [455, 310] width 281 height 20
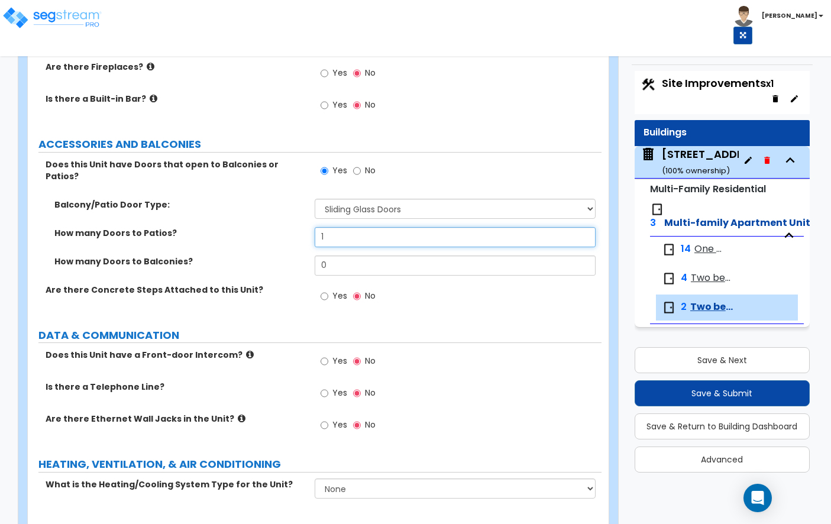
scroll to position [2484, 0]
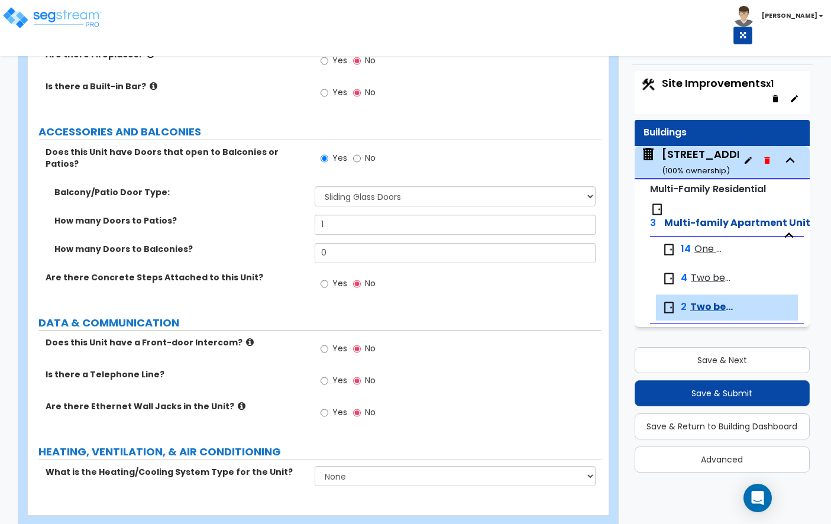
click at [326, 374] on input "Yes" at bounding box center [325, 380] width 8 height 13
click at [345, 466] on select "None Heat Only Centralized Heating & Cooling Thru Wall Air Conditioners Mini Sp…" at bounding box center [455, 476] width 281 height 20
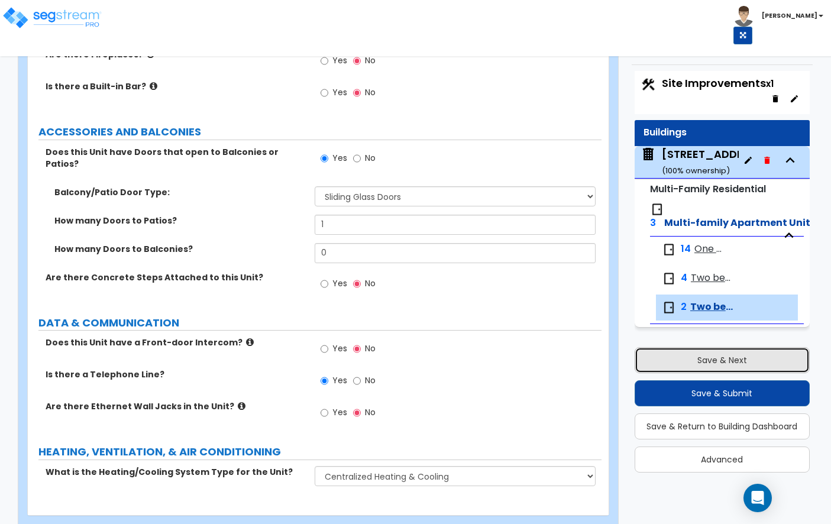
click at [737, 357] on button "Save & Next" at bounding box center [722, 360] width 175 height 26
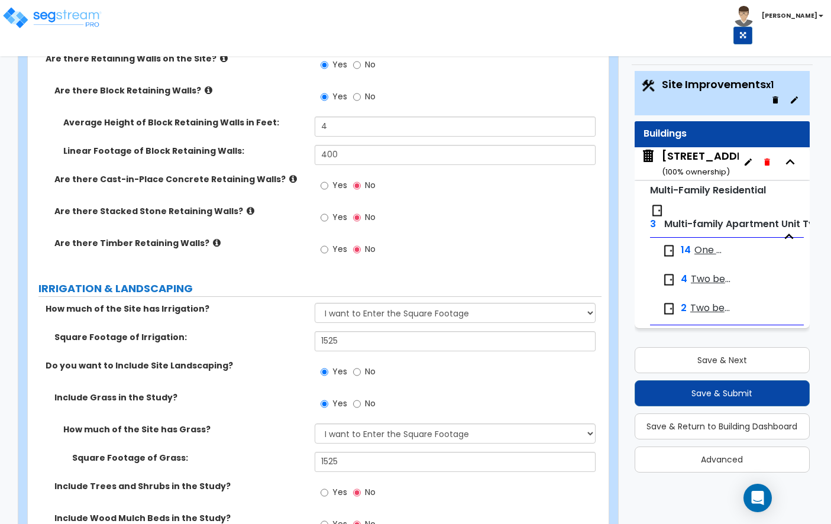
scroll to position [2639, 0]
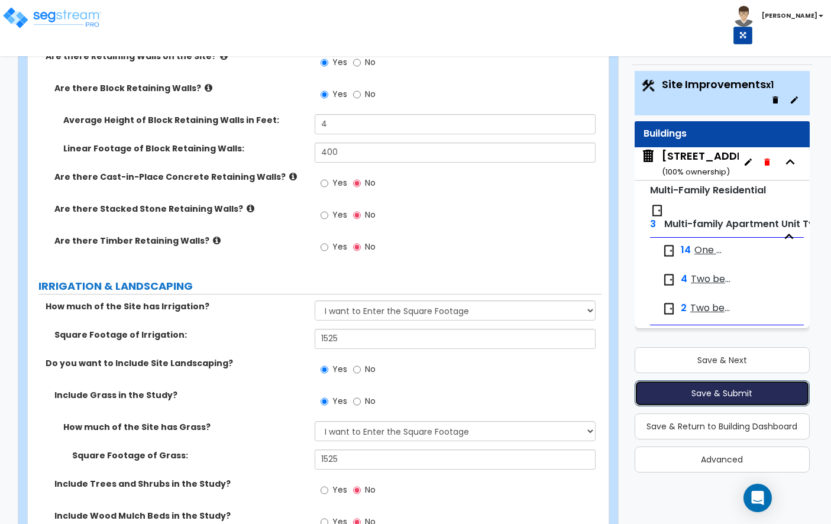
click at [716, 400] on button "Save & Submit" at bounding box center [722, 393] width 175 height 26
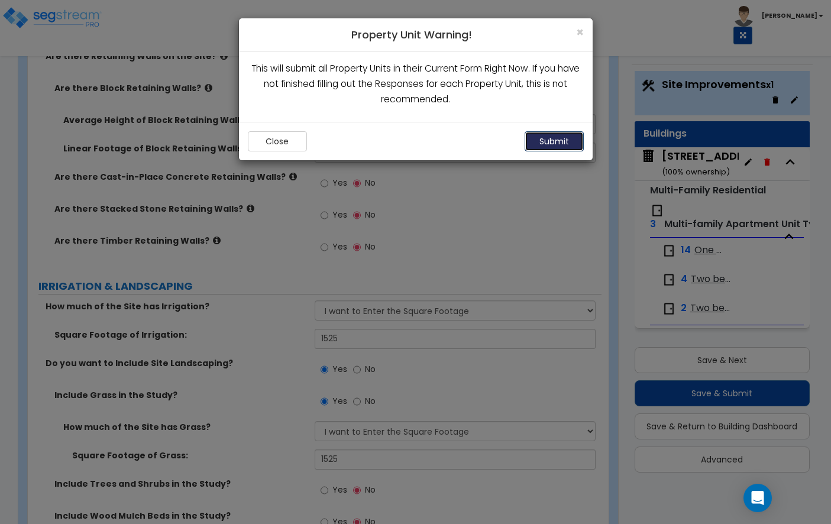
click at [549, 141] on button "Submit" at bounding box center [554, 141] width 59 height 20
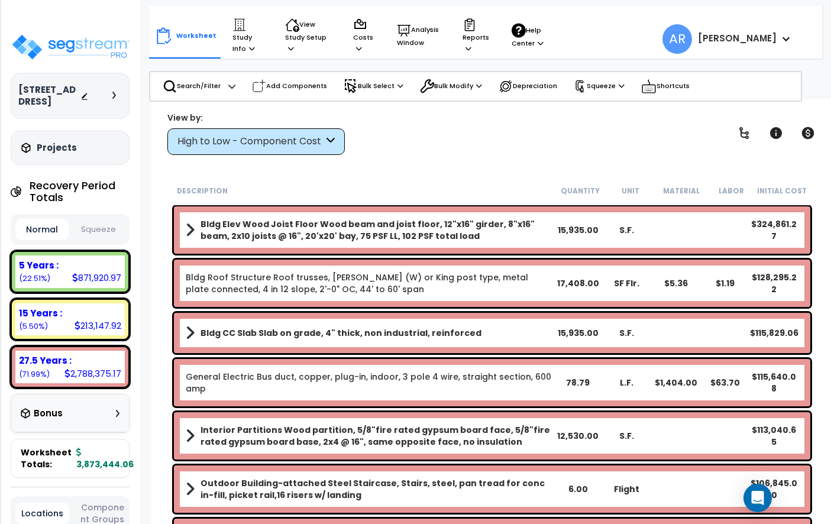
click at [104, 226] on button "Squeeze" at bounding box center [98, 229] width 53 height 21
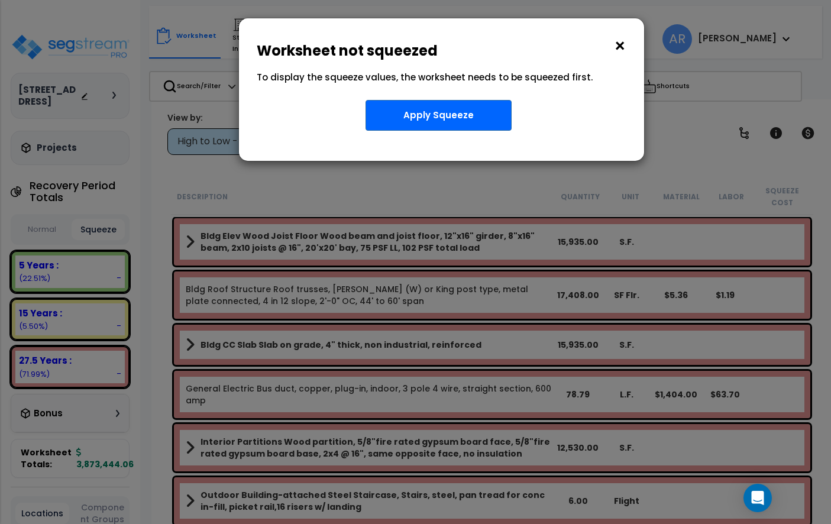
click at [617, 46] on button "×" at bounding box center [619, 46] width 13 height 19
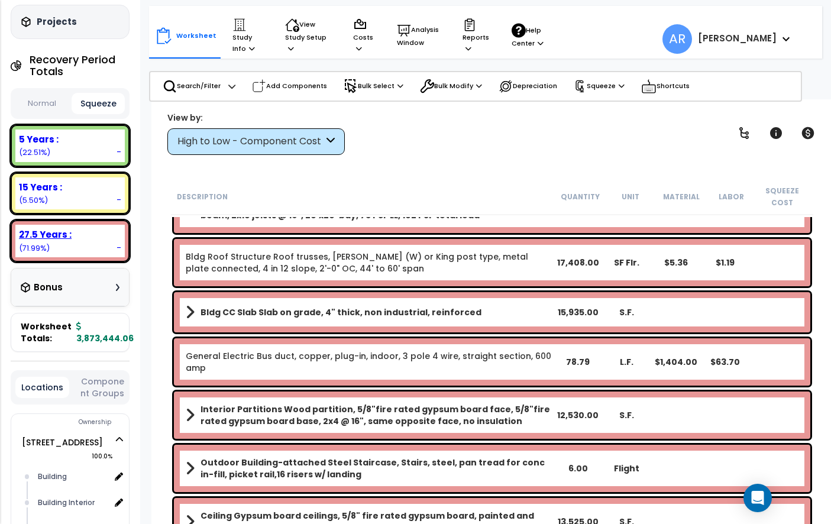
scroll to position [127, 0]
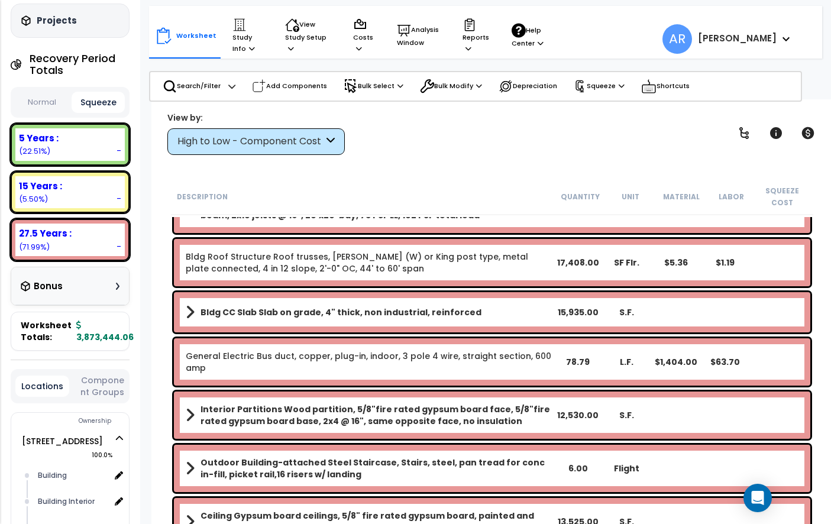
click at [98, 293] on div "Bonus" at bounding box center [70, 285] width 99 height 23
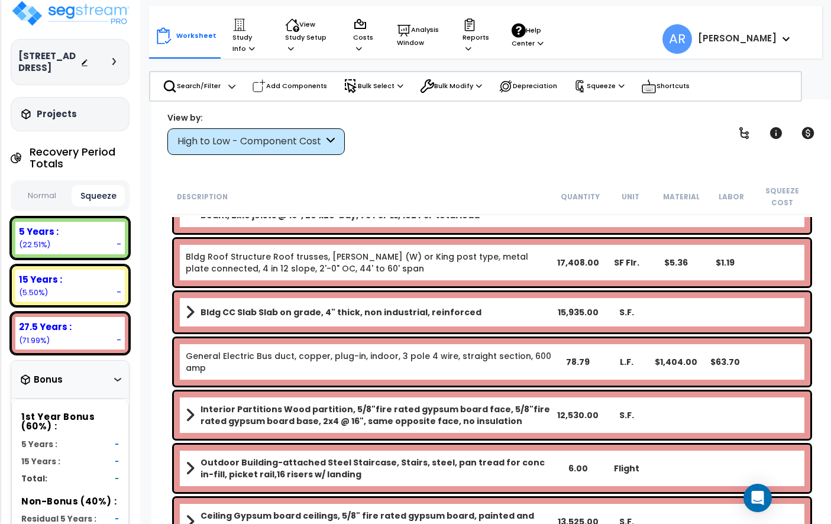
scroll to position [0, 0]
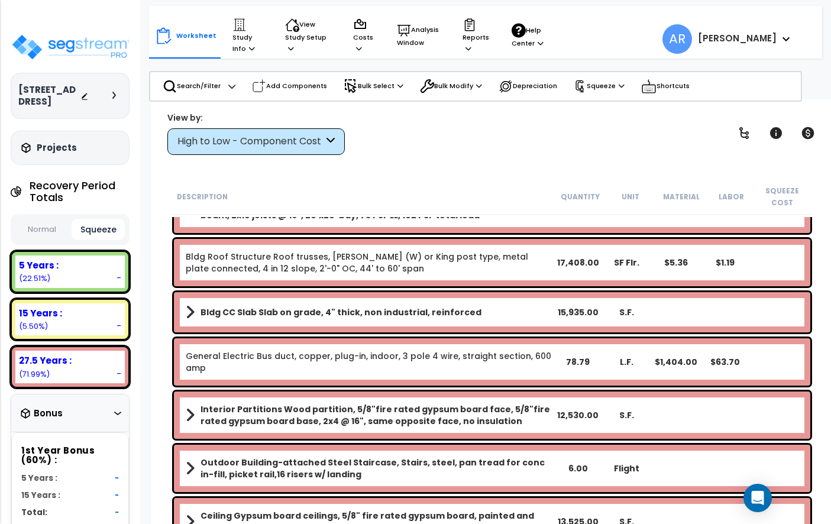
click at [53, 224] on button "Normal" at bounding box center [41, 229] width 53 height 21
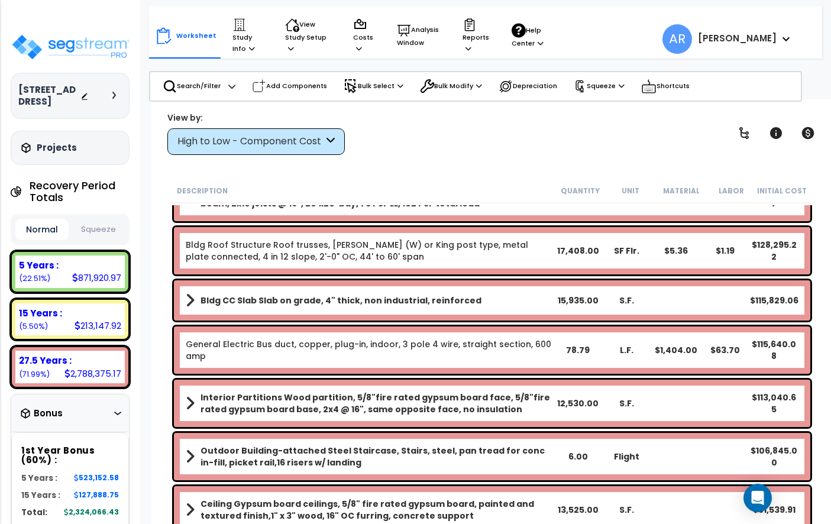
click at [102, 229] on button "Squeeze" at bounding box center [98, 229] width 53 height 21
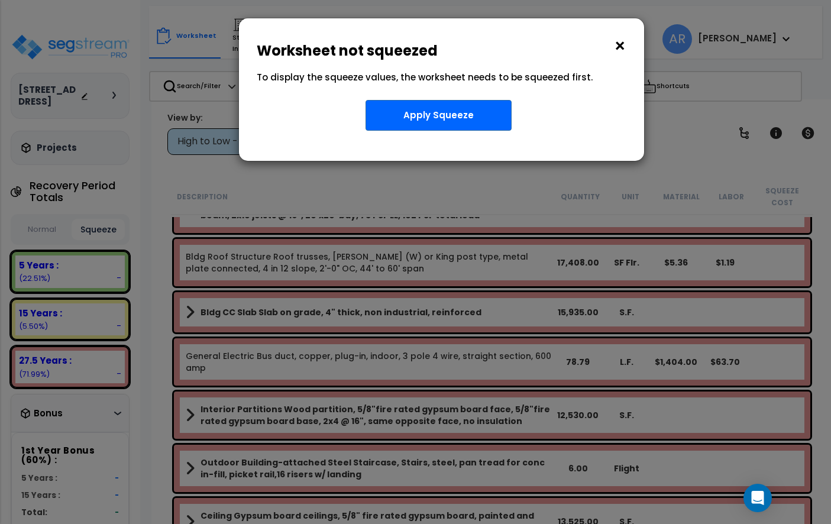
click at [616, 47] on button "×" at bounding box center [619, 46] width 13 height 19
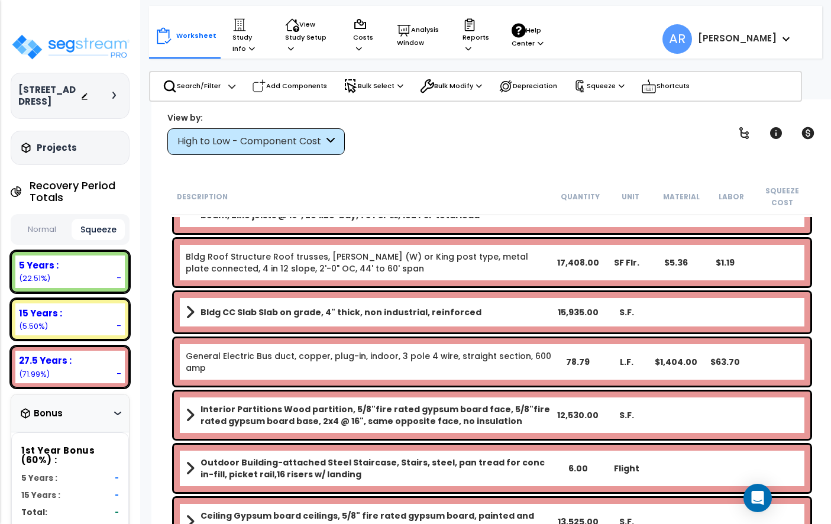
click at [43, 234] on button "Normal" at bounding box center [41, 229] width 53 height 21
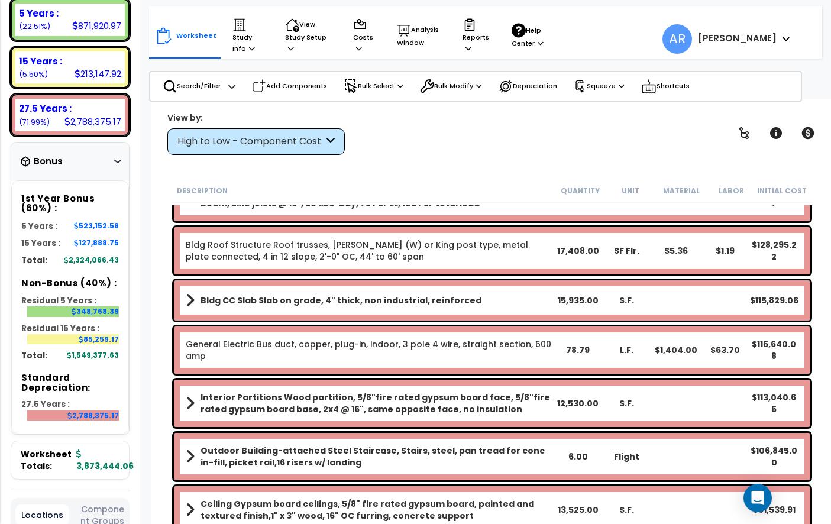
scroll to position [250, 0]
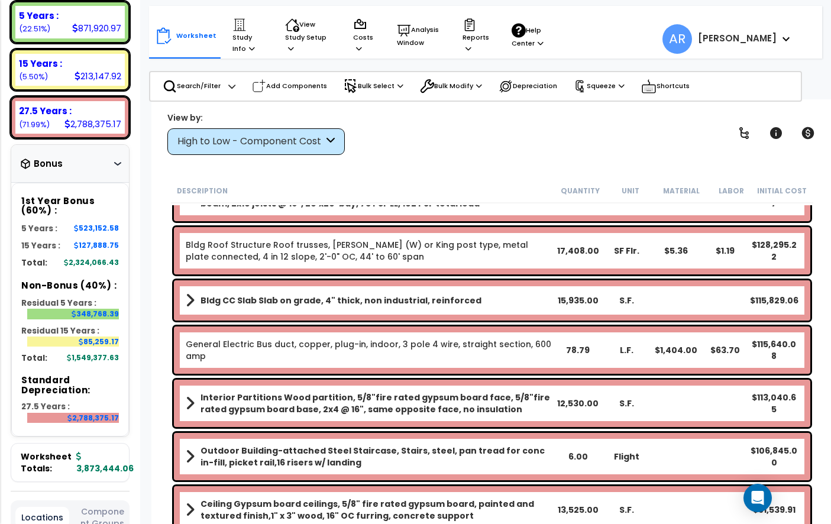
click at [114, 164] on div "Bonus" at bounding box center [70, 163] width 99 height 23
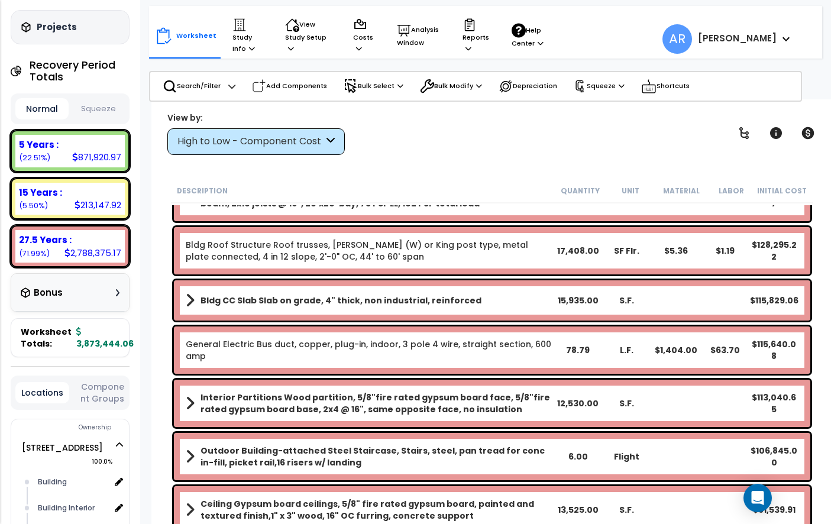
scroll to position [0, 0]
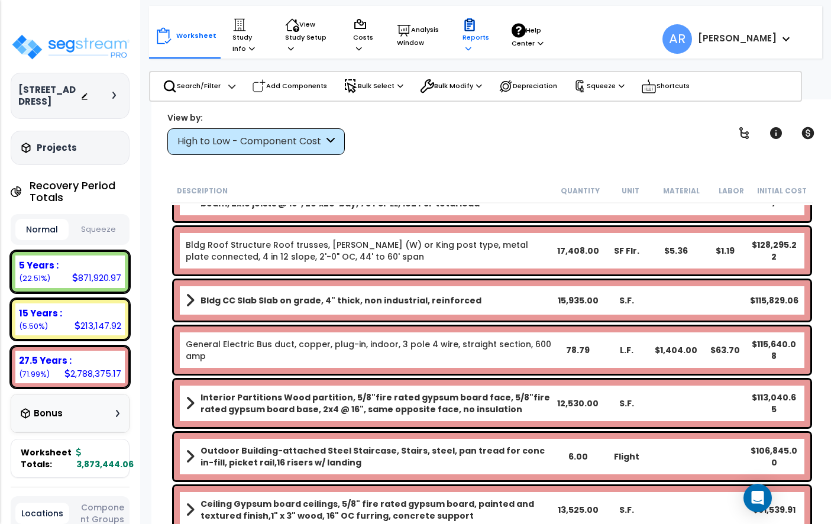
click at [467, 24] on icon at bounding box center [469, 26] width 5 height 5
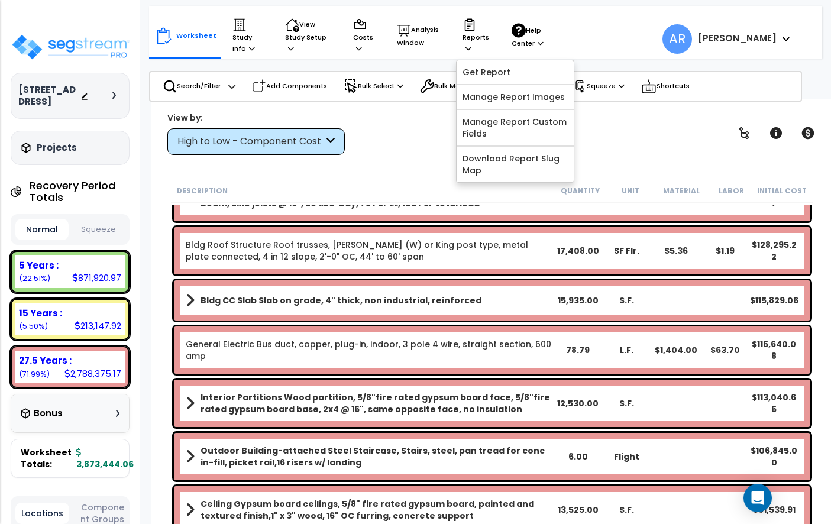
click at [413, 143] on div "View by: High to Low - Component Cost High to Low - Component Cost" at bounding box center [492, 133] width 658 height 44
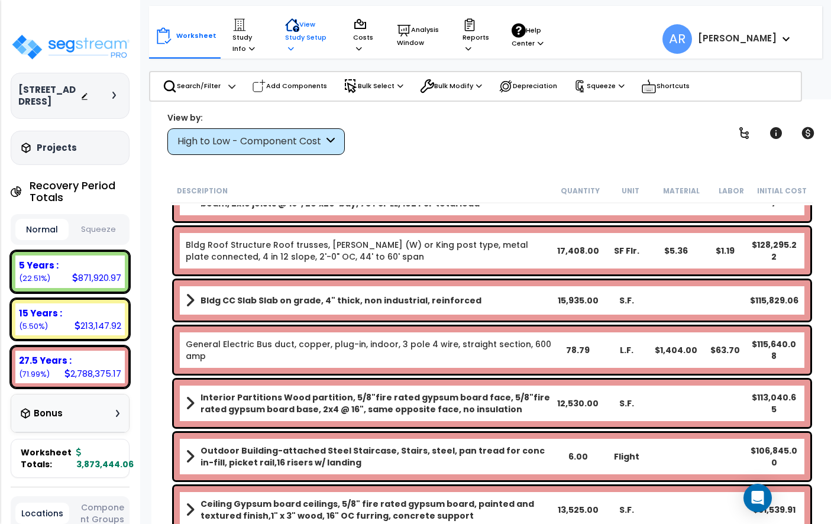
click at [300, 36] on p "View Study Setup" at bounding box center [307, 36] width 45 height 36
click at [320, 90] on link "View Questionnaire" at bounding box center [337, 97] width 117 height 24
click at [309, 34] on p "View Study Setup" at bounding box center [307, 36] width 45 height 36
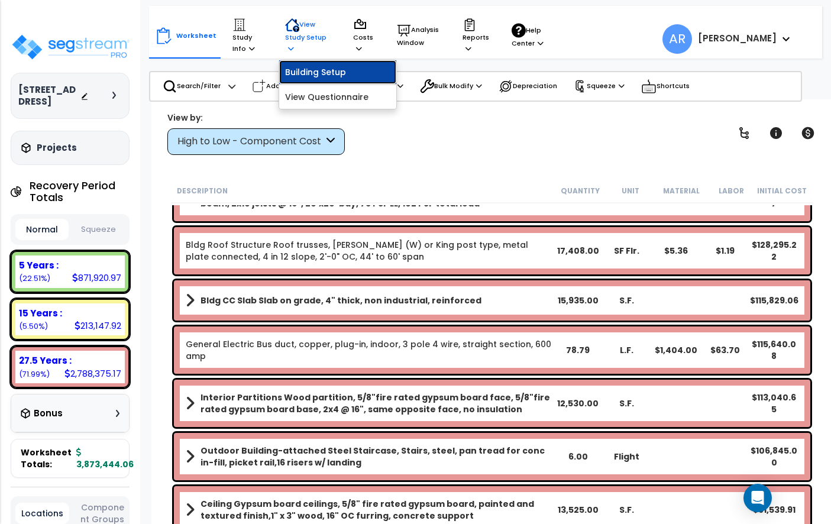
click at [318, 65] on link "Building Setup" at bounding box center [337, 72] width 117 height 24
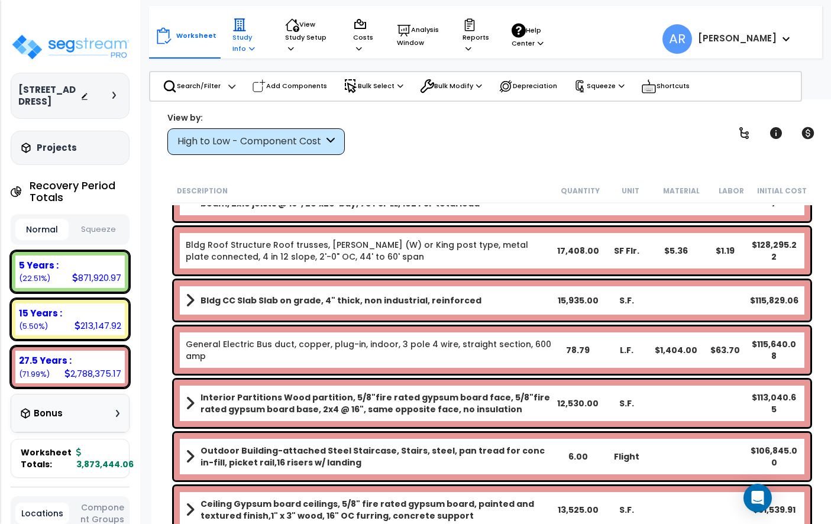
click at [242, 37] on p "Study Info" at bounding box center [247, 36] width 30 height 36
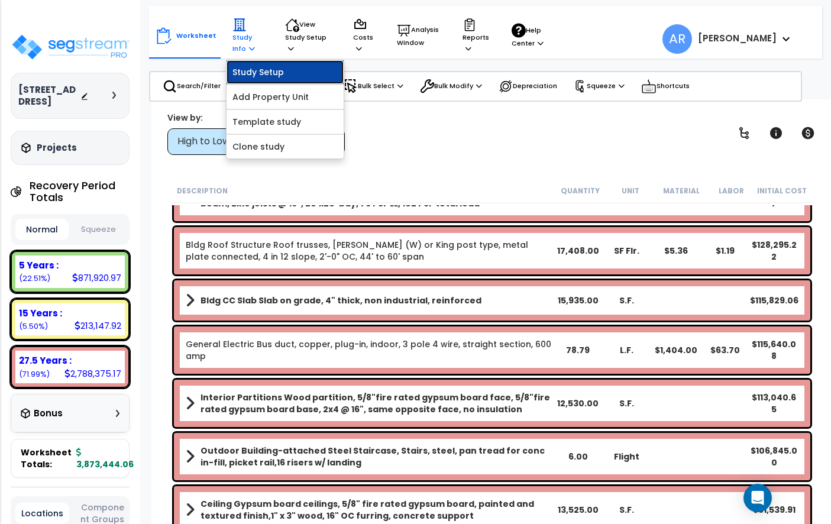
click at [282, 75] on link "Study Setup" at bounding box center [284, 72] width 117 height 24
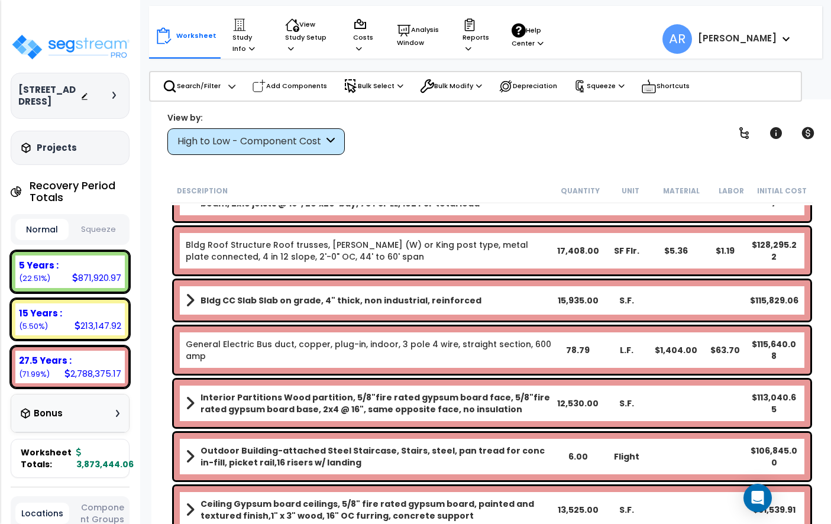
click at [101, 237] on button "Squeeze" at bounding box center [98, 229] width 53 height 21
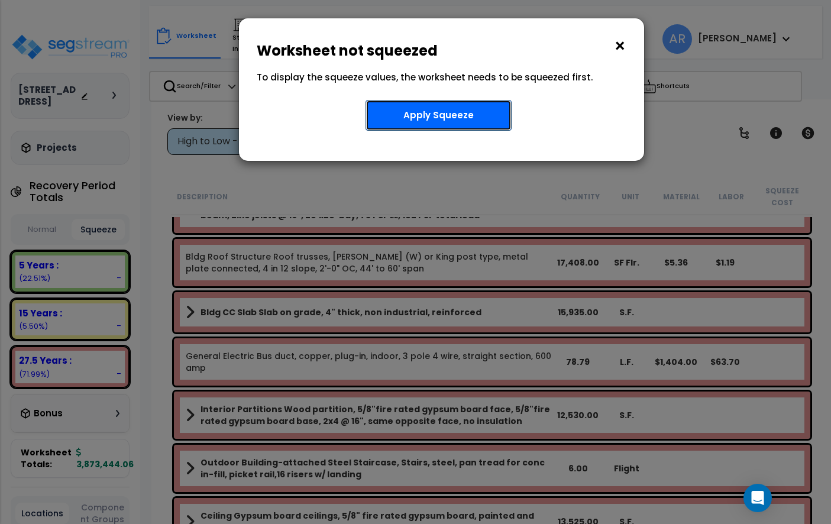
click at [436, 128] on button "Apply Squeeze" at bounding box center [438, 115] width 146 height 31
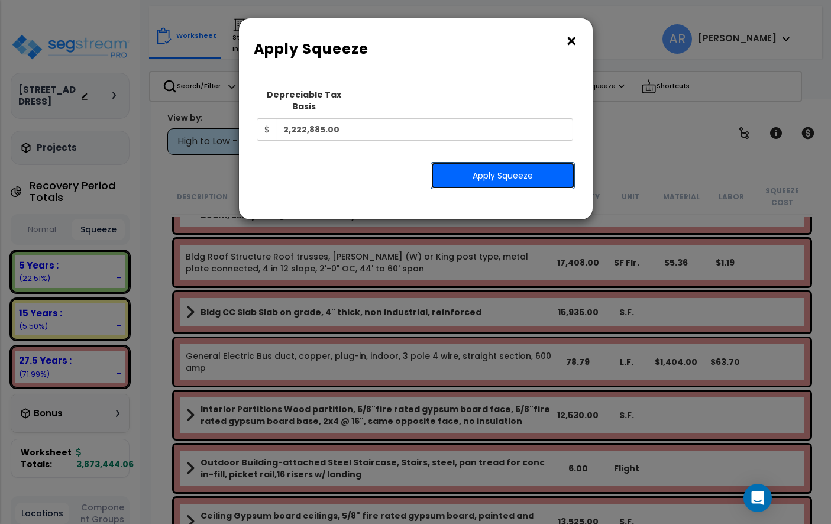
click at [494, 162] on button "Apply Squeeze" at bounding box center [502, 175] width 144 height 27
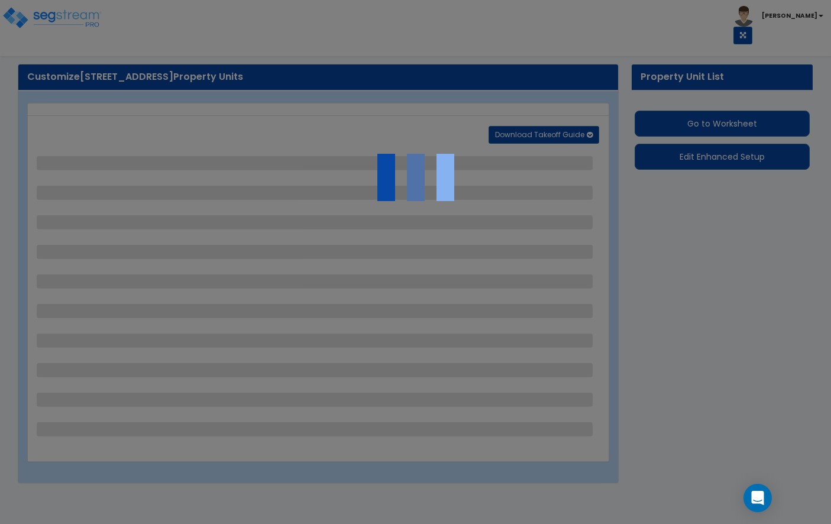
select select "2"
select select "1"
select select "2"
select select "3"
select select "2"
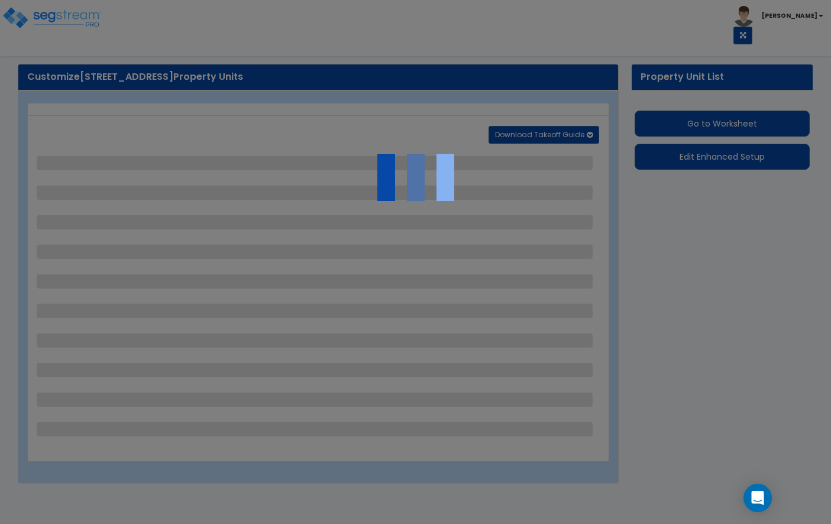
select select "1"
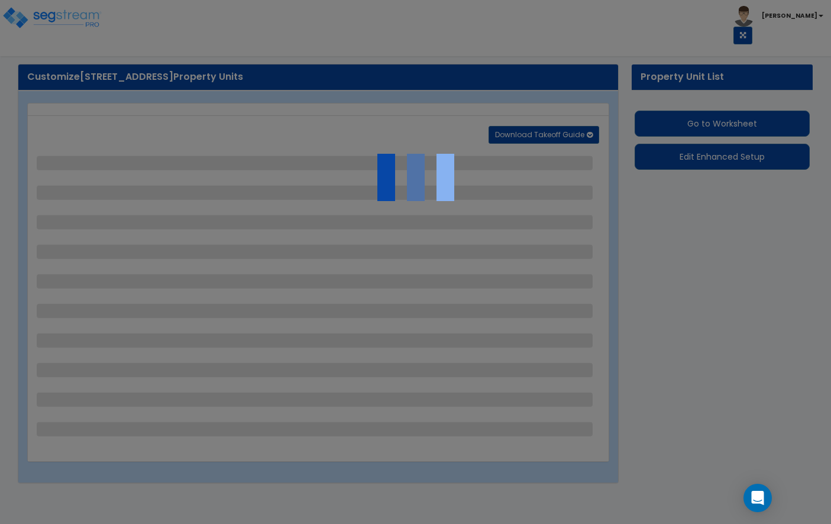
select select "1"
select select "2"
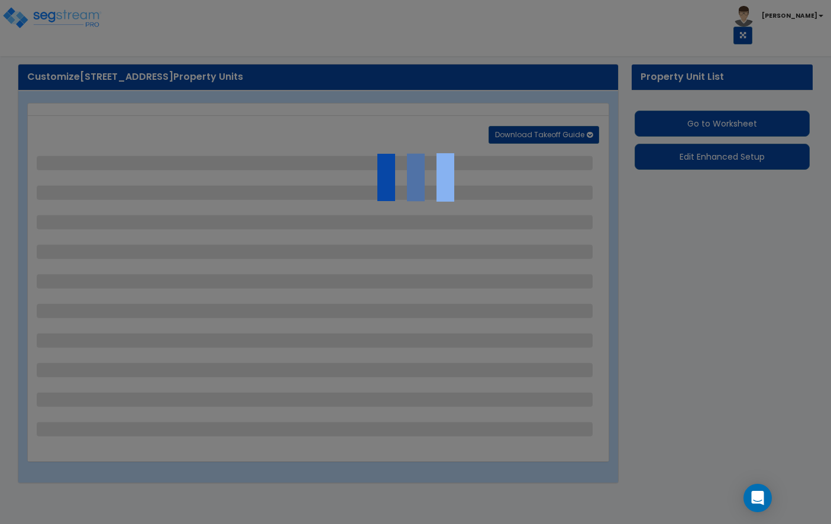
select select "2"
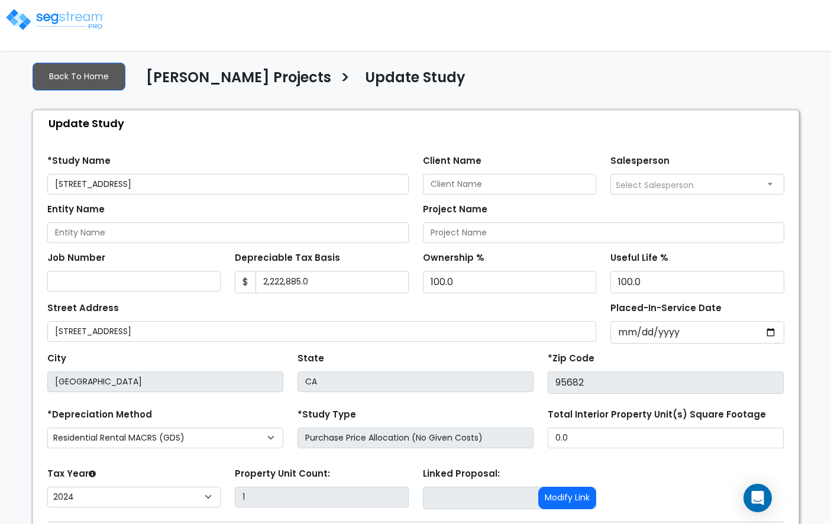
select select "2024"
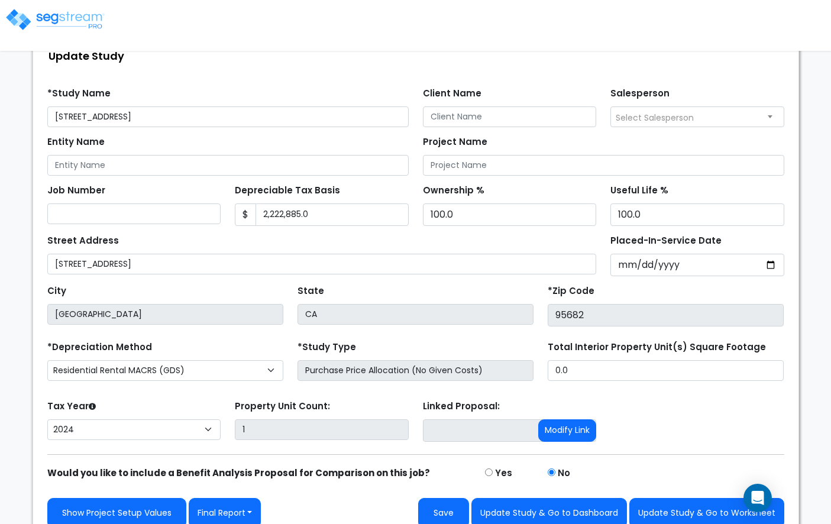
scroll to position [73, 0]
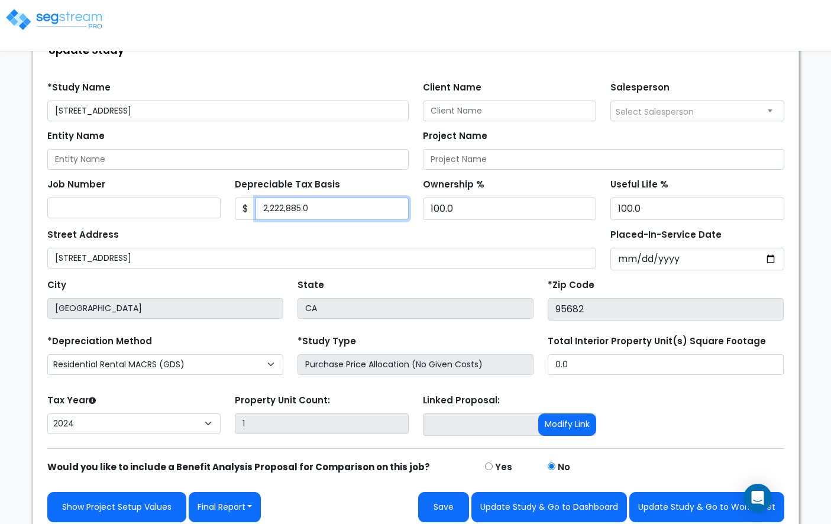
drag, startPoint x: 261, startPoint y: 208, endPoint x: 330, endPoint y: 210, distance: 68.6
click at [330, 210] on input "2,222,885.0" at bounding box center [331, 209] width 153 height 22
click at [397, 60] on div "Update Study" at bounding box center [418, 49] width 759 height 25
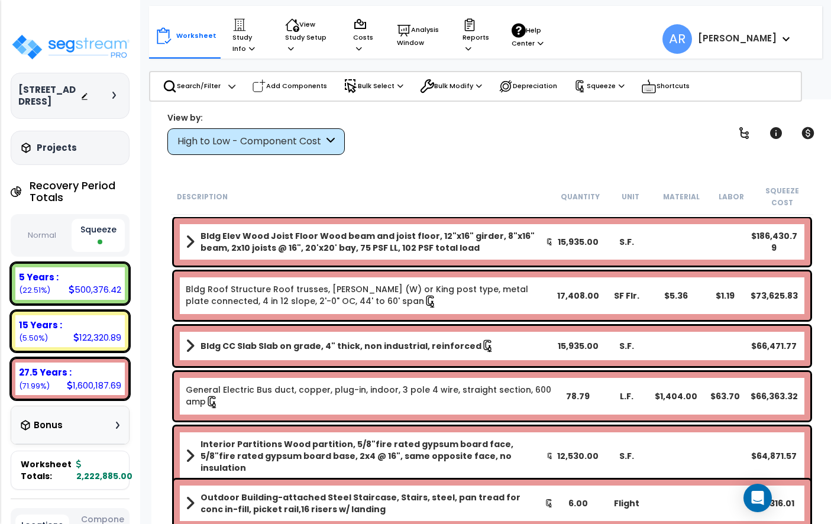
click at [40, 237] on button "Normal" at bounding box center [41, 235] width 53 height 21
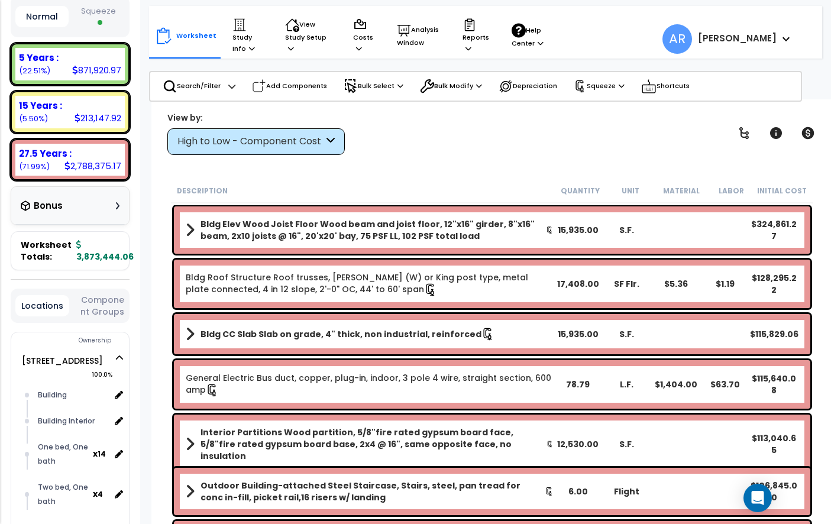
scroll to position [18, 0]
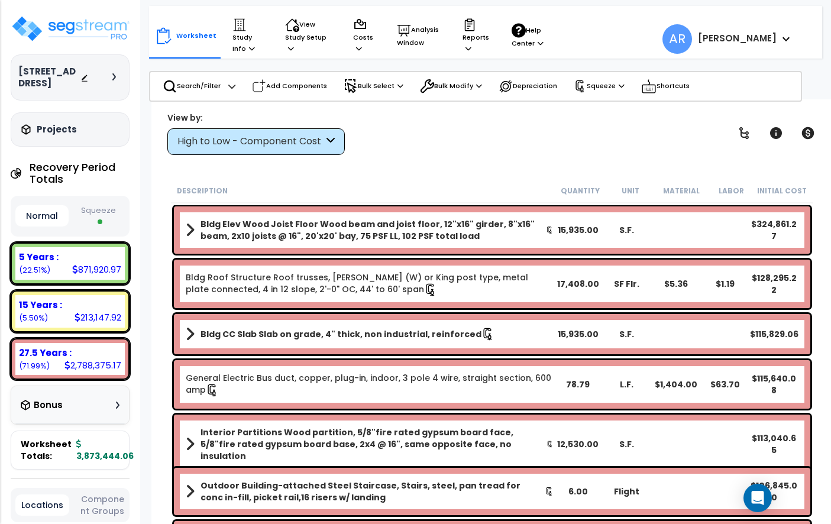
click at [106, 204] on button "Squeeze" at bounding box center [98, 215] width 53 height 31
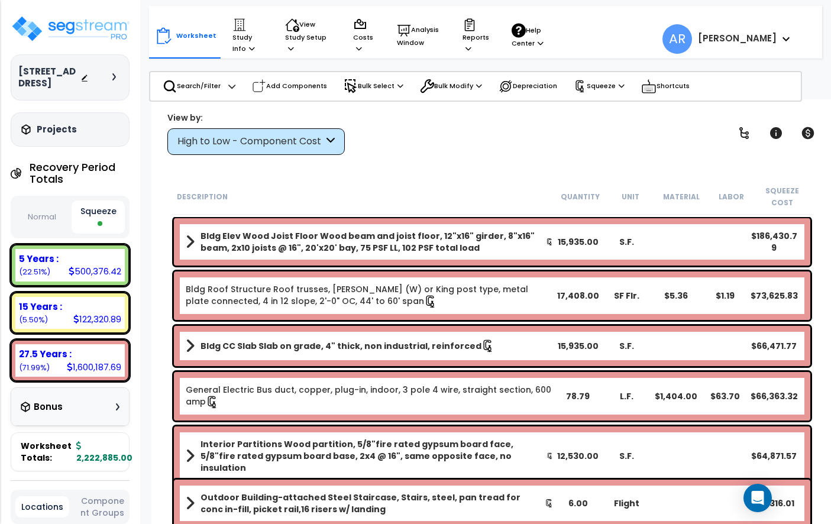
click at [58, 218] on button "Normal" at bounding box center [41, 217] width 53 height 21
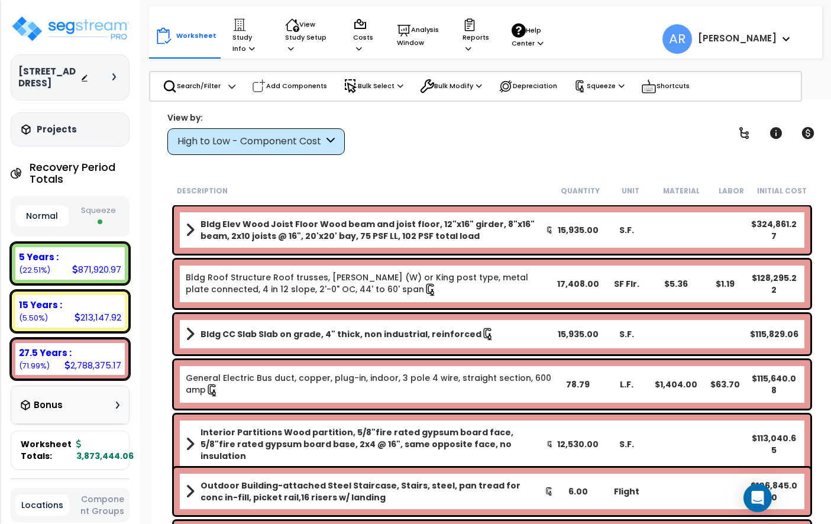
click at [102, 218] on button "Squeeze" at bounding box center [98, 215] width 53 height 31
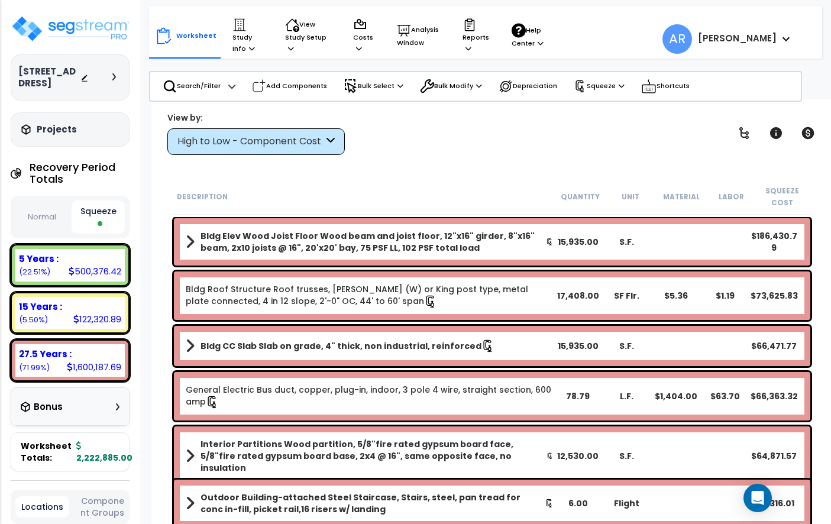
click at [56, 218] on button "Normal" at bounding box center [41, 217] width 53 height 21
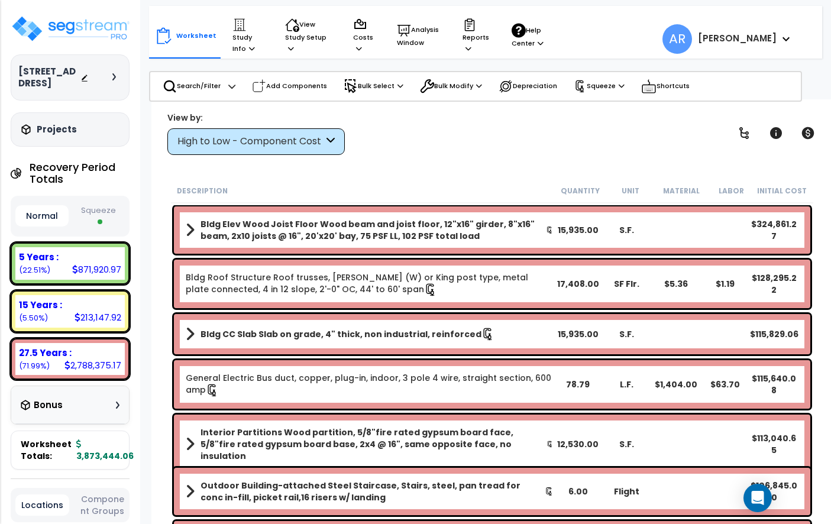
click at [99, 218] on button "Squeeze" at bounding box center [98, 215] width 53 height 31
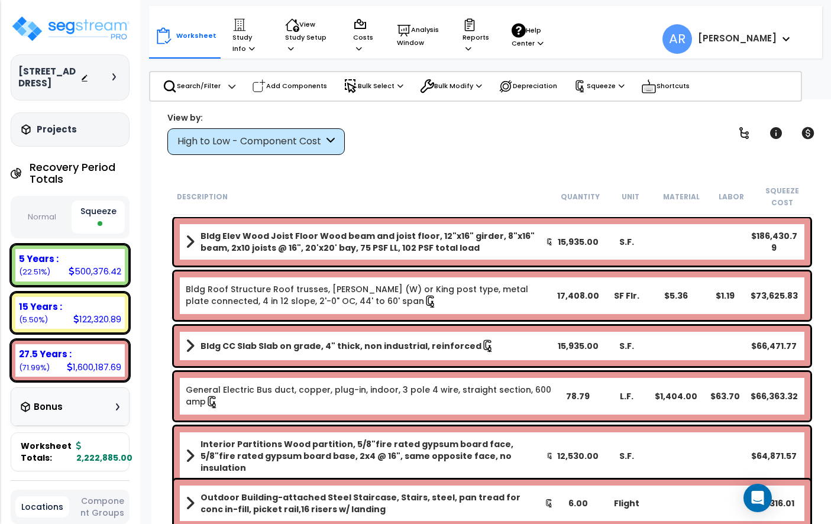
click at [50, 216] on button "Normal" at bounding box center [41, 217] width 53 height 21
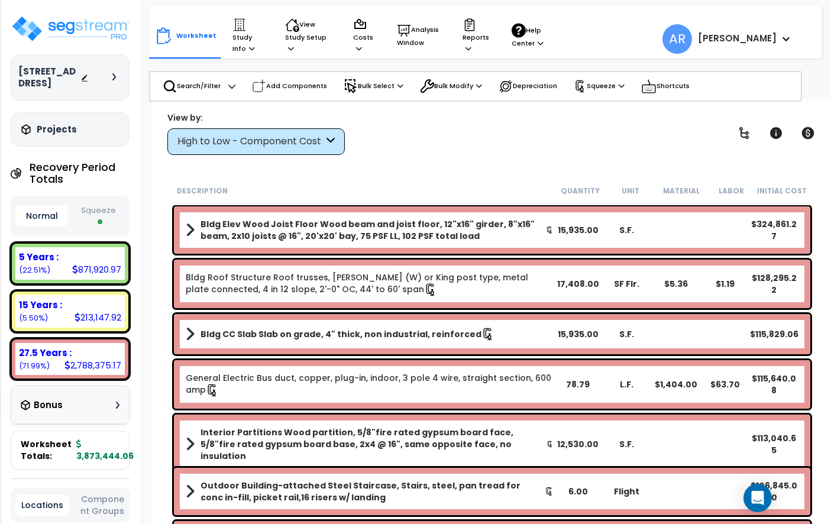
click at [99, 216] on button "Squeeze" at bounding box center [98, 215] width 53 height 31
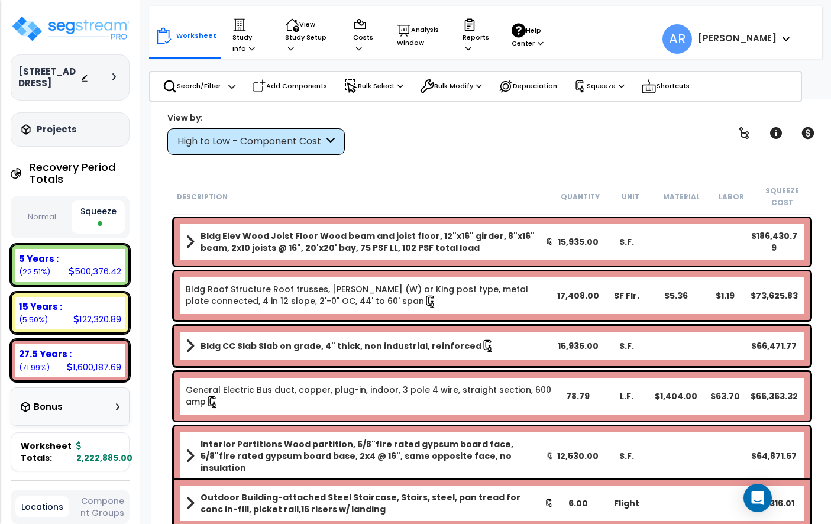
click at [47, 215] on button "Normal" at bounding box center [41, 217] width 53 height 21
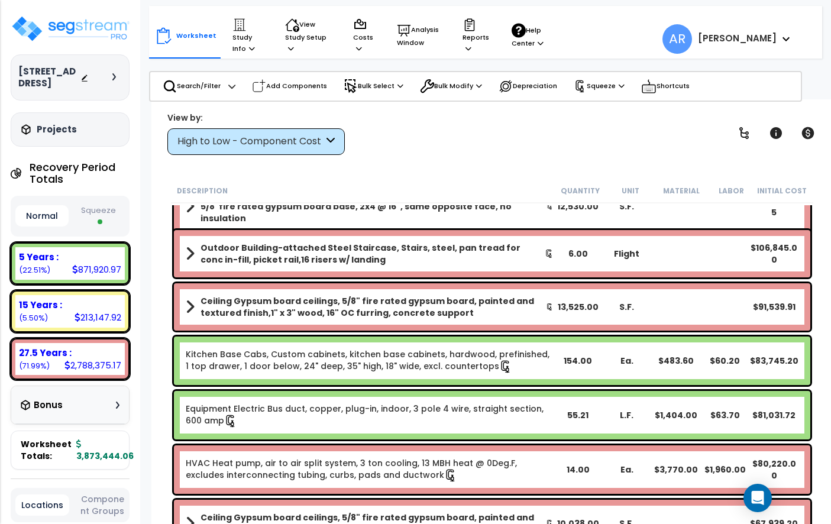
scroll to position [283, 0]
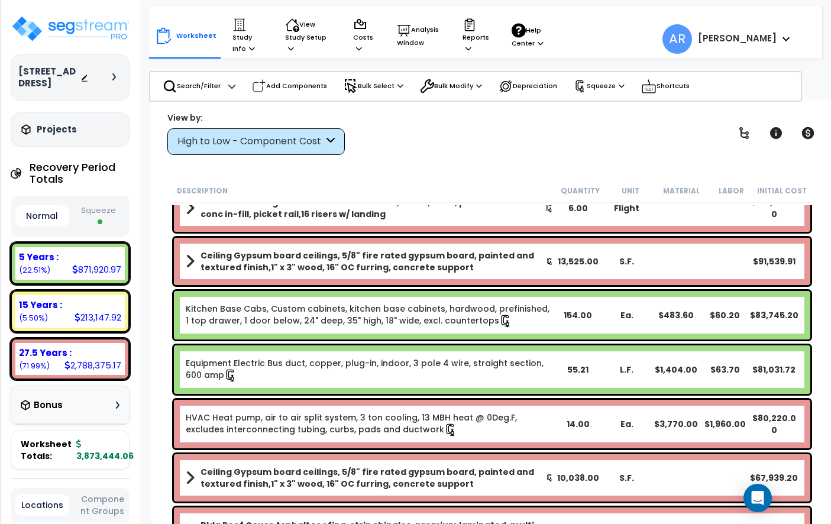
click at [109, 218] on button "Squeeze" at bounding box center [98, 215] width 53 height 31
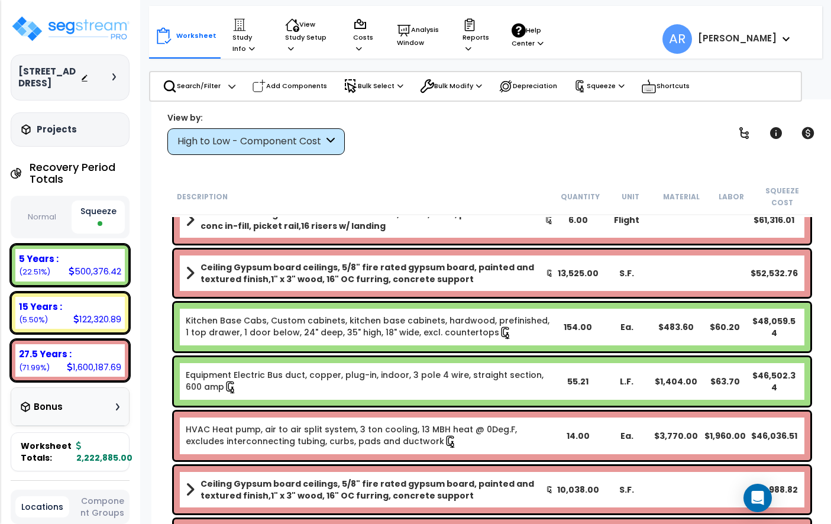
click at [51, 216] on button "Normal" at bounding box center [41, 217] width 53 height 21
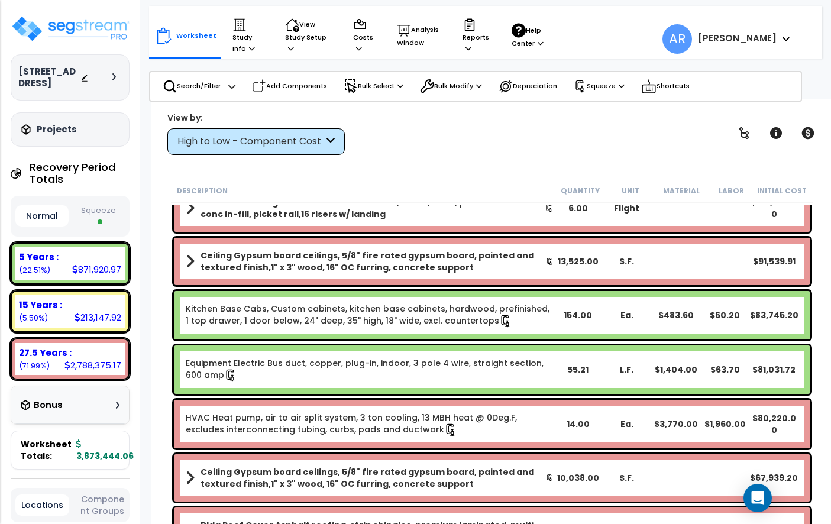
click at [109, 212] on button "Squeeze" at bounding box center [98, 215] width 53 height 31
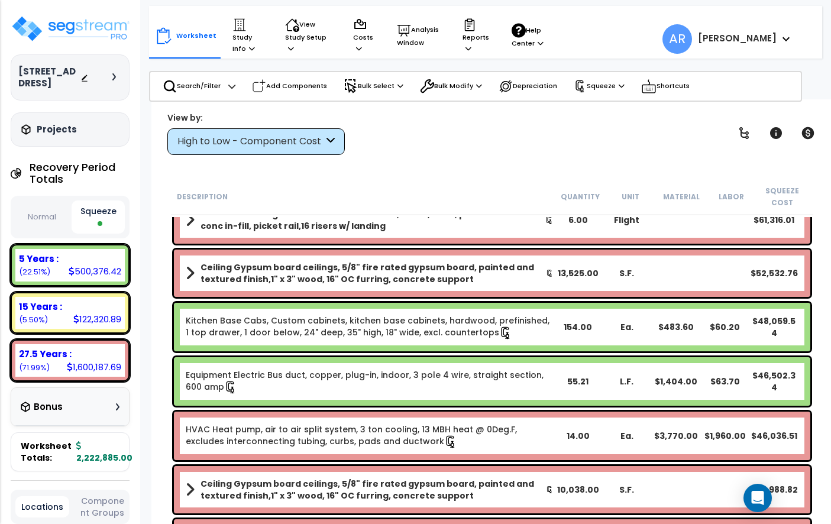
click at [103, 408] on div "Bonus" at bounding box center [70, 406] width 99 height 23
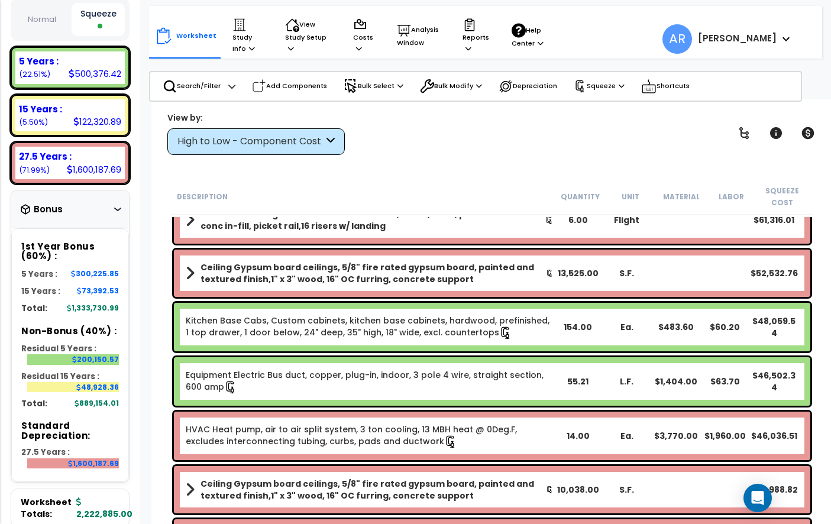
scroll to position [217, 0]
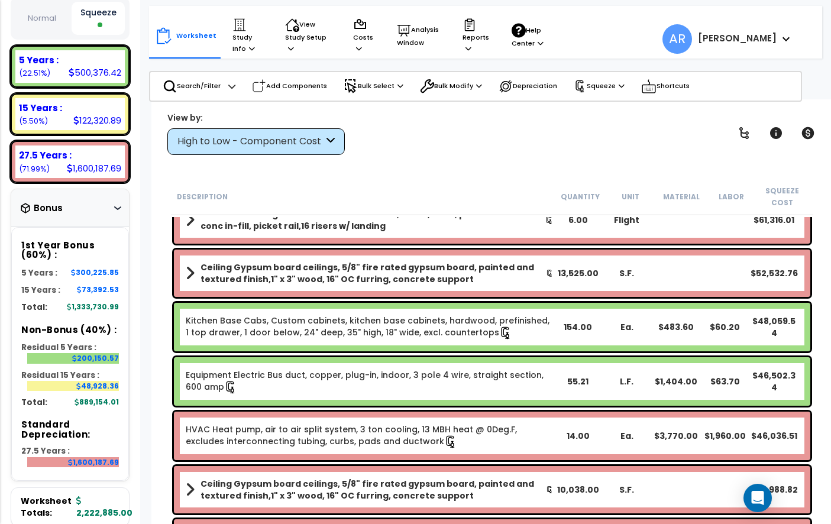
click at [106, 205] on div "Bonus" at bounding box center [70, 207] width 99 height 23
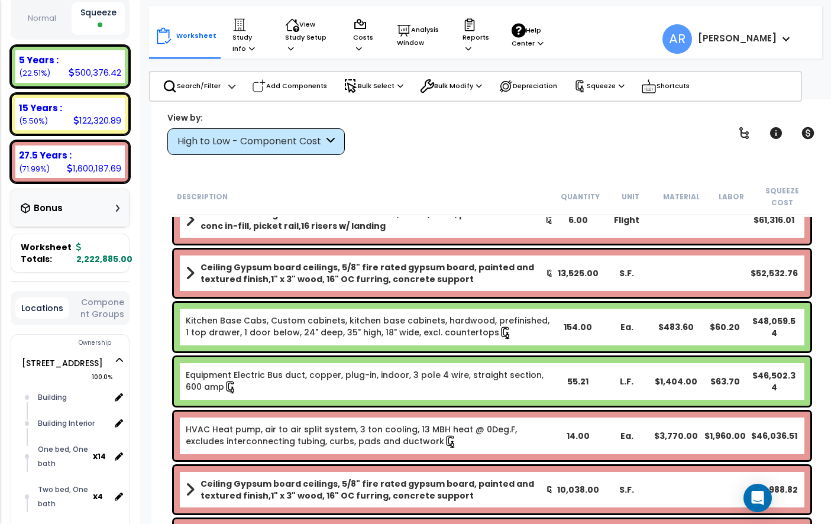
click at [106, 205] on div "Bonus" at bounding box center [70, 207] width 99 height 23
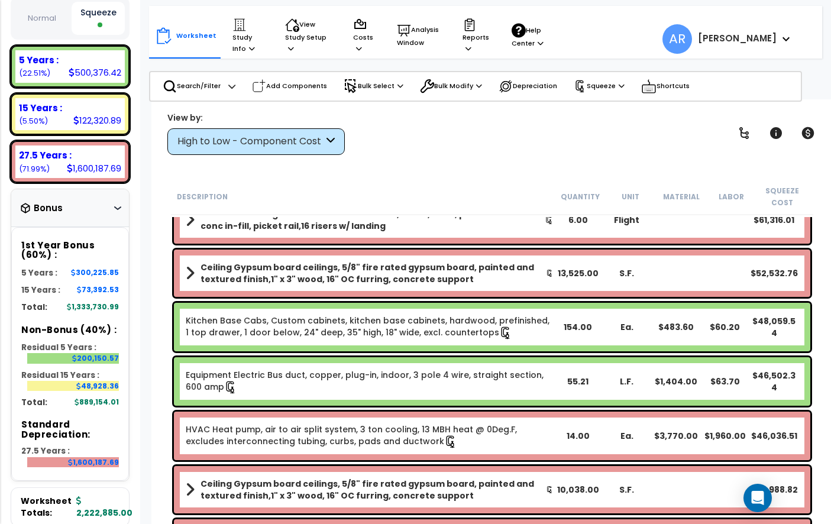
click at [106, 205] on div "Bonus" at bounding box center [70, 207] width 99 height 23
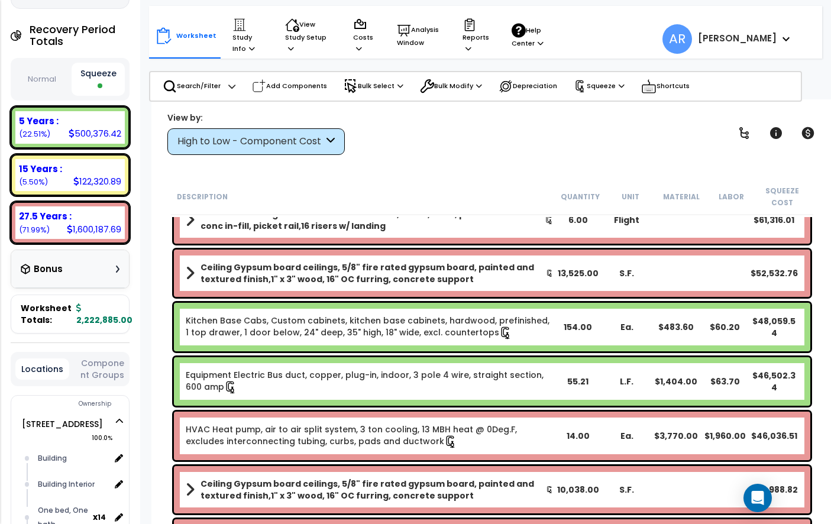
scroll to position [151, 0]
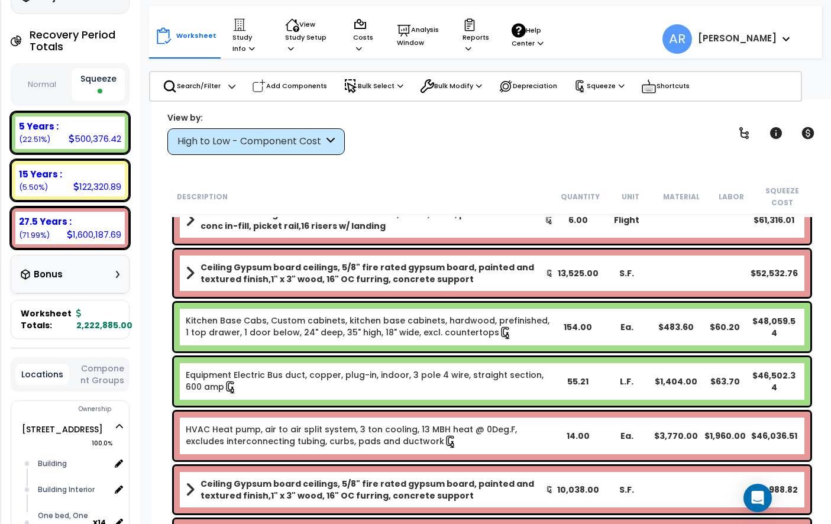
click at [33, 84] on button "Normal" at bounding box center [41, 85] width 53 height 21
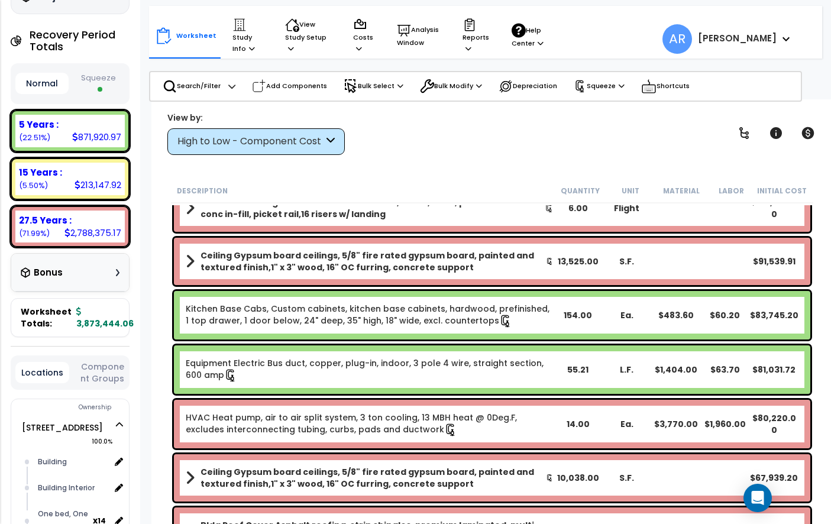
click at [90, 80] on button "Squeeze" at bounding box center [98, 83] width 53 height 31
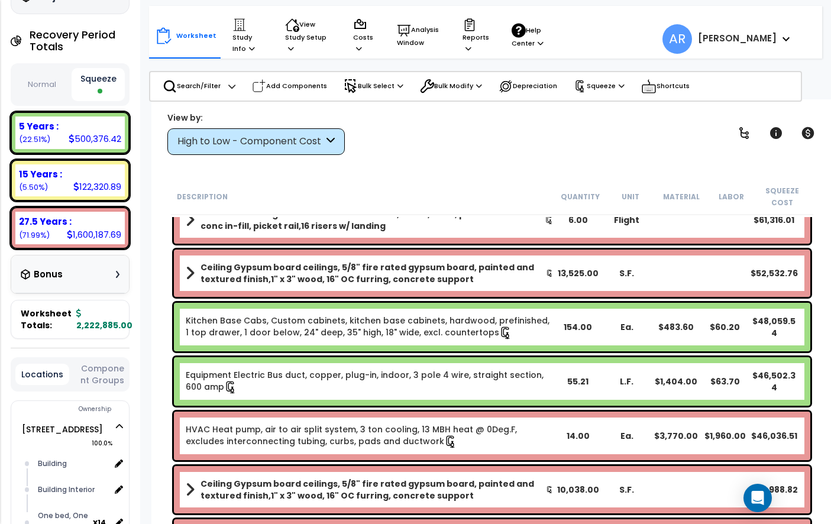
click at [51, 79] on button "Normal" at bounding box center [41, 85] width 53 height 21
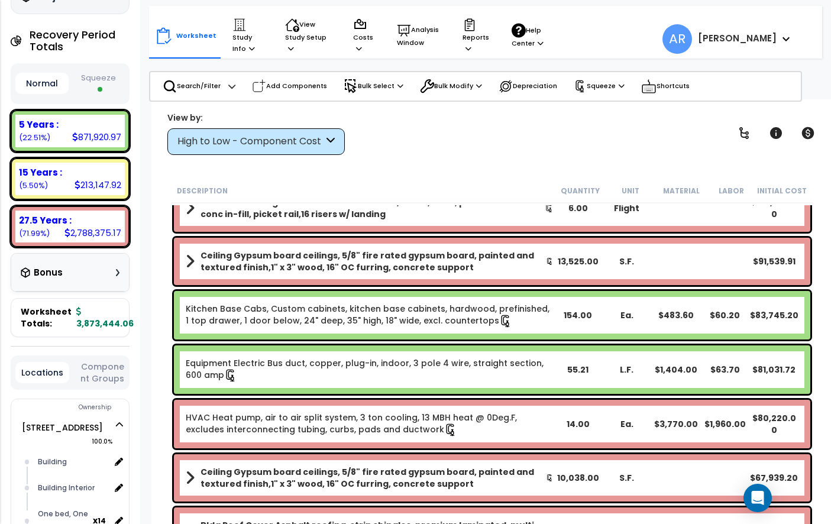
click at [102, 85] on button "Squeeze" at bounding box center [98, 83] width 53 height 31
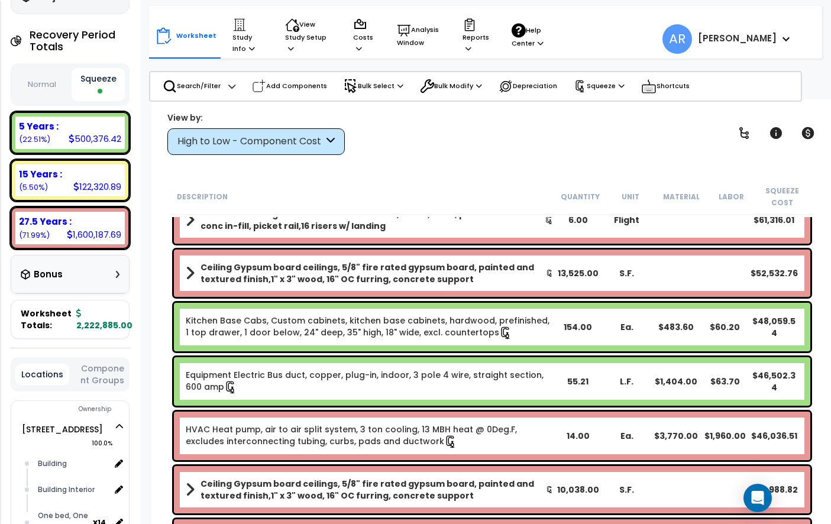
click at [61, 94] on button "Normal" at bounding box center [41, 85] width 53 height 21
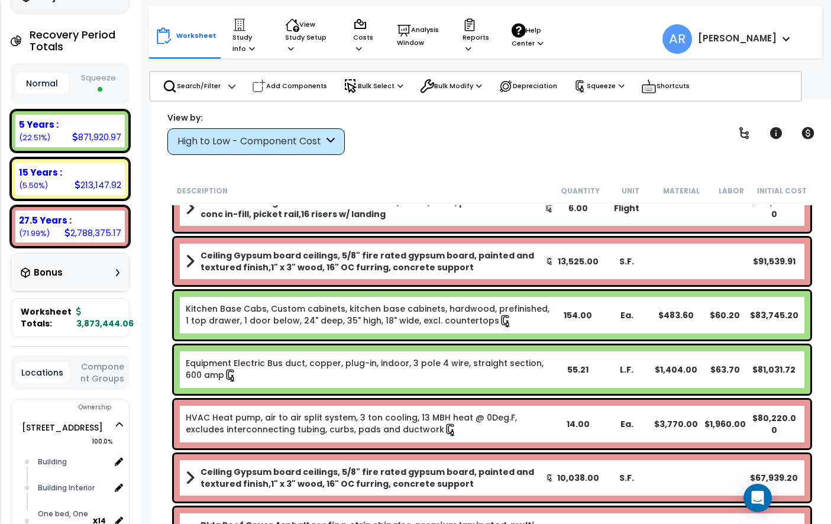
click at [101, 93] on button "Squeeze" at bounding box center [98, 83] width 53 height 31
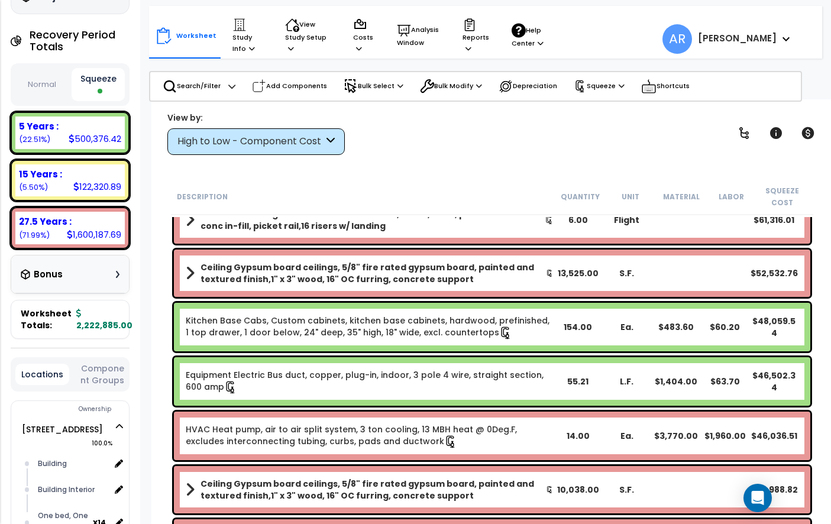
click at [46, 88] on button "Normal" at bounding box center [41, 85] width 53 height 21
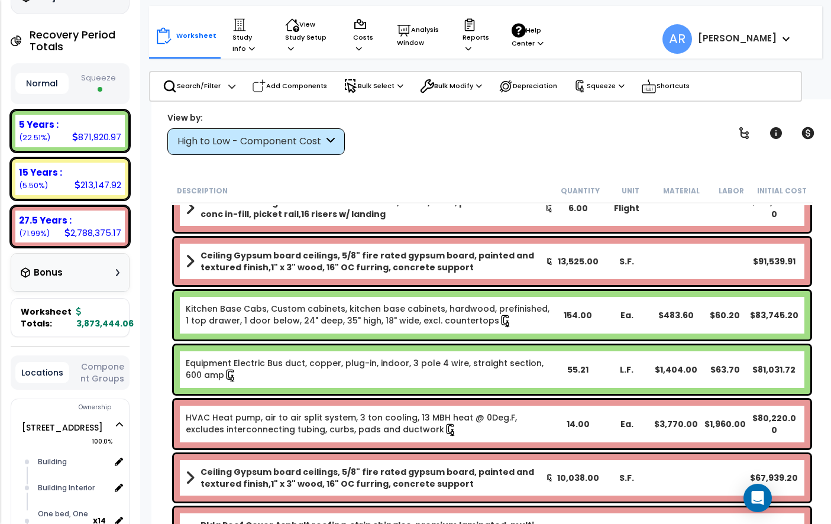
click at [98, 88] on span at bounding box center [100, 89] width 5 height 5
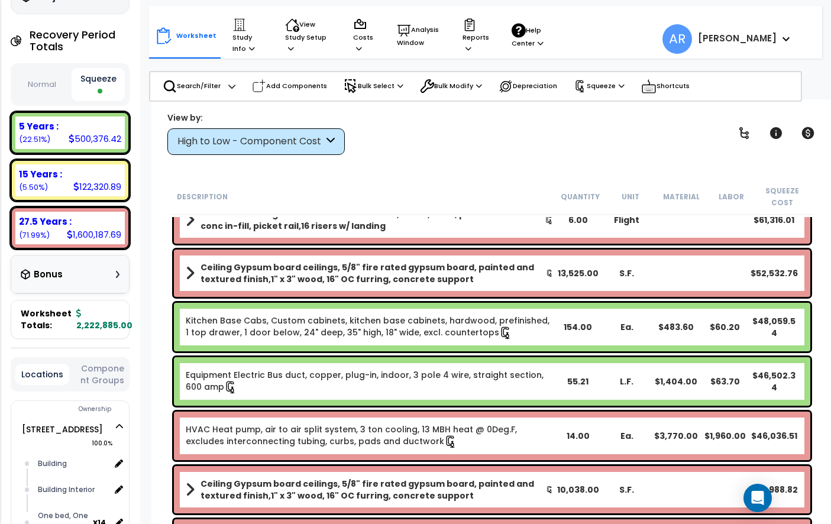
click at [53, 93] on button "Normal" at bounding box center [41, 85] width 53 height 21
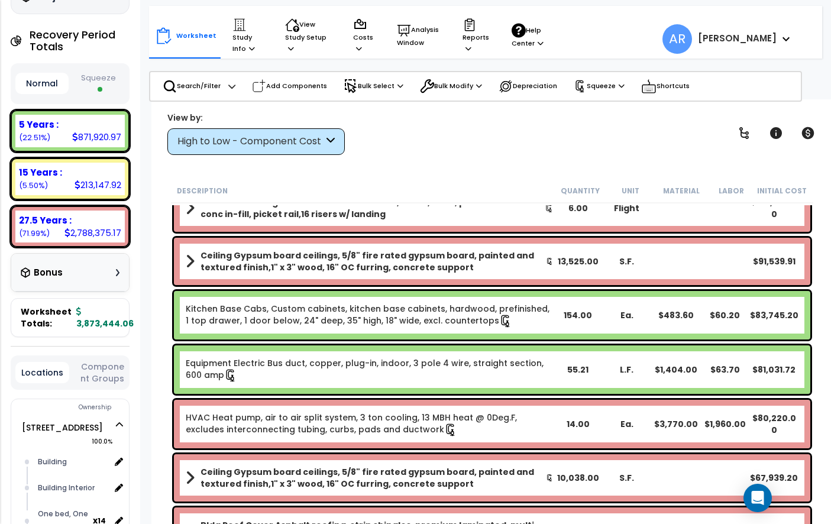
click at [98, 91] on button "Squeeze" at bounding box center [98, 83] width 53 height 31
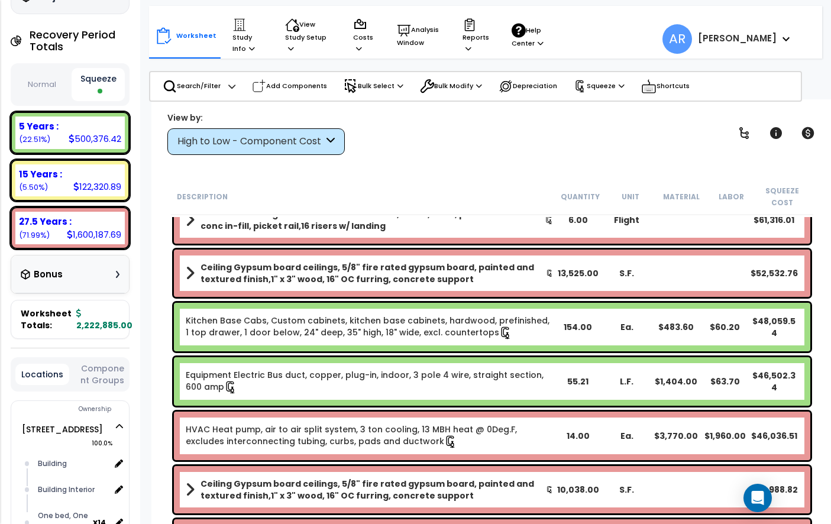
click at [41, 90] on button "Normal" at bounding box center [41, 85] width 53 height 21
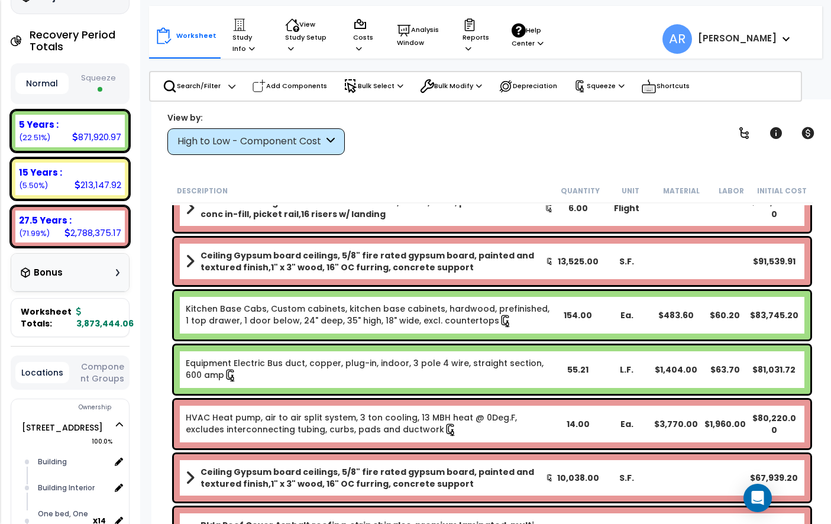
click at [85, 87] on button "Squeeze" at bounding box center [98, 83] width 53 height 31
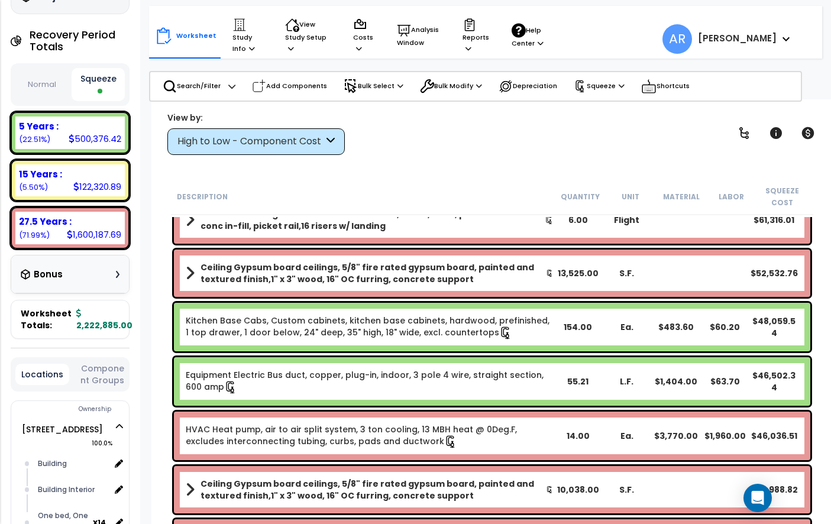
click at [56, 89] on button "Normal" at bounding box center [41, 85] width 53 height 21
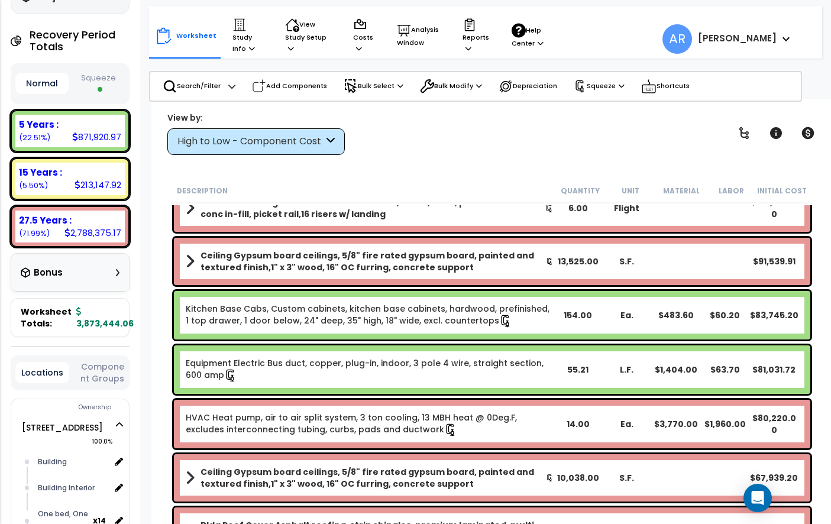
click at [96, 89] on button "Squeeze" at bounding box center [98, 83] width 53 height 31
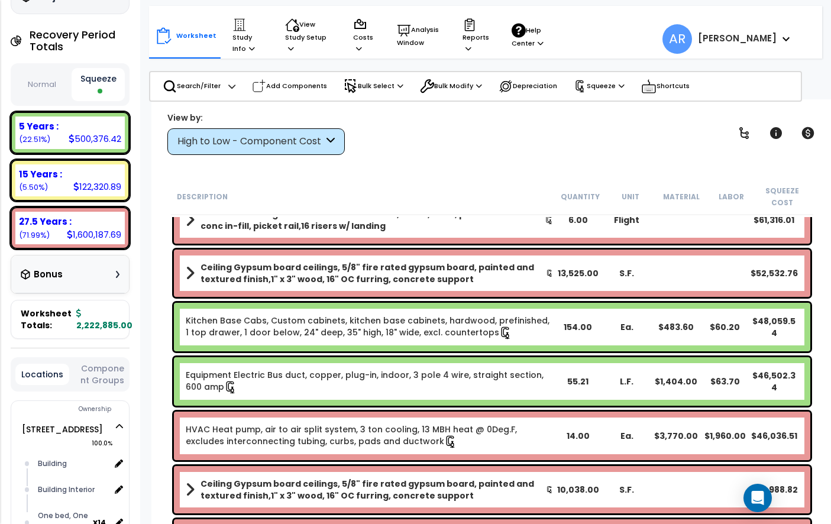
click at [41, 88] on button "Normal" at bounding box center [41, 85] width 53 height 21
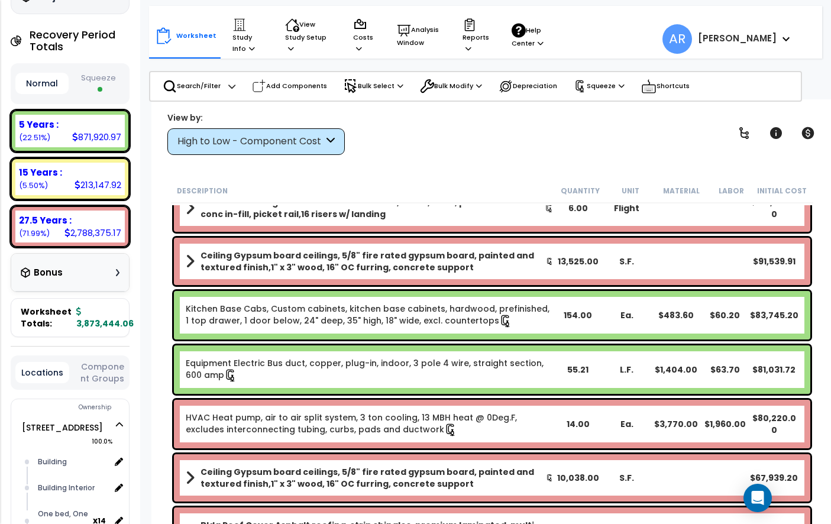
click at [116, 85] on button "Squeeze" at bounding box center [98, 83] width 53 height 31
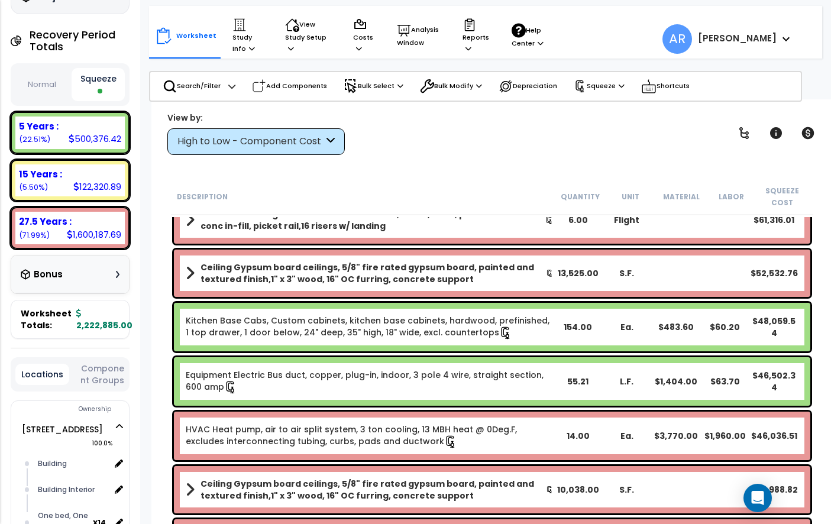
click at [59, 85] on button "Normal" at bounding box center [41, 85] width 53 height 21
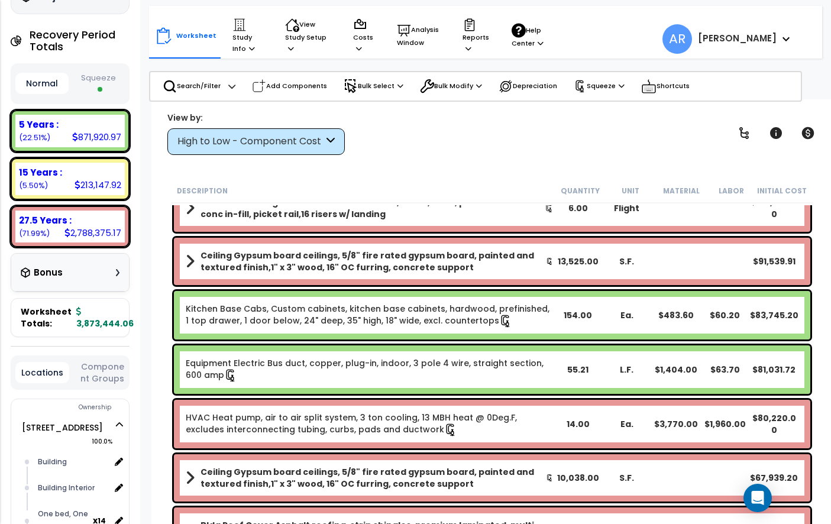
click at [111, 77] on button "Squeeze" at bounding box center [98, 83] width 53 height 31
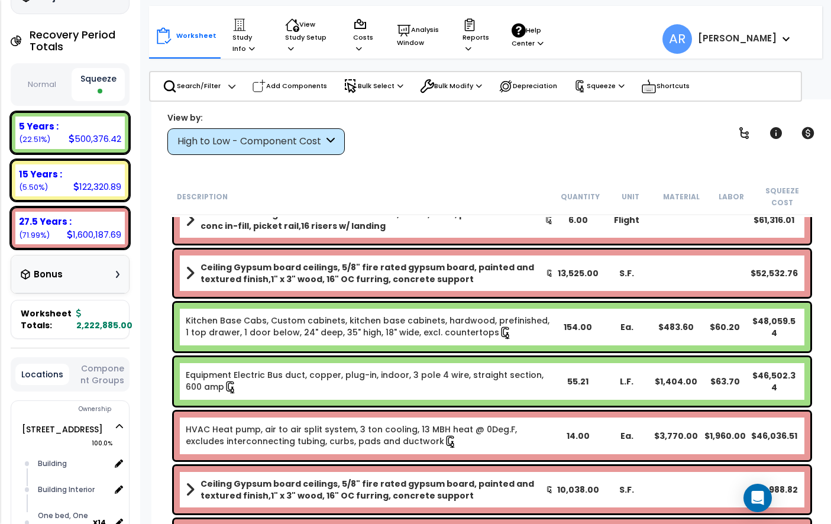
click at [47, 91] on button "Normal" at bounding box center [41, 85] width 53 height 21
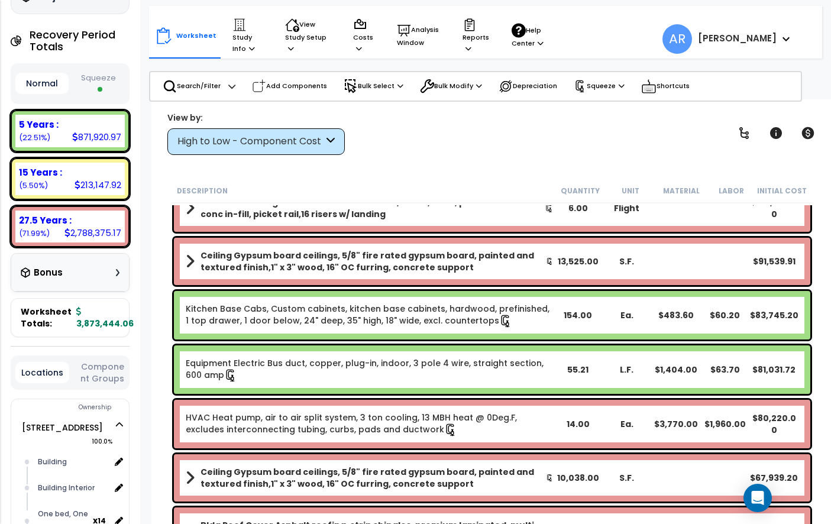
click at [101, 88] on span at bounding box center [100, 89] width 5 height 5
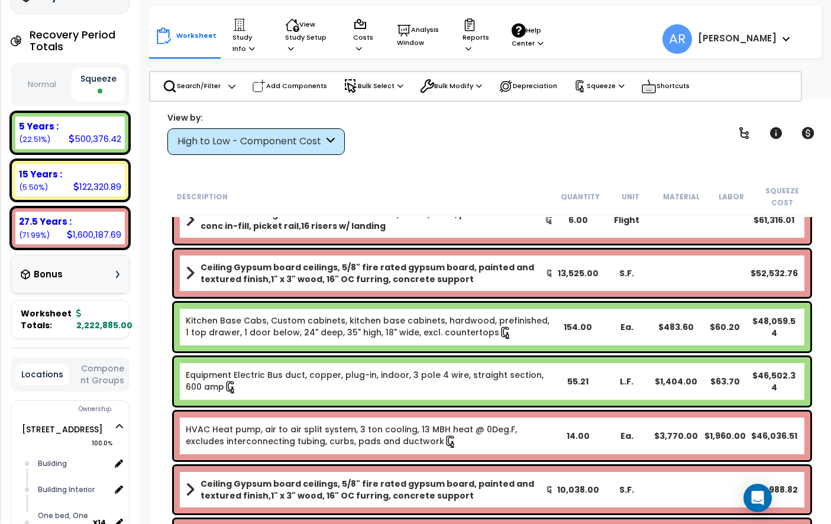
click at [89, 273] on div "Bonus" at bounding box center [70, 274] width 99 height 23
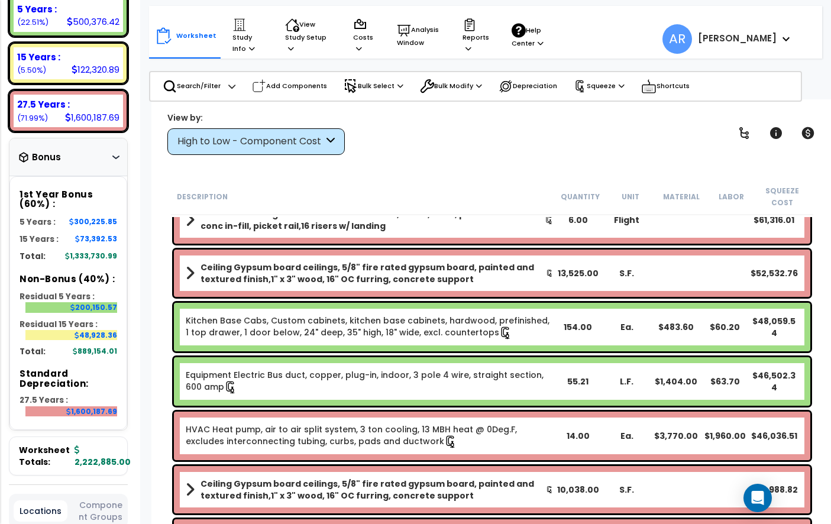
scroll to position [260, 2]
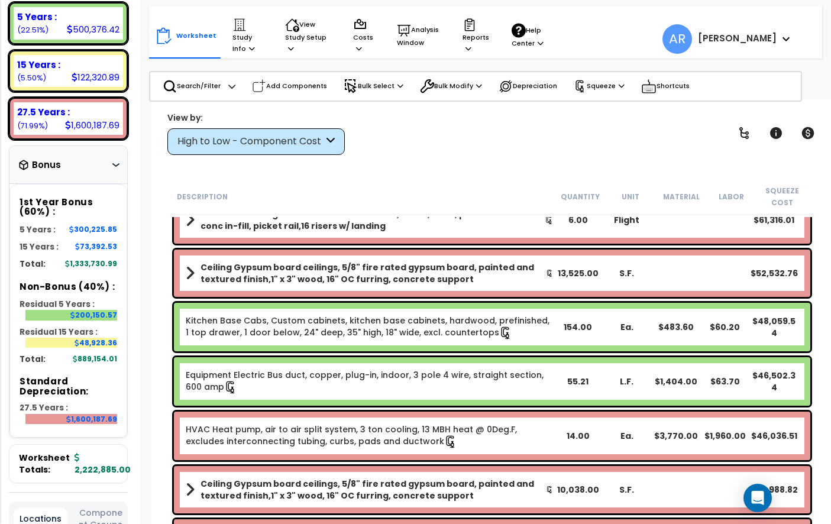
click at [104, 167] on div "Bonus" at bounding box center [68, 164] width 99 height 23
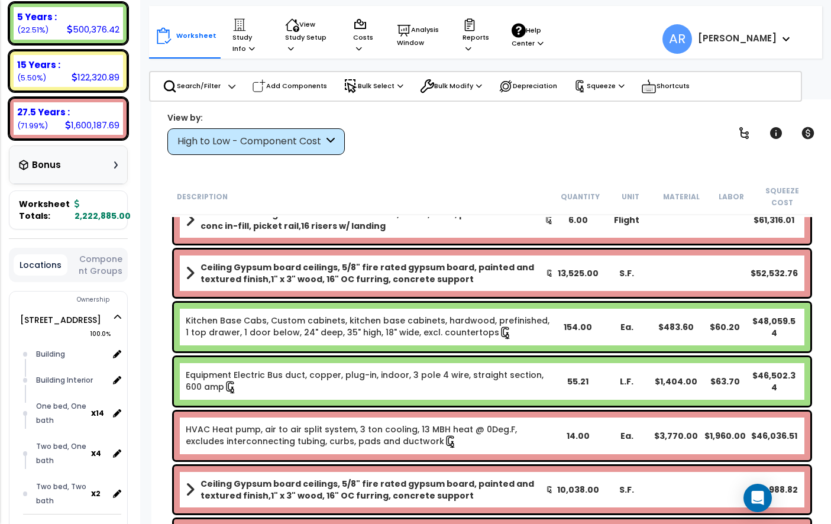
click at [106, 167] on div "Bonus" at bounding box center [68, 164] width 99 height 23
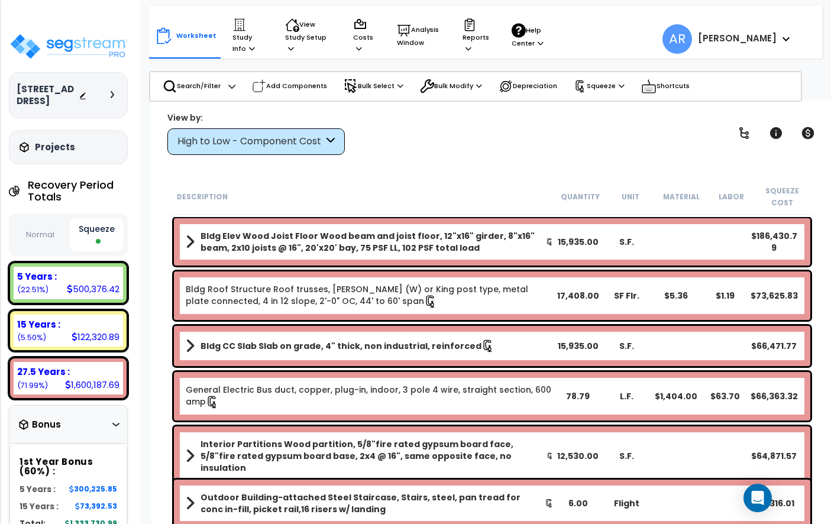
scroll to position [0, 2]
click at [39, 53] on img at bounding box center [69, 47] width 120 height 28
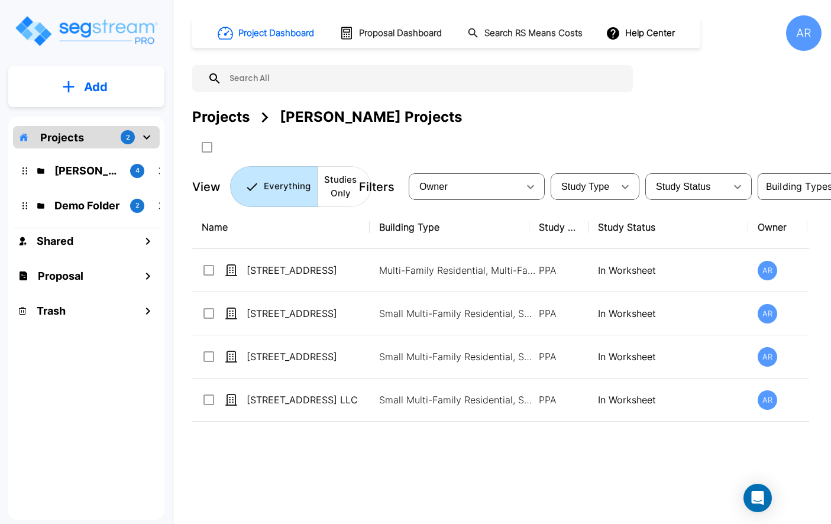
click at [793, 35] on div "AR" at bounding box center [803, 32] width 35 height 35
